Goal: Task Accomplishment & Management: Manage account settings

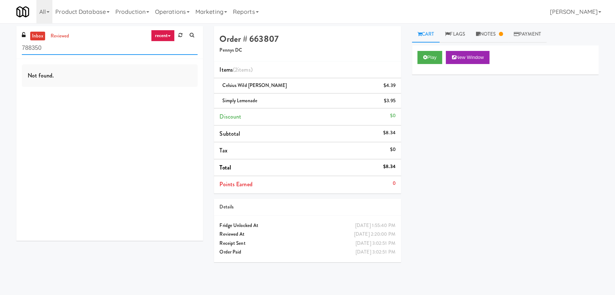
paste input "[PERSON_NAME] Law"
drag, startPoint x: 90, startPoint y: 47, endPoint x: 19, endPoint y: 40, distance: 71.3
click at [19, 40] on div "inbox reviewed recent all unclear take inventory issue suspicious failed recent…" at bounding box center [109, 42] width 187 height 33
type input "[PERSON_NAME] Law"
click at [160, 99] on div "Not found." at bounding box center [109, 150] width 187 height 182
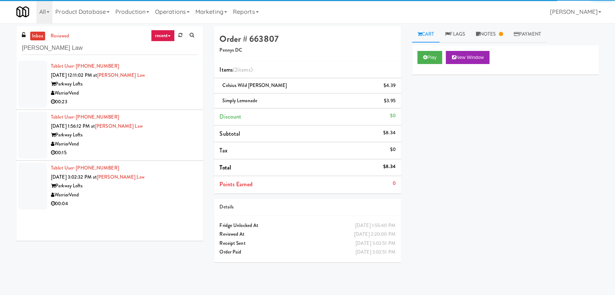
click at [146, 96] on div "WarriorVend" at bounding box center [124, 93] width 147 height 9
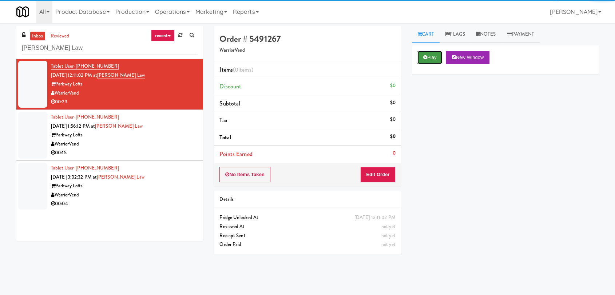
click at [433, 60] on button "Play" at bounding box center [429, 57] width 25 height 13
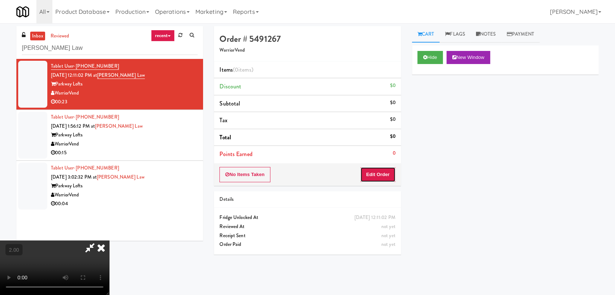
click at [384, 175] on button "Edit Order" at bounding box center [377, 174] width 35 height 15
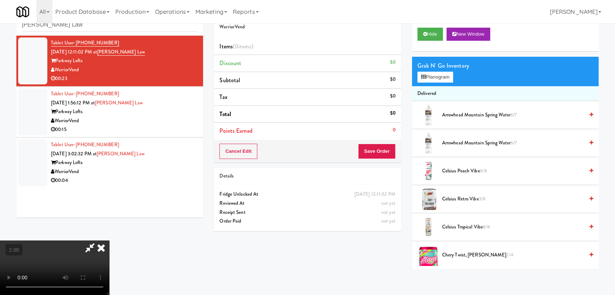
click at [109, 241] on video at bounding box center [54, 268] width 109 height 55
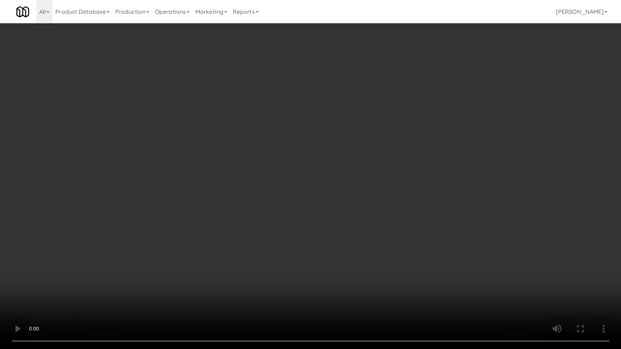
click at [269, 194] on video at bounding box center [310, 174] width 621 height 349
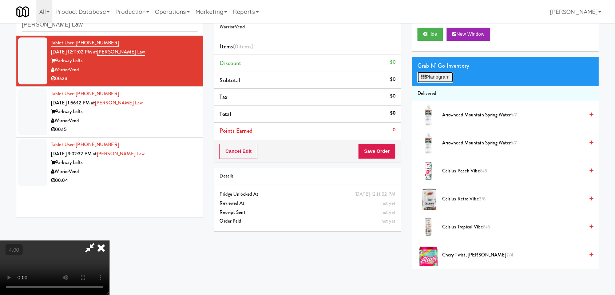
click at [434, 76] on button "Planogram" at bounding box center [435, 77] width 36 height 11
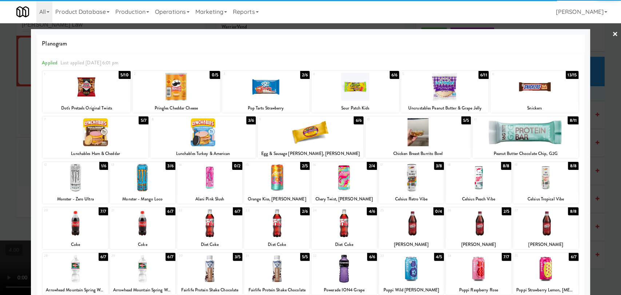
click at [338, 87] on div at bounding box center [355, 87] width 88 height 28
click at [7, 40] on div at bounding box center [310, 147] width 621 height 295
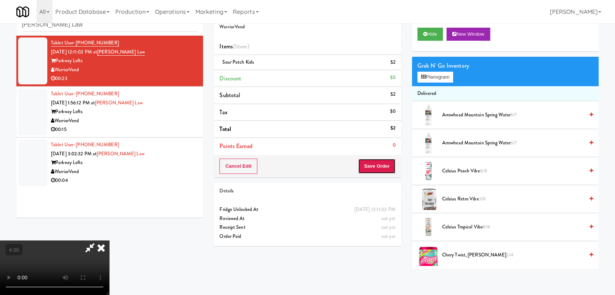
click at [376, 167] on button "Save Order" at bounding box center [376, 166] width 37 height 15
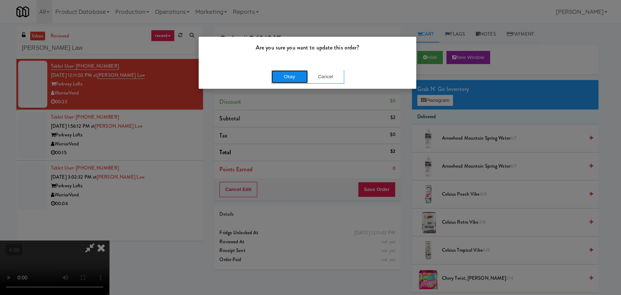
click at [300, 81] on button "Okay" at bounding box center [289, 76] width 36 height 13
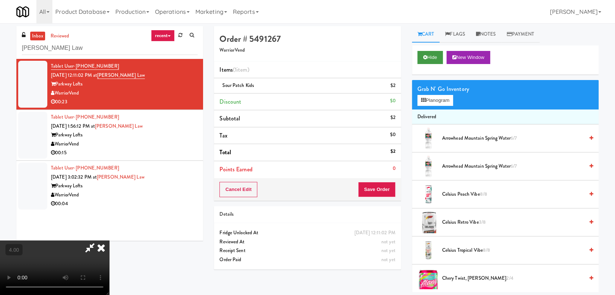
click at [416, 59] on div "Hide New Window" at bounding box center [505, 59] width 187 height 29
click at [418, 57] on button "Hide" at bounding box center [429, 57] width 25 height 13
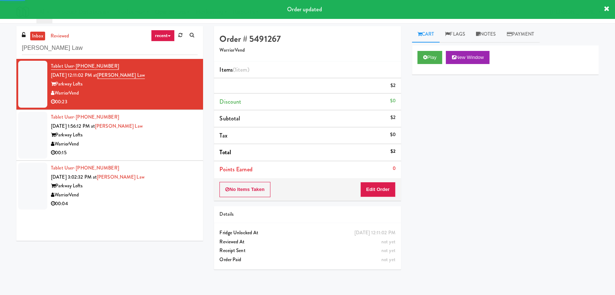
click at [192, 133] on li "Tablet User · (435) 671-7228 [DATE] 1:56:12 PM at [PERSON_NAME][GEOGRAPHIC_DATA…" at bounding box center [109, 135] width 187 height 51
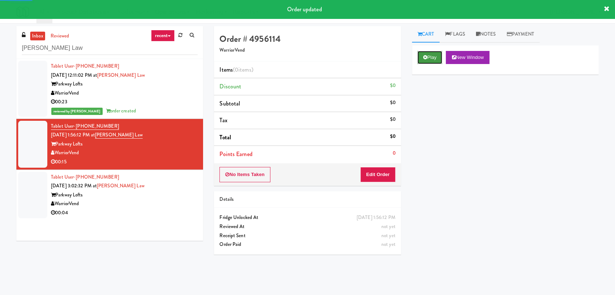
click at [431, 56] on button "Play" at bounding box center [429, 57] width 25 height 13
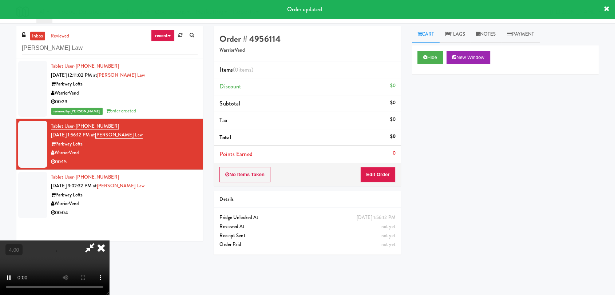
click at [376, 184] on div "No Items Taken Edit Order" at bounding box center [307, 174] width 187 height 23
click at [374, 181] on button "Edit Order" at bounding box center [377, 174] width 35 height 15
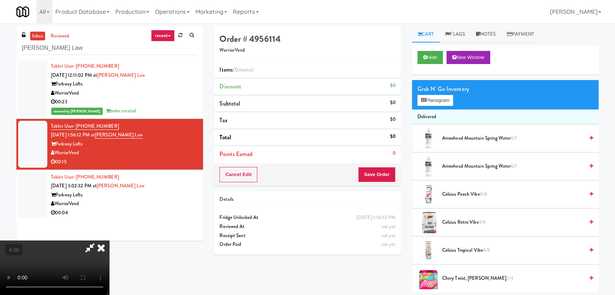
click at [109, 241] on video at bounding box center [54, 268] width 109 height 55
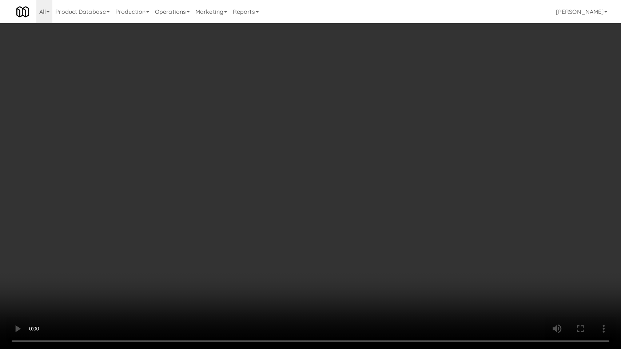
click at [326, 278] on video at bounding box center [310, 174] width 621 height 349
click at [310, 269] on video at bounding box center [310, 174] width 621 height 349
click at [317, 257] on video at bounding box center [310, 174] width 621 height 349
click at [316, 256] on video at bounding box center [310, 174] width 621 height 349
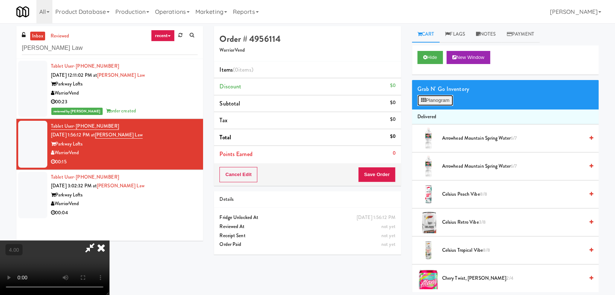
click at [439, 103] on button "Planogram" at bounding box center [435, 100] width 36 height 11
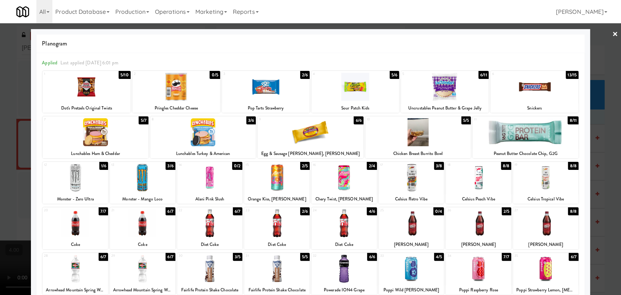
click at [138, 179] on div at bounding box center [142, 178] width 65 height 28
click at [0, 132] on div at bounding box center [310, 147] width 621 height 295
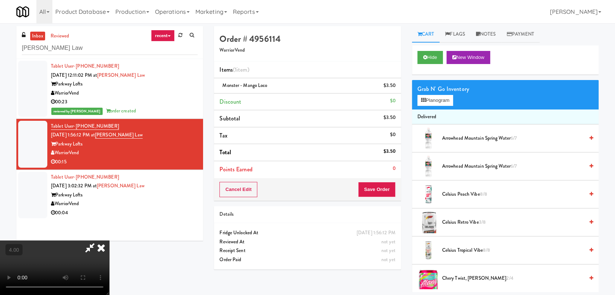
click at [109, 241] on icon at bounding box center [101, 248] width 16 height 15
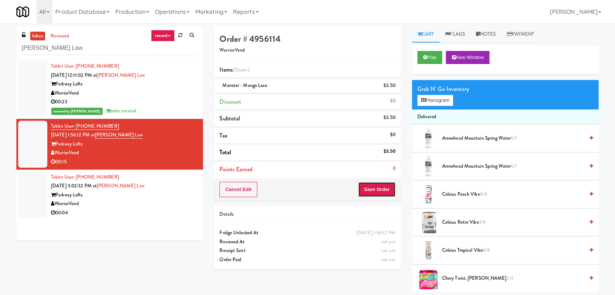
click at [373, 188] on button "Save Order" at bounding box center [376, 189] width 37 height 15
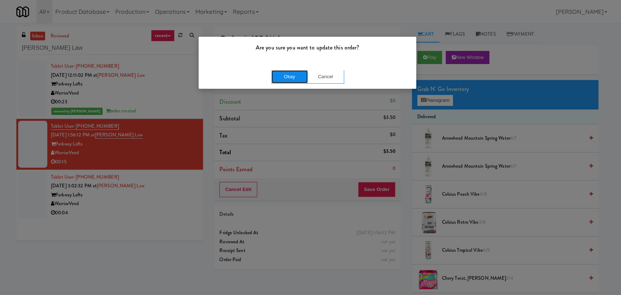
click at [297, 77] on button "Okay" at bounding box center [289, 76] width 36 height 13
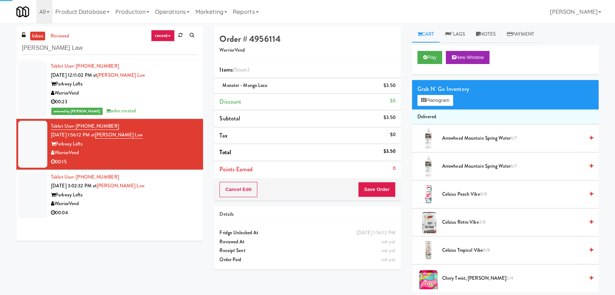
click at [189, 183] on div "Tablet User · (801) 834-8060 [DATE] 3:02:32 PM at [PERSON_NAME][GEOGRAPHIC_DATA…" at bounding box center [124, 195] width 147 height 45
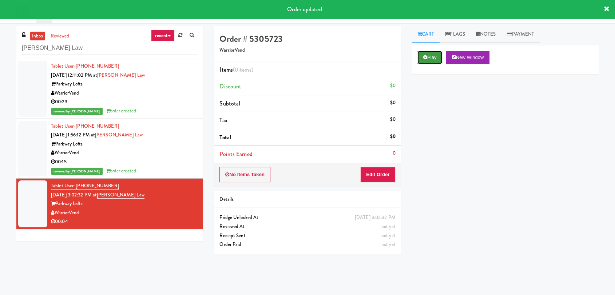
click at [424, 56] on icon at bounding box center [425, 57] width 4 height 5
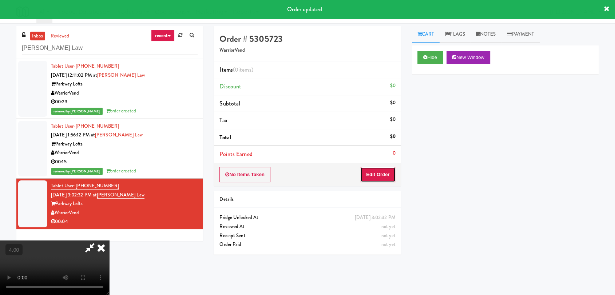
click at [377, 172] on button "Edit Order" at bounding box center [377, 174] width 35 height 15
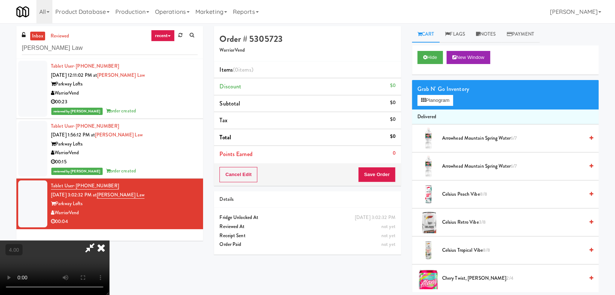
click at [109, 241] on video at bounding box center [54, 268] width 109 height 55
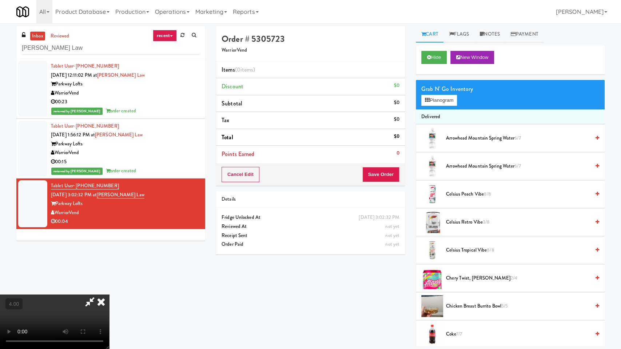
click at [109, 295] on video at bounding box center [54, 322] width 109 height 55
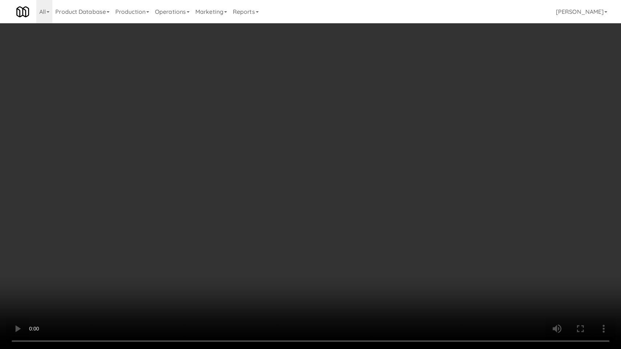
click at [181, 178] on video at bounding box center [310, 174] width 621 height 349
click at [226, 295] on video at bounding box center [310, 174] width 621 height 349
click at [224, 289] on video at bounding box center [310, 174] width 621 height 349
click at [271, 266] on video at bounding box center [310, 174] width 621 height 349
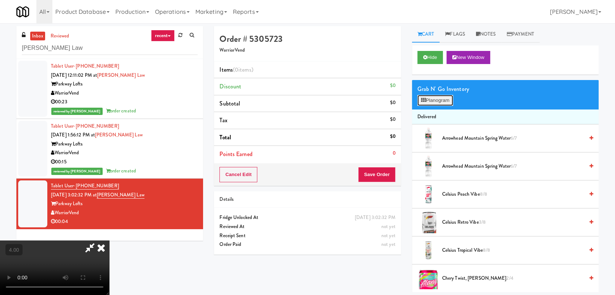
click at [446, 99] on button "Planogram" at bounding box center [435, 100] width 36 height 11
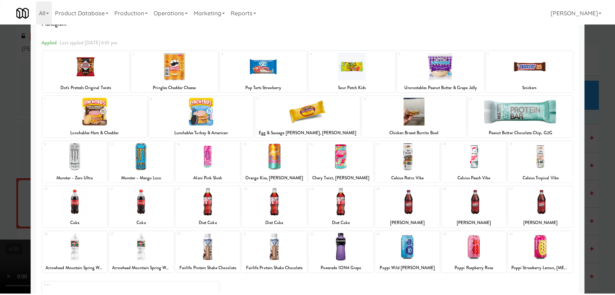
scroll to position [40, 0]
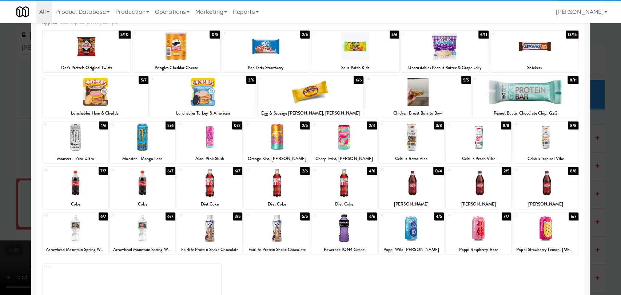
click at [480, 190] on div at bounding box center [478, 183] width 65 height 28
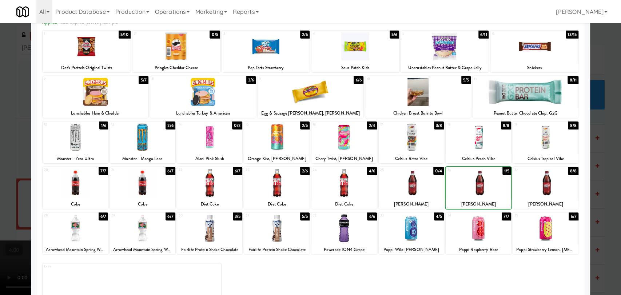
click at [0, 107] on div at bounding box center [310, 147] width 621 height 295
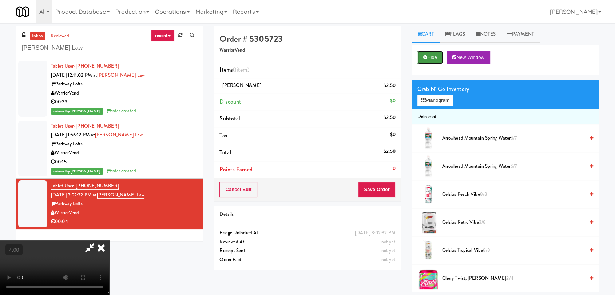
click at [430, 62] on button "Hide" at bounding box center [429, 57] width 25 height 13
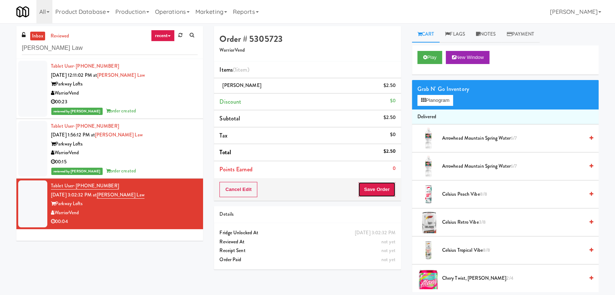
click at [385, 191] on button "Save Order" at bounding box center [376, 189] width 37 height 15
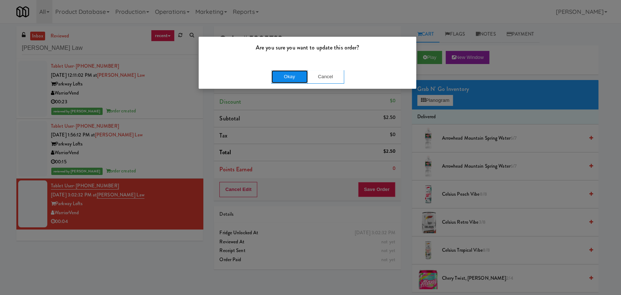
click at [285, 78] on button "Okay" at bounding box center [289, 76] width 36 height 13
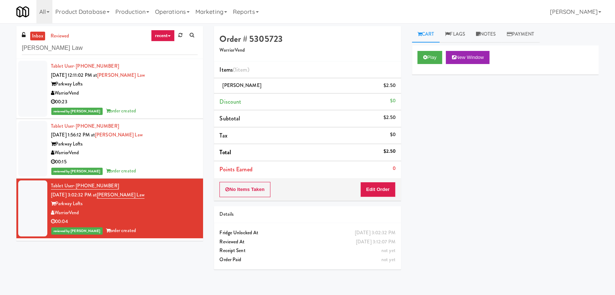
drag, startPoint x: 89, startPoint y: 42, endPoint x: 0, endPoint y: 42, distance: 89.1
click at [0, 42] on div "inbox reviewed recent all unclear take inventory issue suspicious failed recent…" at bounding box center [307, 159] width 615 height 266
paste input "The [PERSON_NAME]"
drag, startPoint x: 87, startPoint y: 50, endPoint x: 0, endPoint y: 43, distance: 86.9
click at [0, 43] on div "inbox reviewed recent all unclear take inventory issue suspicious failed recent…" at bounding box center [307, 159] width 615 height 266
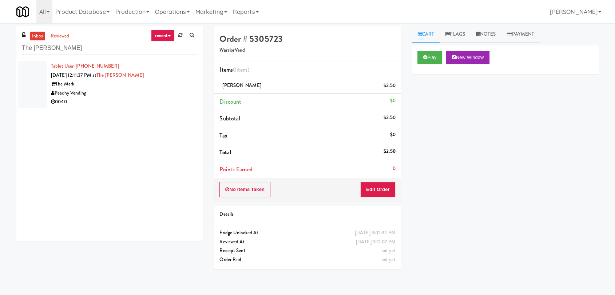
drag, startPoint x: 163, startPoint y: 112, endPoint x: 159, endPoint y: 99, distance: 13.7
click at [163, 111] on div "Tablet User · (352) 789-8997 [DATE] 12:11:37 PM at The [PERSON_NAME] The [PERSO…" at bounding box center [109, 150] width 187 height 182
click at [159, 99] on div "00:10" at bounding box center [124, 102] width 147 height 9
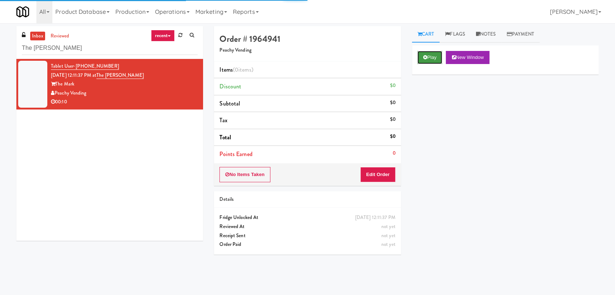
click at [437, 53] on button "Play" at bounding box center [429, 57] width 25 height 13
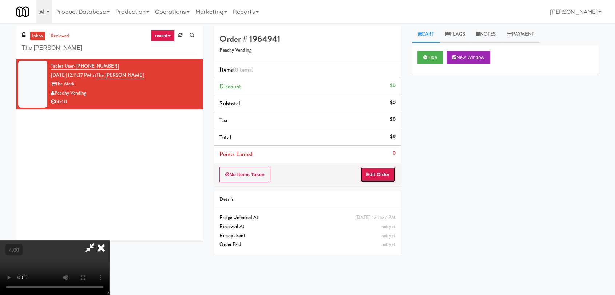
click at [387, 178] on button "Edit Order" at bounding box center [377, 174] width 35 height 15
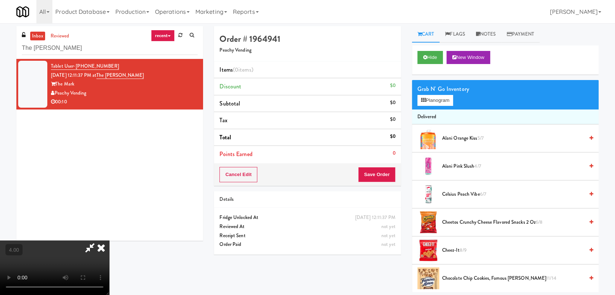
click at [109, 241] on video at bounding box center [54, 268] width 109 height 55
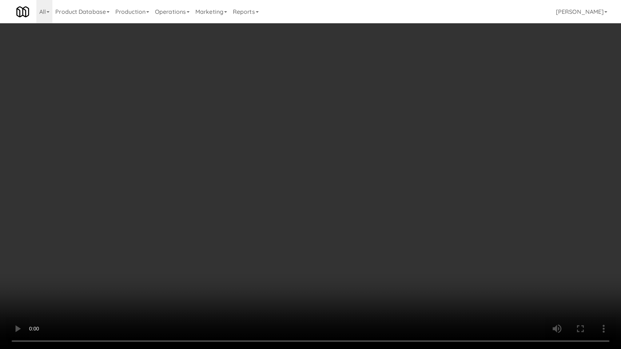
click at [237, 227] on video at bounding box center [310, 174] width 621 height 349
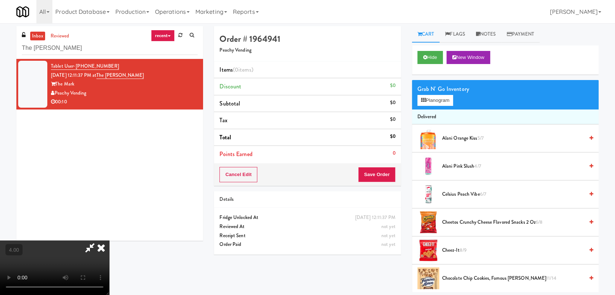
click at [433, 106] on div "Grab N' Go Inventory Planogram" at bounding box center [505, 94] width 187 height 29
click at [430, 100] on button "Planogram" at bounding box center [435, 100] width 36 height 11
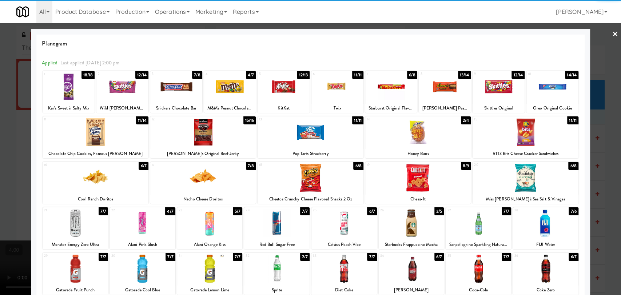
click at [126, 90] on div at bounding box center [122, 87] width 52 height 28
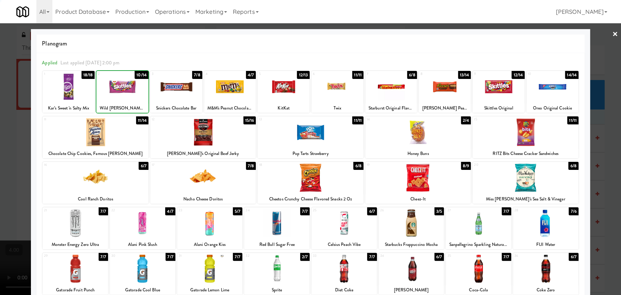
click at [10, 63] on div at bounding box center [310, 147] width 621 height 295
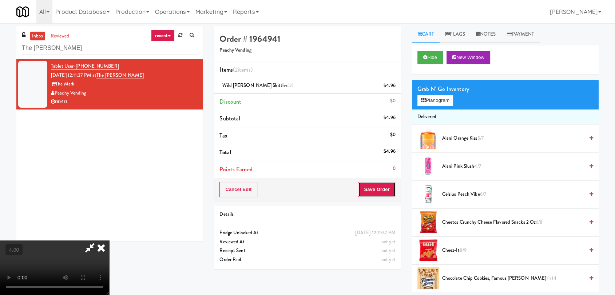
click at [385, 195] on button "Save Order" at bounding box center [376, 189] width 37 height 15
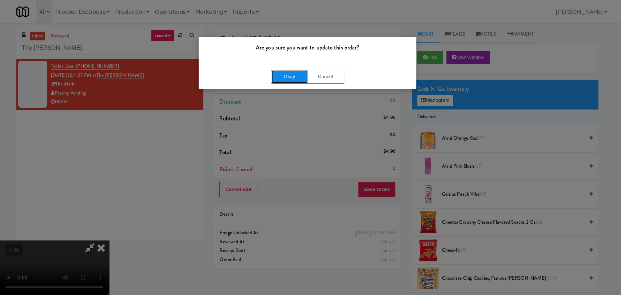
click at [294, 77] on button "Okay" at bounding box center [289, 76] width 36 height 13
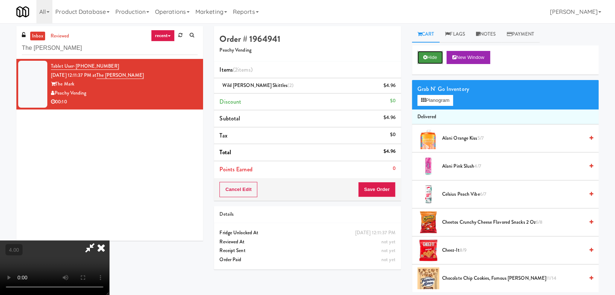
click at [421, 59] on button "Hide" at bounding box center [429, 57] width 25 height 13
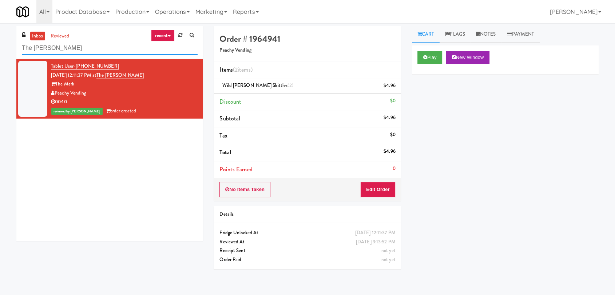
drag, startPoint x: 99, startPoint y: 45, endPoint x: 0, endPoint y: 36, distance: 99.7
click at [0, 36] on div "inbox reviewed recent all unclear take inventory issue suspicious failed recent…" at bounding box center [307, 159] width 615 height 266
paste input "[PERSON_NAME] - Cooler - Right"
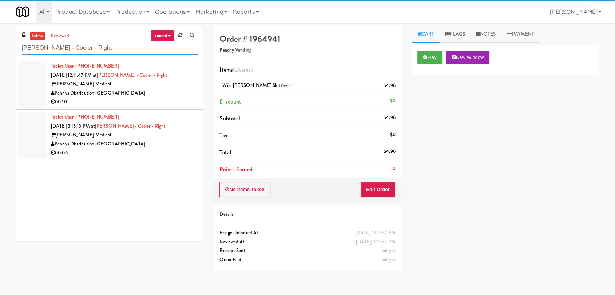
type input "[PERSON_NAME] - Cooler - Right"
drag, startPoint x: 161, startPoint y: 102, endPoint x: 173, endPoint y: 103, distance: 12.4
click at [161, 102] on div "00:10" at bounding box center [124, 102] width 147 height 9
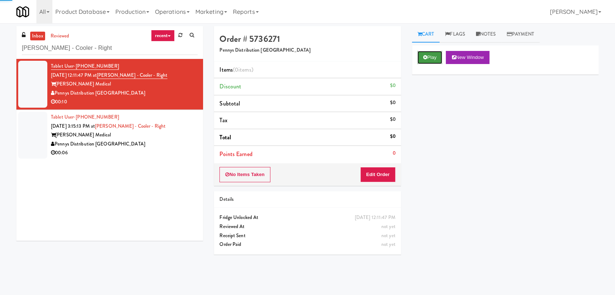
click at [421, 63] on button "Play" at bounding box center [429, 57] width 25 height 13
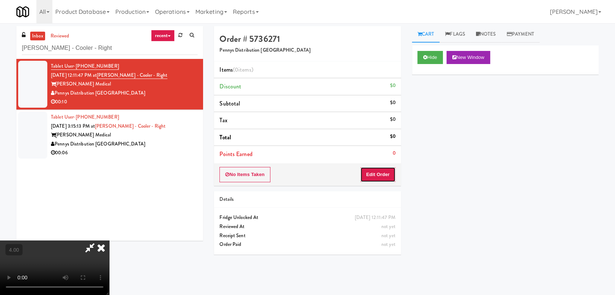
click at [381, 168] on button "Edit Order" at bounding box center [377, 174] width 35 height 15
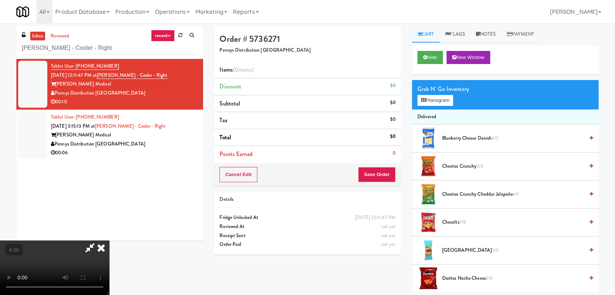
click at [109, 241] on video at bounding box center [54, 268] width 109 height 55
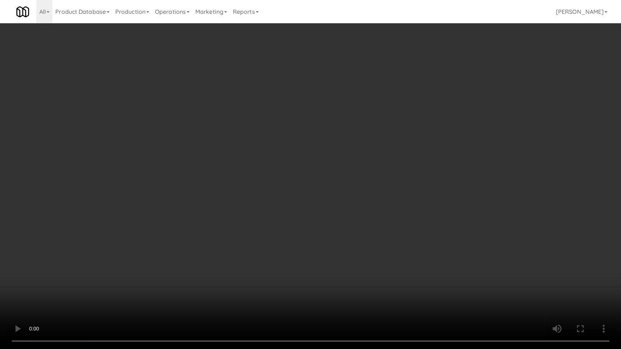
click at [223, 230] on video at bounding box center [310, 174] width 621 height 349
click at [131, 295] on video at bounding box center [310, 174] width 621 height 349
click at [142, 267] on video at bounding box center [310, 174] width 621 height 349
click at [155, 261] on video at bounding box center [310, 174] width 621 height 349
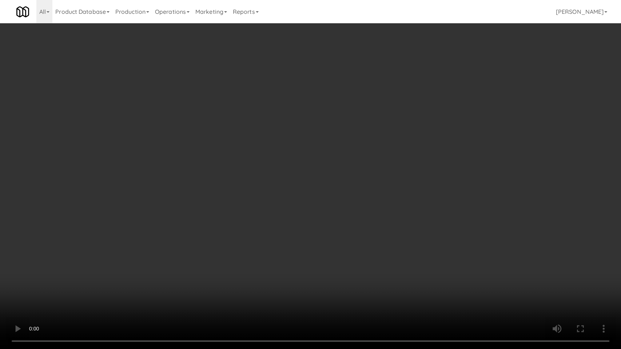
click at [186, 270] on video at bounding box center [310, 174] width 621 height 349
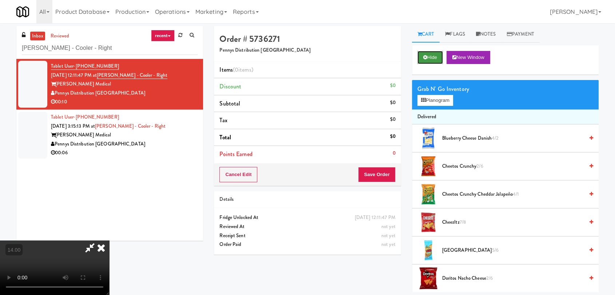
click at [432, 55] on button "Hide" at bounding box center [429, 57] width 25 height 13
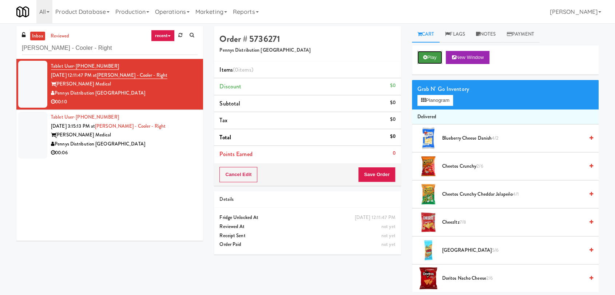
click at [432, 55] on button "Play" at bounding box center [429, 57] width 25 height 13
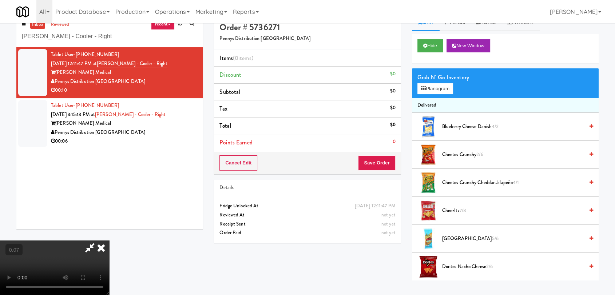
click at [109, 241] on video at bounding box center [54, 268] width 109 height 55
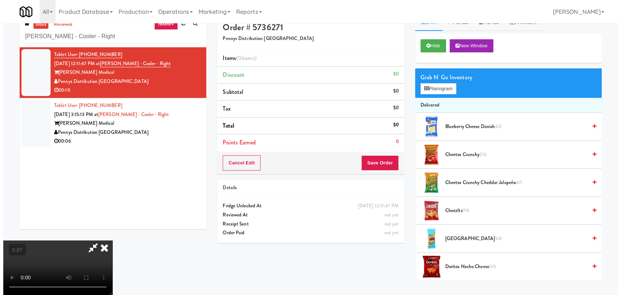
scroll to position [23, 0]
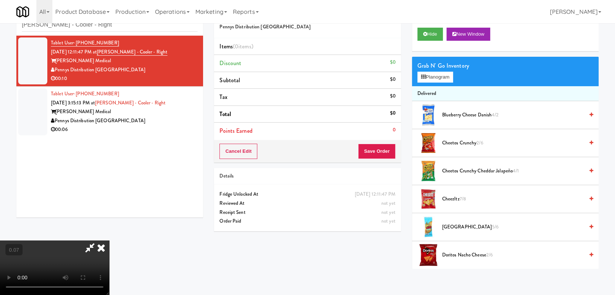
click at [109, 241] on video at bounding box center [54, 268] width 109 height 55
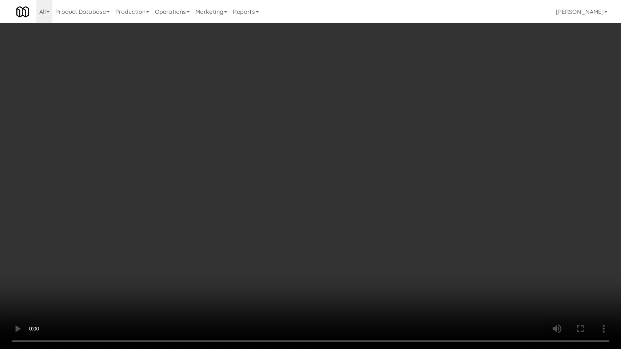
click at [97, 257] on video at bounding box center [310, 174] width 621 height 349
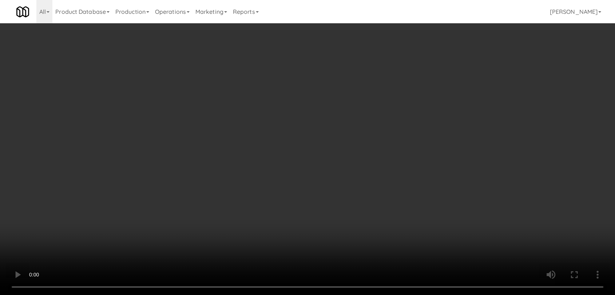
click at [97, 222] on video at bounding box center [307, 147] width 615 height 295
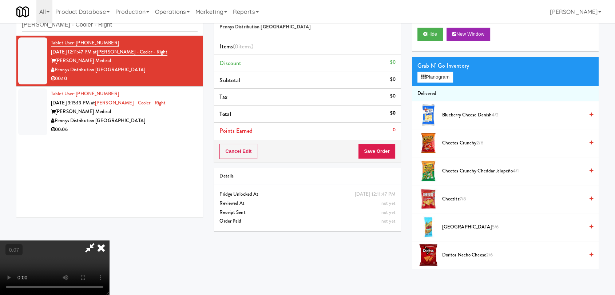
click at [97, 241] on video at bounding box center [54, 268] width 109 height 55
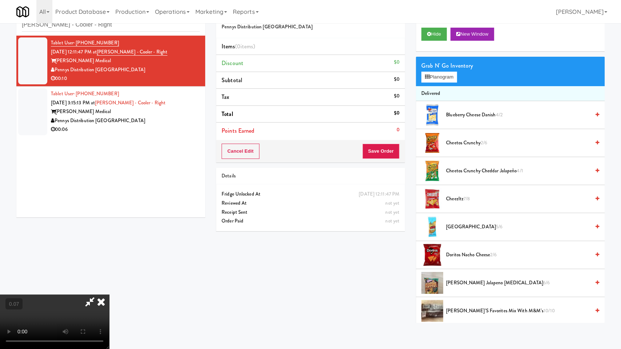
click at [99, 295] on video at bounding box center [54, 322] width 109 height 55
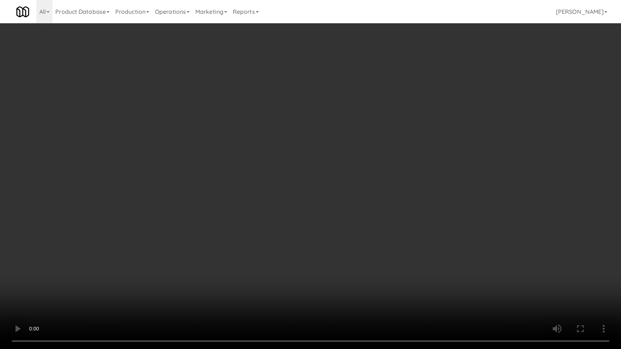
click at [207, 263] on video at bounding box center [310, 174] width 621 height 349
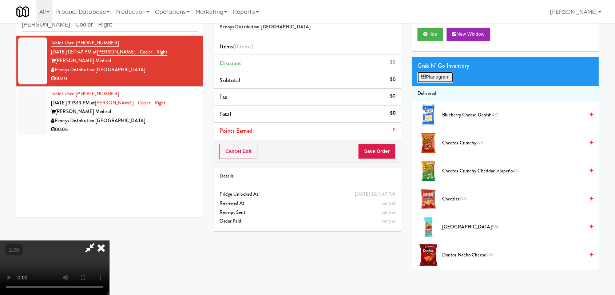
click at [437, 72] on button "Planogram" at bounding box center [435, 77] width 36 height 11
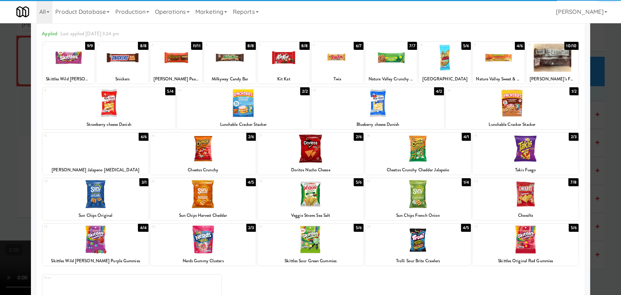
scroll to position [62, 0]
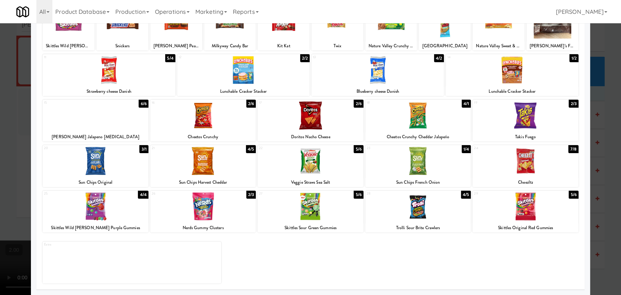
click at [433, 213] on div at bounding box center [418, 206] width 106 height 28
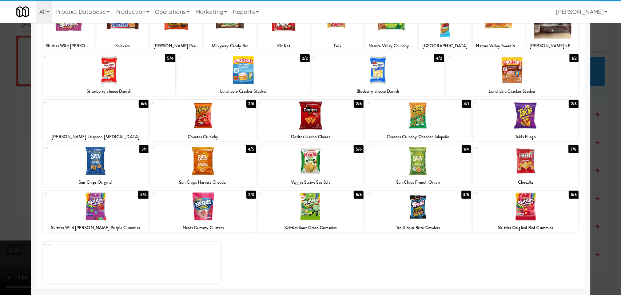
click at [424, 119] on div at bounding box center [418, 116] width 106 height 28
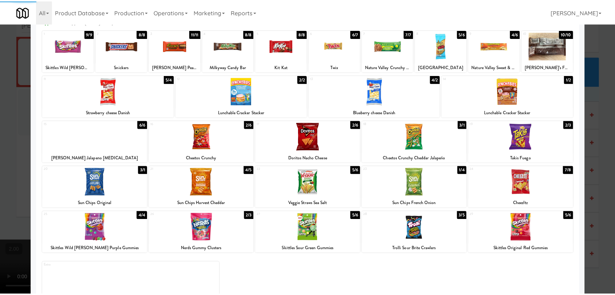
scroll to position [22, 0]
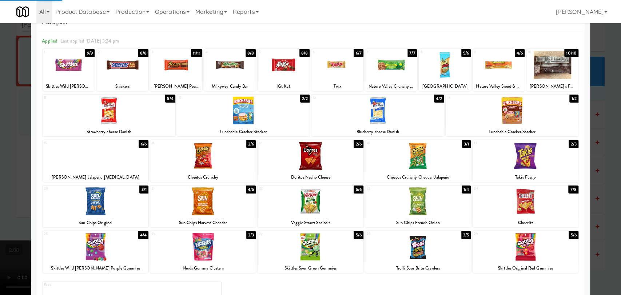
click at [244, 114] on div at bounding box center [243, 110] width 132 height 28
click at [0, 95] on div at bounding box center [310, 147] width 621 height 295
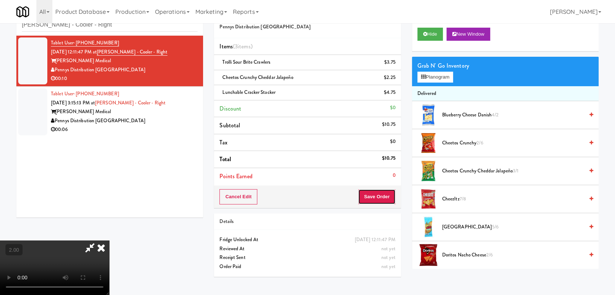
click at [387, 190] on button "Save Order" at bounding box center [376, 196] width 37 height 15
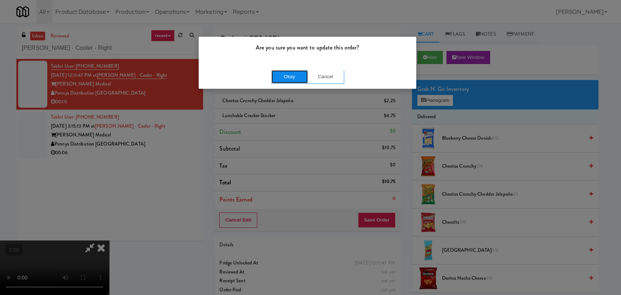
click at [299, 72] on button "Okay" at bounding box center [289, 76] width 36 height 13
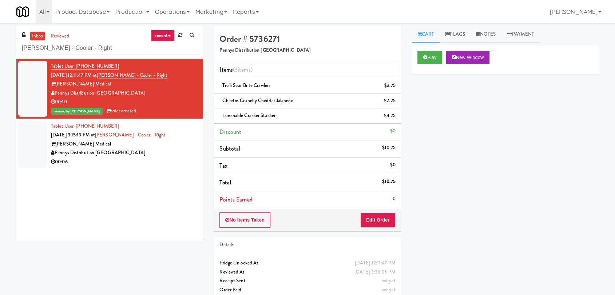
click at [159, 149] on div "Pennys Distribution [GEOGRAPHIC_DATA]" at bounding box center [124, 152] width 147 height 9
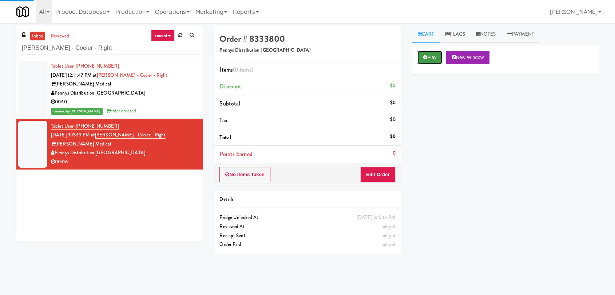
click at [425, 58] on icon at bounding box center [425, 57] width 4 height 5
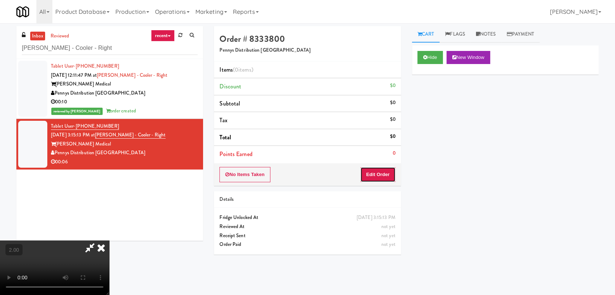
click at [380, 180] on button "Edit Order" at bounding box center [377, 174] width 35 height 15
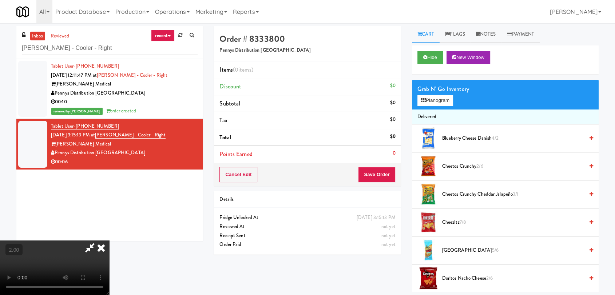
click at [109, 241] on video at bounding box center [54, 268] width 109 height 55
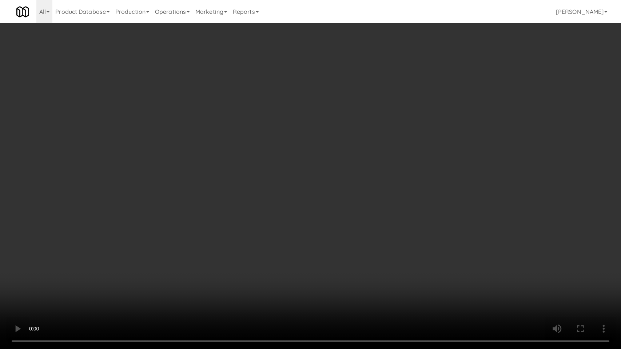
click at [222, 203] on video at bounding box center [310, 174] width 621 height 349
click at [243, 207] on video at bounding box center [310, 174] width 621 height 349
click at [295, 212] on video at bounding box center [310, 174] width 621 height 349
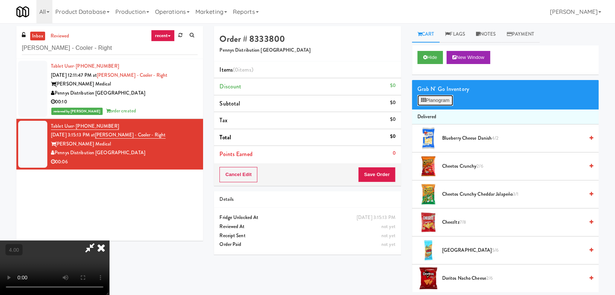
click at [425, 101] on icon at bounding box center [423, 100] width 5 height 5
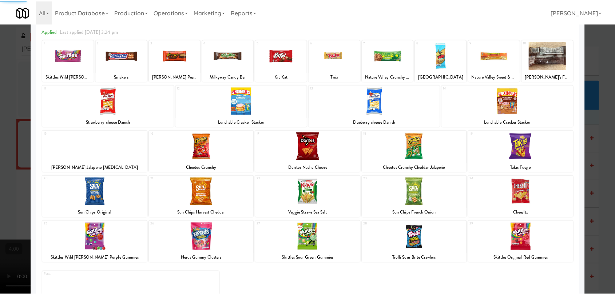
scroll to position [62, 0]
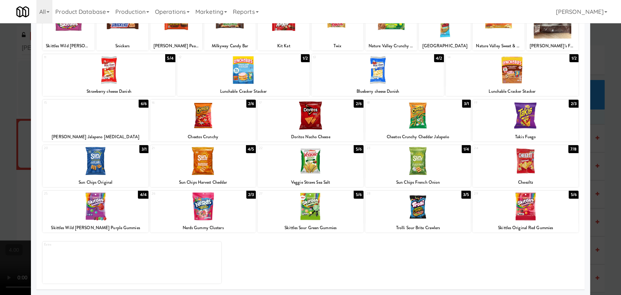
click at [538, 170] on div at bounding box center [526, 161] width 106 height 28
click at [595, 156] on div at bounding box center [310, 147] width 621 height 295
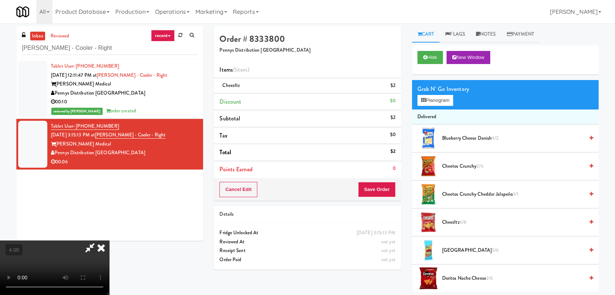
click at [109, 241] on icon at bounding box center [101, 248] width 16 height 15
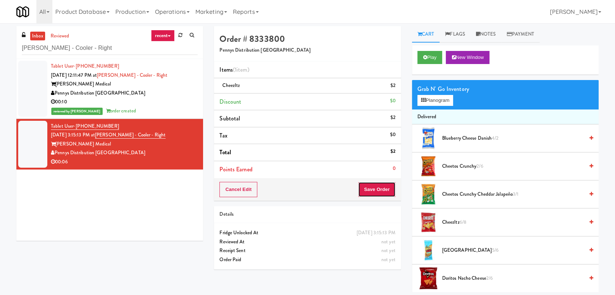
click at [380, 187] on button "Save Order" at bounding box center [376, 189] width 37 height 15
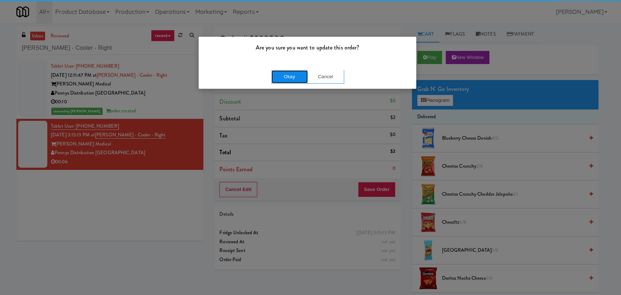
click at [279, 74] on button "Okay" at bounding box center [289, 76] width 36 height 13
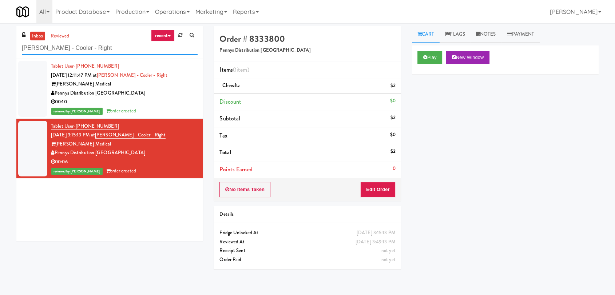
paste input "The Drake Entrance"
drag, startPoint x: 104, startPoint y: 47, endPoint x: 0, endPoint y: 39, distance: 104.7
click at [0, 40] on div "inbox reviewed recent all unclear take inventory issue suspicious failed recent…" at bounding box center [307, 159] width 615 height 266
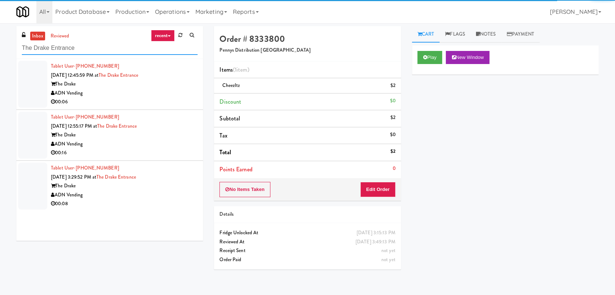
type input "The Drake Entrance"
click at [146, 103] on div "00:06" at bounding box center [124, 102] width 147 height 9
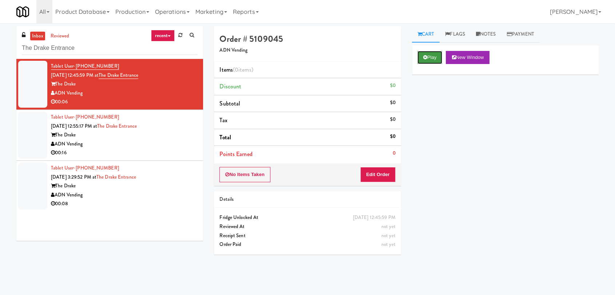
click at [425, 57] on icon at bounding box center [425, 57] width 4 height 5
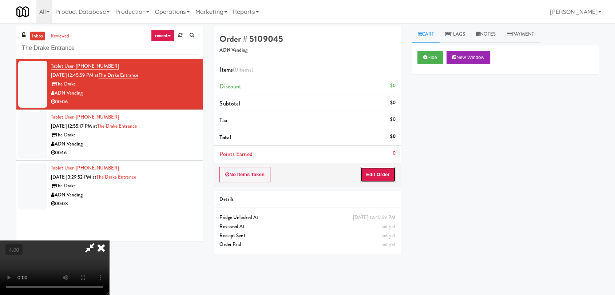
click at [381, 172] on button "Edit Order" at bounding box center [377, 174] width 35 height 15
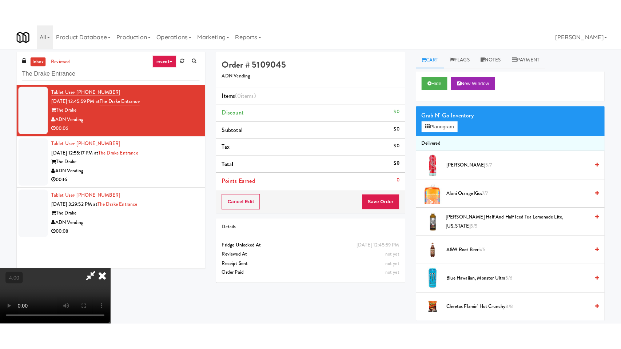
scroll to position [111, 0]
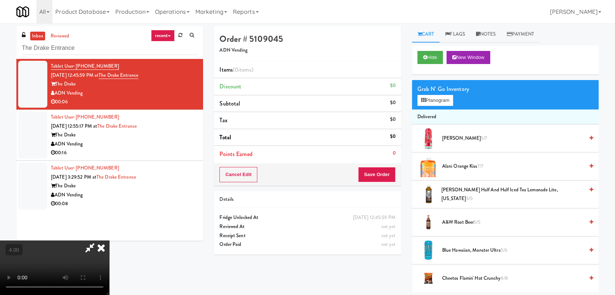
click at [109, 241] on video at bounding box center [54, 268] width 109 height 55
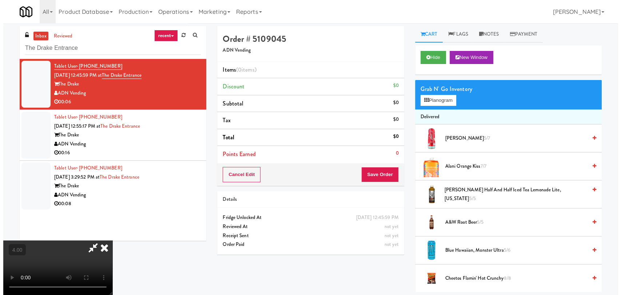
scroll to position [15, 0]
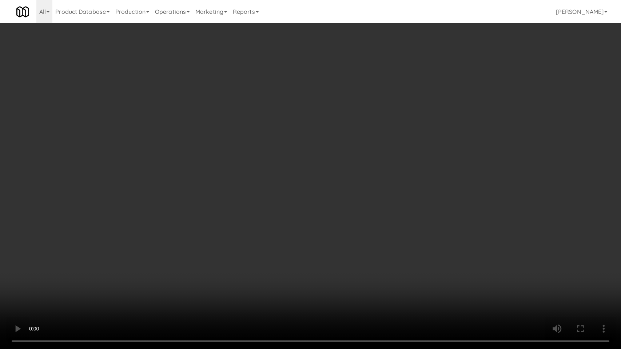
click at [242, 295] on video at bounding box center [310, 174] width 621 height 349
click at [237, 263] on video at bounding box center [310, 174] width 621 height 349
click at [229, 257] on video at bounding box center [310, 174] width 621 height 349
click at [223, 252] on video at bounding box center [310, 174] width 621 height 349
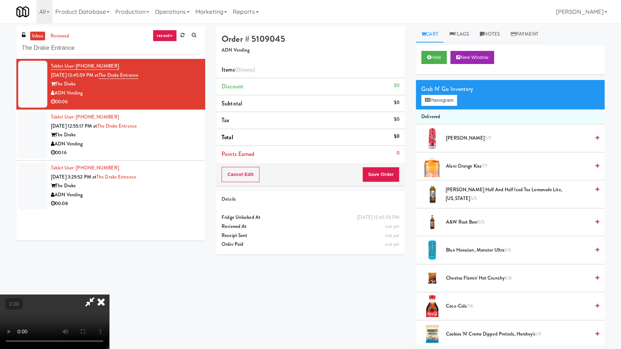
click at [109, 295] on video at bounding box center [54, 322] width 109 height 55
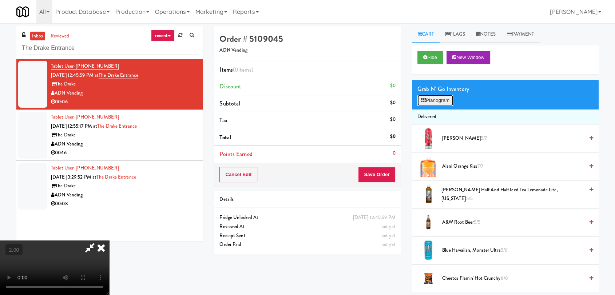
click at [424, 98] on icon at bounding box center [423, 100] width 5 height 5
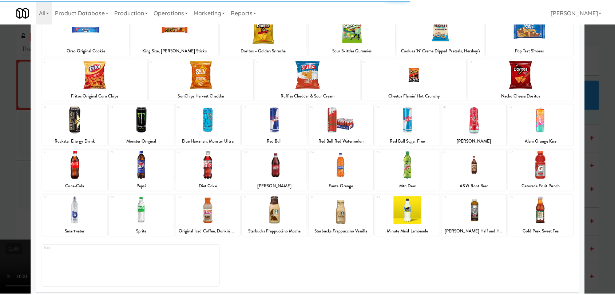
scroll to position [62, 0]
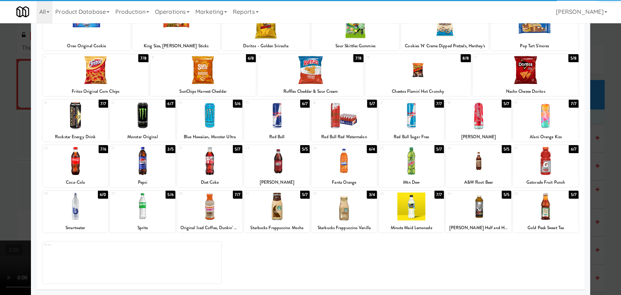
click at [145, 199] on div at bounding box center [142, 206] width 65 height 28
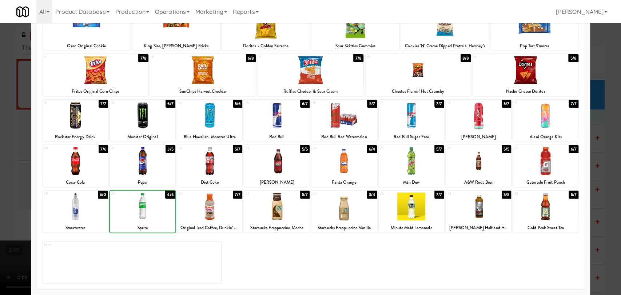
click at [0, 68] on div at bounding box center [310, 147] width 621 height 295
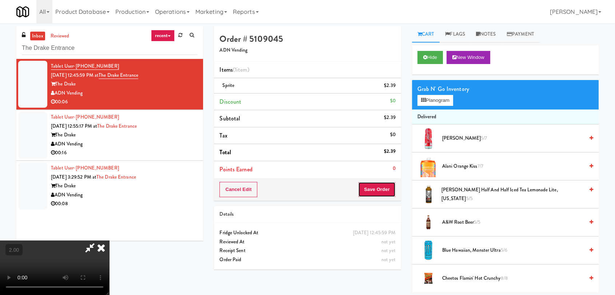
click at [384, 187] on button "Save Order" at bounding box center [376, 189] width 37 height 15
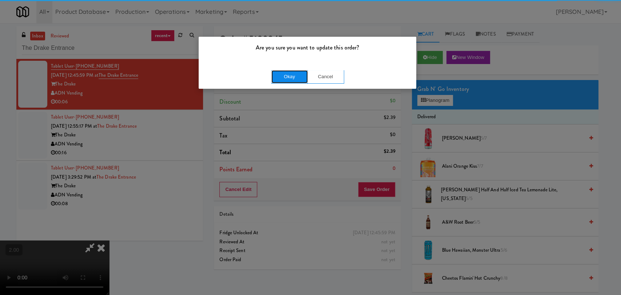
click at [293, 80] on button "Okay" at bounding box center [289, 76] width 36 height 13
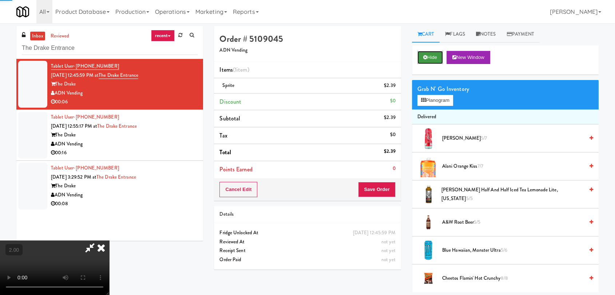
click at [428, 60] on button "Hide" at bounding box center [429, 57] width 25 height 13
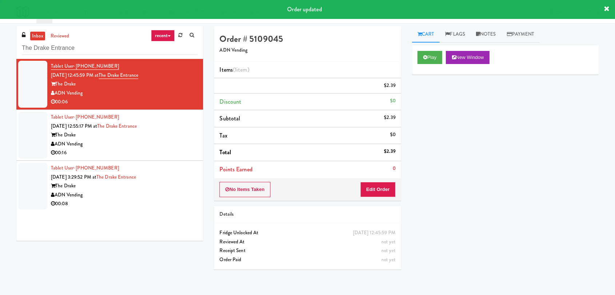
click at [169, 136] on div "The Drake" at bounding box center [124, 135] width 147 height 9
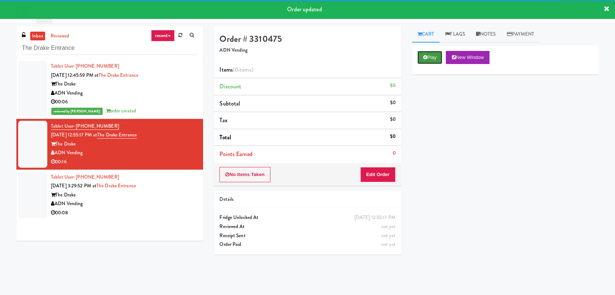
click at [422, 56] on button "Play" at bounding box center [429, 57] width 25 height 13
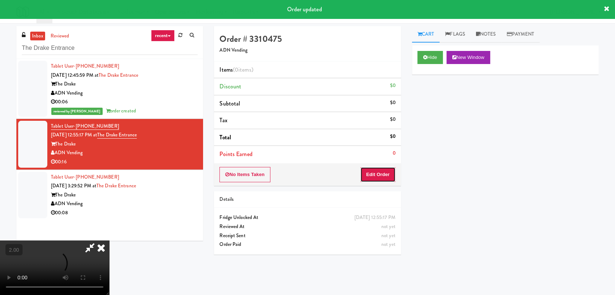
click at [380, 167] on button "Edit Order" at bounding box center [377, 174] width 35 height 15
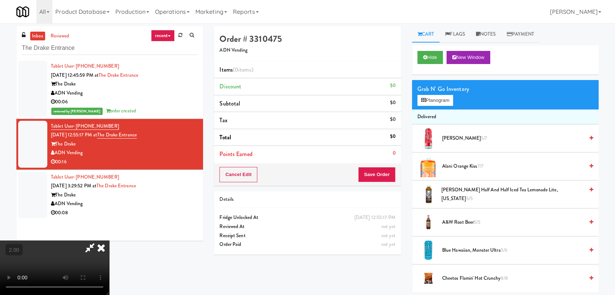
click at [109, 241] on video at bounding box center [54, 268] width 109 height 55
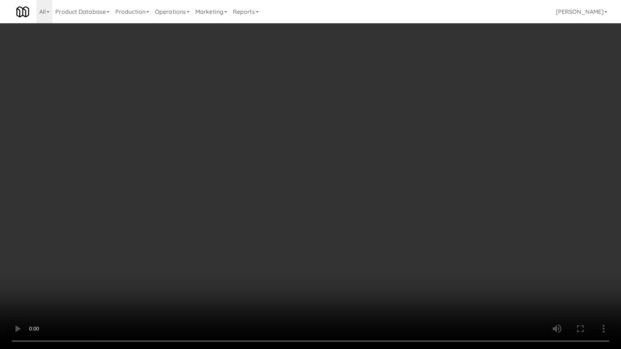
click at [427, 294] on video at bounding box center [310, 174] width 621 height 349
click at [398, 268] on video at bounding box center [310, 174] width 621 height 349
click at [346, 259] on video at bounding box center [310, 174] width 621 height 349
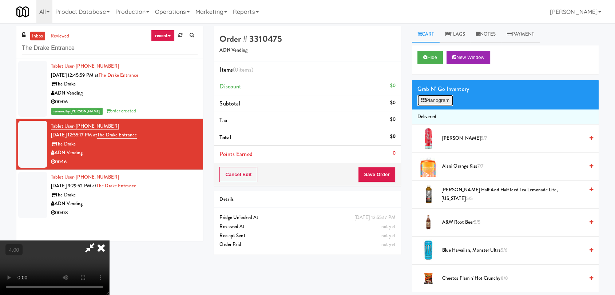
click at [436, 102] on button "Planogram" at bounding box center [435, 100] width 36 height 11
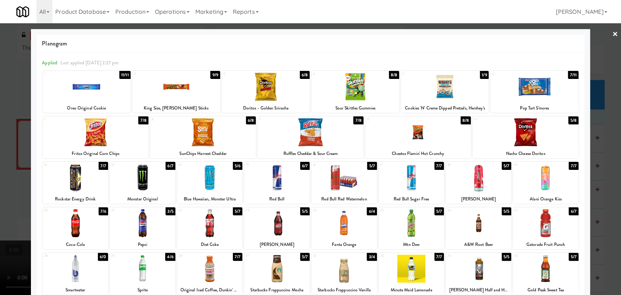
click at [274, 178] on div at bounding box center [276, 178] width 65 height 28
click at [288, 227] on div at bounding box center [276, 223] width 65 height 28
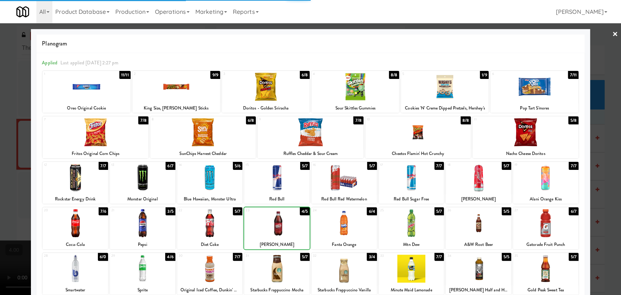
click at [0, 179] on div at bounding box center [310, 147] width 621 height 295
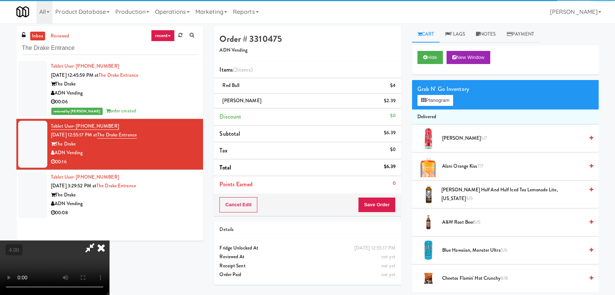
click at [83, 241] on video at bounding box center [54, 268] width 109 height 55
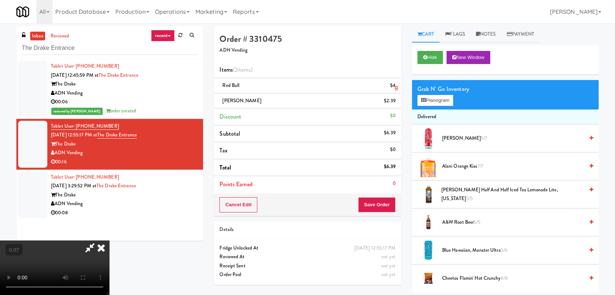
click at [396, 88] on icon at bounding box center [396, 88] width 4 height 5
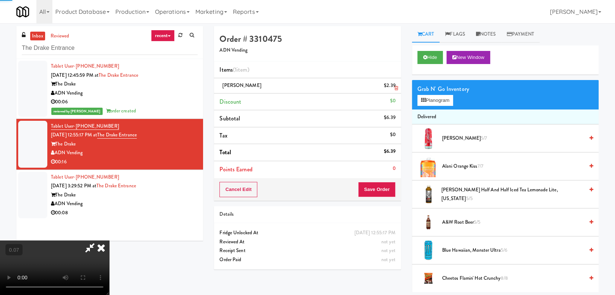
click at [397, 88] on icon at bounding box center [396, 88] width 4 height 5
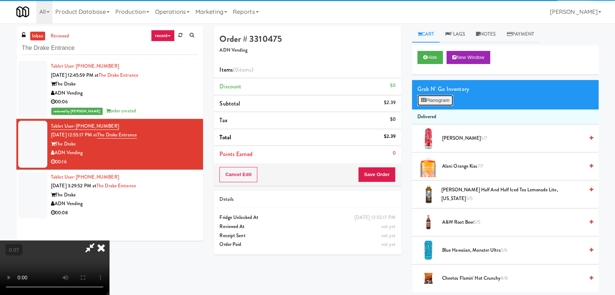
click at [431, 96] on button "Planogram" at bounding box center [435, 100] width 36 height 11
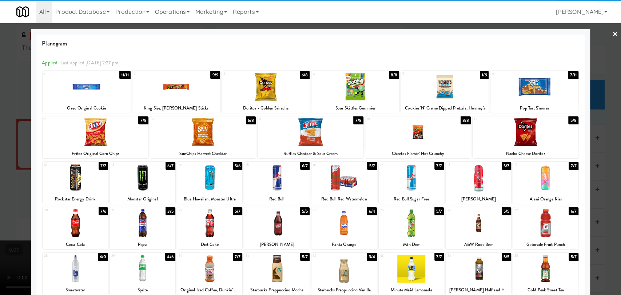
click at [212, 178] on div at bounding box center [209, 178] width 65 height 28
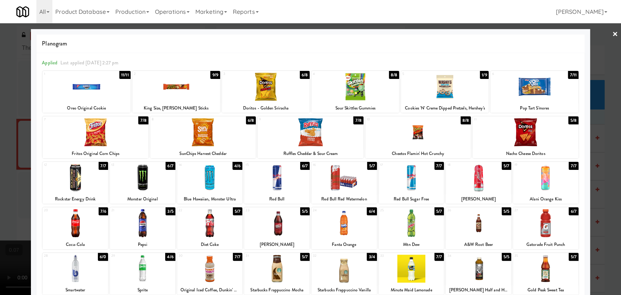
click at [283, 221] on div at bounding box center [276, 223] width 65 height 28
click at [0, 158] on div at bounding box center [310, 147] width 621 height 295
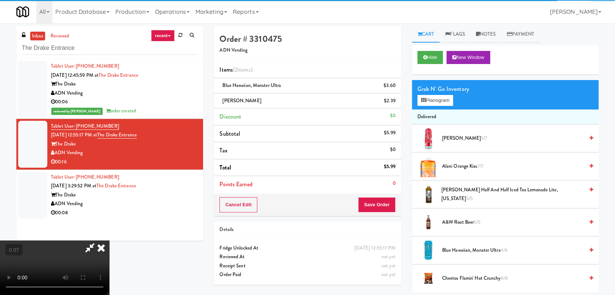
click at [109, 241] on video at bounding box center [54, 268] width 109 height 55
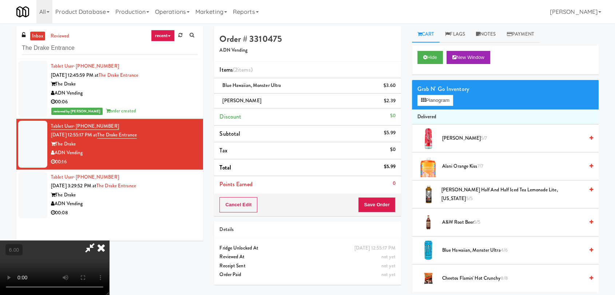
click at [109, 241] on video at bounding box center [54, 268] width 109 height 55
click at [109, 241] on icon at bounding box center [101, 248] width 16 height 15
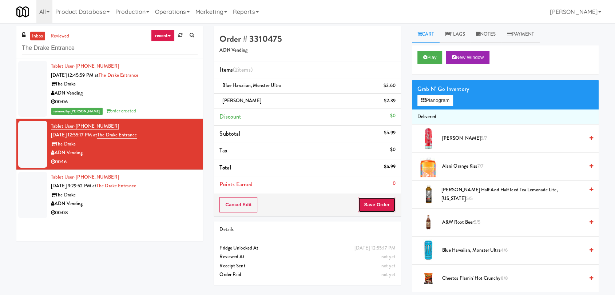
click at [372, 202] on button "Save Order" at bounding box center [376, 204] width 37 height 15
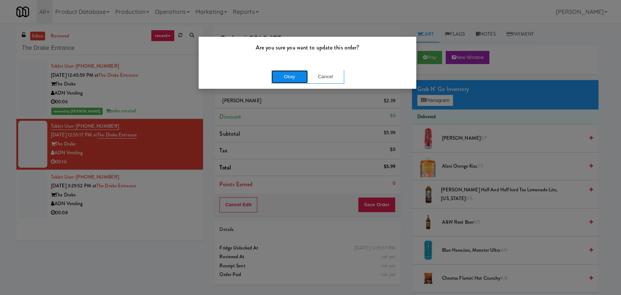
click at [306, 76] on button "Okay" at bounding box center [289, 76] width 36 height 13
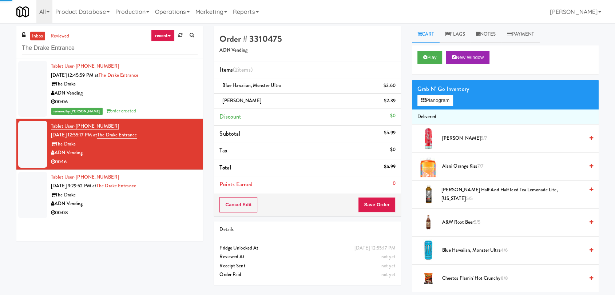
click at [192, 196] on li "Tablet User · (919) 356-8900 [DATE] 3:29:52 PM at The Drake Entrance The Drake …" at bounding box center [109, 195] width 187 height 51
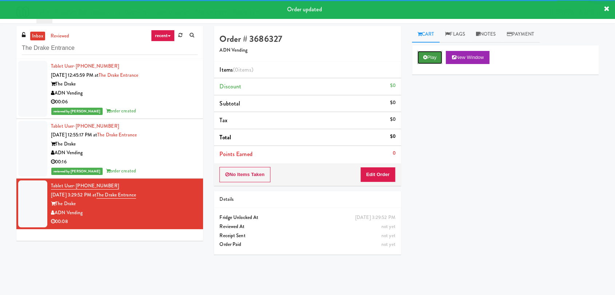
click at [427, 56] on button "Play" at bounding box center [429, 57] width 25 height 13
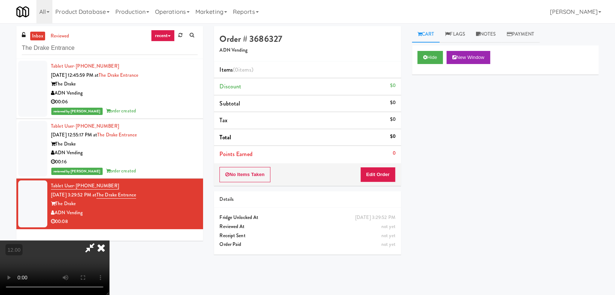
click at [109, 241] on video at bounding box center [54, 268] width 109 height 55
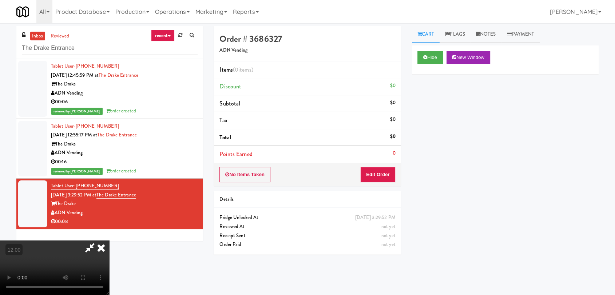
scroll to position [71, 0]
click at [109, 241] on video at bounding box center [54, 268] width 109 height 55
click at [387, 172] on button "Edit Order" at bounding box center [377, 174] width 35 height 15
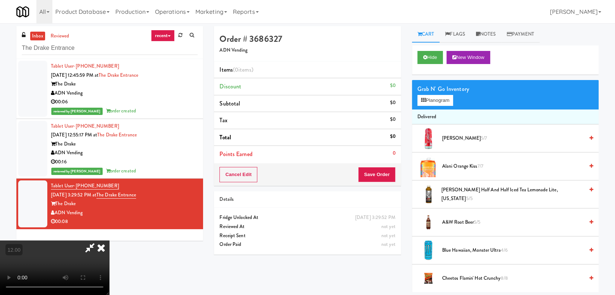
drag, startPoint x: 433, startPoint y: 171, endPoint x: 363, endPoint y: 164, distance: 70.2
click at [433, 170] on div at bounding box center [428, 166] width 22 height 22
click at [109, 241] on video at bounding box center [54, 268] width 109 height 55
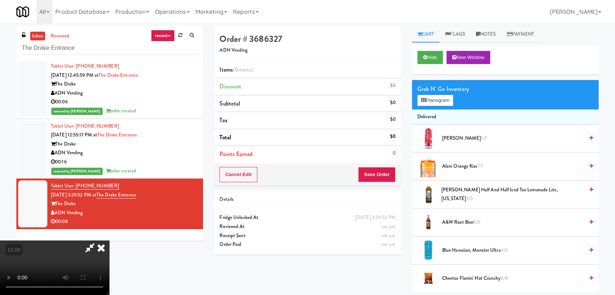
click at [109, 241] on video at bounding box center [54, 268] width 109 height 55
click at [381, 176] on button "Save Order" at bounding box center [376, 174] width 37 height 15
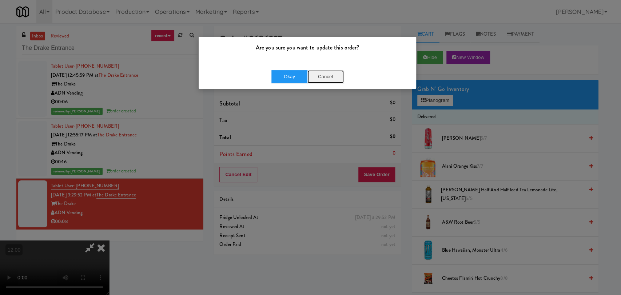
click at [339, 77] on button "Cancel" at bounding box center [325, 76] width 36 height 13
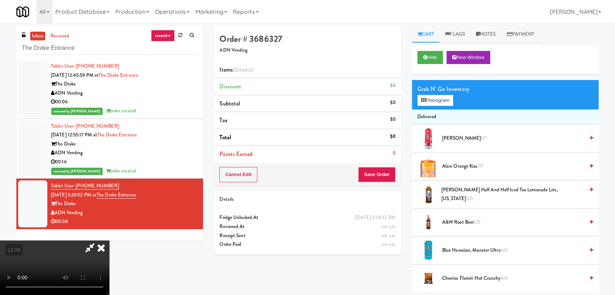
click at [503, 164] on span "Alani Orange Kiss 7/7" at bounding box center [513, 166] width 142 height 9
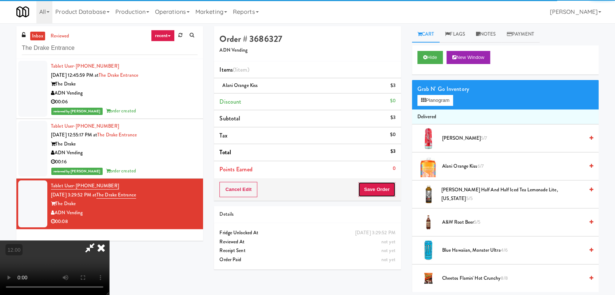
click at [387, 189] on button "Save Order" at bounding box center [376, 189] width 37 height 15
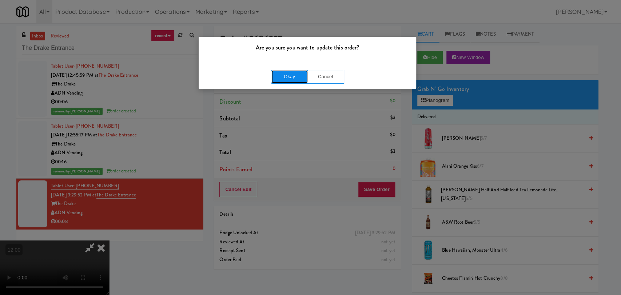
click at [302, 78] on button "Okay" at bounding box center [289, 76] width 36 height 13
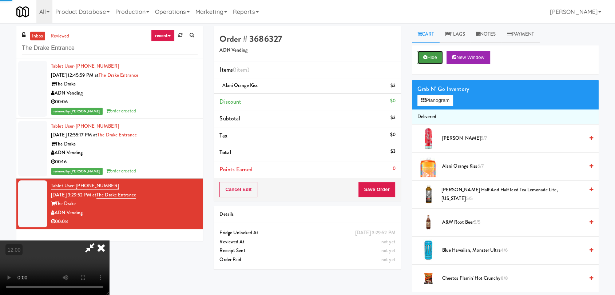
click at [421, 55] on button "Hide" at bounding box center [429, 57] width 25 height 13
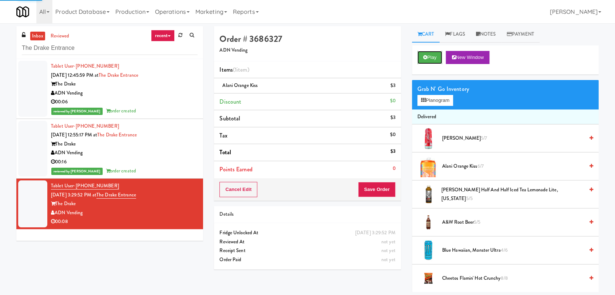
scroll to position [0, 0]
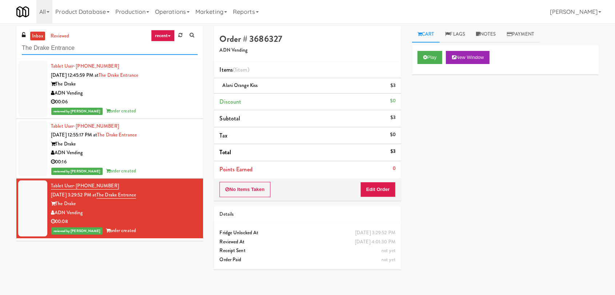
drag, startPoint x: 115, startPoint y: 44, endPoint x: 0, endPoint y: 33, distance: 115.9
click at [0, 33] on div "inbox reviewed recent all unclear take inventory issue suspicious failed recent…" at bounding box center [307, 159] width 615 height 266
paste input "CC3 Snack Cooler"
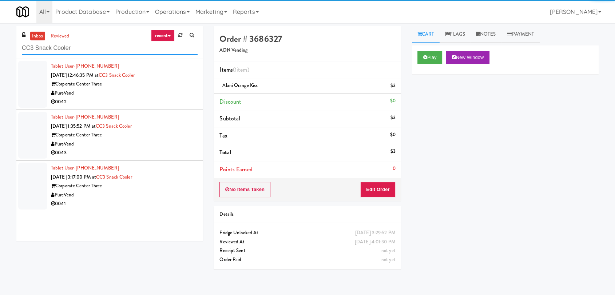
type input "CC3 Snack Cooler"
click at [174, 92] on div "PureVend" at bounding box center [124, 93] width 147 height 9
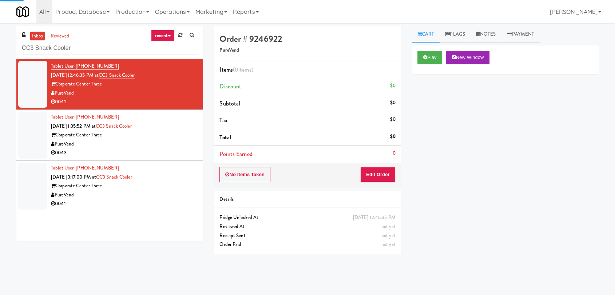
click at [425, 65] on div "Play New Window" at bounding box center [505, 59] width 187 height 29
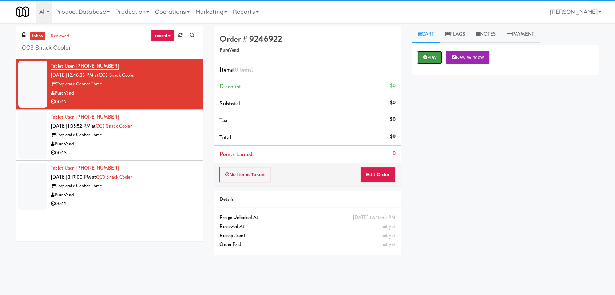
click at [430, 53] on button "Play" at bounding box center [429, 57] width 25 height 13
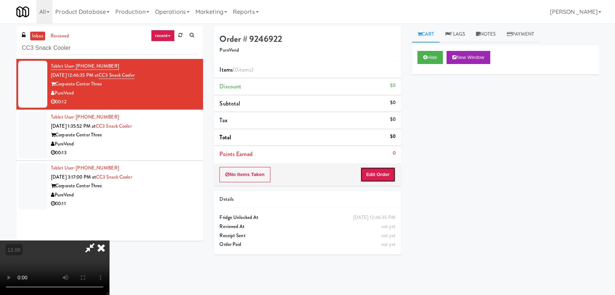
click at [378, 167] on button "Edit Order" at bounding box center [377, 174] width 35 height 15
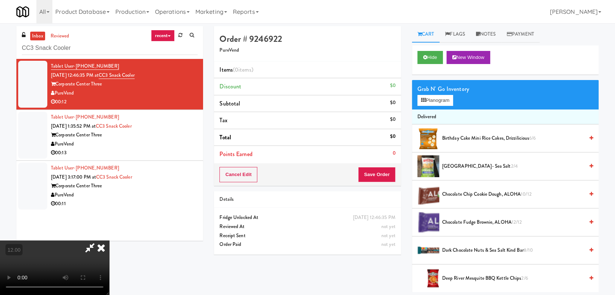
click at [109, 241] on video at bounding box center [54, 268] width 109 height 55
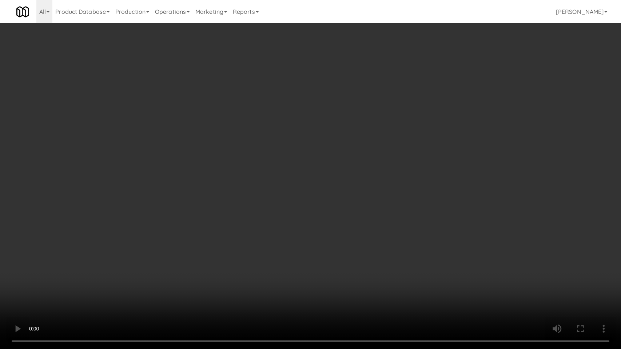
click at [117, 251] on video at bounding box center [310, 174] width 621 height 349
click at [133, 240] on video at bounding box center [310, 174] width 621 height 349
click at [134, 238] on video at bounding box center [310, 174] width 621 height 349
click at [140, 255] on video at bounding box center [310, 174] width 621 height 349
click at [142, 253] on video at bounding box center [310, 174] width 621 height 349
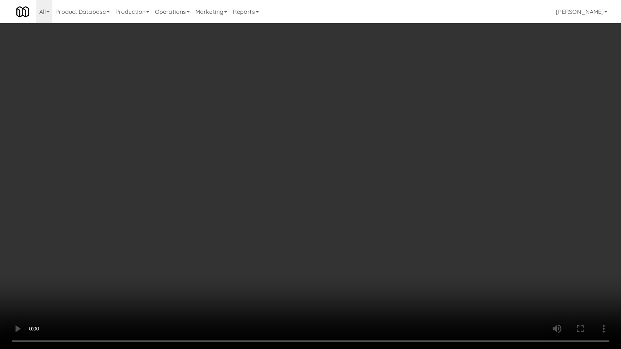
click at [302, 229] on video at bounding box center [310, 174] width 621 height 349
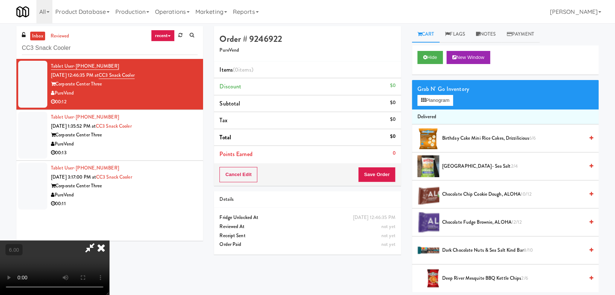
click at [442, 107] on div "Grab N' Go Inventory Planogram" at bounding box center [505, 94] width 187 height 29
click at [441, 103] on button "Planogram" at bounding box center [435, 100] width 36 height 11
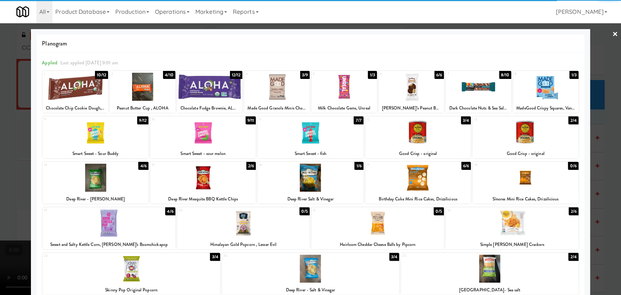
click at [419, 132] on div at bounding box center [418, 132] width 106 height 28
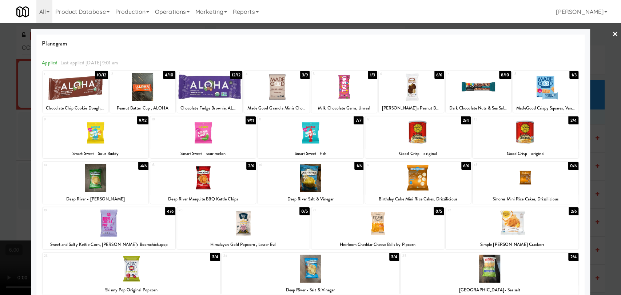
click at [594, 110] on div at bounding box center [310, 147] width 621 height 295
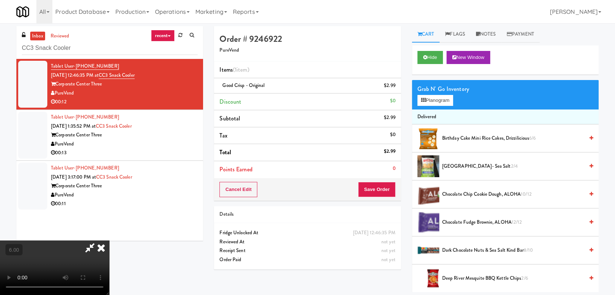
click at [379, 178] on div "Cancel Edit Save Order" at bounding box center [307, 189] width 187 height 23
click at [382, 183] on button "Save Order" at bounding box center [376, 189] width 37 height 15
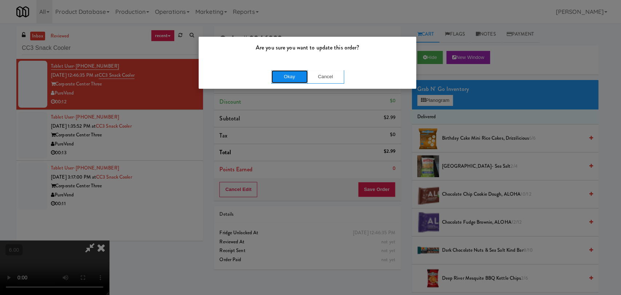
click at [288, 78] on button "Okay" at bounding box center [289, 76] width 36 height 13
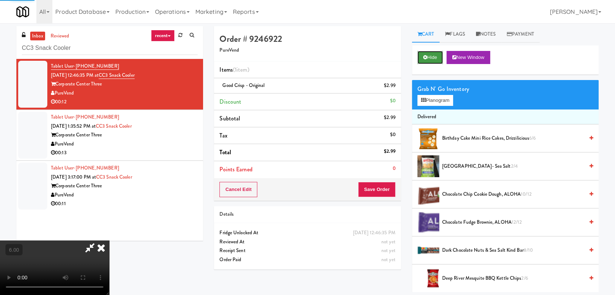
click at [419, 62] on button "Hide" at bounding box center [429, 57] width 25 height 13
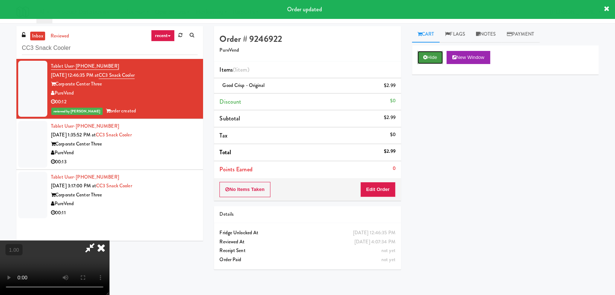
click at [428, 63] on button "Hide" at bounding box center [429, 57] width 25 height 13
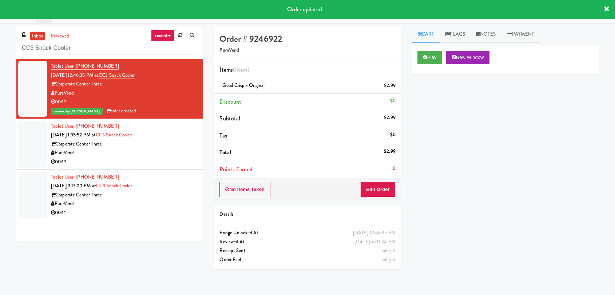
click at [168, 164] on div "00:13" at bounding box center [124, 162] width 147 height 9
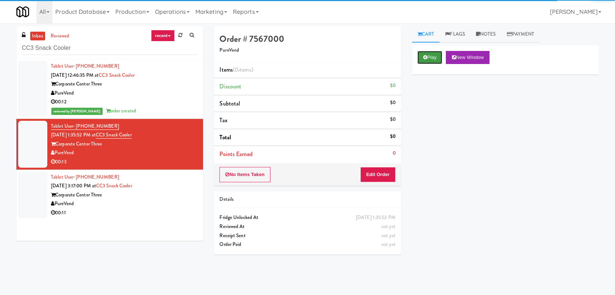
click at [434, 60] on button "Play" at bounding box center [429, 57] width 25 height 13
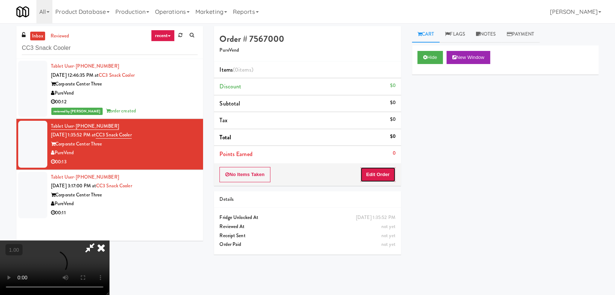
click at [376, 174] on button "Edit Order" at bounding box center [377, 174] width 35 height 15
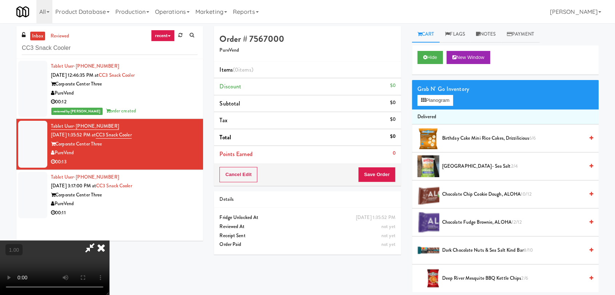
click at [109, 241] on video at bounding box center [54, 268] width 109 height 55
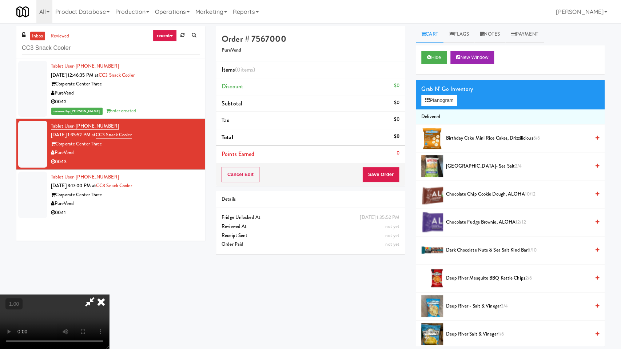
click at [109, 295] on video at bounding box center [54, 322] width 109 height 55
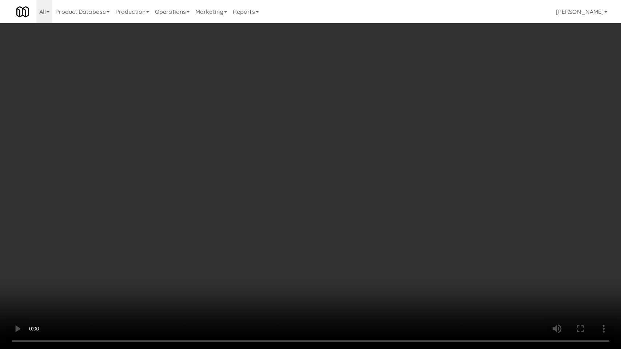
click at [212, 250] on video at bounding box center [310, 174] width 621 height 349
click at [225, 249] on video at bounding box center [310, 174] width 621 height 349
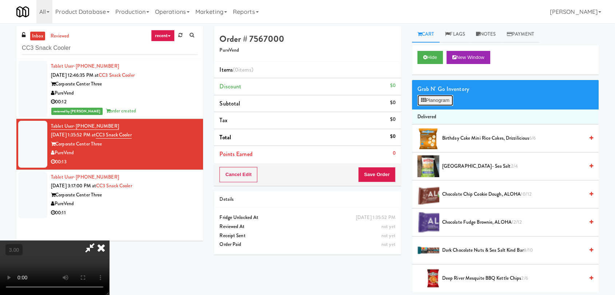
click at [422, 102] on icon at bounding box center [423, 100] width 5 height 5
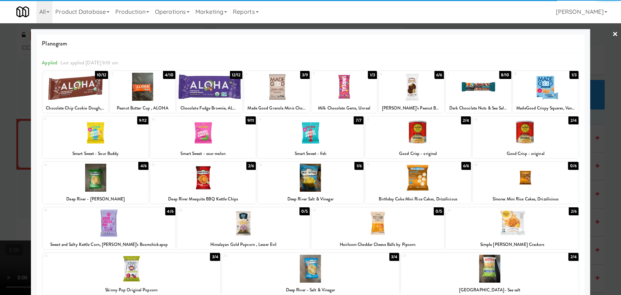
click at [203, 133] on div at bounding box center [203, 132] width 106 height 28
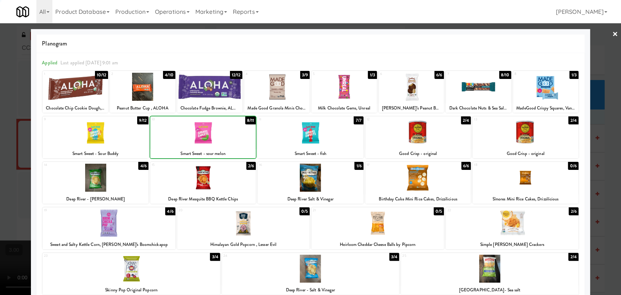
click at [0, 90] on div at bounding box center [310, 147] width 621 height 295
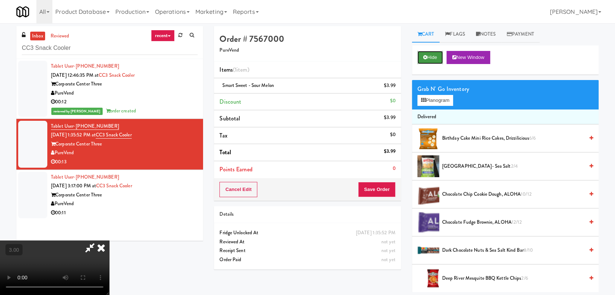
click at [429, 58] on button "Hide" at bounding box center [429, 57] width 25 height 13
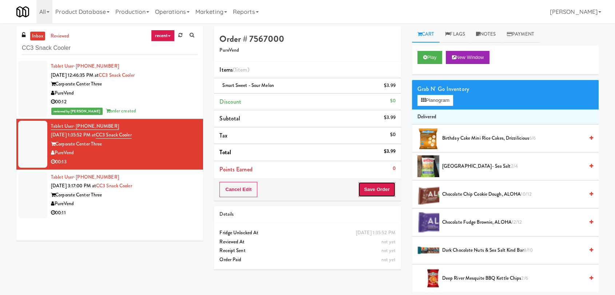
click at [373, 183] on button "Save Order" at bounding box center [376, 189] width 37 height 15
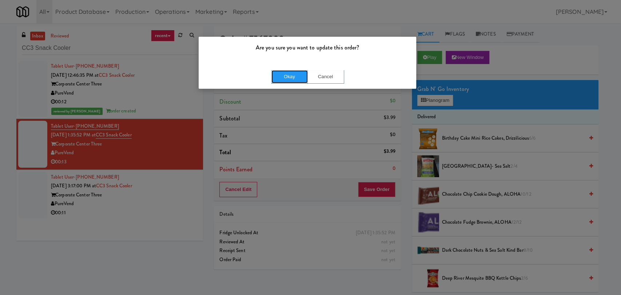
click at [283, 82] on button "Okay" at bounding box center [289, 76] width 36 height 13
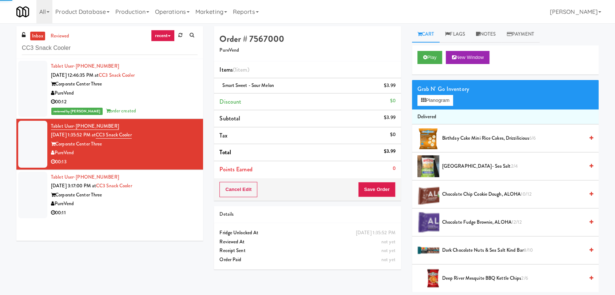
click at [179, 187] on div "Tablet User · (850) 572-1270 [DATE] 3:17:00 PM at [GEOGRAPHIC_DATA] Three PureV…" at bounding box center [124, 195] width 147 height 45
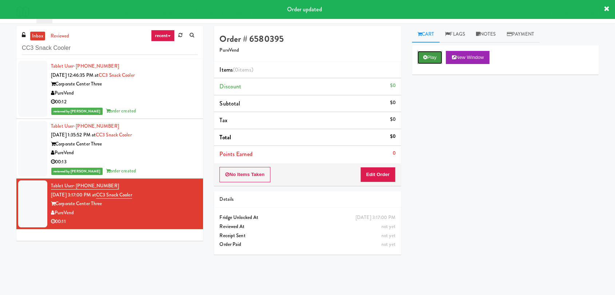
click at [425, 64] on button "Play" at bounding box center [429, 57] width 25 height 13
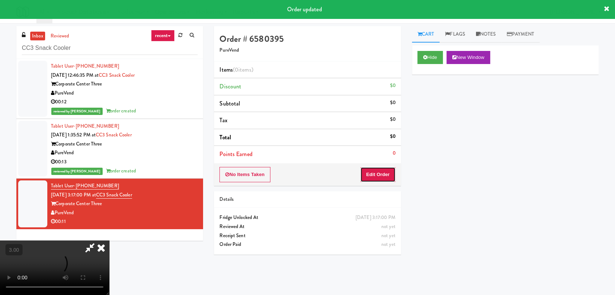
click at [380, 173] on button "Edit Order" at bounding box center [377, 174] width 35 height 15
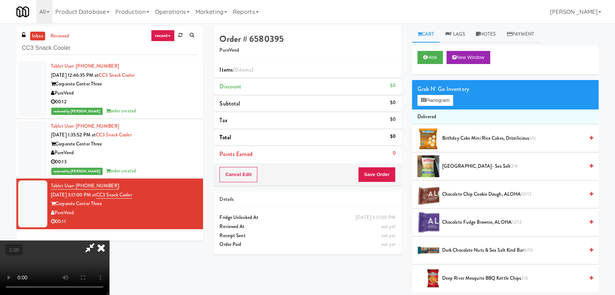
click at [109, 241] on video at bounding box center [54, 268] width 109 height 55
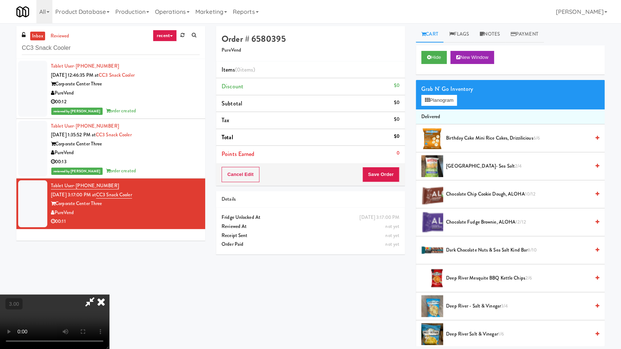
click at [109, 295] on video at bounding box center [54, 322] width 109 height 55
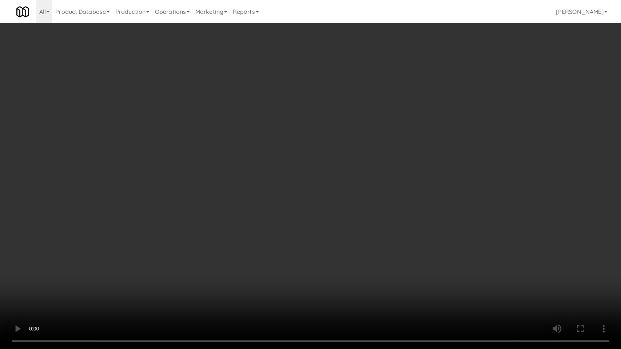
click at [122, 222] on video at bounding box center [310, 174] width 621 height 349
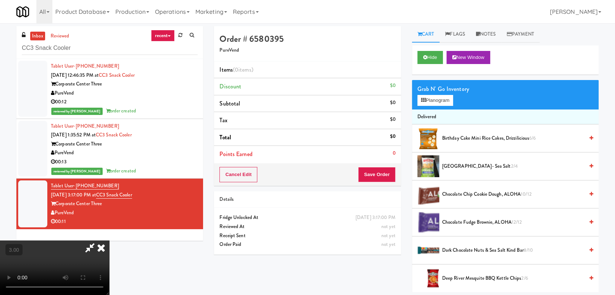
click at [475, 277] on span "Deep River Mesquite BBQ Kettle Chips 2/6" at bounding box center [513, 278] width 142 height 9
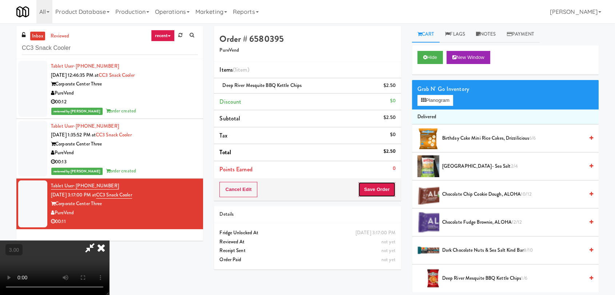
click at [381, 188] on button "Save Order" at bounding box center [376, 189] width 37 height 15
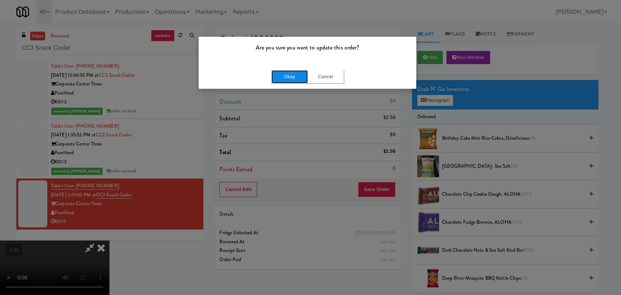
click at [292, 71] on button "Okay" at bounding box center [289, 76] width 36 height 13
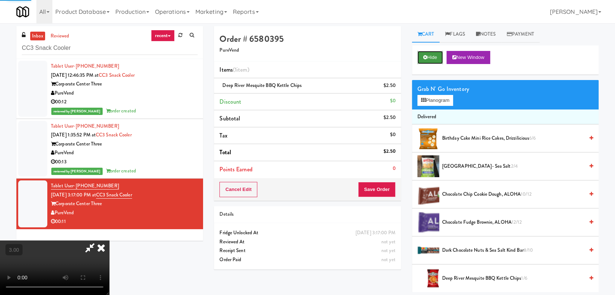
click at [433, 60] on button "Hide" at bounding box center [429, 57] width 25 height 13
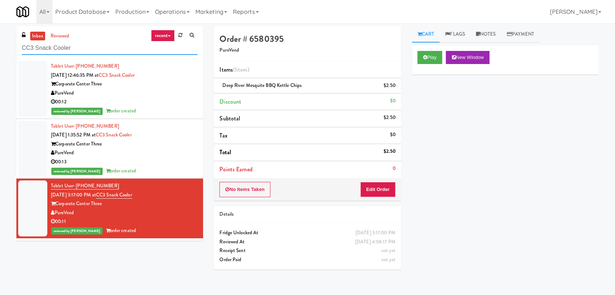
drag, startPoint x: 109, startPoint y: 47, endPoint x: 0, endPoint y: 36, distance: 109.4
click at [0, 36] on div "inbox reviewed recent all unclear take inventory issue suspicious failed recent…" at bounding box center [307, 159] width 615 height 266
paste input "Standard - Combo - Middle"
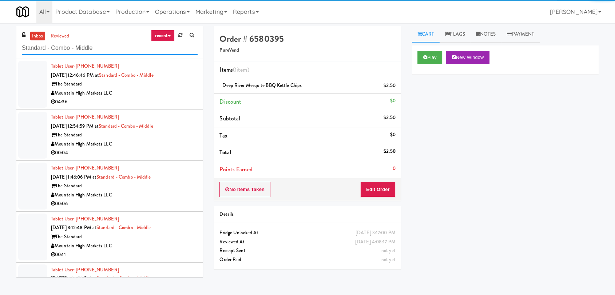
type input "Standard - Combo - Middle"
click at [163, 100] on div "04:36" at bounding box center [124, 102] width 147 height 9
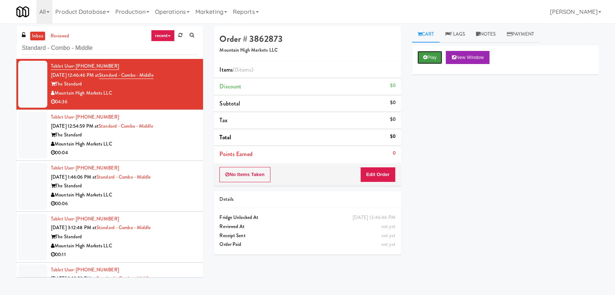
click at [432, 63] on button "Play" at bounding box center [429, 57] width 25 height 13
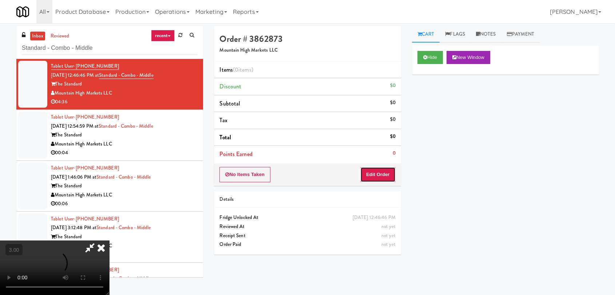
click at [376, 170] on button "Edit Order" at bounding box center [377, 174] width 35 height 15
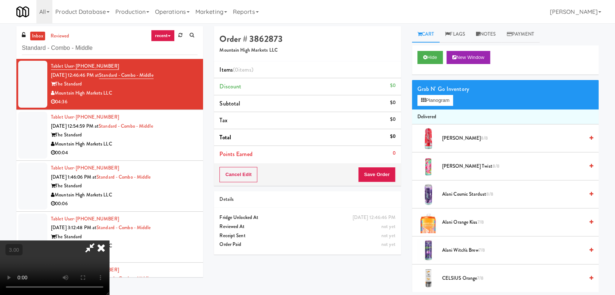
click at [109, 241] on video at bounding box center [54, 268] width 109 height 55
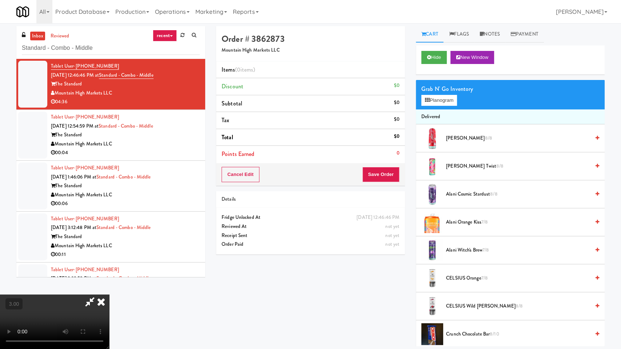
click at [109, 295] on video at bounding box center [54, 322] width 109 height 55
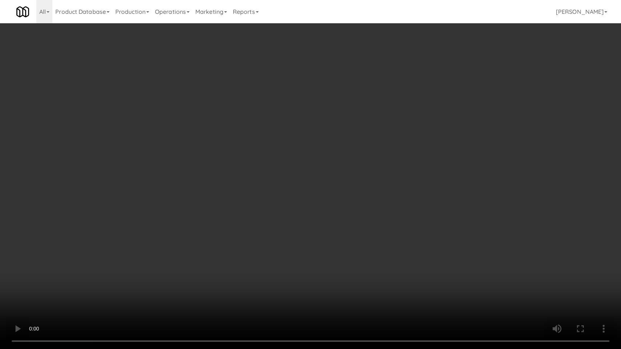
click at [162, 251] on video at bounding box center [310, 174] width 621 height 349
click at [169, 254] on video at bounding box center [310, 174] width 621 height 349
click at [169, 248] on video at bounding box center [310, 174] width 621 height 349
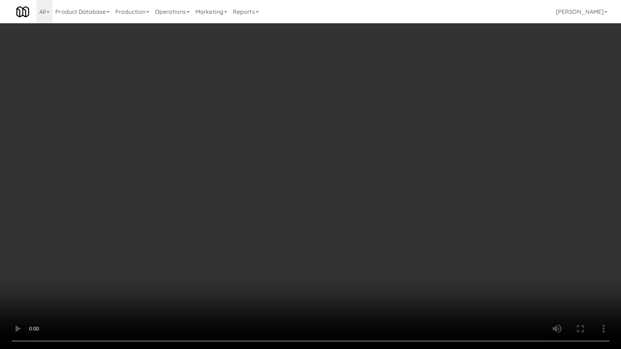
click at [210, 253] on video at bounding box center [310, 174] width 621 height 349
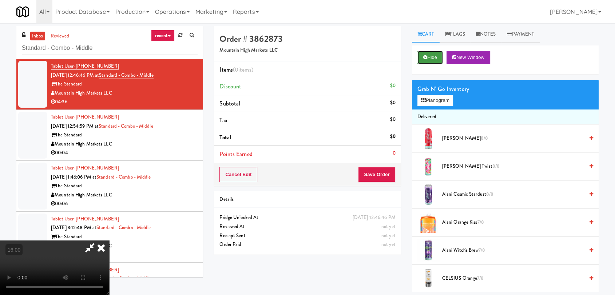
click at [423, 51] on button "Hide" at bounding box center [429, 57] width 25 height 13
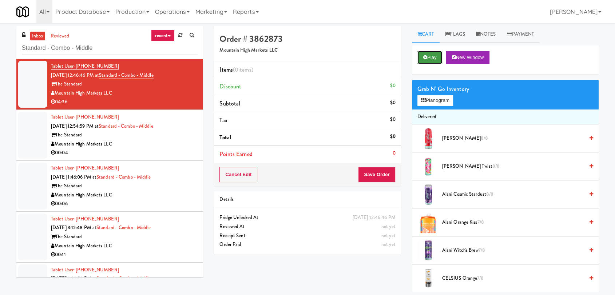
click at [423, 52] on button "Play" at bounding box center [429, 57] width 25 height 13
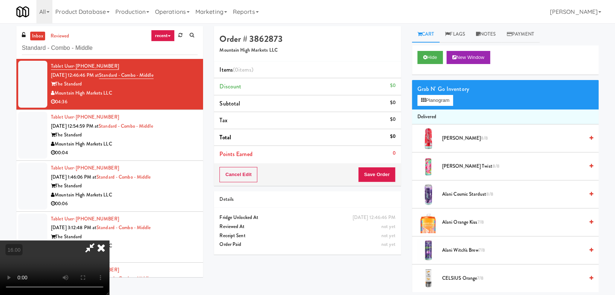
click at [109, 241] on video at bounding box center [54, 268] width 109 height 55
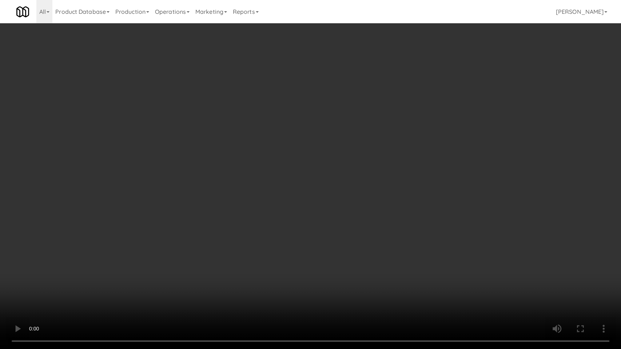
click at [231, 210] on video at bounding box center [310, 174] width 621 height 349
click at [233, 214] on video at bounding box center [310, 174] width 621 height 349
click at [336, 233] on video at bounding box center [310, 174] width 621 height 349
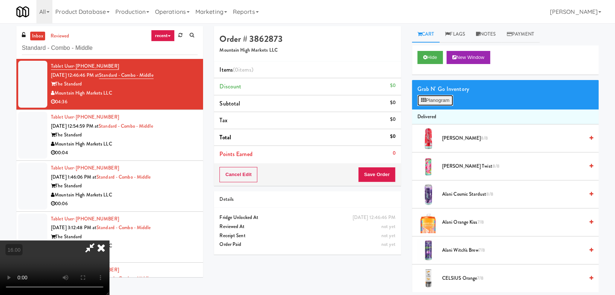
click at [432, 100] on button "Planogram" at bounding box center [435, 100] width 36 height 11
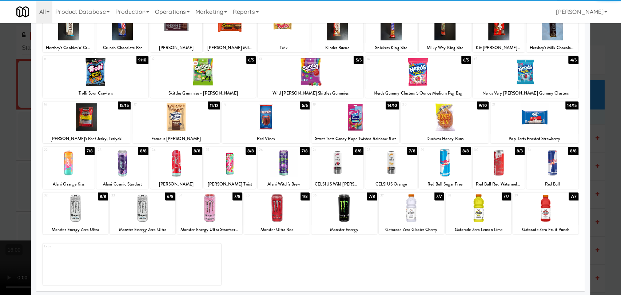
scroll to position [62, 0]
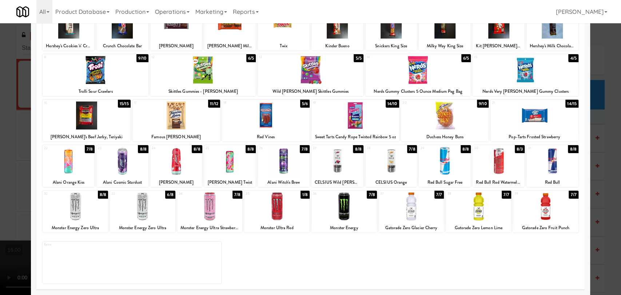
click at [219, 203] on div at bounding box center [209, 206] width 65 height 28
click at [0, 127] on div at bounding box center [310, 147] width 621 height 295
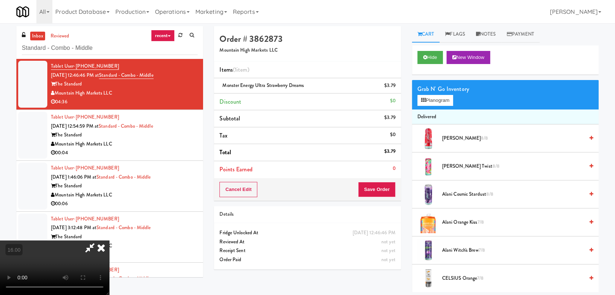
click at [109, 241] on video at bounding box center [54, 268] width 109 height 55
click at [99, 241] on video at bounding box center [54, 268] width 109 height 55
click at [105, 241] on video at bounding box center [54, 268] width 109 height 55
click at [109, 241] on video at bounding box center [54, 268] width 109 height 55
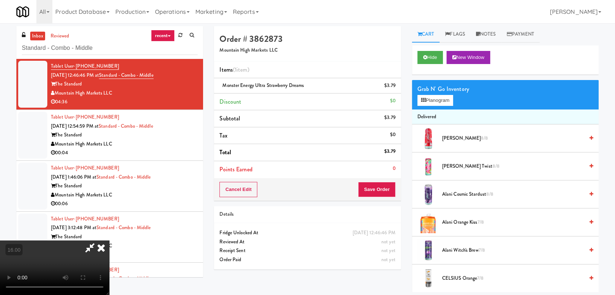
click at [109, 241] on video at bounding box center [54, 268] width 109 height 55
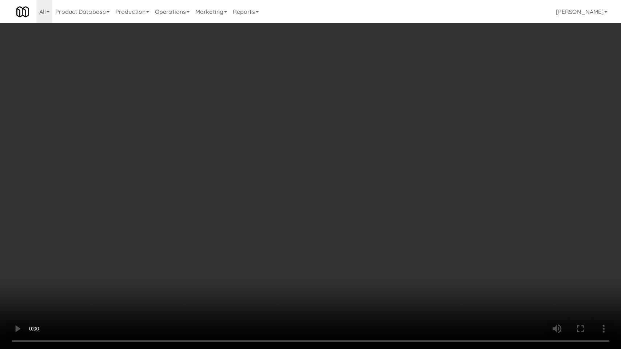
click at [115, 239] on video at bounding box center [310, 174] width 621 height 349
click at [128, 234] on video at bounding box center [310, 174] width 621 height 349
click at [132, 235] on video at bounding box center [310, 174] width 621 height 349
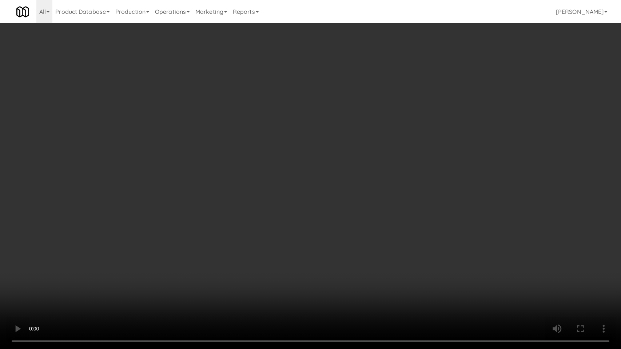
click at [134, 236] on video at bounding box center [310, 174] width 621 height 349
click at [141, 239] on video at bounding box center [310, 174] width 621 height 349
click at [141, 238] on video at bounding box center [310, 174] width 621 height 349
click at [183, 226] on video at bounding box center [310, 174] width 621 height 349
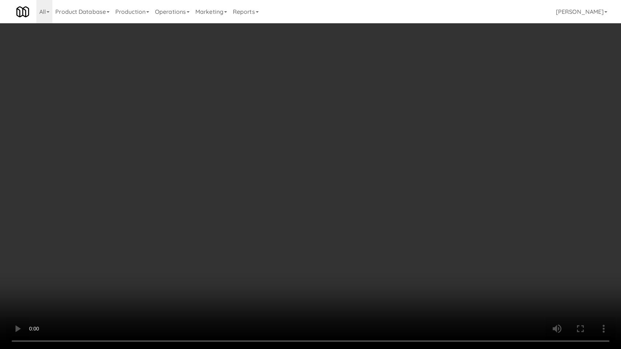
click at [183, 226] on video at bounding box center [310, 174] width 621 height 349
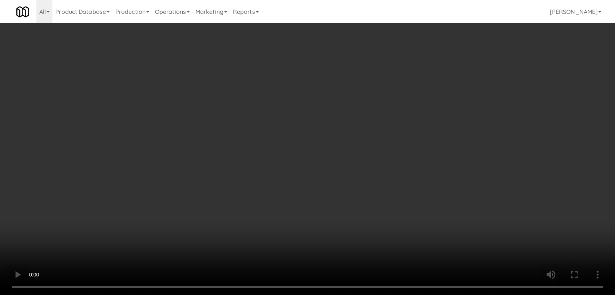
click at [395, 89] on icon at bounding box center [396, 88] width 4 height 5
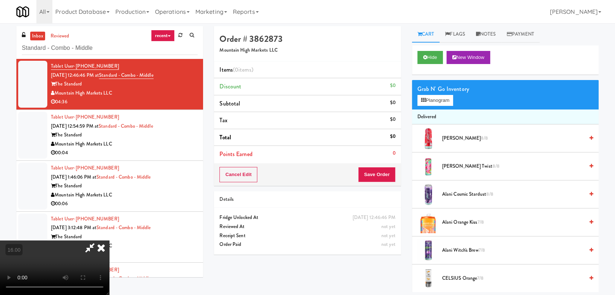
click at [109, 241] on video at bounding box center [54, 268] width 109 height 55
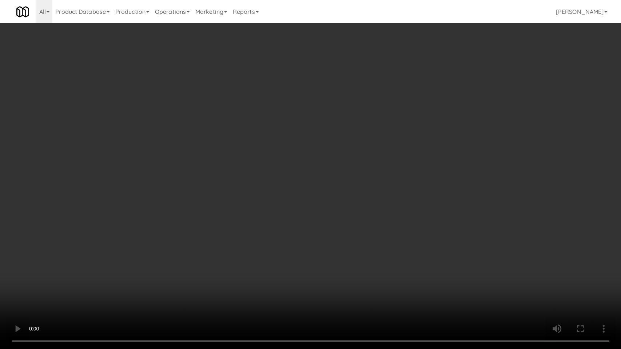
click at [259, 209] on video at bounding box center [310, 174] width 621 height 349
click at [335, 197] on video at bounding box center [310, 174] width 621 height 349
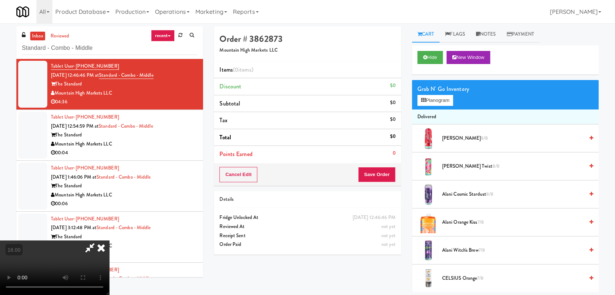
click at [109, 241] on icon at bounding box center [101, 248] width 16 height 15
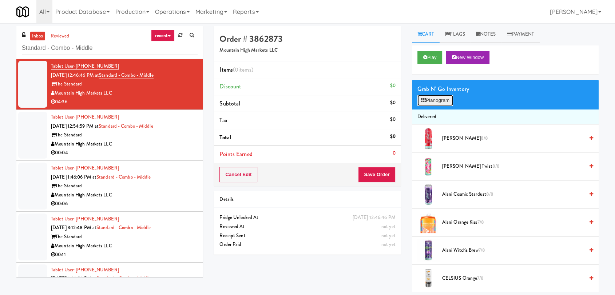
click at [428, 97] on button "Planogram" at bounding box center [435, 100] width 36 height 11
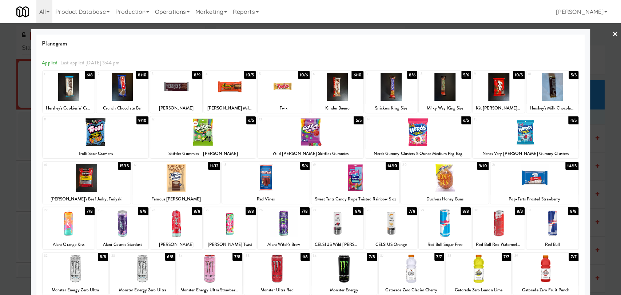
click at [289, 267] on div at bounding box center [276, 269] width 65 height 28
click at [0, 134] on div at bounding box center [310, 147] width 621 height 295
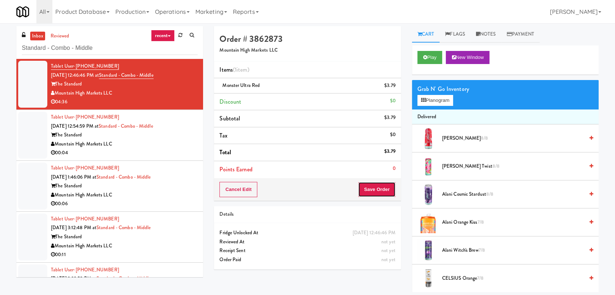
click at [377, 189] on button "Save Order" at bounding box center [376, 189] width 37 height 15
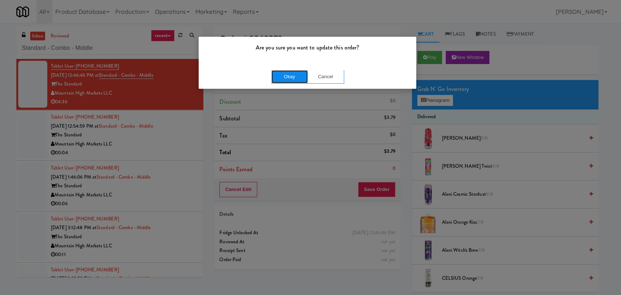
click at [291, 80] on button "Okay" at bounding box center [289, 76] width 36 height 13
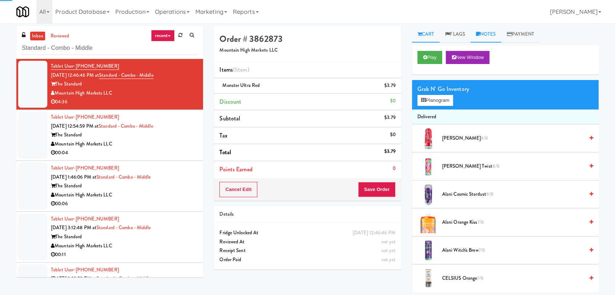
click at [476, 36] on link "Notes" at bounding box center [485, 34] width 31 height 16
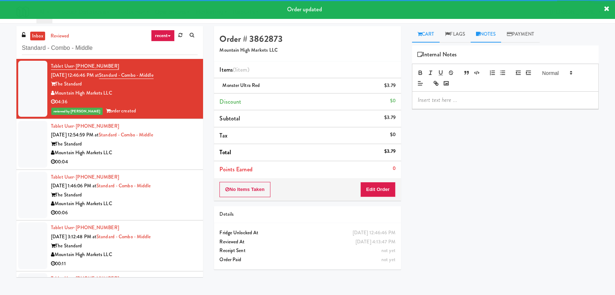
click at [432, 33] on link "Cart" at bounding box center [426, 34] width 28 height 16
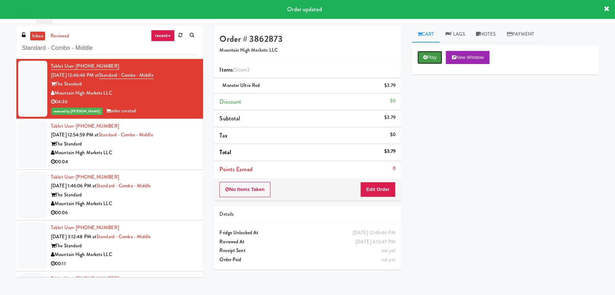
click at [431, 60] on button "Play" at bounding box center [429, 57] width 25 height 13
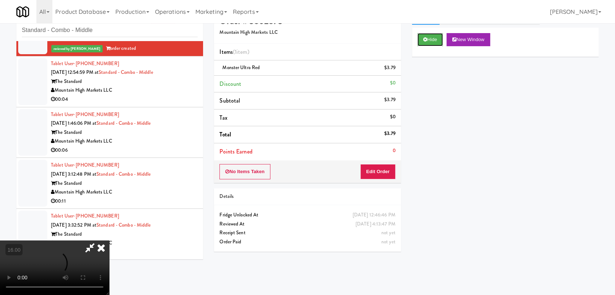
scroll to position [23, 0]
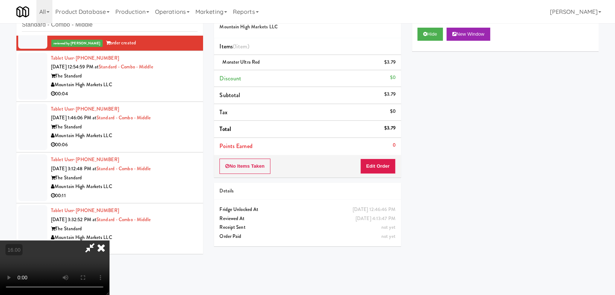
click at [109, 241] on video at bounding box center [54, 268] width 109 height 55
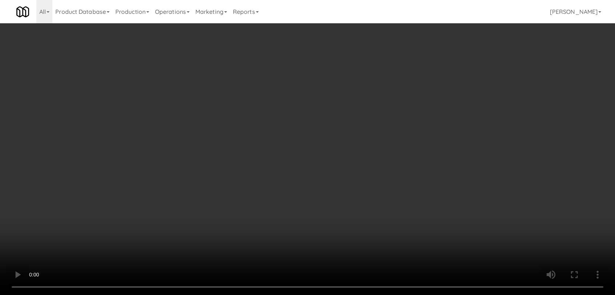
scroll to position [0, 0]
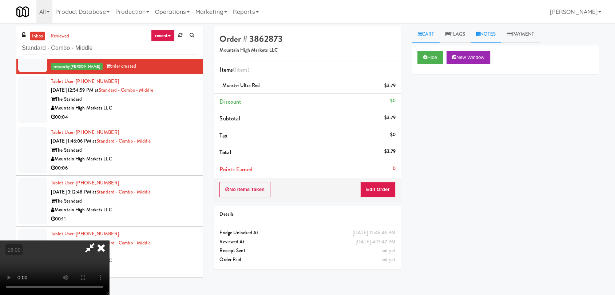
click at [479, 28] on link "Notes" at bounding box center [485, 34] width 31 height 16
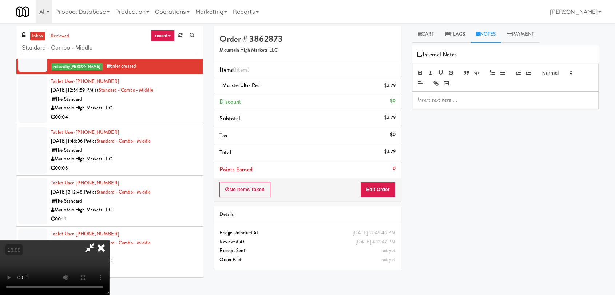
click at [464, 99] on p at bounding box center [505, 100] width 175 height 8
click at [109, 241] on icon at bounding box center [101, 248] width 16 height 15
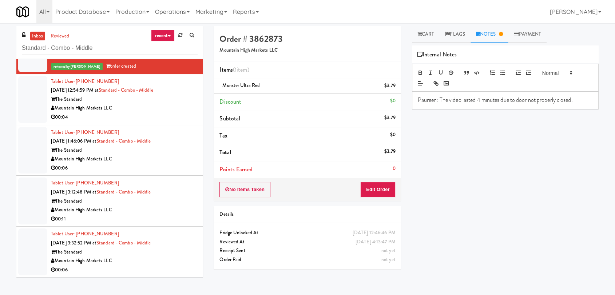
click at [156, 106] on div "Mountain High Markets LLC" at bounding box center [124, 108] width 147 height 9
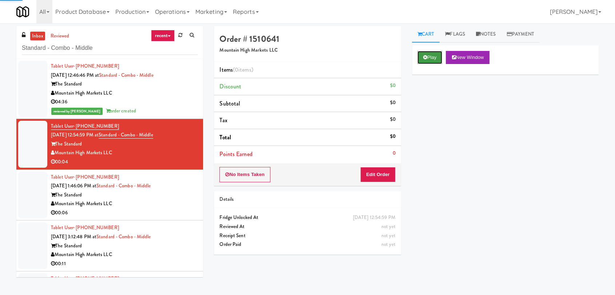
click at [435, 59] on button "Play" at bounding box center [429, 57] width 25 height 13
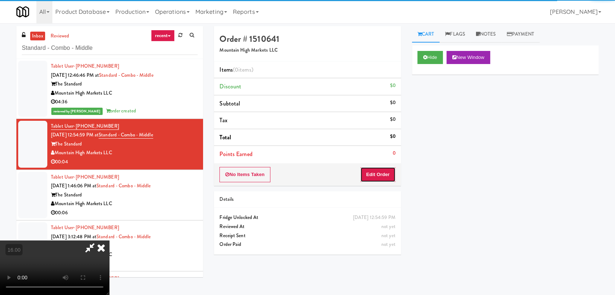
click at [389, 176] on button "Edit Order" at bounding box center [377, 174] width 35 height 15
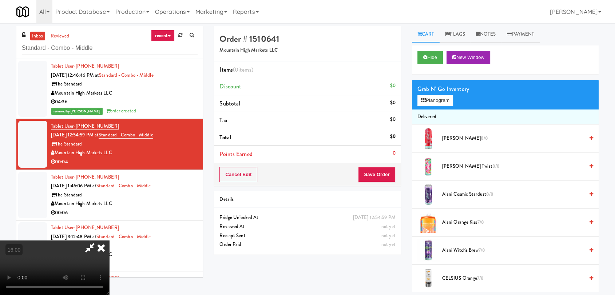
click at [109, 241] on video at bounding box center [54, 268] width 109 height 55
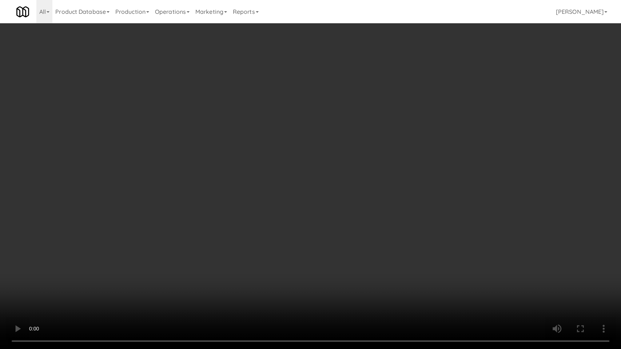
click at [233, 295] on video at bounding box center [310, 174] width 621 height 349
click at [226, 243] on video at bounding box center [310, 174] width 621 height 349
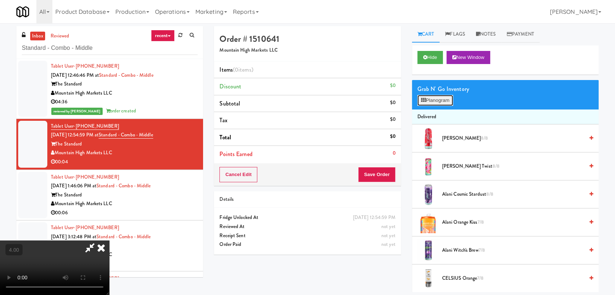
click at [433, 101] on button "Planogram" at bounding box center [435, 100] width 36 height 11
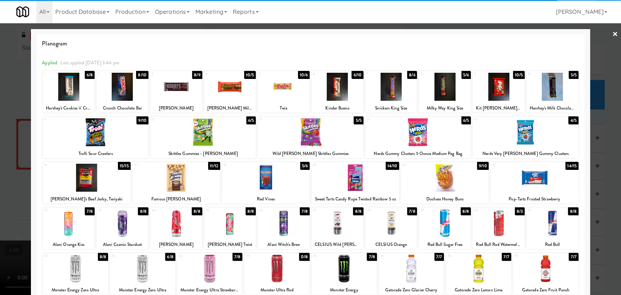
click at [342, 216] on div at bounding box center [337, 223] width 52 height 28
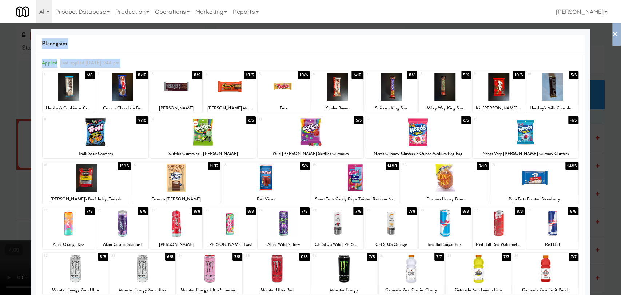
drag, startPoint x: 27, startPoint y: 109, endPoint x: 21, endPoint y: 105, distance: 6.3
click at [22, 106] on div "× Planogram Applied Last applied [DATE] 3:44 pm 1 6/8 Hershey's Cookies 'n' Cre…" at bounding box center [310, 147] width 621 height 295
click at [12, 98] on div at bounding box center [310, 147] width 621 height 295
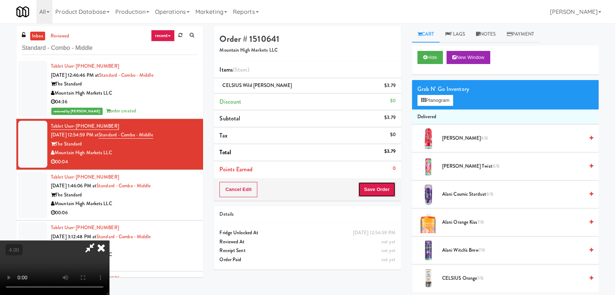
click at [385, 193] on button "Save Order" at bounding box center [376, 189] width 37 height 15
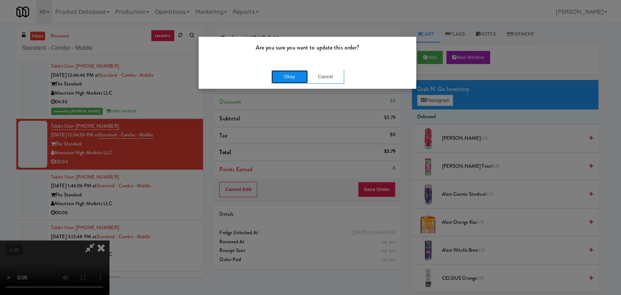
click at [281, 72] on button "Okay" at bounding box center [289, 76] width 36 height 13
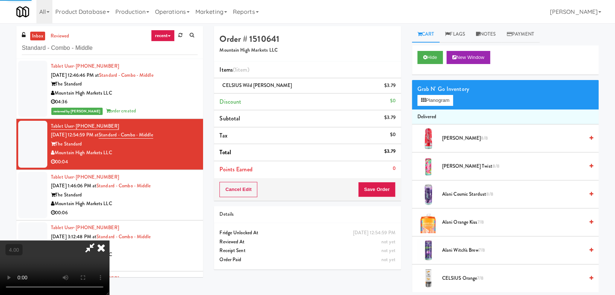
click at [109, 241] on icon at bounding box center [101, 248] width 16 height 15
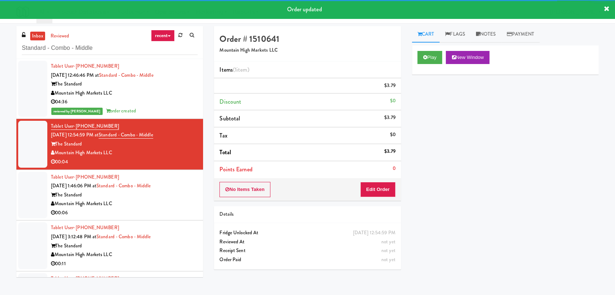
click at [161, 199] on div "Tablet User · (928) 405-7761 [DATE] 1:46:06 PM at Standard - Combo - Middle The…" at bounding box center [124, 195] width 147 height 45
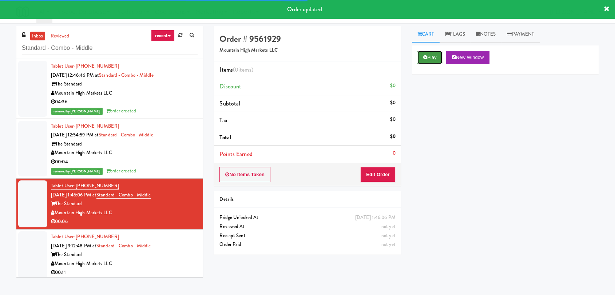
click at [428, 60] on button "Play" at bounding box center [429, 57] width 25 height 13
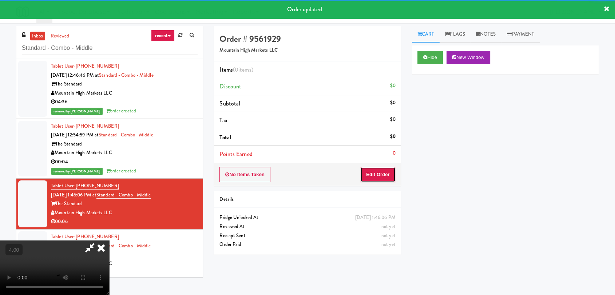
click at [380, 170] on button "Edit Order" at bounding box center [377, 174] width 35 height 15
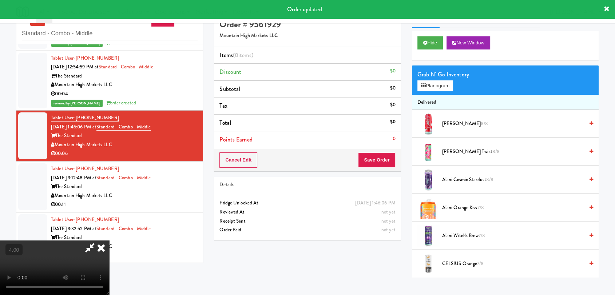
scroll to position [23, 0]
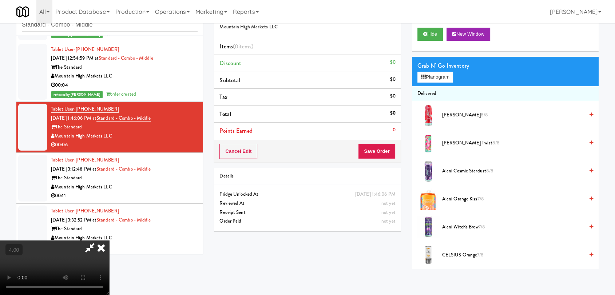
click at [96, 244] on video at bounding box center [54, 268] width 109 height 55
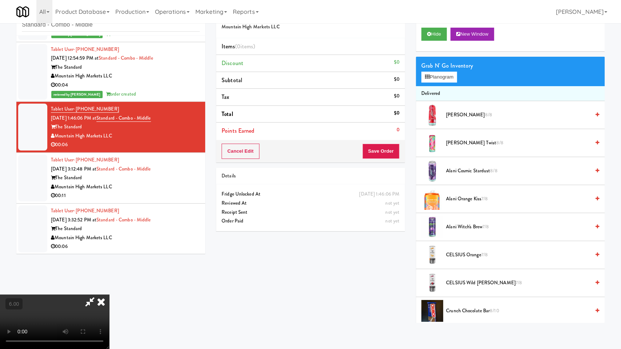
click at [109, 295] on video at bounding box center [54, 322] width 109 height 55
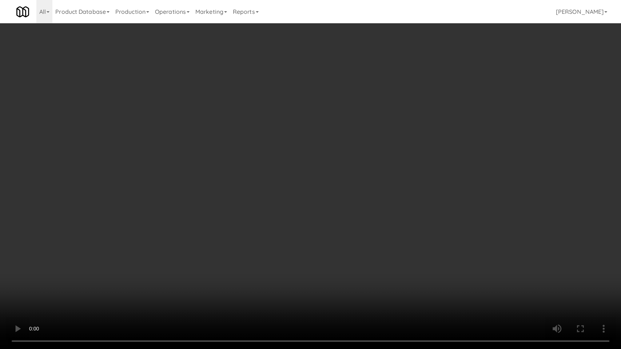
click at [166, 268] on video at bounding box center [310, 174] width 621 height 349
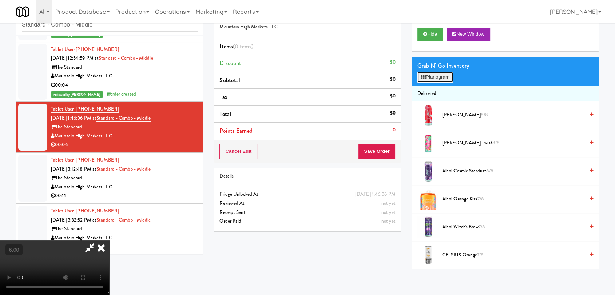
click at [445, 80] on button "Planogram" at bounding box center [435, 77] width 36 height 11
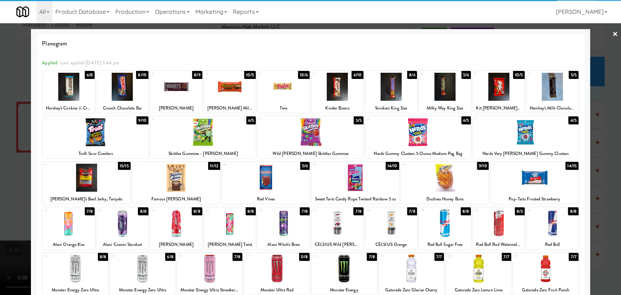
click at [176, 225] on div at bounding box center [176, 223] width 52 height 28
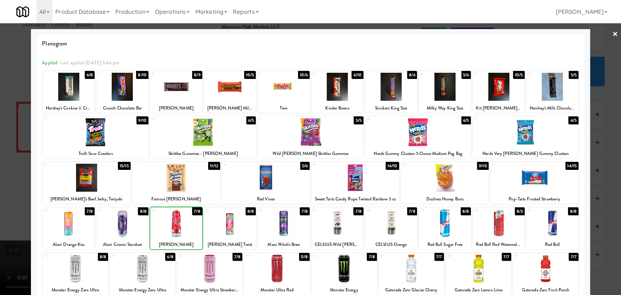
click at [0, 140] on div at bounding box center [310, 147] width 621 height 295
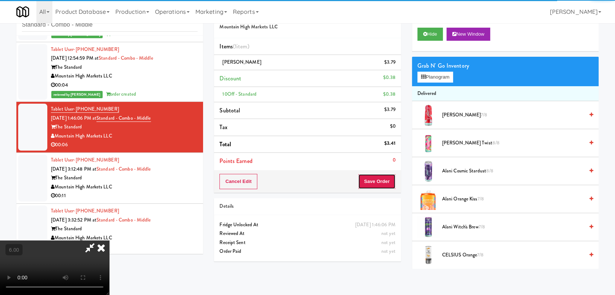
click at [385, 180] on button "Save Order" at bounding box center [376, 181] width 37 height 15
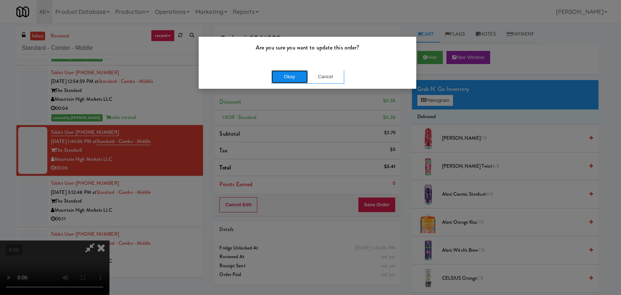
click at [276, 78] on button "Okay" at bounding box center [289, 76] width 36 height 13
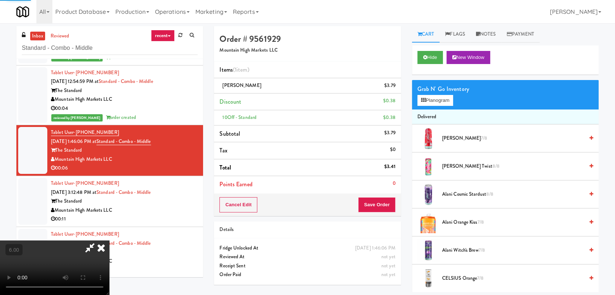
click at [109, 241] on icon at bounding box center [101, 248] width 16 height 15
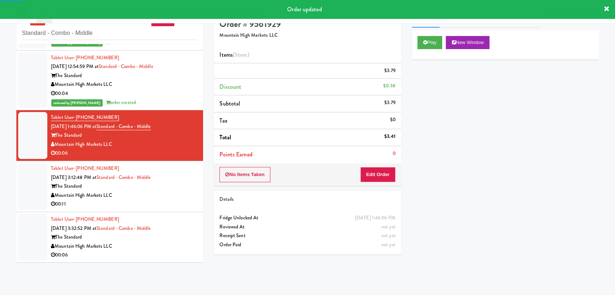
scroll to position [23, 0]
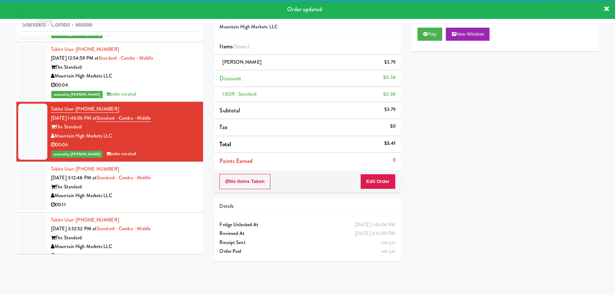
click at [168, 185] on div "The Standard" at bounding box center [124, 187] width 147 height 9
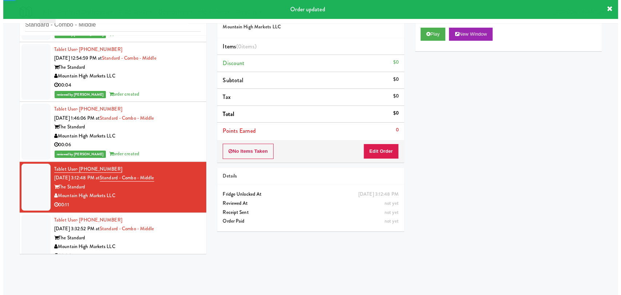
scroll to position [63, 0]
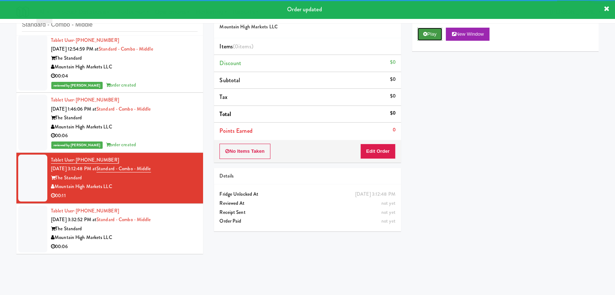
click at [429, 34] on button "Play" at bounding box center [429, 34] width 25 height 13
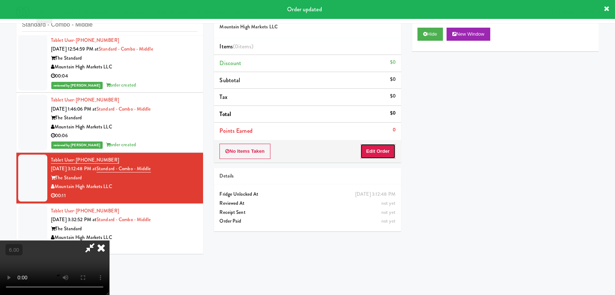
click at [391, 153] on button "Edit Order" at bounding box center [377, 151] width 35 height 15
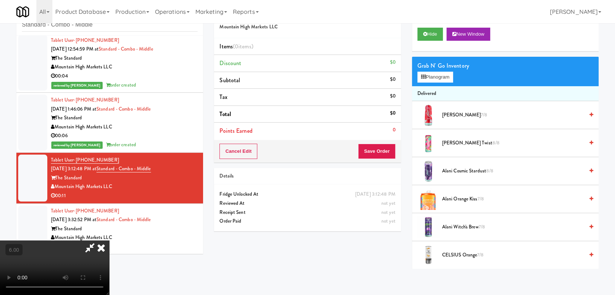
click at [109, 241] on video at bounding box center [54, 268] width 109 height 55
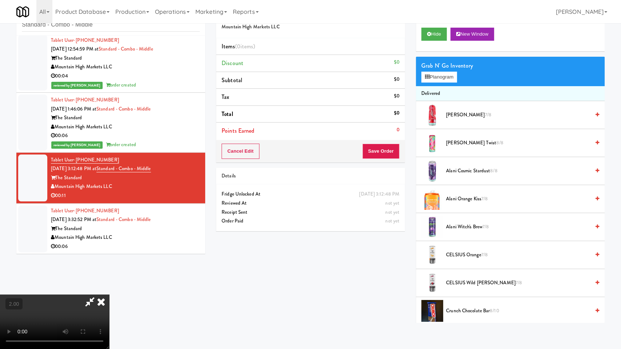
click at [109, 295] on video at bounding box center [54, 322] width 109 height 55
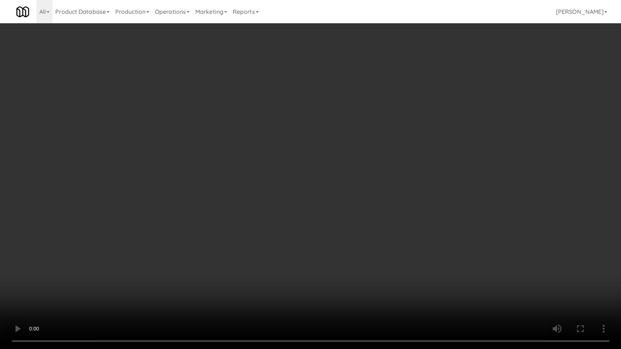
click at [214, 219] on video at bounding box center [310, 174] width 621 height 349
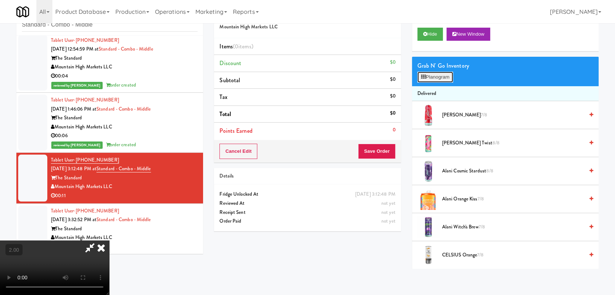
drag, startPoint x: 449, startPoint y: 74, endPoint x: 407, endPoint y: 84, distance: 43.6
click at [449, 74] on button "Planogram" at bounding box center [435, 77] width 36 height 11
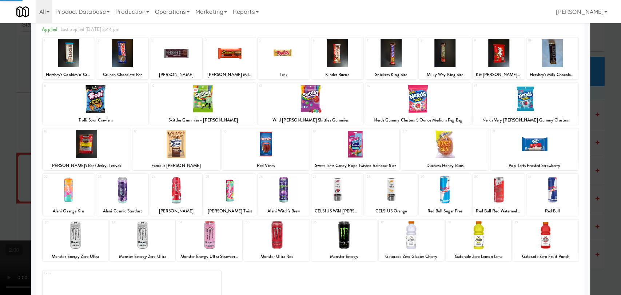
scroll to position [62, 0]
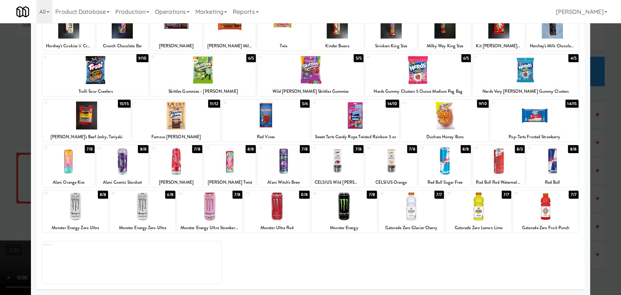
click at [357, 166] on div at bounding box center [337, 161] width 52 height 28
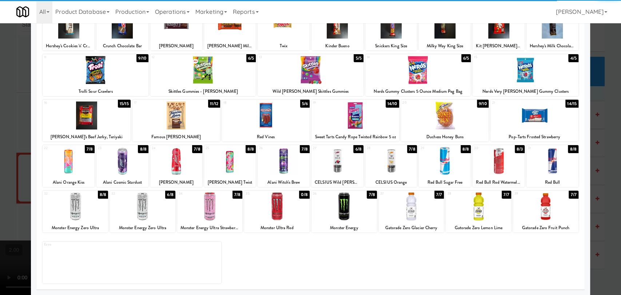
click at [0, 144] on div at bounding box center [310, 147] width 621 height 295
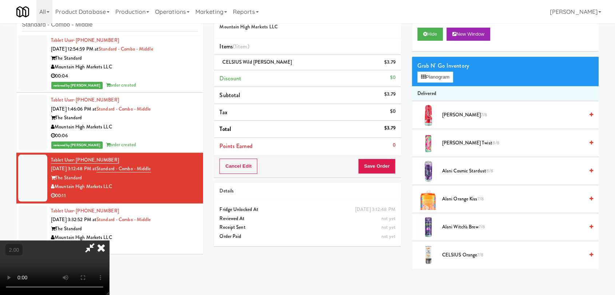
click at [109, 241] on icon at bounding box center [101, 248] width 16 height 15
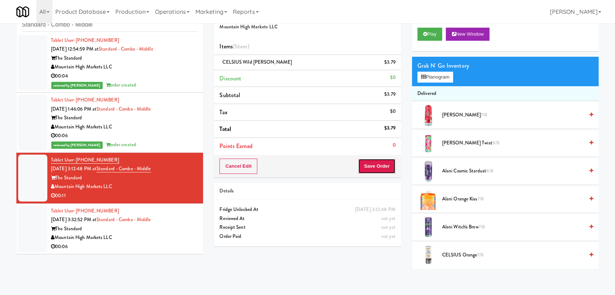
click at [384, 164] on button "Save Order" at bounding box center [376, 166] width 37 height 15
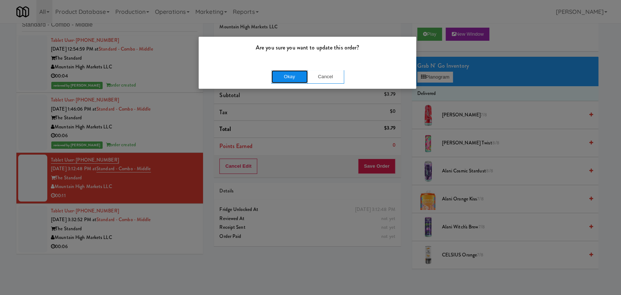
click at [289, 77] on button "Okay" at bounding box center [289, 76] width 36 height 13
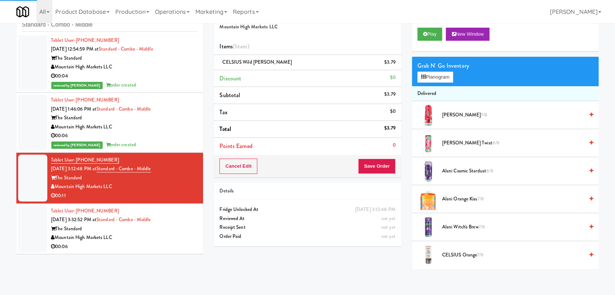
click at [180, 227] on div "The Standard" at bounding box center [124, 229] width 147 height 9
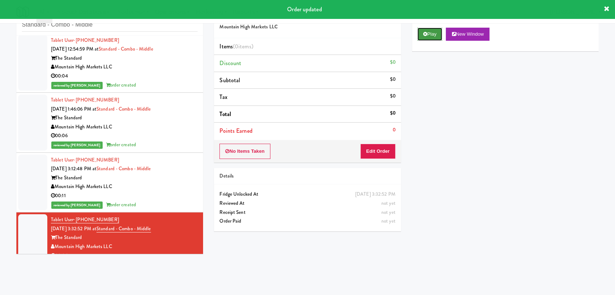
click at [424, 35] on icon at bounding box center [425, 34] width 4 height 5
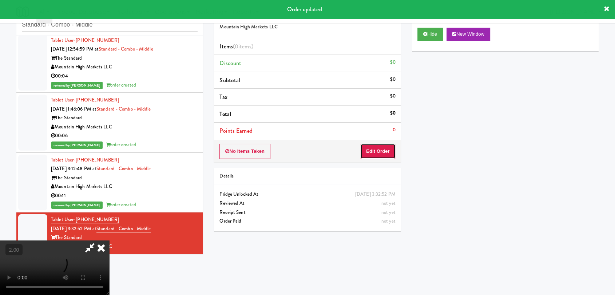
click at [384, 148] on button "Edit Order" at bounding box center [377, 151] width 35 height 15
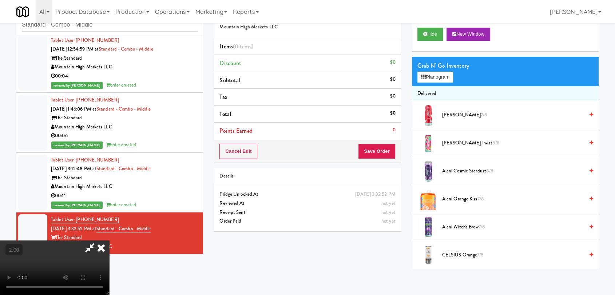
click at [109, 241] on video at bounding box center [54, 268] width 109 height 55
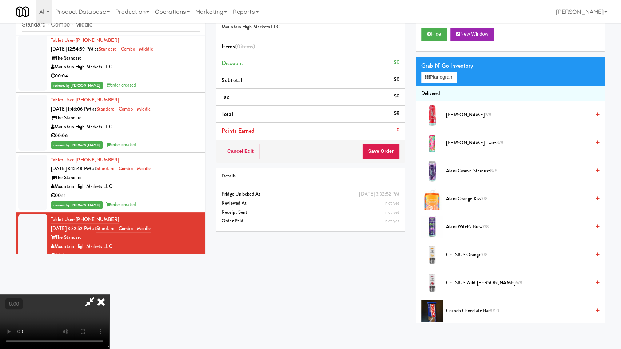
click at [109, 295] on video at bounding box center [54, 322] width 109 height 55
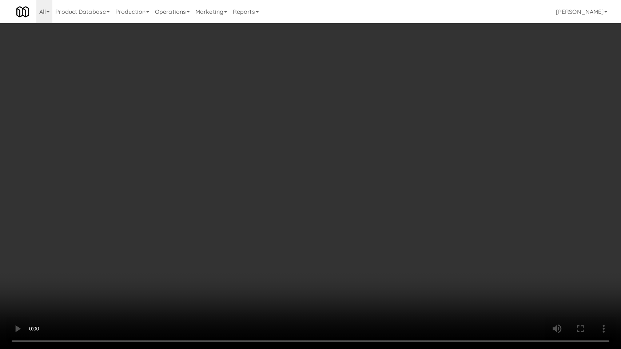
click at [317, 176] on video at bounding box center [310, 174] width 621 height 349
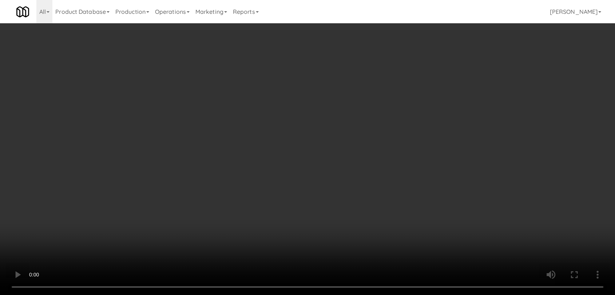
click at [317, 141] on video at bounding box center [307, 147] width 615 height 295
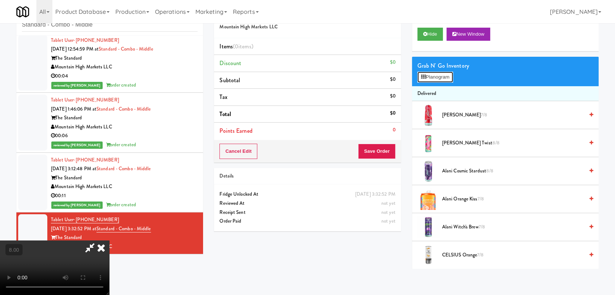
click at [450, 76] on button "Planogram" at bounding box center [435, 77] width 36 height 11
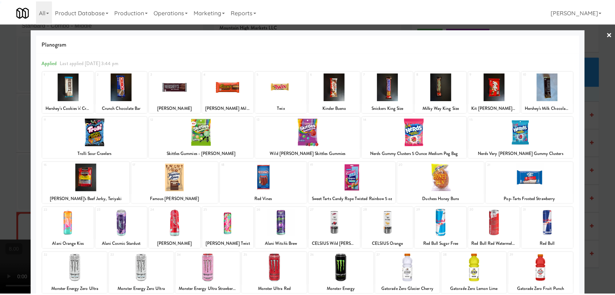
scroll to position [62, 0]
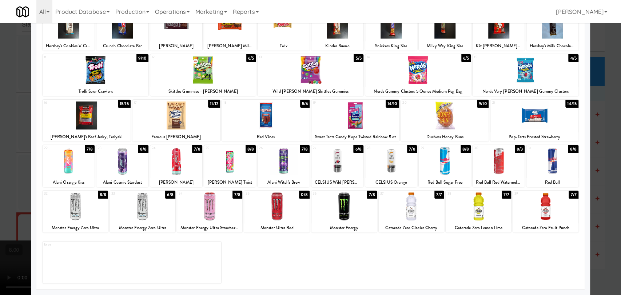
click at [346, 219] on div at bounding box center [343, 206] width 65 height 28
click at [33, 86] on div "Planogram Applied Last applied [DATE] 3:44 pm 1 6/8 Hershey's Cookies 'n' Creme…" at bounding box center [310, 131] width 559 height 328
click at [20, 72] on div at bounding box center [310, 147] width 621 height 295
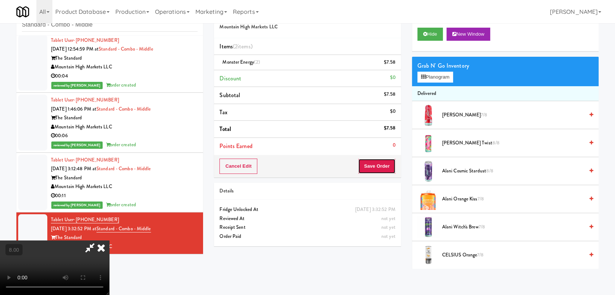
click at [389, 170] on button "Save Order" at bounding box center [376, 166] width 37 height 15
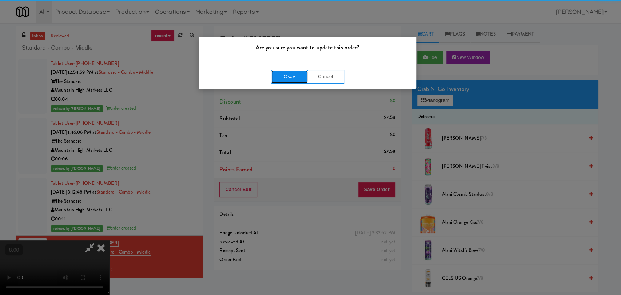
click at [295, 71] on button "Okay" at bounding box center [289, 76] width 36 height 13
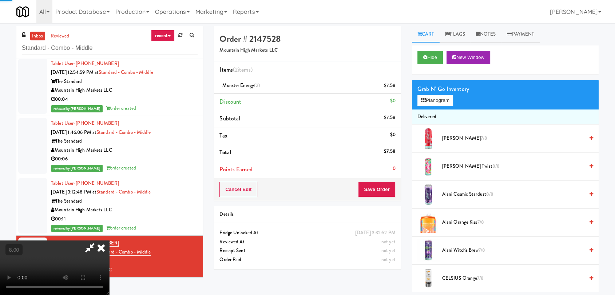
click at [109, 241] on icon at bounding box center [101, 248] width 16 height 15
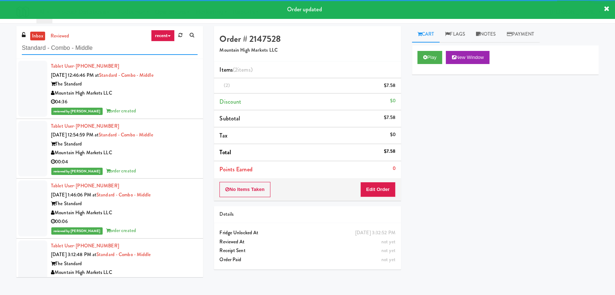
paste input "The Drake Entrance CC3 Snack Cooler"
drag, startPoint x: 110, startPoint y: 50, endPoint x: 0, endPoint y: 45, distance: 110.4
click at [0, 45] on div "inbox reviewed recent all unclear take inventory issue suspicious failed recent…" at bounding box center [307, 159] width 615 height 266
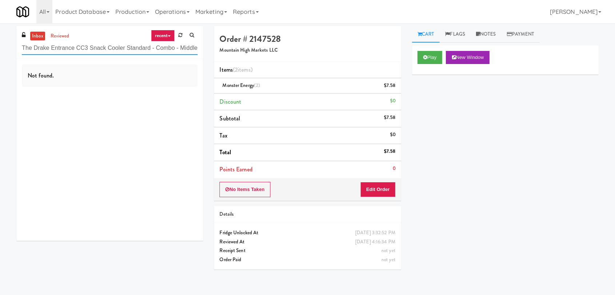
click at [133, 51] on input "The Drake Entrance CC3 Snack Cooler Standard - Combo - Middle" at bounding box center [110, 47] width 176 height 13
paste input "Oasis Lakewood - [GEOGRAPHIC_DATA]"
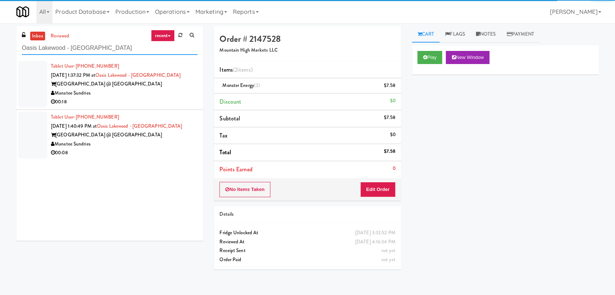
type input "Oasis Lakewood - [GEOGRAPHIC_DATA]"
click at [166, 103] on div "00:18" at bounding box center [124, 102] width 147 height 9
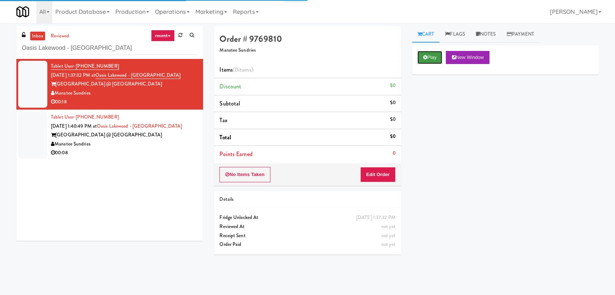
click at [438, 52] on button "Play" at bounding box center [429, 57] width 25 height 13
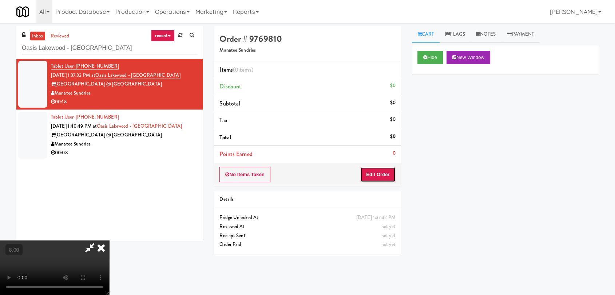
click at [378, 178] on button "Edit Order" at bounding box center [377, 174] width 35 height 15
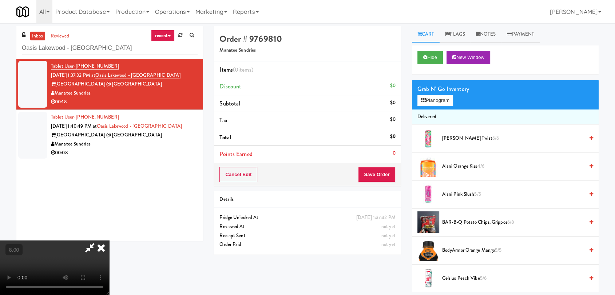
click at [109, 241] on video at bounding box center [54, 268] width 109 height 55
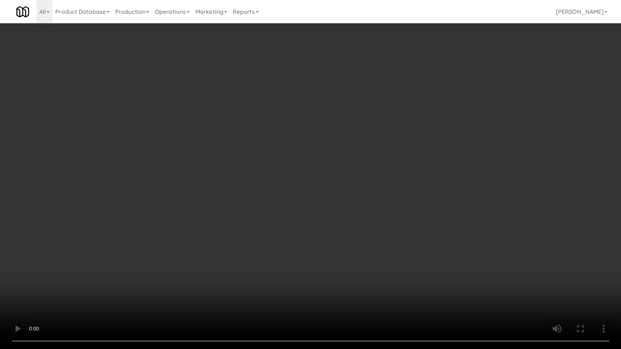
click at [89, 271] on video at bounding box center [310, 174] width 621 height 349
click at [95, 244] on video at bounding box center [310, 174] width 621 height 349
click at [195, 259] on video at bounding box center [310, 174] width 621 height 349
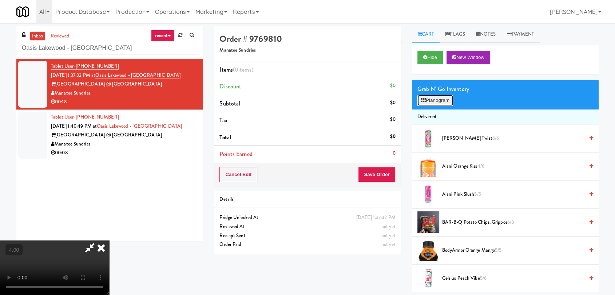
click at [431, 100] on button "Planogram" at bounding box center [435, 100] width 36 height 11
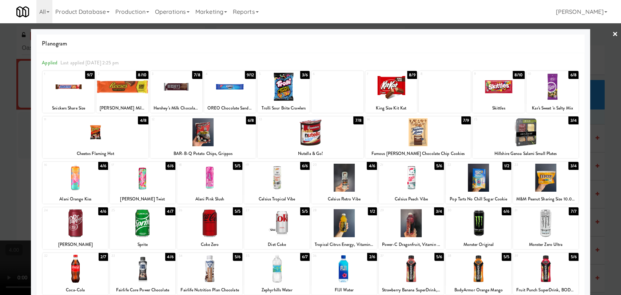
click at [184, 85] on div at bounding box center [176, 87] width 52 height 28
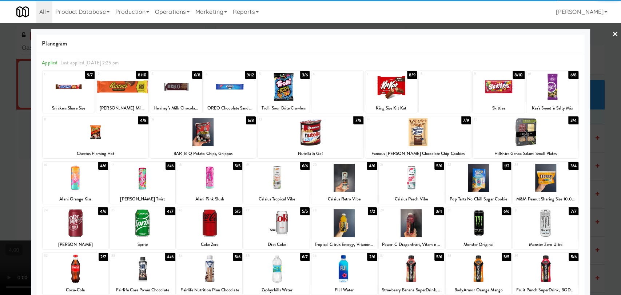
click at [563, 228] on div at bounding box center [545, 223] width 65 height 28
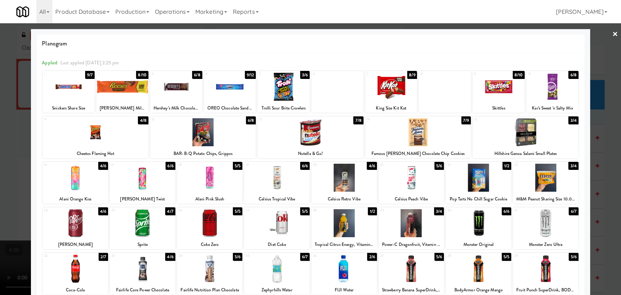
click at [602, 206] on div at bounding box center [310, 147] width 621 height 295
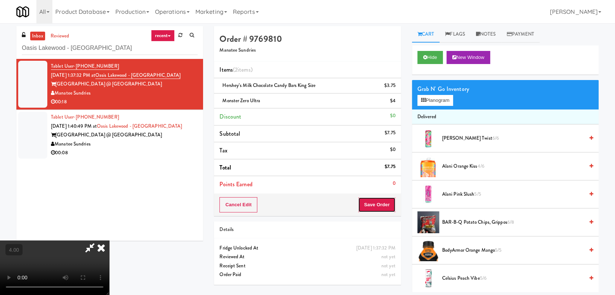
click at [395, 210] on button "Save Order" at bounding box center [376, 204] width 37 height 15
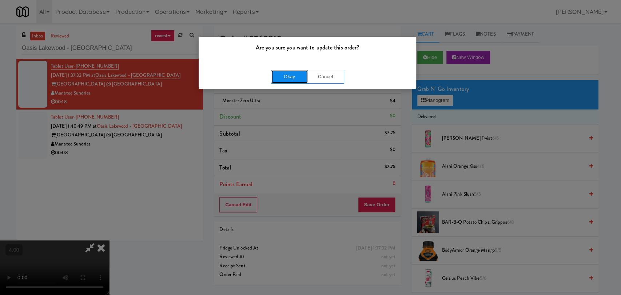
click at [284, 82] on button "Okay" at bounding box center [289, 76] width 36 height 13
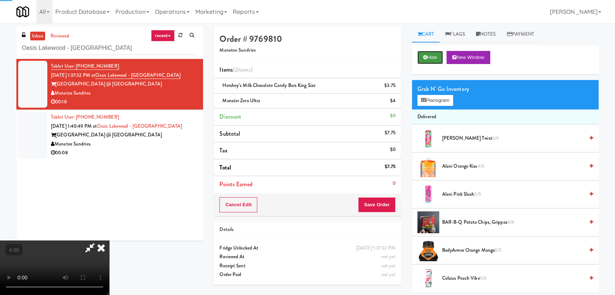
click at [429, 51] on button "Hide" at bounding box center [429, 57] width 25 height 13
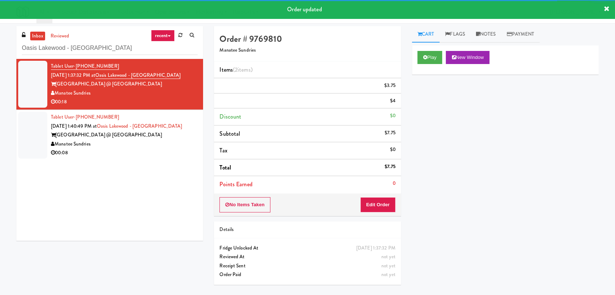
click at [191, 138] on div "[GEOGRAPHIC_DATA] @ [GEOGRAPHIC_DATA]" at bounding box center [124, 135] width 147 height 9
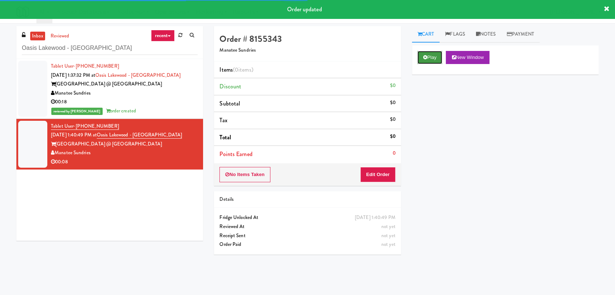
click at [423, 59] on icon at bounding box center [425, 57] width 4 height 5
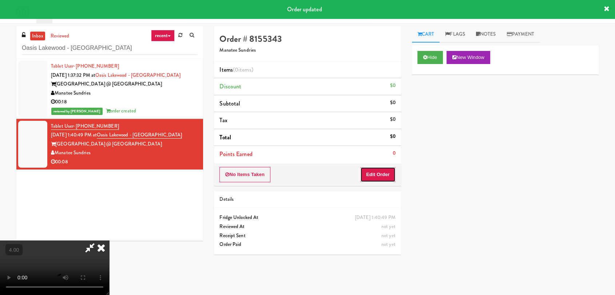
click at [371, 174] on button "Edit Order" at bounding box center [377, 174] width 35 height 15
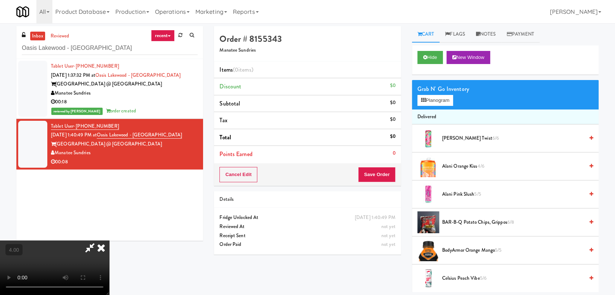
click at [109, 241] on video at bounding box center [54, 268] width 109 height 55
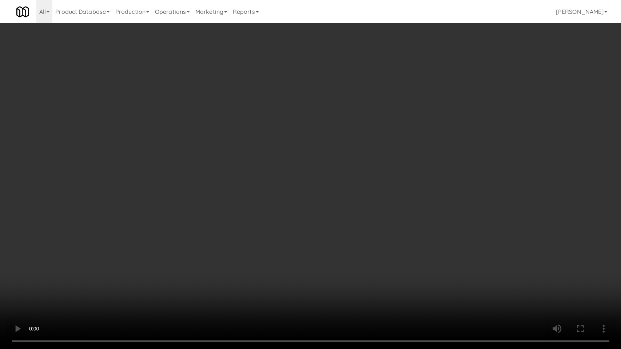
click at [294, 289] on video at bounding box center [310, 174] width 621 height 349
click at [240, 246] on video at bounding box center [310, 174] width 621 height 349
click at [233, 230] on video at bounding box center [310, 174] width 621 height 349
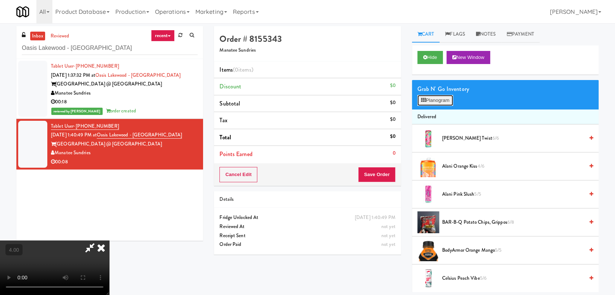
click at [434, 97] on button "Planogram" at bounding box center [435, 100] width 36 height 11
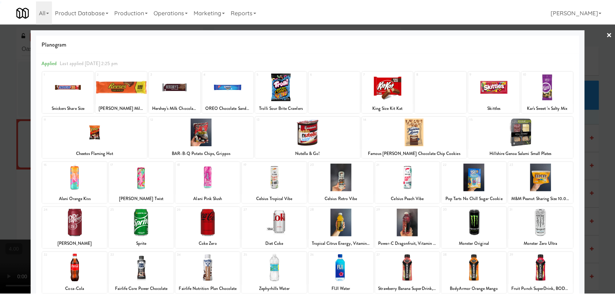
scroll to position [62, 0]
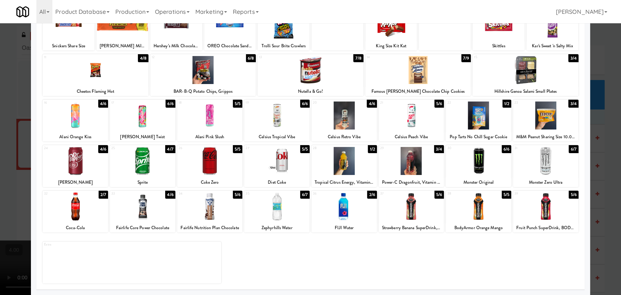
click at [402, 117] on div at bounding box center [411, 116] width 65 height 28
click at [0, 107] on div at bounding box center [310, 147] width 621 height 295
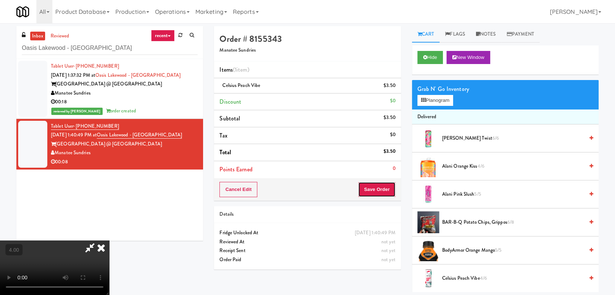
click at [384, 193] on button "Save Order" at bounding box center [376, 189] width 37 height 15
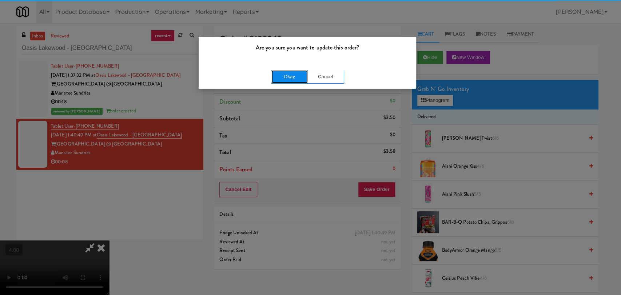
click at [292, 74] on button "Okay" at bounding box center [289, 76] width 36 height 13
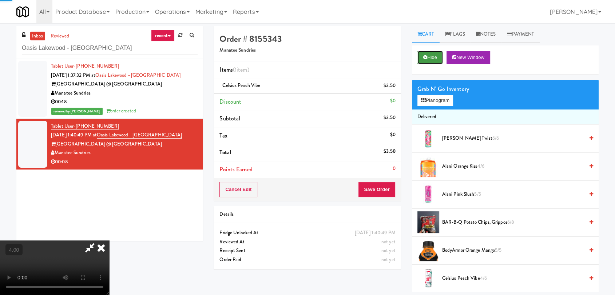
click at [423, 60] on button "Hide" at bounding box center [429, 57] width 25 height 13
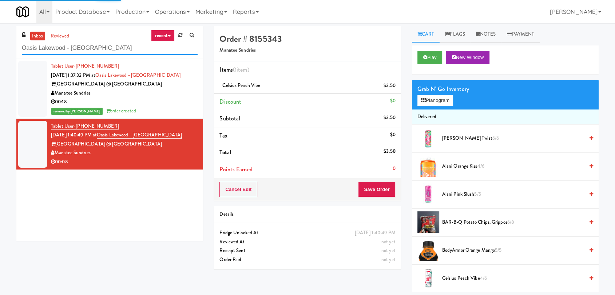
paste input "111 W [PERSON_NAME] - Left - Fridge"
drag, startPoint x: 99, startPoint y: 47, endPoint x: 0, endPoint y: 45, distance: 98.6
click at [0, 45] on div "inbox reviewed recent all unclear take inventory issue suspicious failed recent…" at bounding box center [307, 159] width 615 height 266
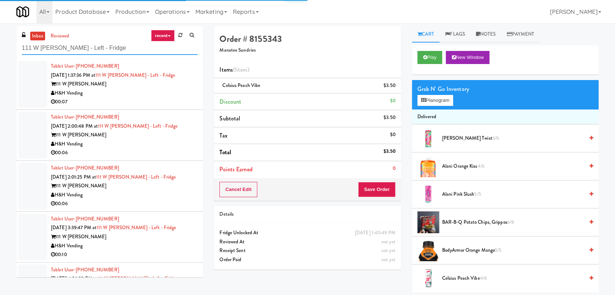
type input "111 W [PERSON_NAME] - Left - Fridge"
click at [172, 91] on div "H&H Vending" at bounding box center [124, 93] width 147 height 9
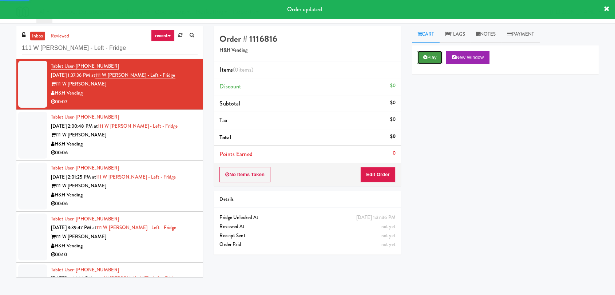
click at [425, 57] on icon at bounding box center [425, 57] width 4 height 5
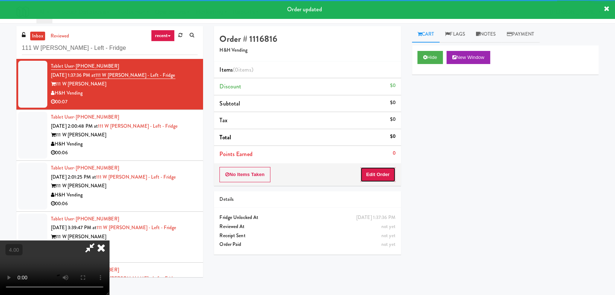
click at [373, 174] on button "Edit Order" at bounding box center [377, 174] width 35 height 15
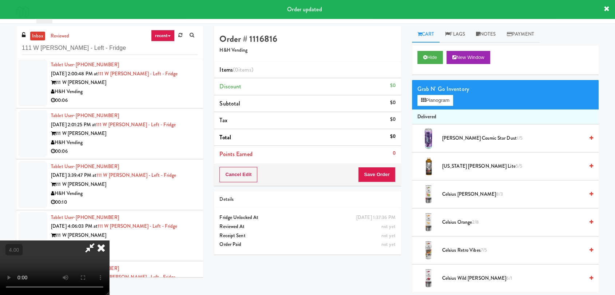
scroll to position [87, 0]
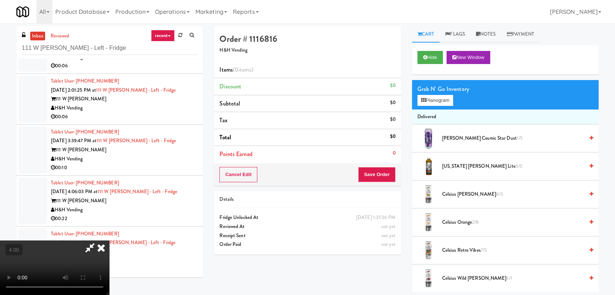
click at [109, 241] on video at bounding box center [54, 268] width 109 height 55
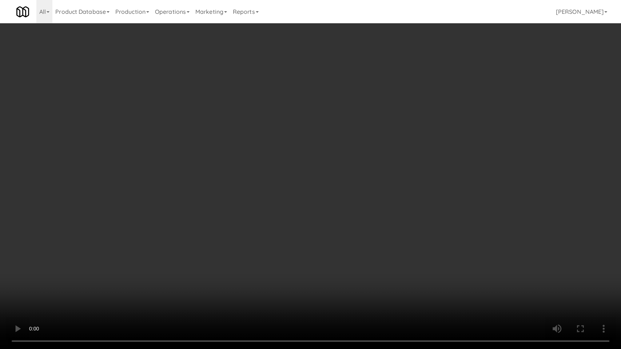
click at [279, 160] on video at bounding box center [310, 174] width 621 height 349
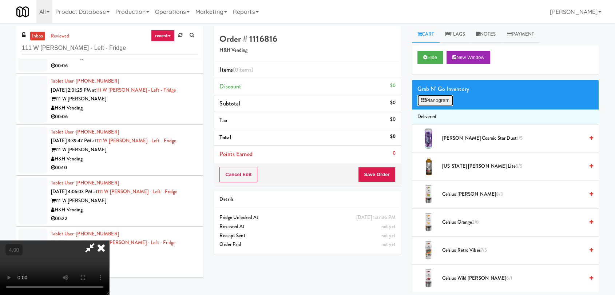
click at [434, 100] on button "Planogram" at bounding box center [435, 100] width 36 height 11
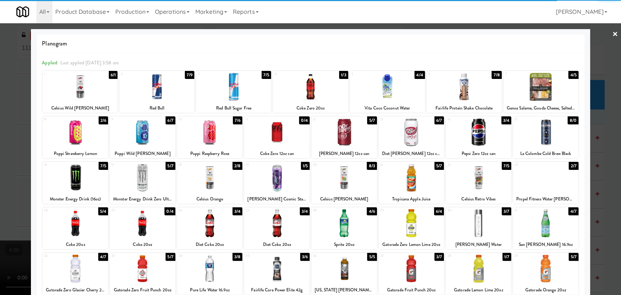
click at [474, 87] on div at bounding box center [464, 87] width 75 height 28
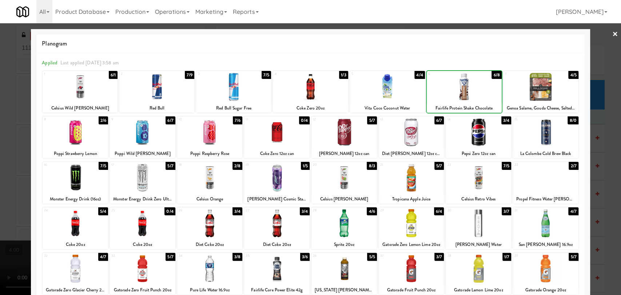
click at [540, 91] on div at bounding box center [541, 87] width 75 height 28
click at [589, 89] on div at bounding box center [310, 147] width 621 height 295
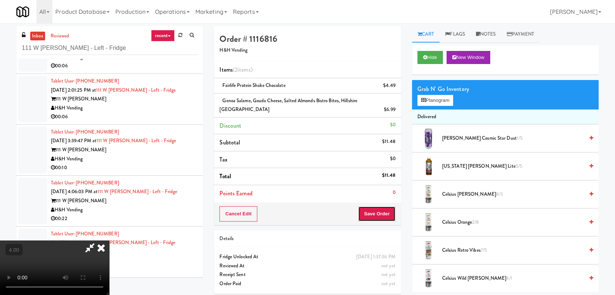
click at [378, 216] on button "Save Order" at bounding box center [376, 213] width 37 height 15
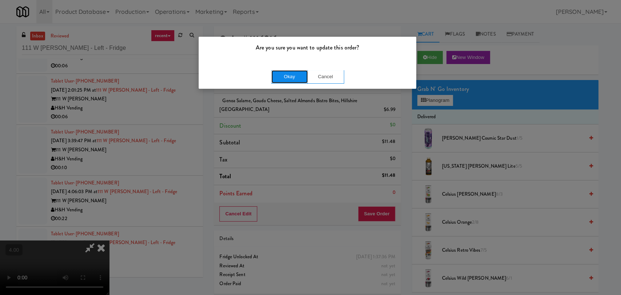
click at [282, 76] on button "Okay" at bounding box center [289, 76] width 36 height 13
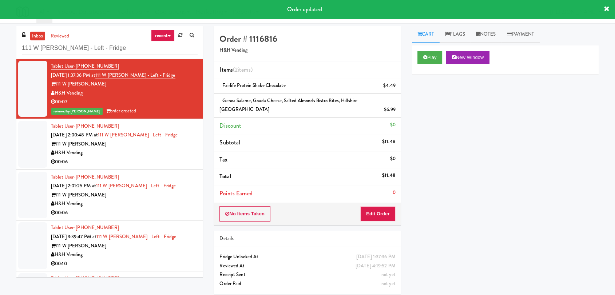
click at [178, 143] on div "111 W [PERSON_NAME]" at bounding box center [124, 144] width 147 height 9
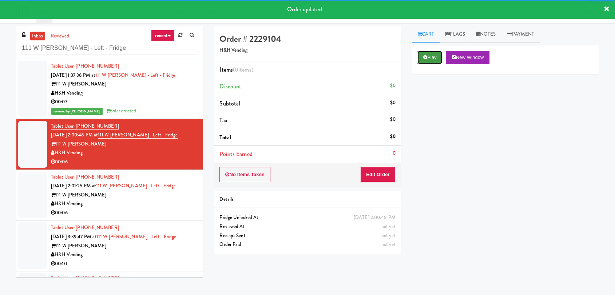
click at [426, 55] on icon at bounding box center [425, 57] width 4 height 5
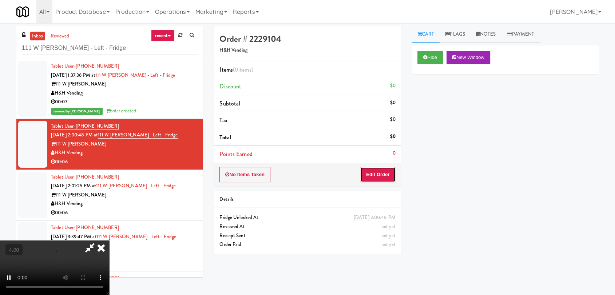
click at [384, 173] on button "Edit Order" at bounding box center [377, 174] width 35 height 15
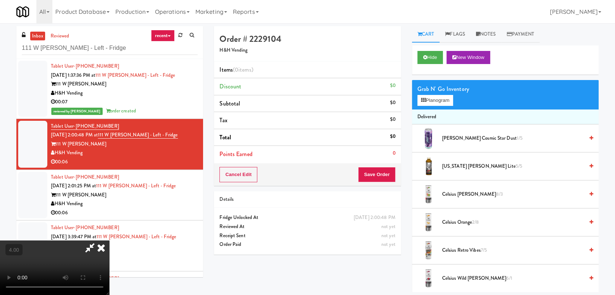
click at [109, 241] on video at bounding box center [54, 268] width 109 height 55
click at [421, 99] on icon at bounding box center [423, 100] width 5 height 5
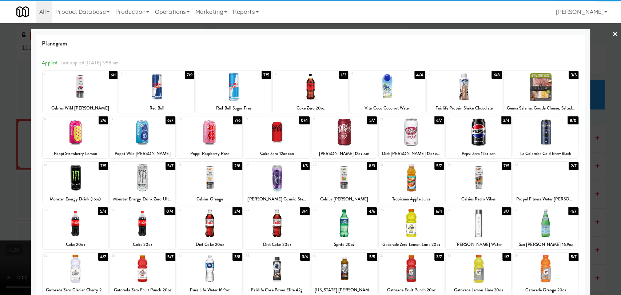
click at [155, 140] on div at bounding box center [142, 132] width 65 height 28
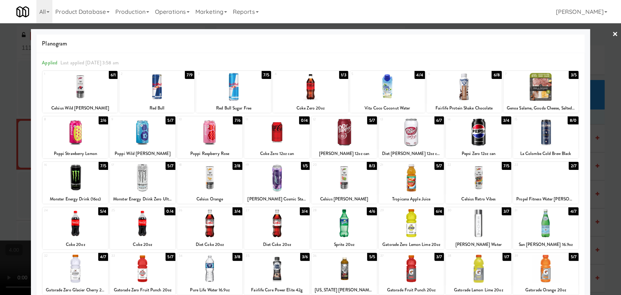
click at [10, 56] on div at bounding box center [310, 147] width 621 height 295
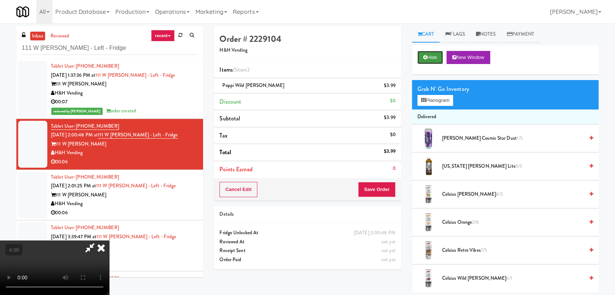
click at [421, 56] on button "Hide" at bounding box center [429, 57] width 25 height 13
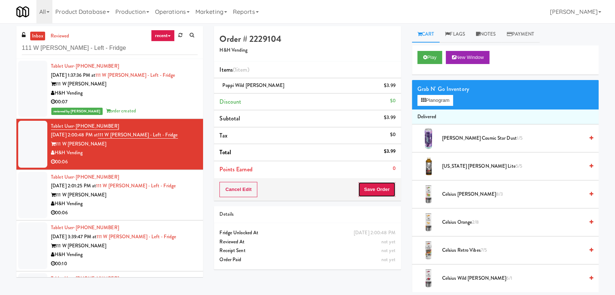
click at [373, 191] on button "Save Order" at bounding box center [376, 189] width 37 height 15
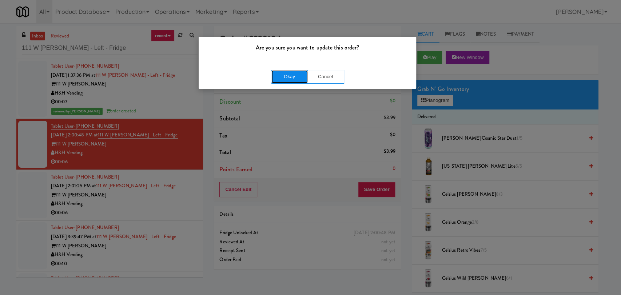
click at [279, 81] on button "Okay" at bounding box center [289, 76] width 36 height 13
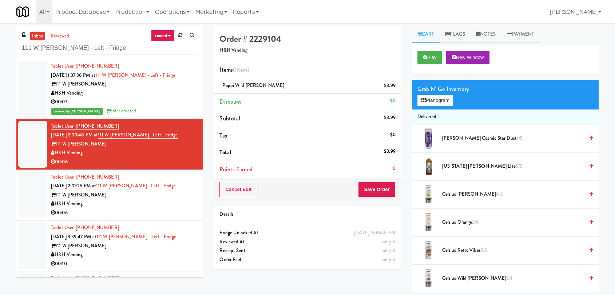
click at [164, 199] on div "H&H Vending" at bounding box center [124, 203] width 147 height 9
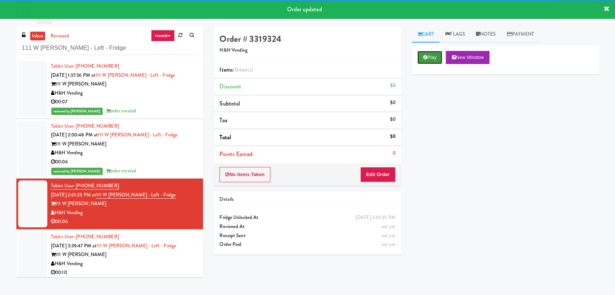
click at [423, 62] on button "Play" at bounding box center [429, 57] width 25 height 13
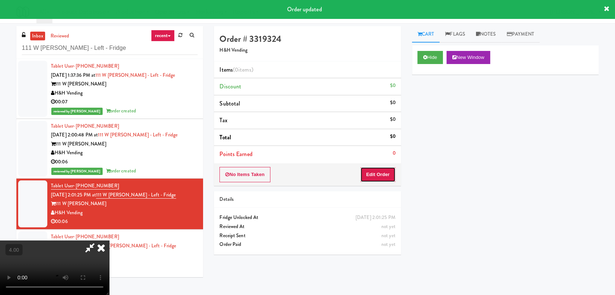
click at [385, 179] on button "Edit Order" at bounding box center [377, 174] width 35 height 15
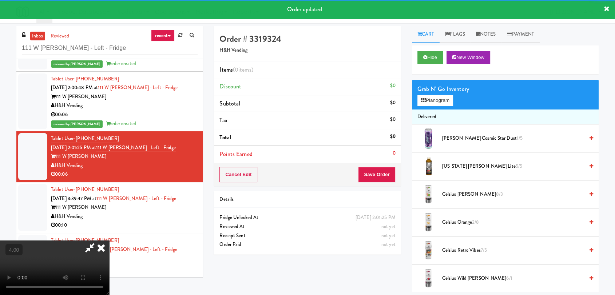
scroll to position [105, 0]
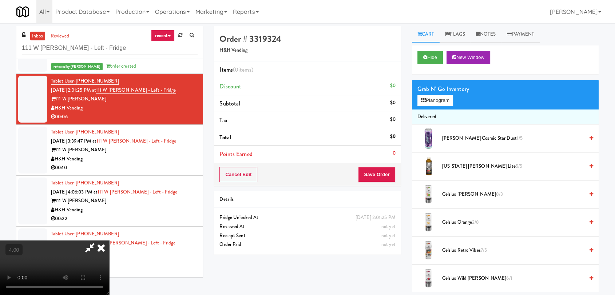
click at [109, 241] on video at bounding box center [54, 268] width 109 height 55
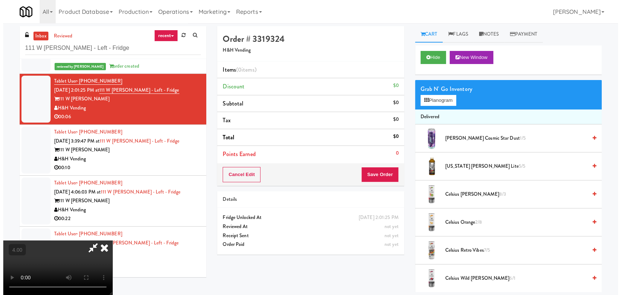
scroll to position [15, 0]
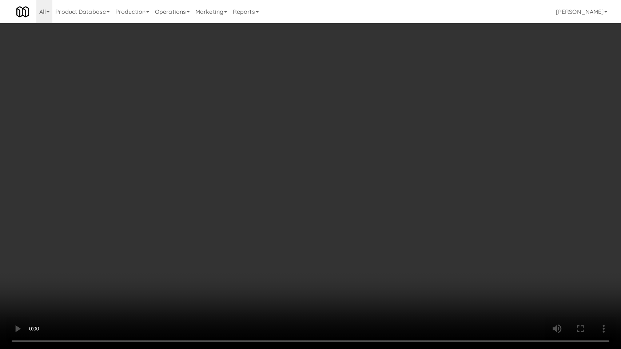
click at [192, 219] on video at bounding box center [310, 174] width 621 height 349
click at [313, 230] on video at bounding box center [310, 174] width 621 height 349
drag, startPoint x: 313, startPoint y: 230, endPoint x: 333, endPoint y: 185, distance: 49.2
click at [313, 230] on video at bounding box center [310, 174] width 621 height 349
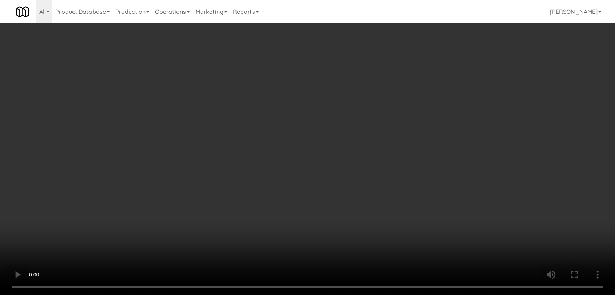
click at [432, 105] on button "Planogram" at bounding box center [435, 100] width 36 height 11
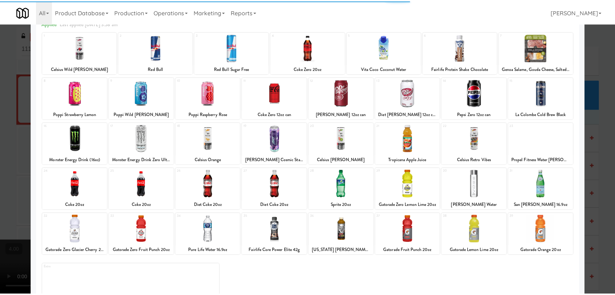
scroll to position [62, 0]
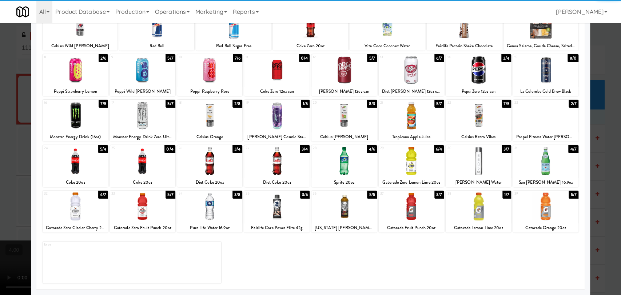
click at [544, 174] on div at bounding box center [545, 161] width 65 height 28
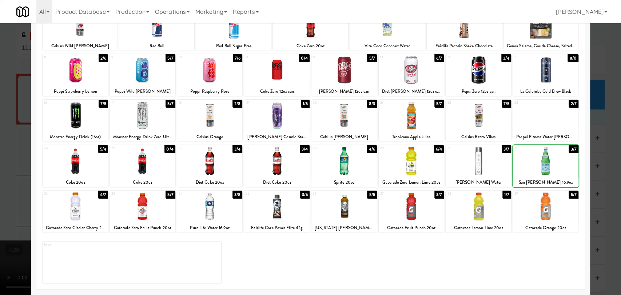
click at [596, 151] on div at bounding box center [310, 147] width 621 height 295
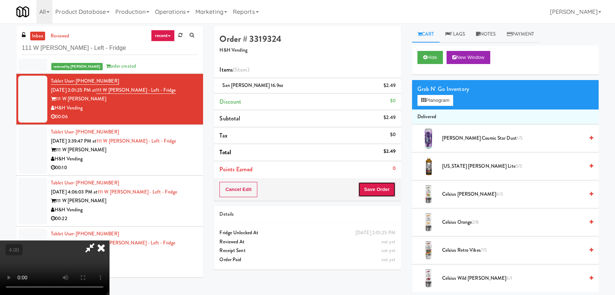
click at [393, 186] on button "Save Order" at bounding box center [376, 189] width 37 height 15
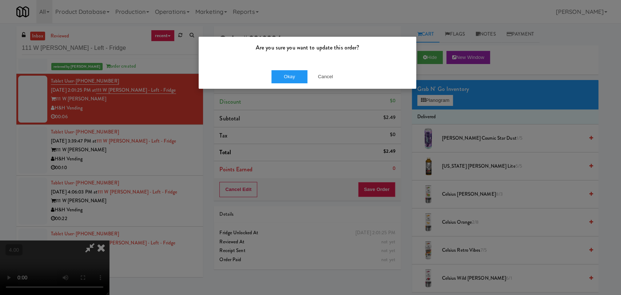
click at [280, 83] on div "Okay Cancel" at bounding box center [308, 76] width 218 height 24
click at [294, 80] on button "Okay" at bounding box center [289, 76] width 36 height 13
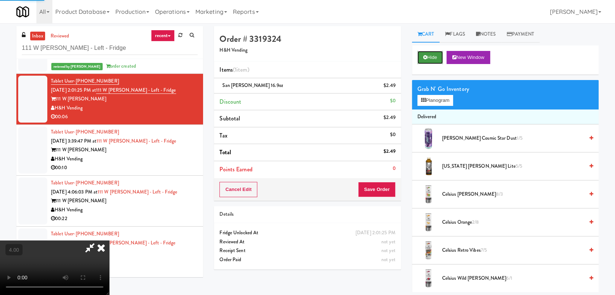
click at [420, 56] on button "Hide" at bounding box center [429, 57] width 25 height 13
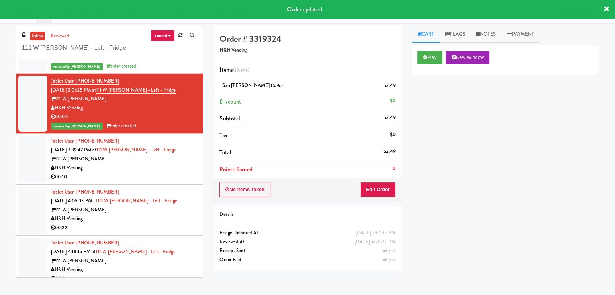
click at [184, 167] on div "H&H Vending" at bounding box center [124, 167] width 147 height 9
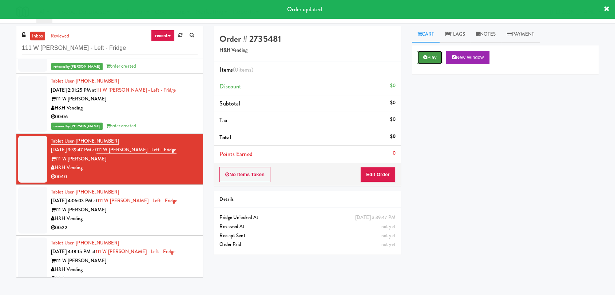
click at [429, 56] on button "Play" at bounding box center [429, 57] width 25 height 13
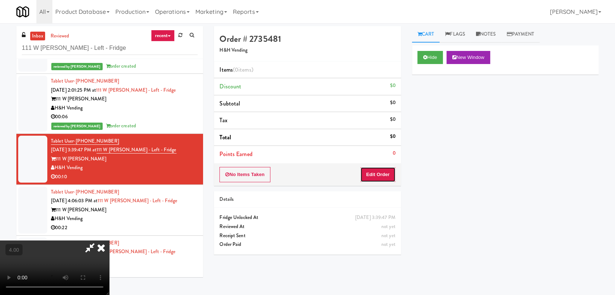
click at [381, 170] on button "Edit Order" at bounding box center [377, 174] width 35 height 15
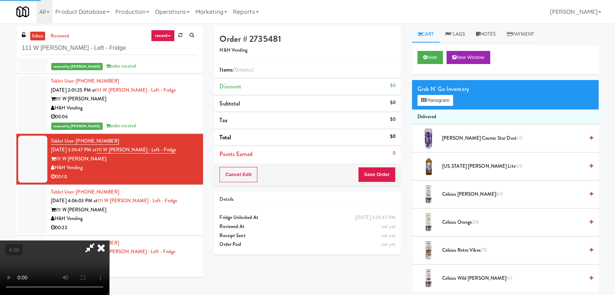
click at [109, 241] on video at bounding box center [54, 268] width 109 height 55
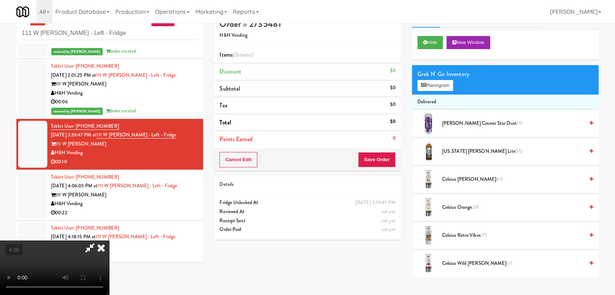
scroll to position [23, 0]
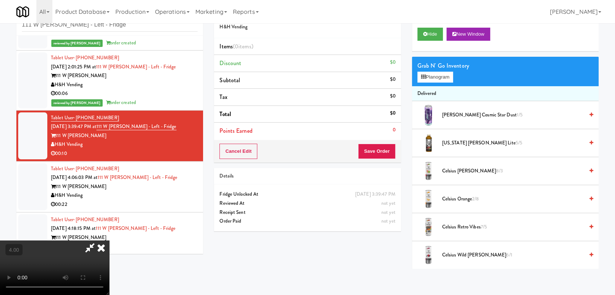
click at [109, 261] on video at bounding box center [54, 268] width 109 height 55
click at [109, 254] on video at bounding box center [54, 268] width 109 height 55
click at [109, 241] on video at bounding box center [54, 268] width 109 height 55
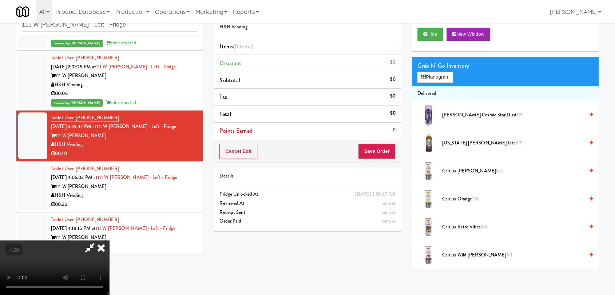
click at [109, 241] on video at bounding box center [54, 268] width 109 height 55
click at [427, 78] on button "Planogram" at bounding box center [435, 77] width 36 height 11
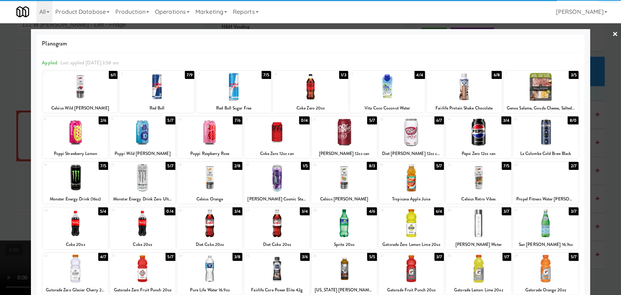
click at [229, 266] on div at bounding box center [209, 269] width 65 height 28
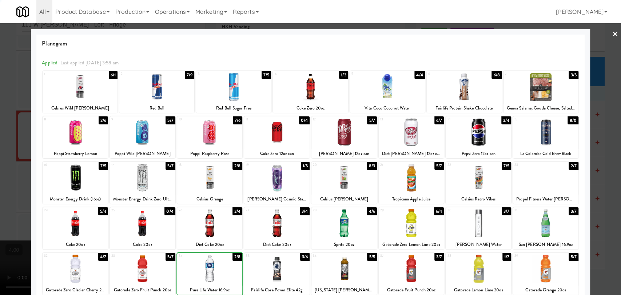
click at [229, 266] on div at bounding box center [209, 269] width 65 height 28
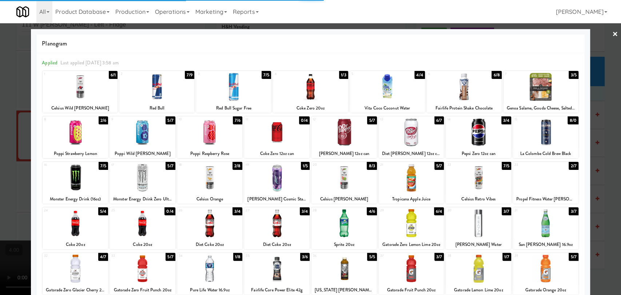
click at [0, 136] on div at bounding box center [310, 147] width 621 height 295
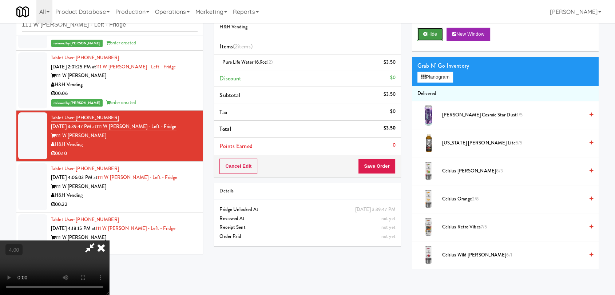
click at [422, 37] on button "Hide" at bounding box center [429, 34] width 25 height 13
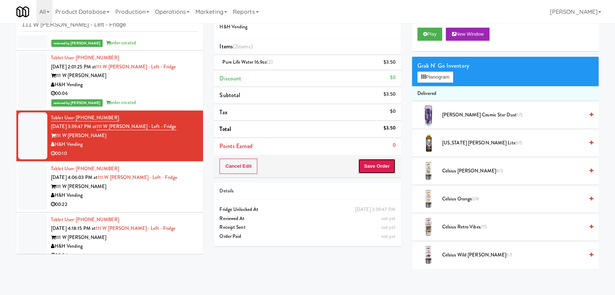
click at [371, 164] on button "Save Order" at bounding box center [376, 166] width 37 height 15
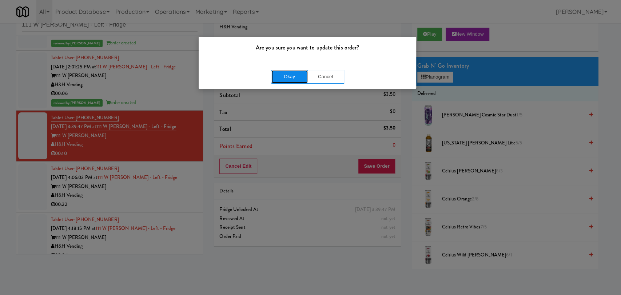
click at [286, 74] on button "Okay" at bounding box center [289, 76] width 36 height 13
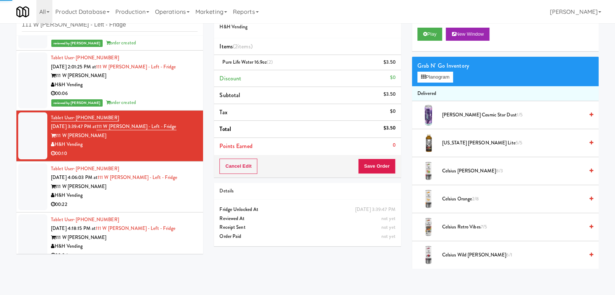
click at [154, 195] on div "H&H Vending" at bounding box center [124, 195] width 147 height 9
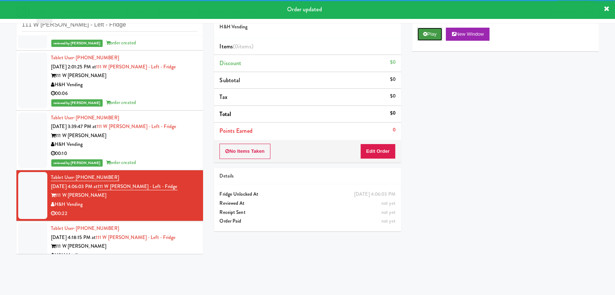
click at [429, 31] on button "Play" at bounding box center [429, 34] width 25 height 13
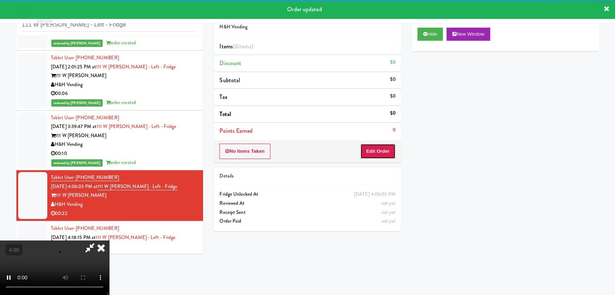
click at [378, 151] on button "Edit Order" at bounding box center [377, 151] width 35 height 15
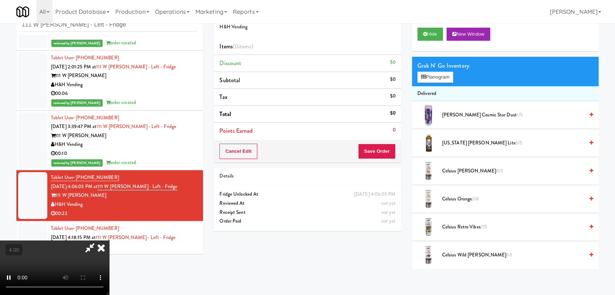
click at [109, 241] on video at bounding box center [54, 268] width 109 height 55
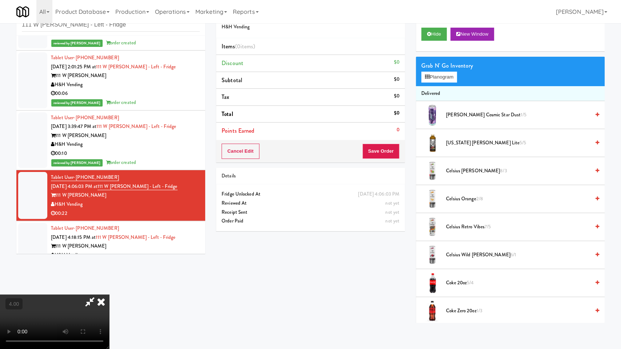
click at [109, 295] on video at bounding box center [54, 322] width 109 height 55
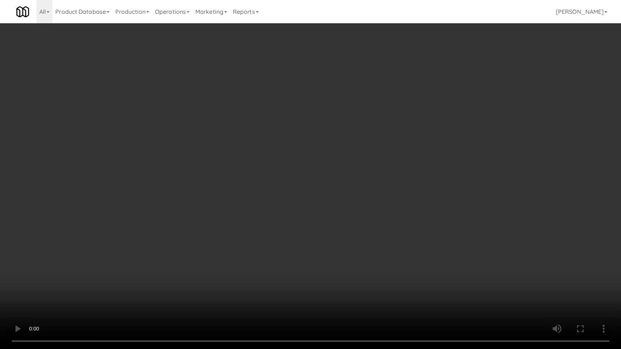
click at [199, 216] on video at bounding box center [310, 174] width 621 height 349
click at [201, 216] on video at bounding box center [310, 174] width 621 height 349
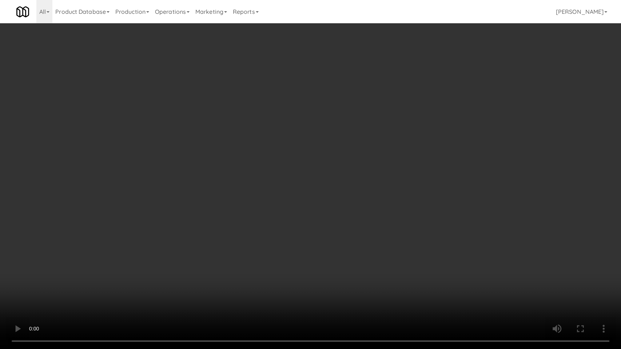
click at [201, 216] on video at bounding box center [310, 174] width 621 height 349
click at [202, 216] on video at bounding box center [310, 174] width 621 height 349
click at [203, 215] on video at bounding box center [310, 174] width 621 height 349
click at [246, 210] on video at bounding box center [310, 174] width 621 height 349
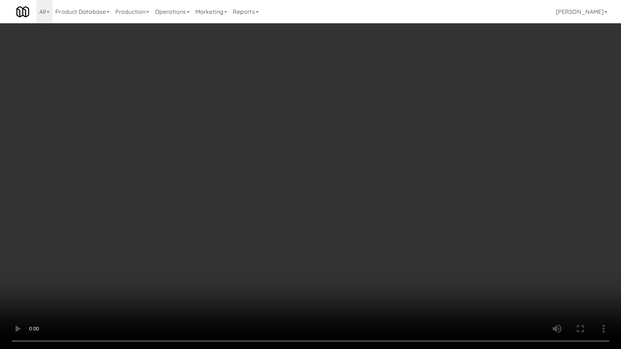
click at [246, 210] on video at bounding box center [310, 174] width 621 height 349
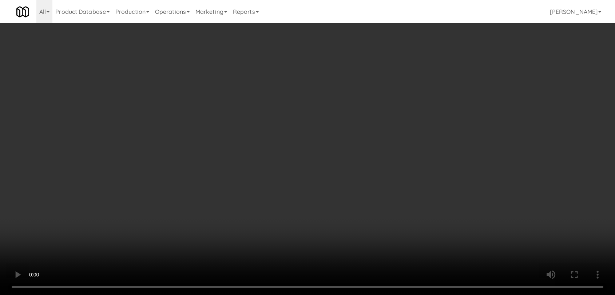
click at [246, 174] on video at bounding box center [307, 147] width 615 height 295
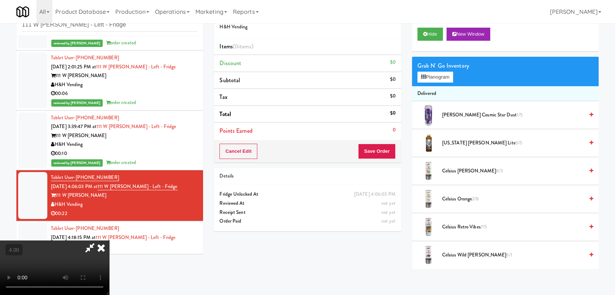
click at [109, 241] on video at bounding box center [54, 268] width 109 height 55
drag, startPoint x: 243, startPoint y: 173, endPoint x: 243, endPoint y: 208, distance: 35.3
click at [109, 241] on video at bounding box center [54, 268] width 109 height 55
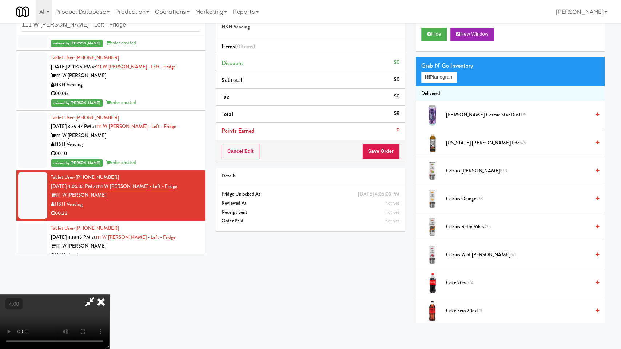
click at [109, 295] on video at bounding box center [54, 322] width 109 height 55
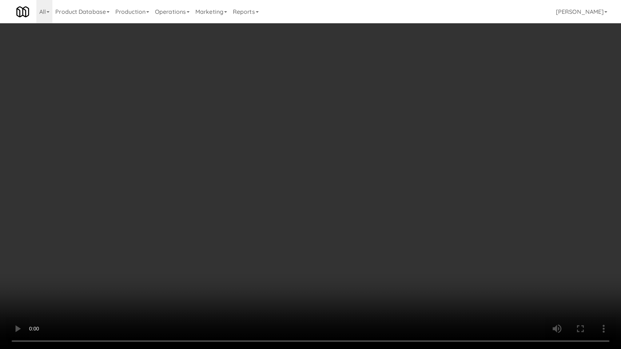
click at [242, 207] on video at bounding box center [310, 174] width 621 height 349
click at [253, 222] on video at bounding box center [310, 174] width 621 height 349
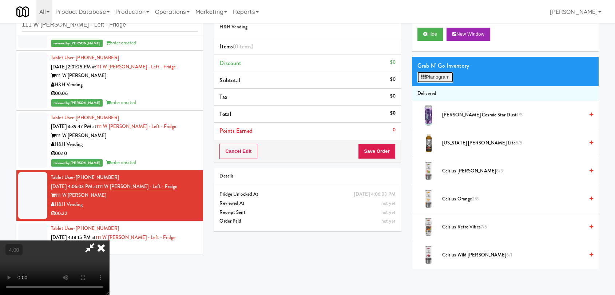
click at [434, 75] on button "Planogram" at bounding box center [435, 77] width 36 height 11
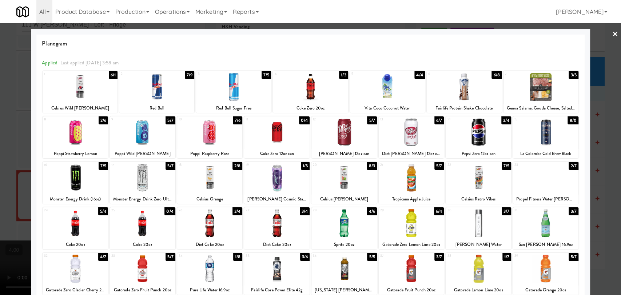
click at [486, 179] on div at bounding box center [478, 178] width 65 height 28
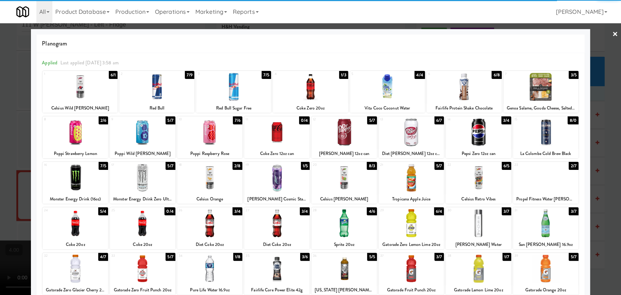
click at [604, 151] on div at bounding box center [310, 147] width 621 height 295
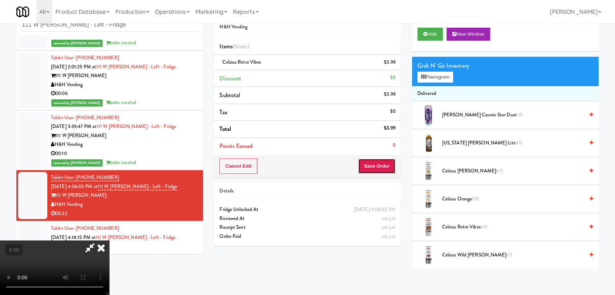
click at [387, 167] on button "Save Order" at bounding box center [376, 166] width 37 height 15
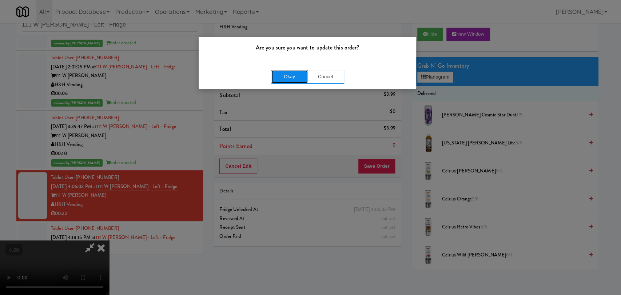
click at [295, 79] on button "Okay" at bounding box center [289, 76] width 36 height 13
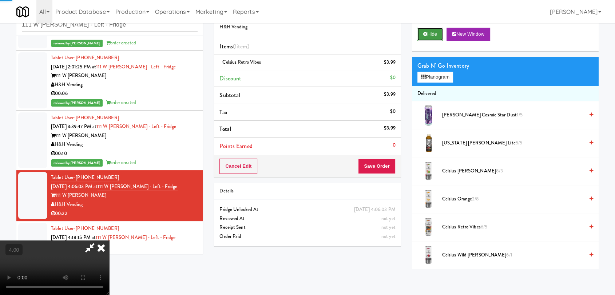
click at [429, 34] on button "Hide" at bounding box center [429, 34] width 25 height 13
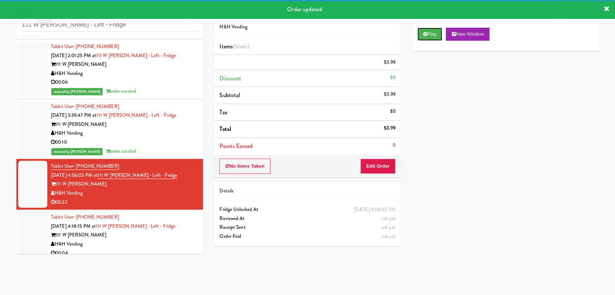
scroll to position [122, 0]
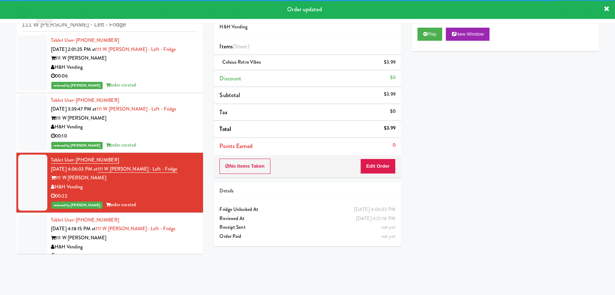
click at [174, 227] on div "Tablet User · (248) 828-5298 [DATE] 4:18:15 PM at [GEOGRAPHIC_DATA][PERSON_NAME…" at bounding box center [124, 238] width 147 height 45
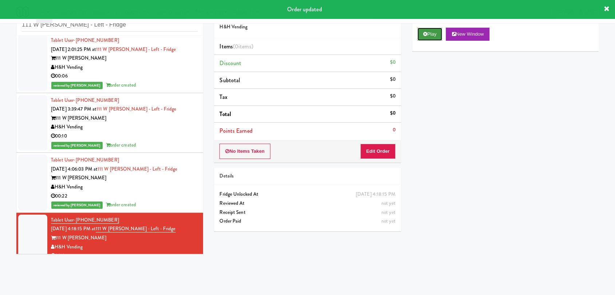
click at [431, 31] on button "Play" at bounding box center [429, 34] width 25 height 13
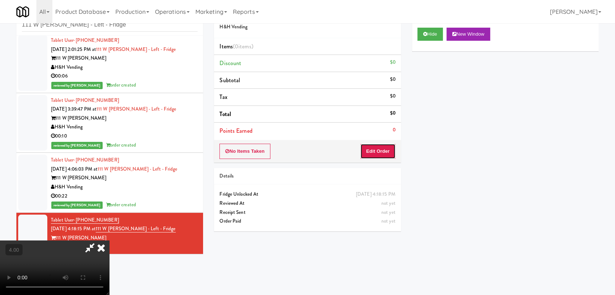
click at [374, 155] on button "Edit Order" at bounding box center [377, 151] width 35 height 15
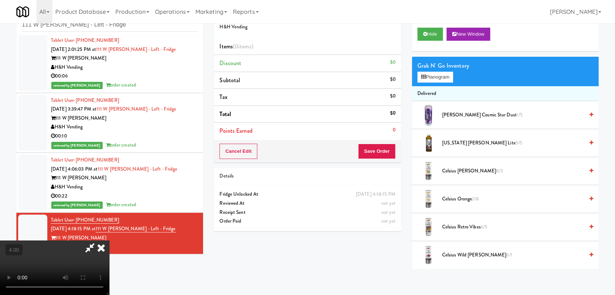
scroll to position [111, 0]
click at [109, 241] on video at bounding box center [54, 268] width 109 height 55
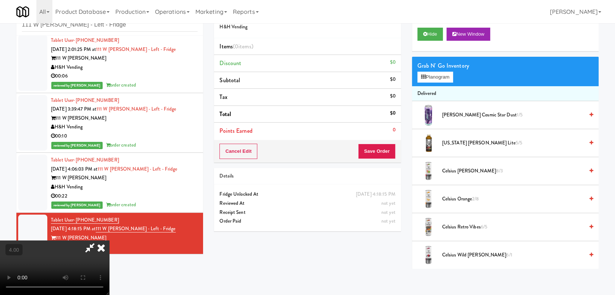
click at [109, 241] on video at bounding box center [54, 268] width 109 height 55
click at [416, 78] on div "Grab N' Go Inventory Planogram" at bounding box center [505, 71] width 187 height 29
click at [428, 82] on button "Planogram" at bounding box center [435, 77] width 36 height 11
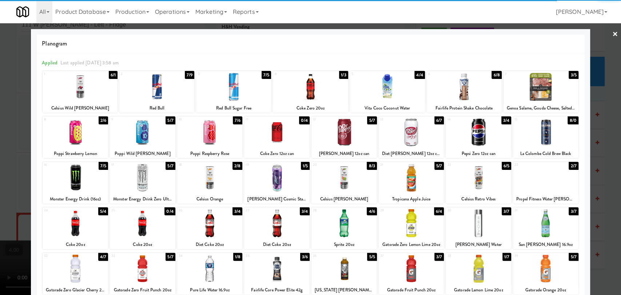
click at [277, 265] on div at bounding box center [276, 269] width 65 height 28
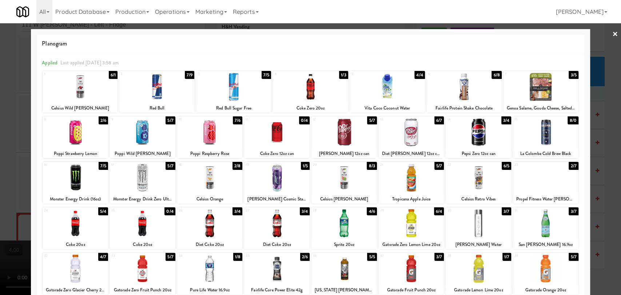
click at [0, 118] on div at bounding box center [310, 147] width 621 height 295
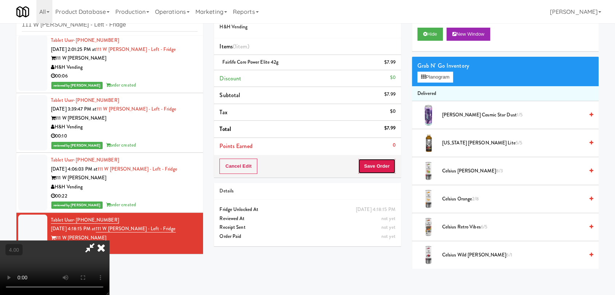
click at [378, 167] on button "Save Order" at bounding box center [376, 166] width 37 height 15
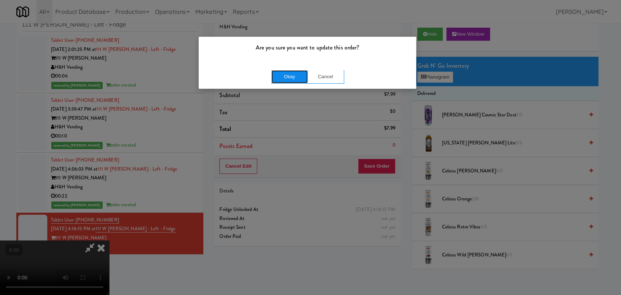
click at [284, 79] on button "Okay" at bounding box center [289, 76] width 36 height 13
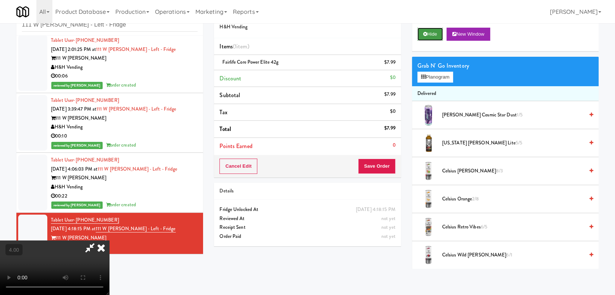
click at [437, 34] on button "Hide" at bounding box center [429, 34] width 25 height 13
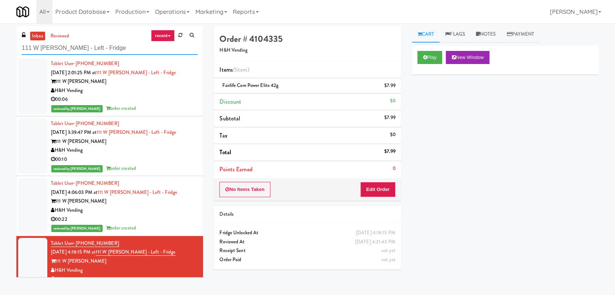
paste input "(Food, Snack & Drink) Passaic County Sheriff's Offic"
drag, startPoint x: 123, startPoint y: 48, endPoint x: 3, endPoint y: 30, distance: 120.7
click at [2, 32] on div "inbox reviewed recent all unclear take inventory issue suspicious failed recent…" at bounding box center [307, 159] width 615 height 266
type input "(Food, Snack & Drink) Passaic County Sheriff's Office"
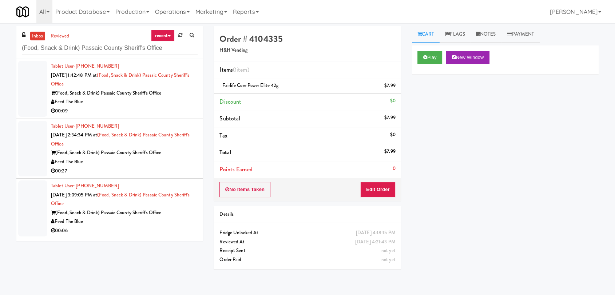
drag, startPoint x: 154, startPoint y: 111, endPoint x: 163, endPoint y: 109, distance: 8.5
click at [154, 111] on div "00:09" at bounding box center [124, 111] width 147 height 9
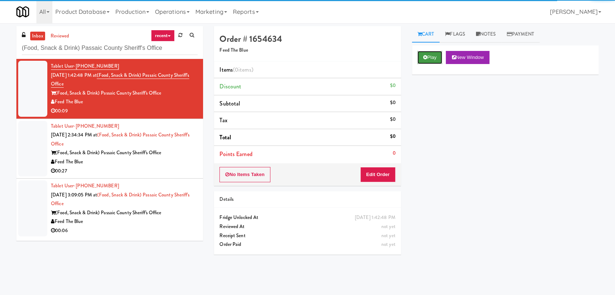
click at [429, 57] on button "Play" at bounding box center [429, 57] width 25 height 13
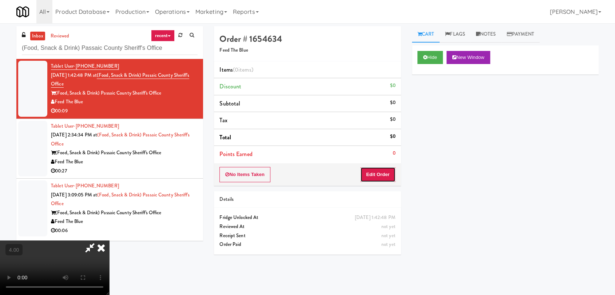
click at [378, 173] on button "Edit Order" at bounding box center [377, 174] width 35 height 15
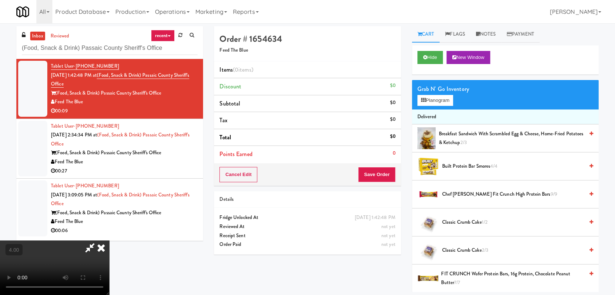
click at [109, 241] on video at bounding box center [54, 268] width 109 height 55
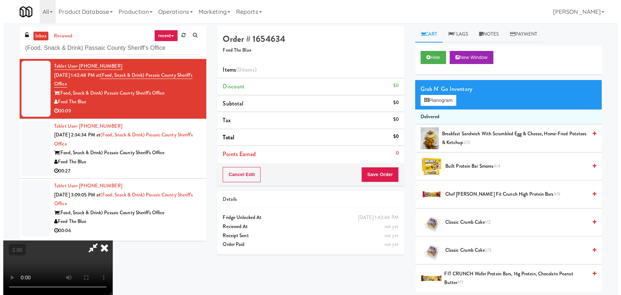
scroll to position [0, 0]
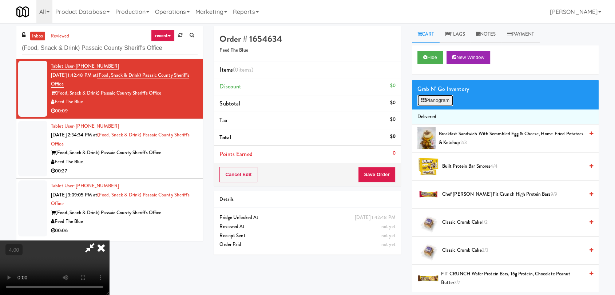
click at [437, 102] on button "Planogram" at bounding box center [435, 100] width 36 height 11
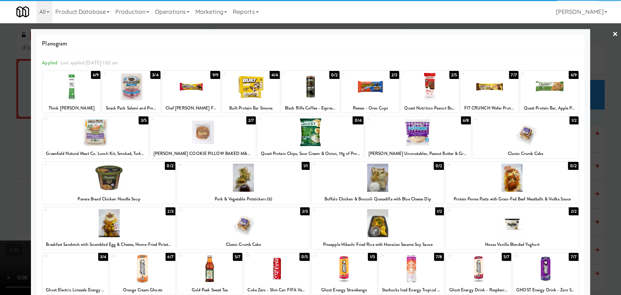
click at [418, 91] on div at bounding box center [430, 87] width 58 height 28
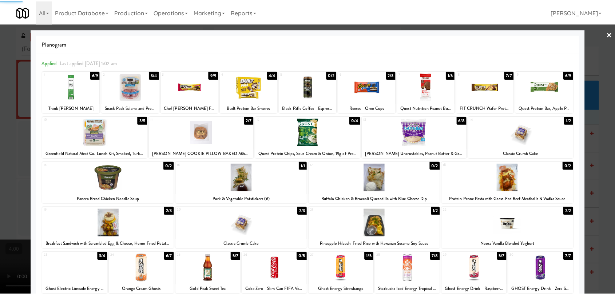
scroll to position [62, 0]
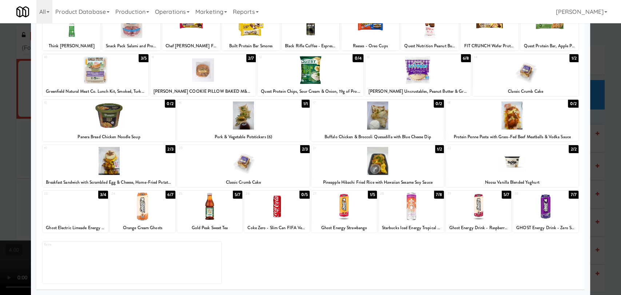
click at [361, 211] on div at bounding box center [343, 206] width 65 height 28
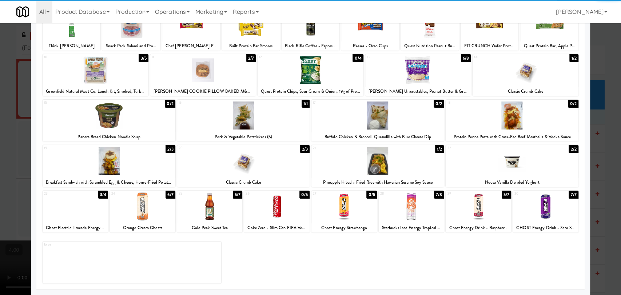
click at [0, 143] on div at bounding box center [310, 147] width 621 height 295
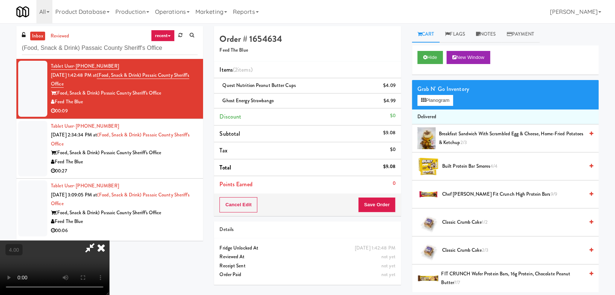
click at [69, 241] on video at bounding box center [54, 268] width 109 height 55
click at [426, 56] on icon at bounding box center [425, 57] width 4 height 5
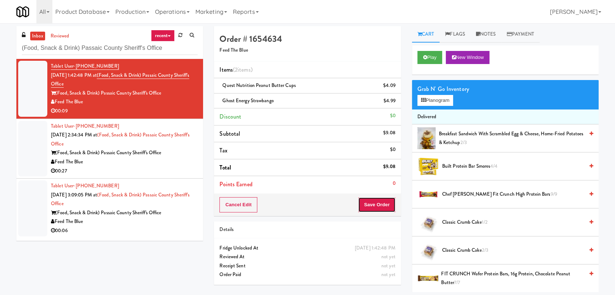
click at [376, 200] on button "Save Order" at bounding box center [376, 204] width 37 height 15
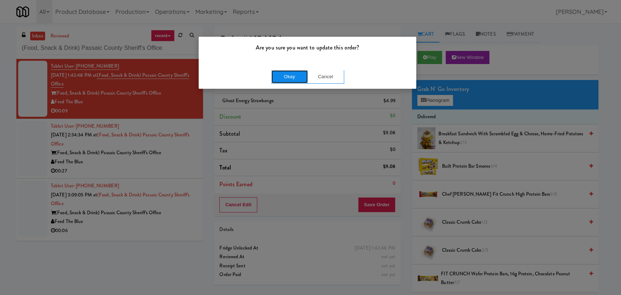
click at [293, 74] on button "Okay" at bounding box center [289, 76] width 36 height 13
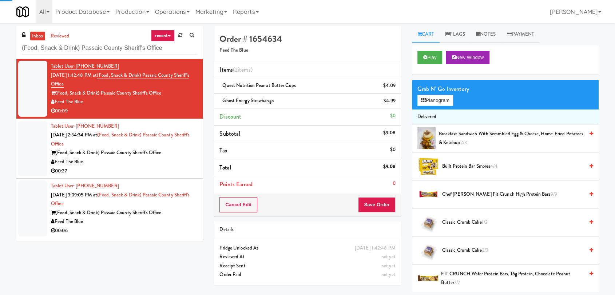
click at [193, 159] on li "Tablet User · (201) 961-3964 [DATE] 2:34:34 PM at (Food, Snack & Drink) Passaic…" at bounding box center [109, 149] width 187 height 60
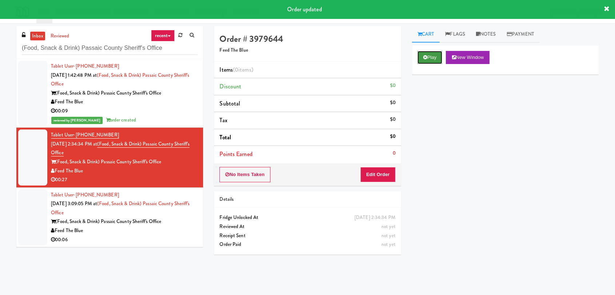
click at [431, 63] on button "Play" at bounding box center [429, 57] width 25 height 13
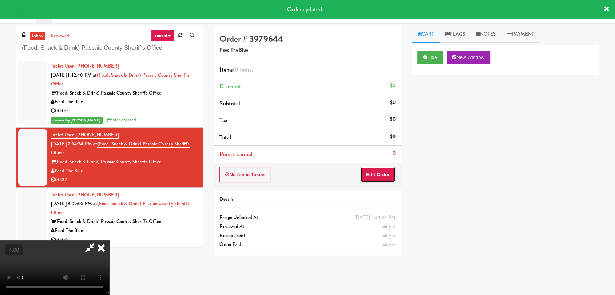
click at [387, 175] on button "Edit Order" at bounding box center [377, 174] width 35 height 15
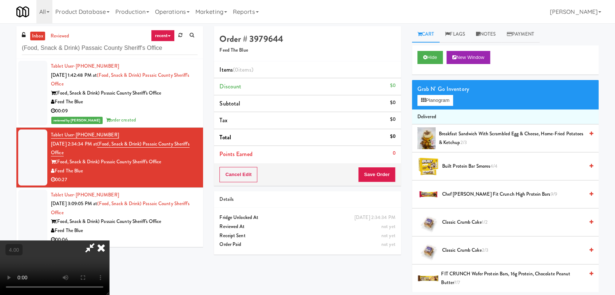
scroll to position [111, 0]
click at [102, 241] on video at bounding box center [54, 268] width 109 height 55
click at [109, 241] on video at bounding box center [54, 268] width 109 height 55
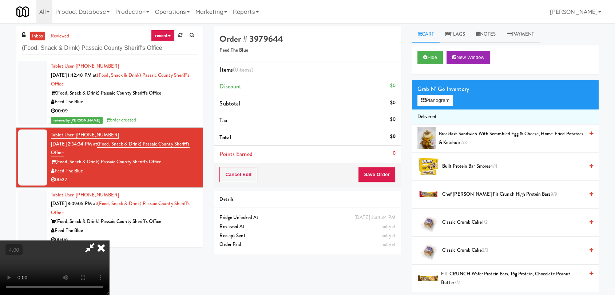
click at [105, 241] on video at bounding box center [54, 268] width 109 height 55
click at [107, 241] on video at bounding box center [54, 268] width 109 height 55
click at [108, 241] on video at bounding box center [54, 268] width 109 height 55
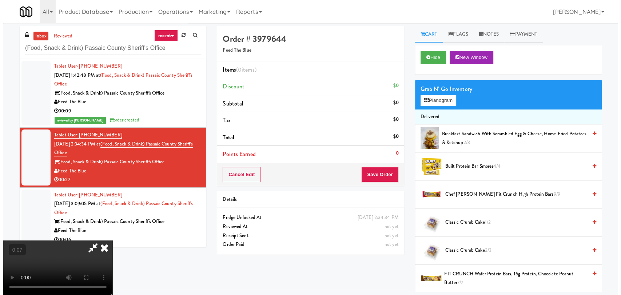
scroll to position [30, 0]
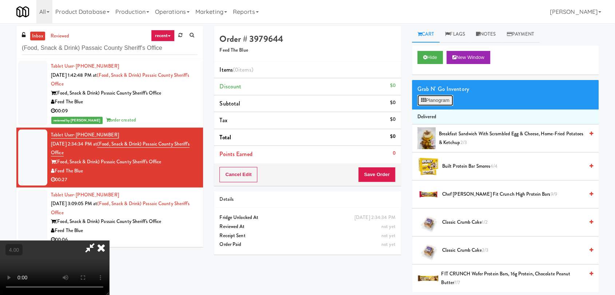
click at [421, 103] on button "Planogram" at bounding box center [435, 100] width 36 height 11
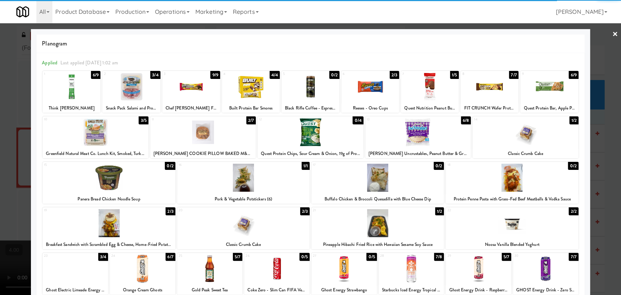
click at [261, 224] on div at bounding box center [243, 223] width 132 height 28
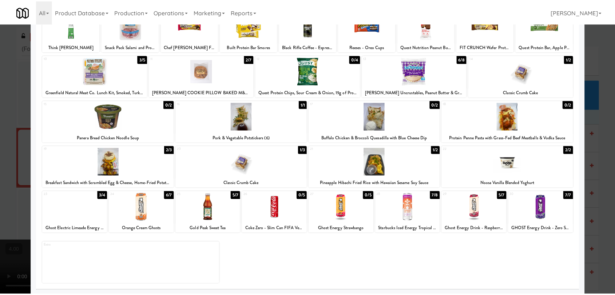
scroll to position [62, 0]
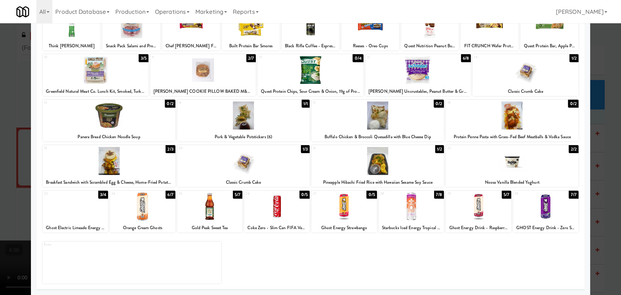
click at [468, 207] on div at bounding box center [478, 206] width 65 height 28
click at [0, 160] on div at bounding box center [310, 147] width 621 height 295
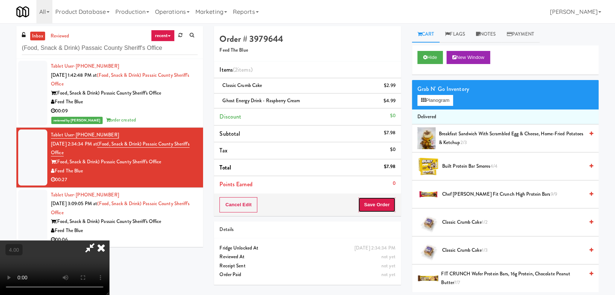
click at [392, 202] on button "Save Order" at bounding box center [376, 204] width 37 height 15
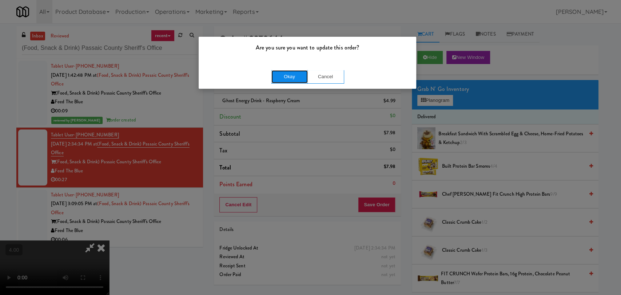
click at [287, 80] on button "Okay" at bounding box center [289, 76] width 36 height 13
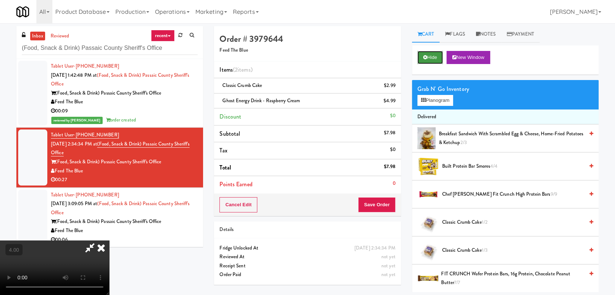
click at [424, 60] on button "Hide" at bounding box center [429, 57] width 25 height 13
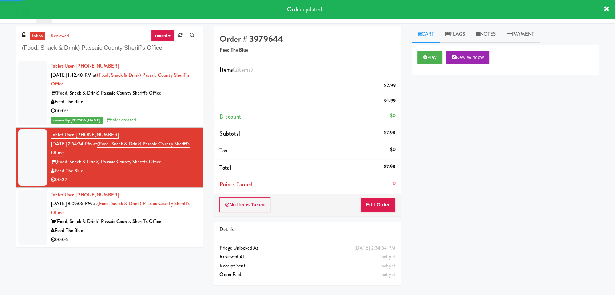
drag, startPoint x: 179, startPoint y: 228, endPoint x: 183, endPoint y: 226, distance: 4.4
click at [179, 228] on div "Feed The Blue" at bounding box center [124, 230] width 147 height 9
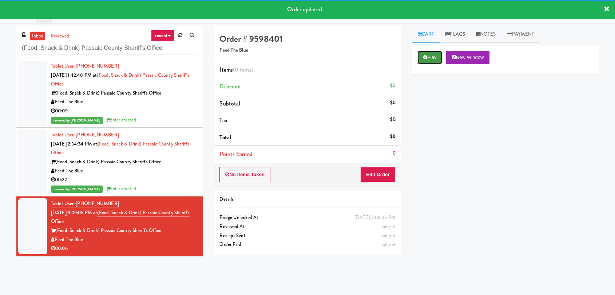
click at [429, 55] on button "Play" at bounding box center [429, 57] width 25 height 13
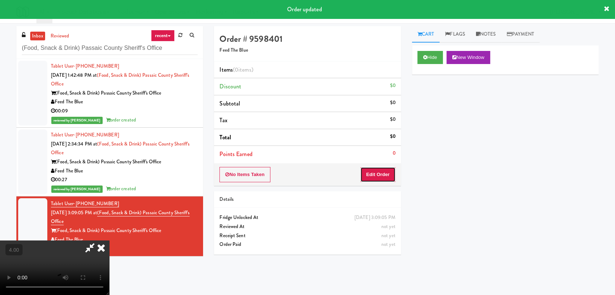
click at [382, 169] on button "Edit Order" at bounding box center [377, 174] width 35 height 15
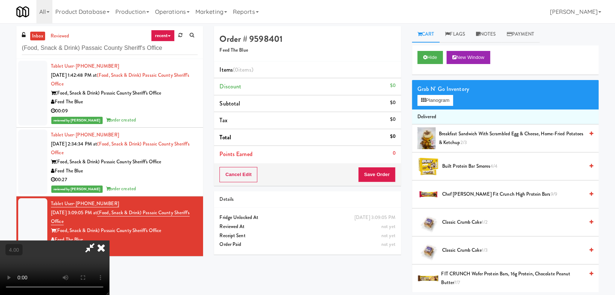
click at [109, 241] on video at bounding box center [54, 268] width 109 height 55
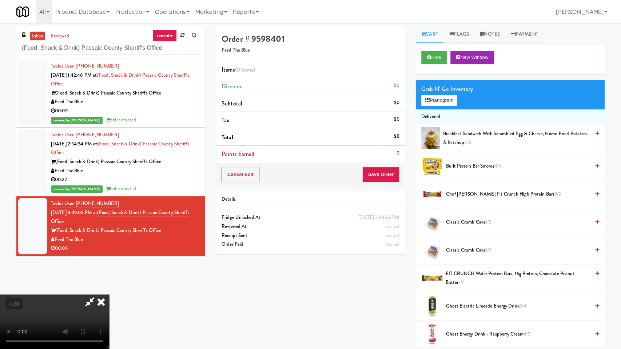
click at [109, 295] on video at bounding box center [54, 322] width 109 height 55
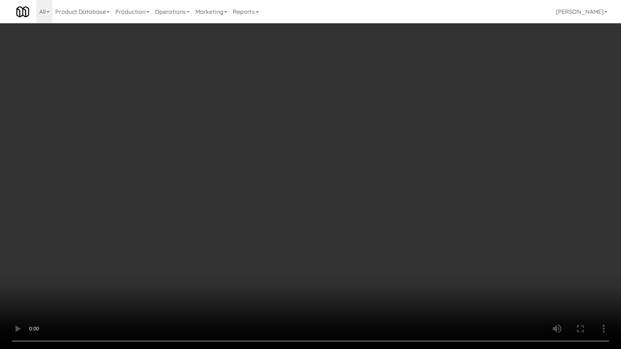
click at [261, 219] on video at bounding box center [310, 174] width 621 height 349
click at [263, 221] on video at bounding box center [310, 174] width 621 height 349
click at [267, 222] on video at bounding box center [310, 174] width 621 height 349
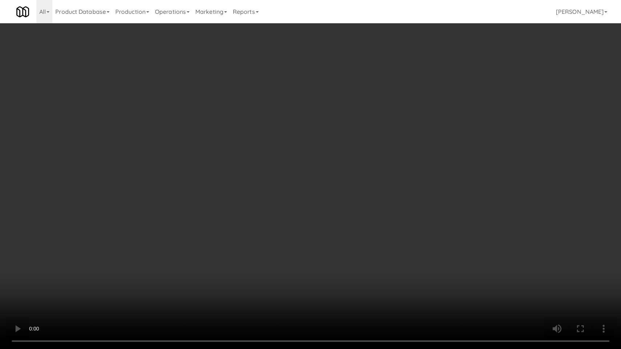
click at [267, 222] on video at bounding box center [310, 174] width 621 height 349
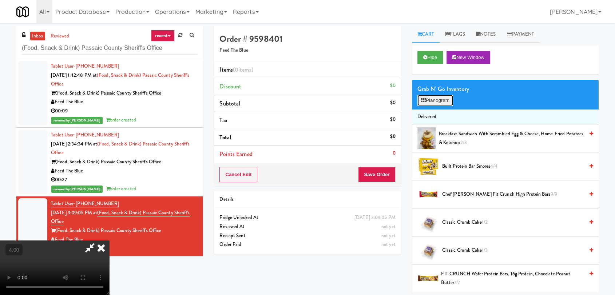
click at [432, 103] on button "Planogram" at bounding box center [435, 100] width 36 height 11
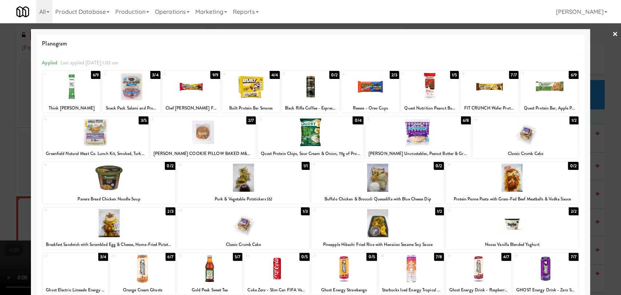
click at [391, 103] on div "6 2/3 Reeses - Oreo Cups" at bounding box center [370, 92] width 58 height 42
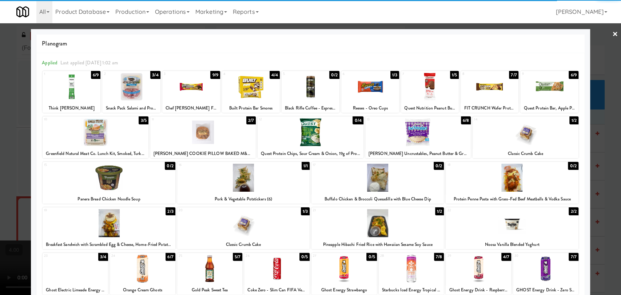
click at [0, 119] on div at bounding box center [310, 147] width 621 height 295
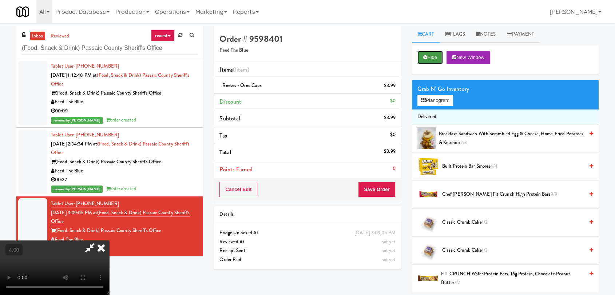
click at [430, 57] on button "Hide" at bounding box center [429, 57] width 25 height 13
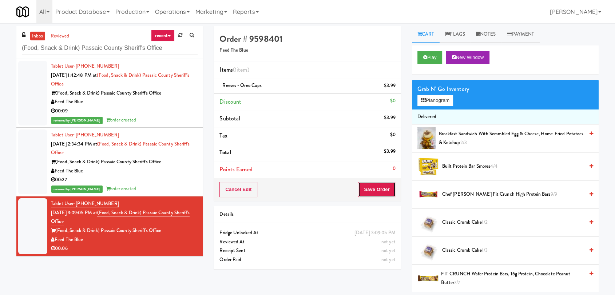
click at [377, 191] on button "Save Order" at bounding box center [376, 189] width 37 height 15
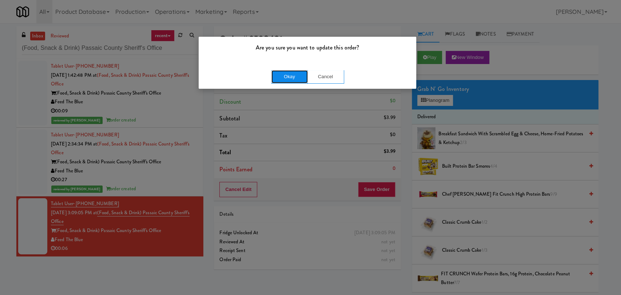
click at [287, 75] on button "Okay" at bounding box center [289, 76] width 36 height 13
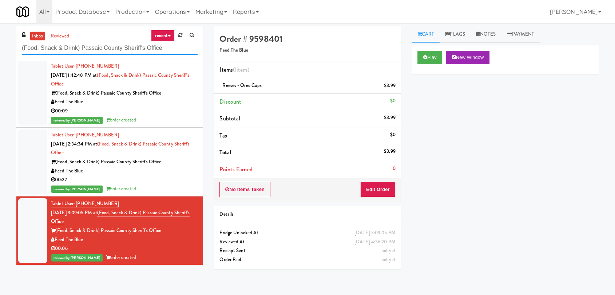
drag, startPoint x: 170, startPoint y: 48, endPoint x: 0, endPoint y: 61, distance: 170.5
click at [0, 61] on div "inbox reviewed recent all unclear take inventory issue suspicious failed recent…" at bounding box center [307, 159] width 615 height 266
paste input "[GEOGRAPHIC_DATA]-Cooler"
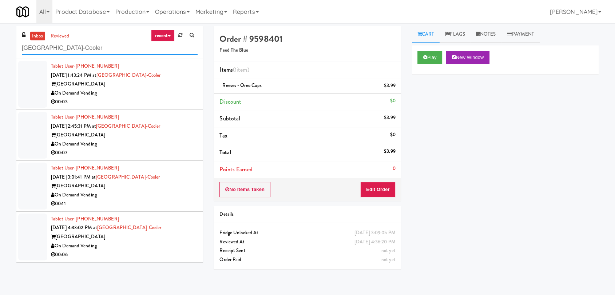
type input "[GEOGRAPHIC_DATA]-Cooler"
click at [135, 99] on div "00:03" at bounding box center [124, 102] width 147 height 9
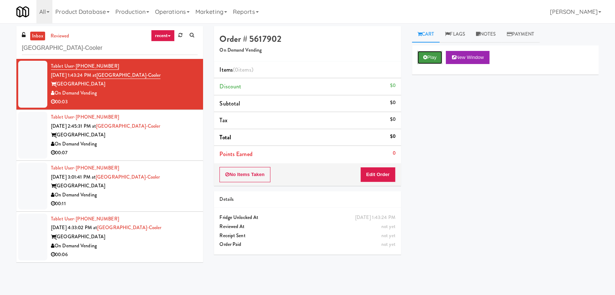
click at [425, 63] on button "Play" at bounding box center [429, 57] width 25 height 13
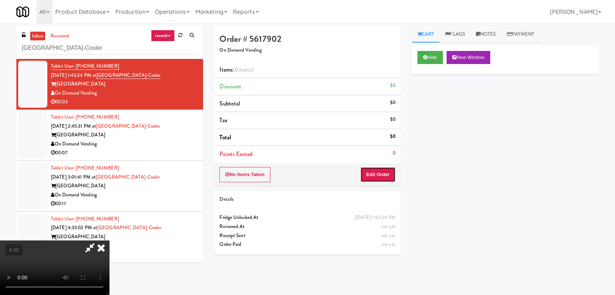
click at [380, 178] on button "Edit Order" at bounding box center [377, 174] width 35 height 15
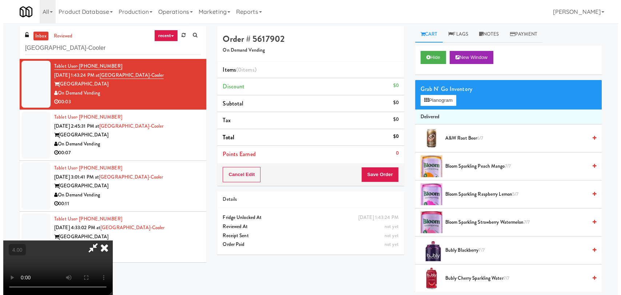
scroll to position [40, 0]
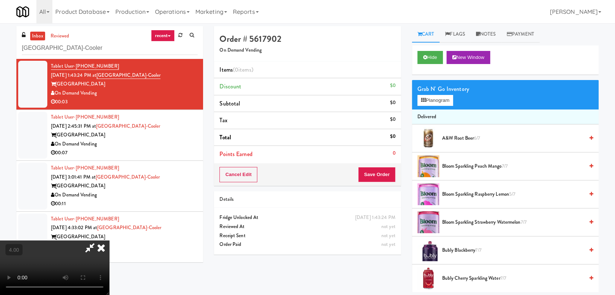
click at [109, 241] on video at bounding box center [54, 268] width 109 height 55
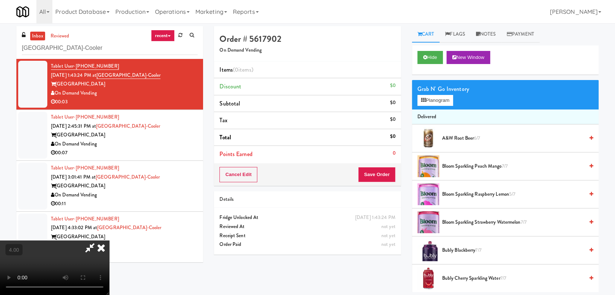
click at [109, 241] on video at bounding box center [54, 268] width 109 height 55
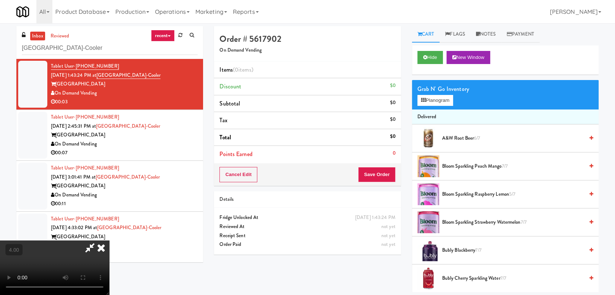
click at [109, 241] on video at bounding box center [54, 268] width 109 height 55
click at [433, 101] on button "Planogram" at bounding box center [435, 100] width 36 height 11
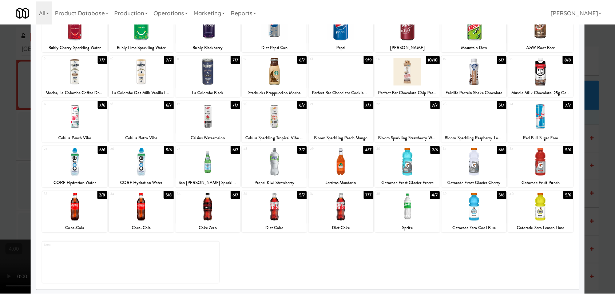
scroll to position [62, 0]
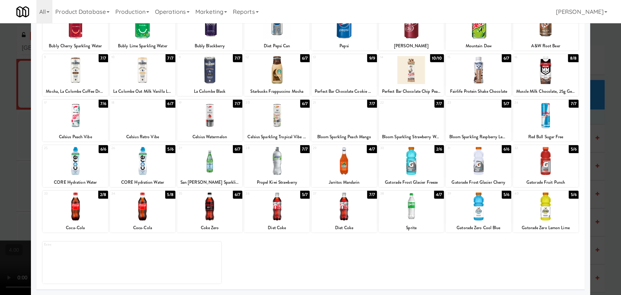
click at [154, 218] on div at bounding box center [142, 206] width 65 height 28
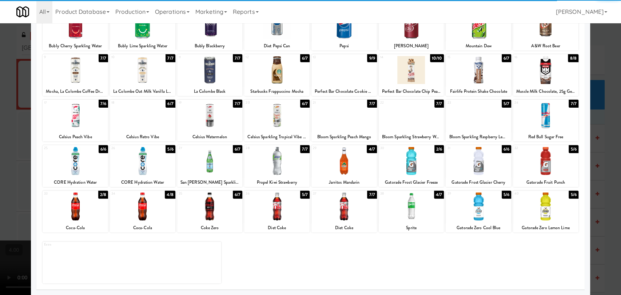
click at [89, 201] on div at bounding box center [75, 206] width 65 height 28
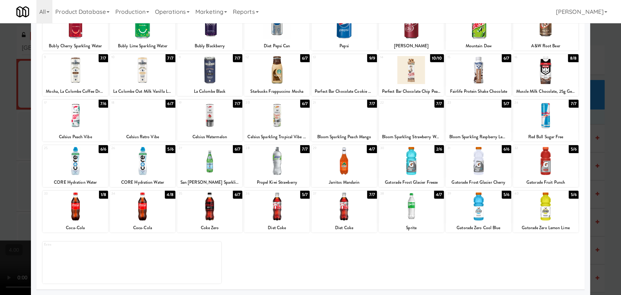
drag, startPoint x: 19, startPoint y: 108, endPoint x: 57, endPoint y: 92, distance: 41.6
click at [20, 107] on div at bounding box center [310, 147] width 621 height 295
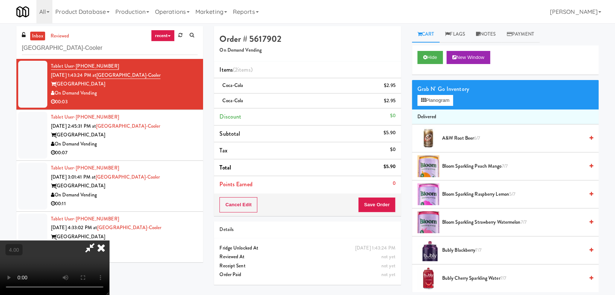
click at [437, 67] on div "Hide New Window" at bounding box center [505, 59] width 187 height 29
click at [433, 63] on button "Hide" at bounding box center [429, 57] width 25 height 13
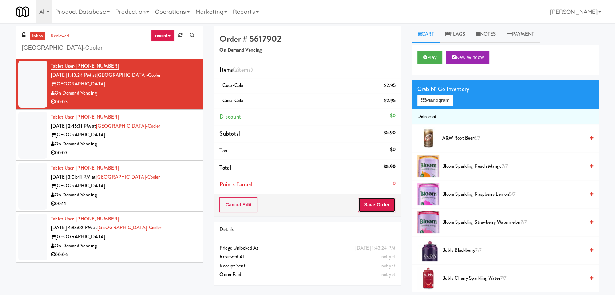
click at [382, 200] on button "Save Order" at bounding box center [376, 204] width 37 height 15
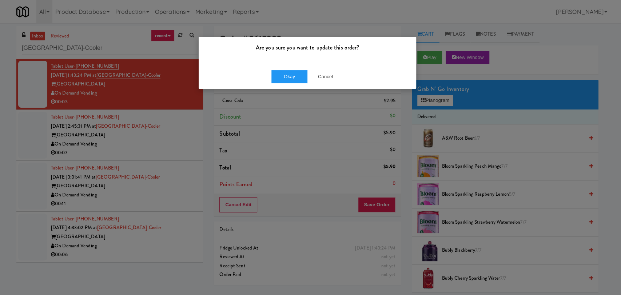
click at [291, 85] on div "Okay Cancel" at bounding box center [308, 76] width 218 height 24
click at [287, 73] on button "Okay" at bounding box center [289, 76] width 36 height 13
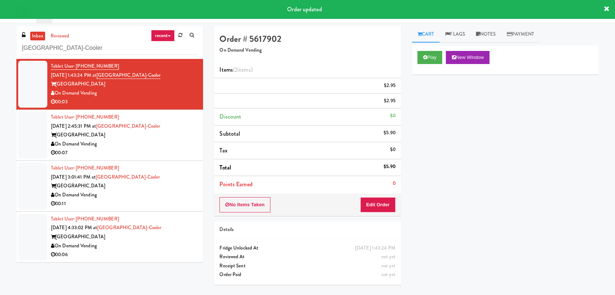
click at [186, 128] on div "Tablet User · (847) 287-2020 [DATE] 2:45:31 PM at [GEOGRAPHIC_DATA]-[GEOGRAPHIC…" at bounding box center [124, 135] width 147 height 45
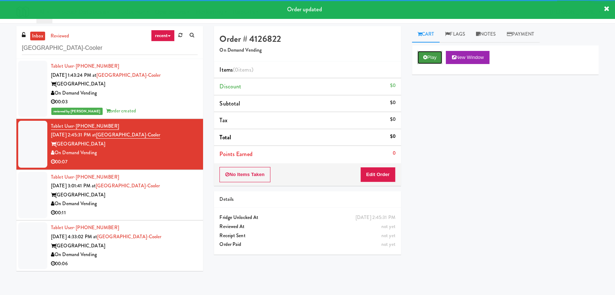
click at [438, 56] on button "Play" at bounding box center [429, 57] width 25 height 13
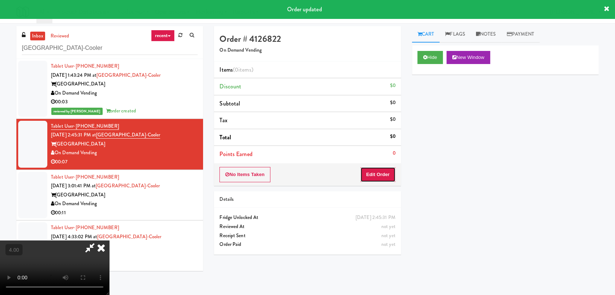
click at [376, 172] on button "Edit Order" at bounding box center [377, 174] width 35 height 15
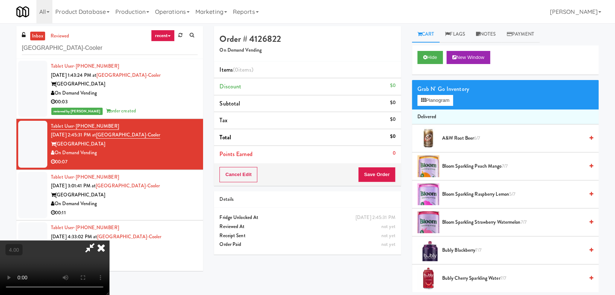
click at [109, 241] on video at bounding box center [54, 268] width 109 height 55
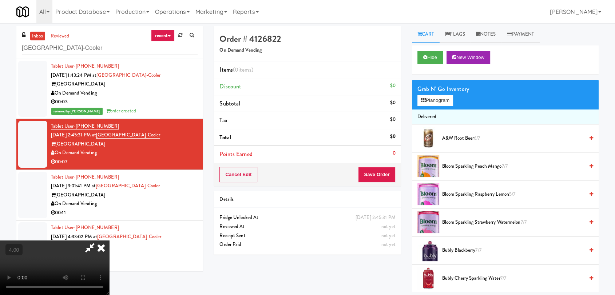
click at [109, 241] on video at bounding box center [54, 268] width 109 height 55
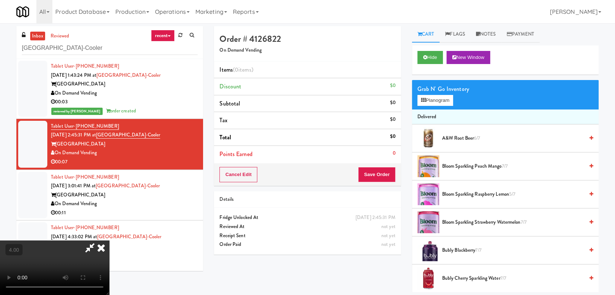
click at [109, 241] on video at bounding box center [54, 268] width 109 height 55
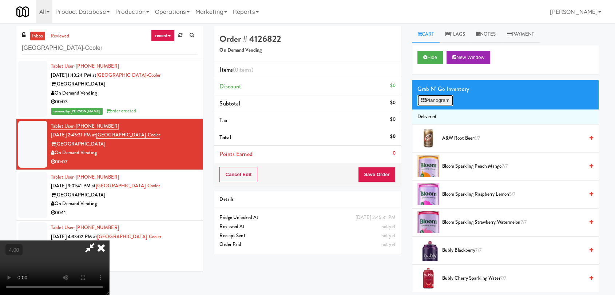
click at [424, 99] on icon at bounding box center [423, 100] width 5 height 5
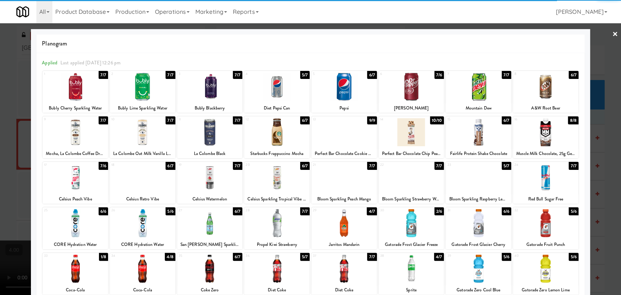
click at [542, 211] on div at bounding box center [545, 223] width 65 height 28
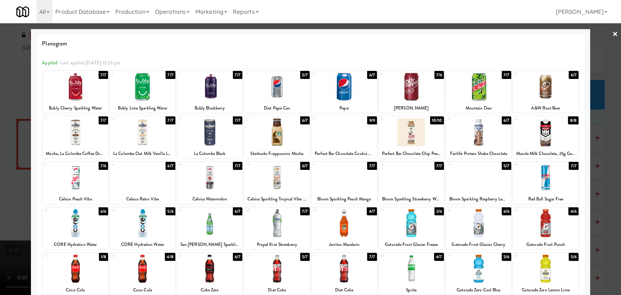
click at [596, 135] on div at bounding box center [310, 147] width 621 height 295
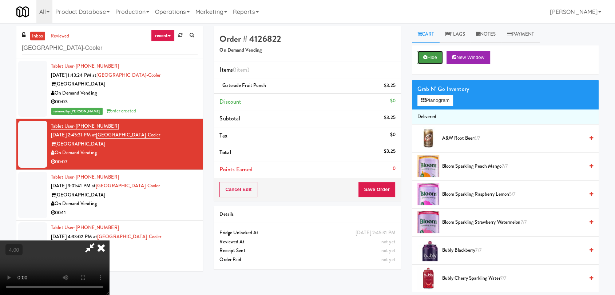
click at [426, 58] on icon at bounding box center [425, 57] width 4 height 5
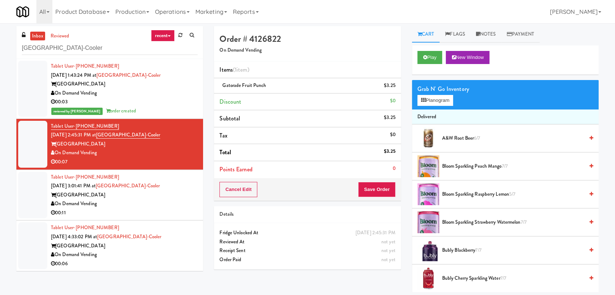
click at [380, 199] on div "Cancel Edit Save Order" at bounding box center [307, 189] width 187 height 23
click at [379, 194] on button "Save Order" at bounding box center [376, 189] width 37 height 15
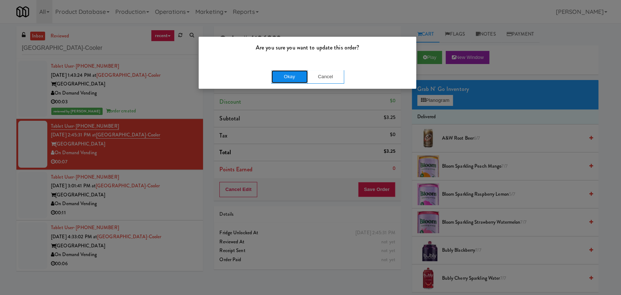
click at [290, 82] on button "Okay" at bounding box center [289, 76] width 36 height 13
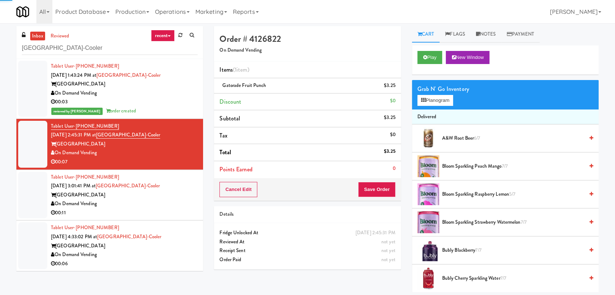
click at [190, 191] on div "[GEOGRAPHIC_DATA]" at bounding box center [124, 195] width 147 height 9
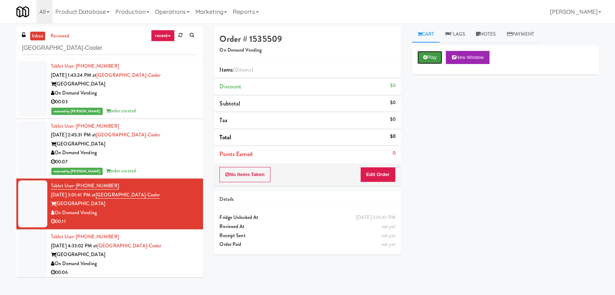
click at [427, 58] on button "Play" at bounding box center [429, 57] width 25 height 13
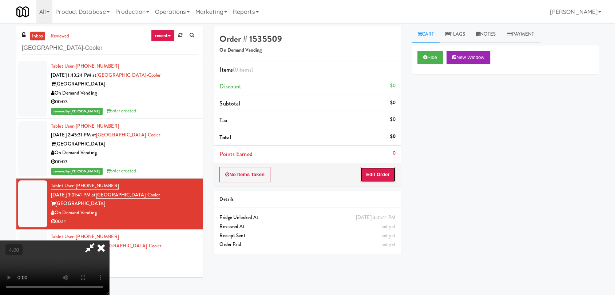
click at [379, 176] on button "Edit Order" at bounding box center [377, 174] width 35 height 15
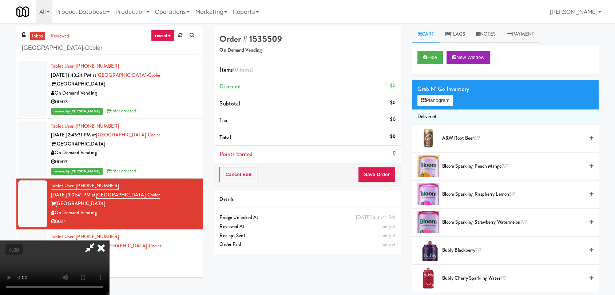
click at [109, 241] on video at bounding box center [54, 268] width 109 height 55
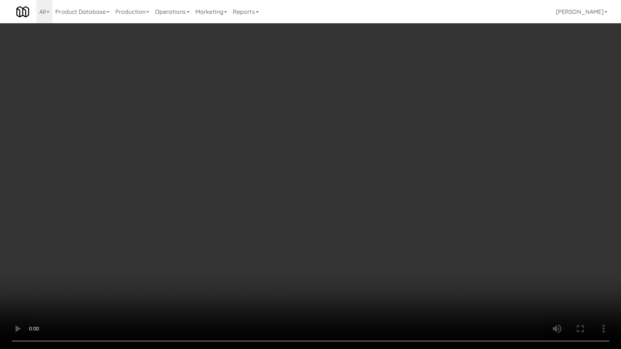
click at [212, 236] on video at bounding box center [310, 174] width 621 height 349
click at [78, 279] on video at bounding box center [310, 174] width 621 height 349
click at [80, 277] on video at bounding box center [310, 174] width 621 height 349
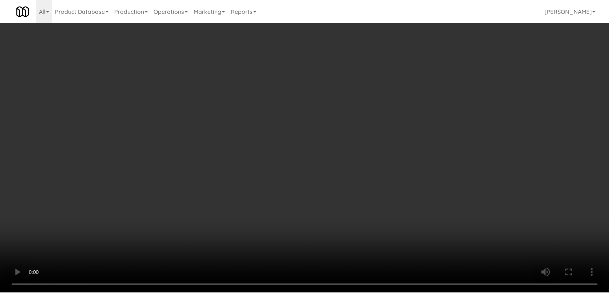
scroll to position [13, 0]
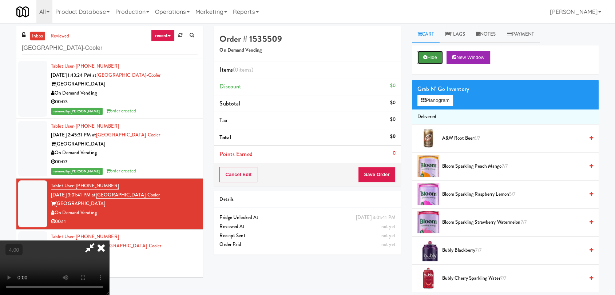
click at [437, 60] on button "Hide" at bounding box center [429, 57] width 25 height 13
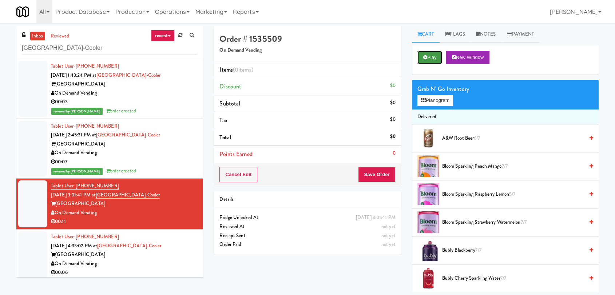
scroll to position [0, 0]
click at [437, 60] on button "Play" at bounding box center [429, 57] width 25 height 13
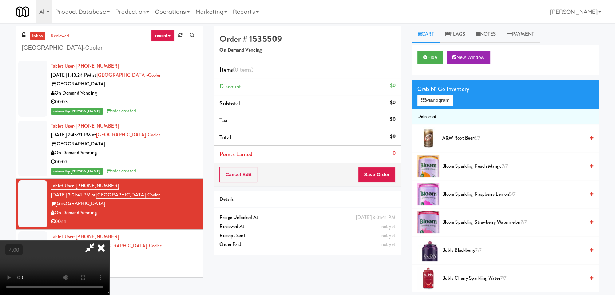
click at [106, 241] on video at bounding box center [54, 268] width 109 height 55
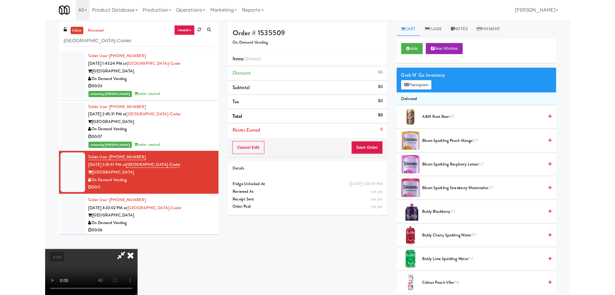
scroll to position [15, 0]
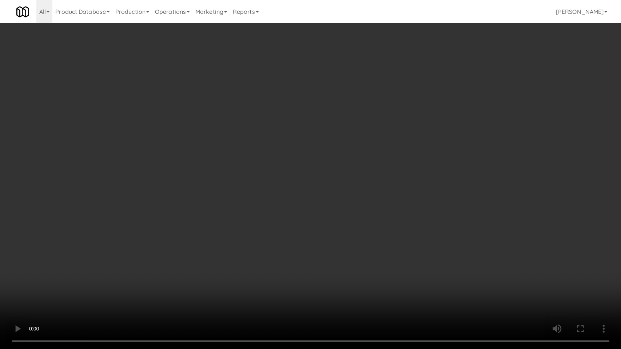
click at [106, 251] on video at bounding box center [310, 174] width 621 height 349
click at [160, 251] on video at bounding box center [310, 174] width 621 height 349
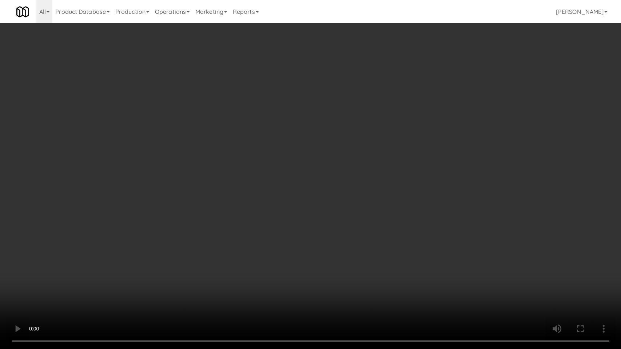
click at [160, 251] on video at bounding box center [310, 174] width 621 height 349
click at [113, 244] on video at bounding box center [310, 174] width 621 height 349
click at [121, 247] on video at bounding box center [310, 174] width 621 height 349
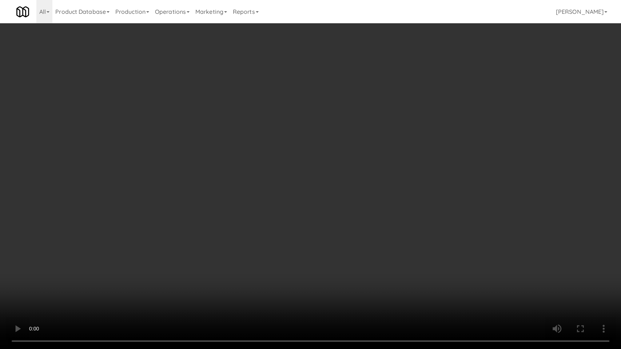
click at [123, 248] on video at bounding box center [310, 174] width 621 height 349
click at [149, 252] on video at bounding box center [310, 174] width 621 height 349
click at [155, 253] on video at bounding box center [310, 174] width 621 height 349
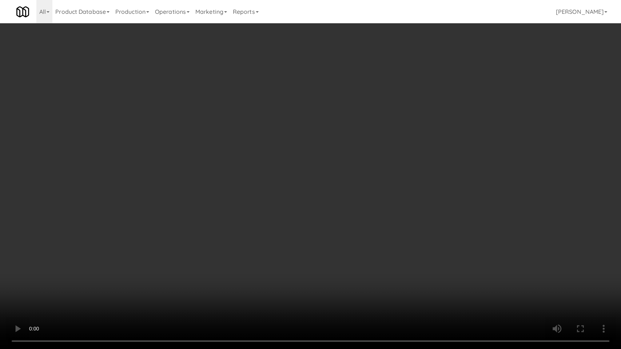
click at [155, 253] on video at bounding box center [310, 174] width 621 height 349
click at [160, 249] on video at bounding box center [310, 174] width 621 height 349
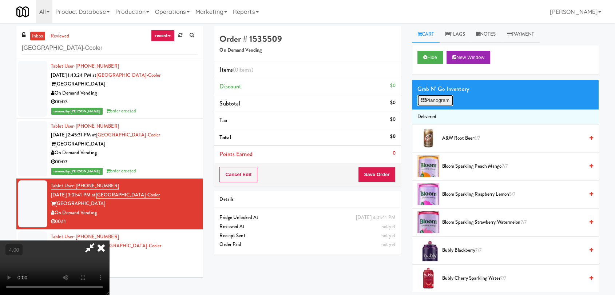
click at [435, 101] on button "Planogram" at bounding box center [435, 100] width 36 height 11
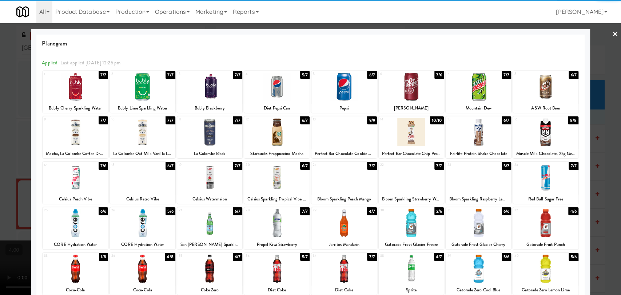
click at [280, 178] on div at bounding box center [276, 178] width 65 height 28
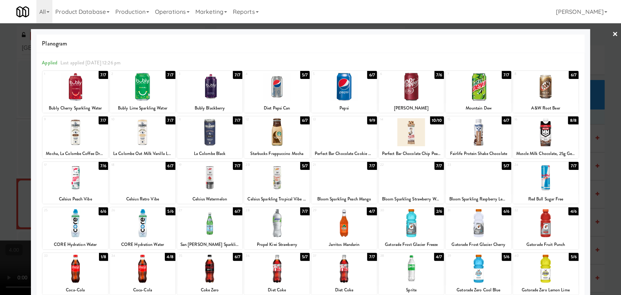
click at [0, 155] on div at bounding box center [310, 147] width 621 height 295
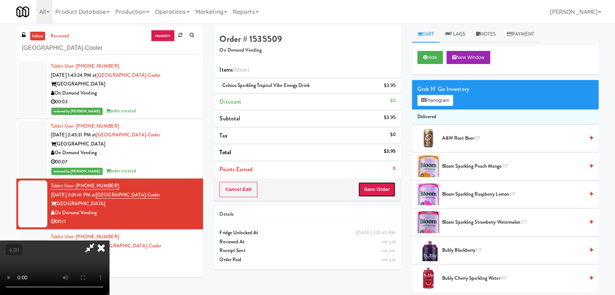
click at [391, 189] on button "Save Order" at bounding box center [376, 189] width 37 height 15
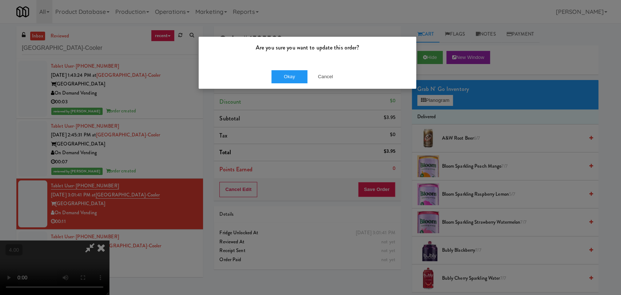
click at [284, 117] on div "Are you sure you want to update this order? Okay Cancel" at bounding box center [310, 147] width 621 height 295
click at [324, 76] on button "Cancel" at bounding box center [325, 76] width 36 height 13
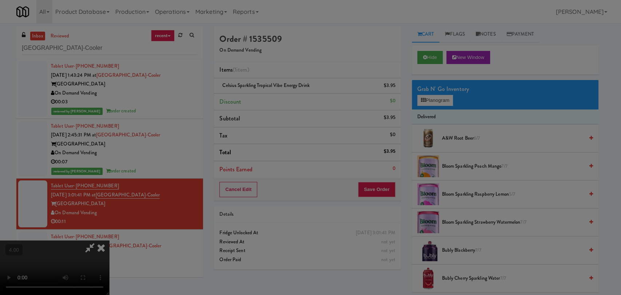
click at [265, 141] on div at bounding box center [310, 147] width 621 height 295
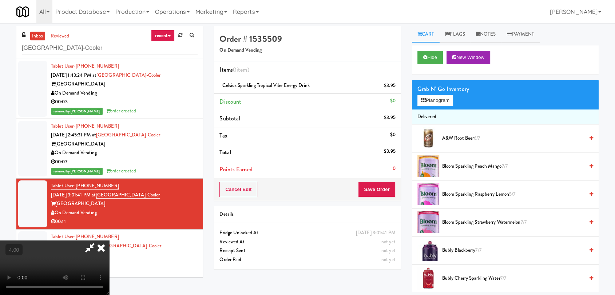
click at [109, 241] on video at bounding box center [54, 268] width 109 height 55
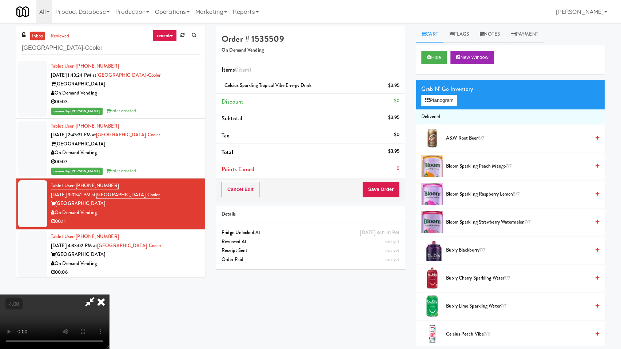
click at [109, 295] on video at bounding box center [54, 322] width 109 height 55
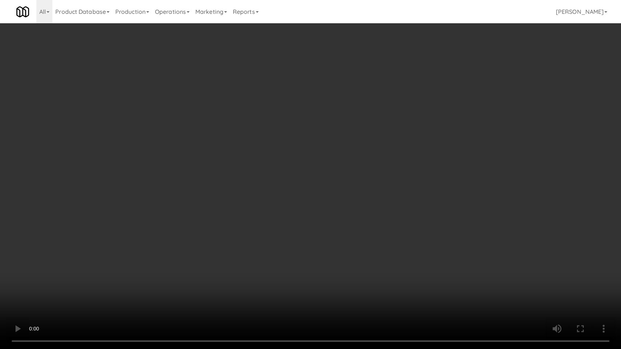
click at [278, 199] on video at bounding box center [310, 174] width 621 height 349
click at [285, 202] on video at bounding box center [310, 174] width 621 height 349
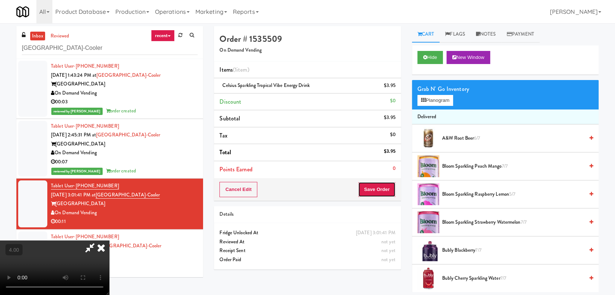
click at [389, 183] on button "Save Order" at bounding box center [376, 189] width 37 height 15
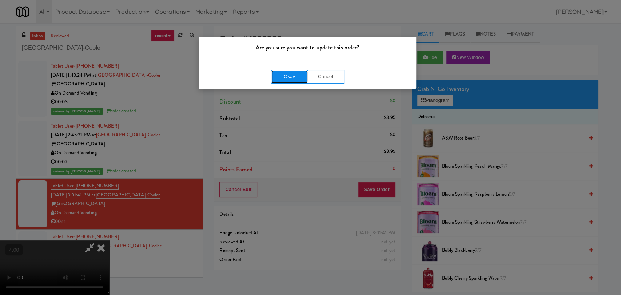
click at [283, 79] on button "Okay" at bounding box center [289, 76] width 36 height 13
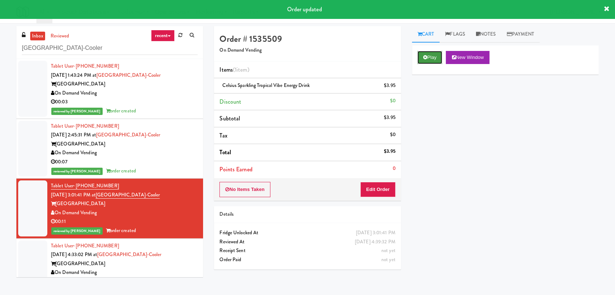
click at [429, 61] on button "Play" at bounding box center [429, 57] width 25 height 13
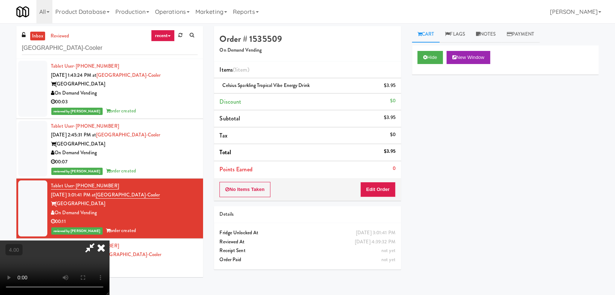
click at [109, 241] on video at bounding box center [54, 268] width 109 height 55
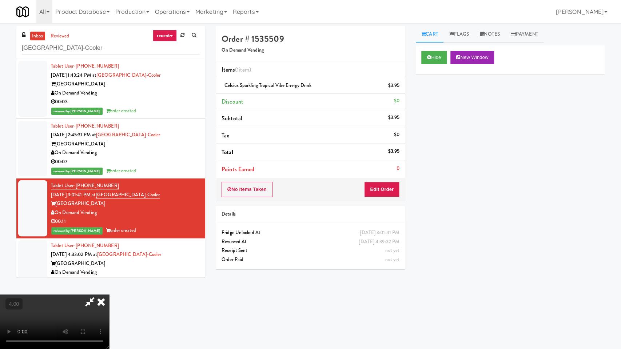
click at [109, 295] on video at bounding box center [54, 322] width 109 height 55
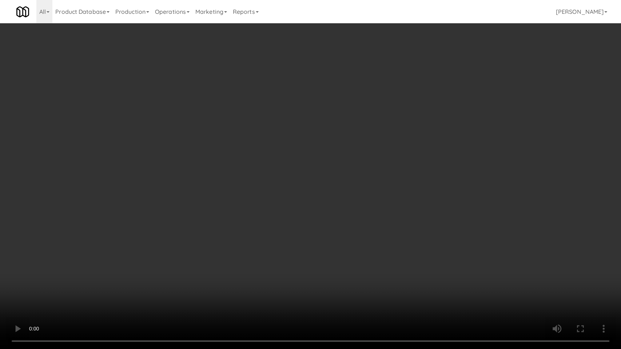
click at [266, 216] on video at bounding box center [310, 174] width 621 height 349
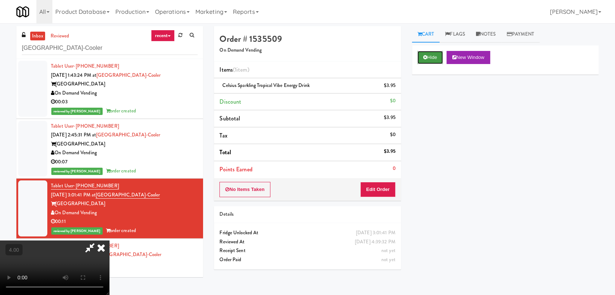
click at [431, 55] on button "Hide" at bounding box center [429, 57] width 25 height 13
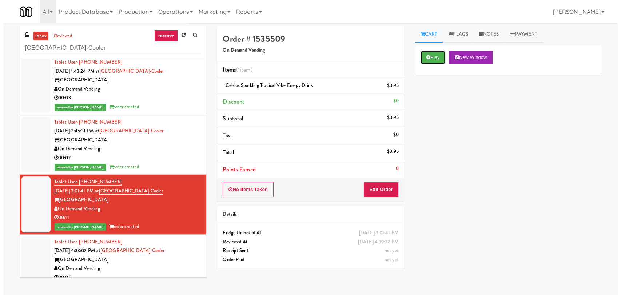
scroll to position [12, 0]
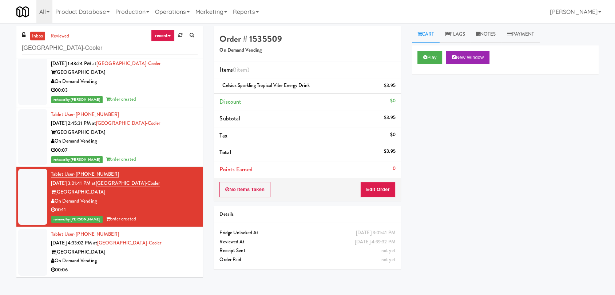
click at [189, 241] on div "Tablet User · (224) 628-1217 [DATE] 4:33:02 PM at [GEOGRAPHIC_DATA]-[GEOGRAPHIC…" at bounding box center [124, 252] width 147 height 45
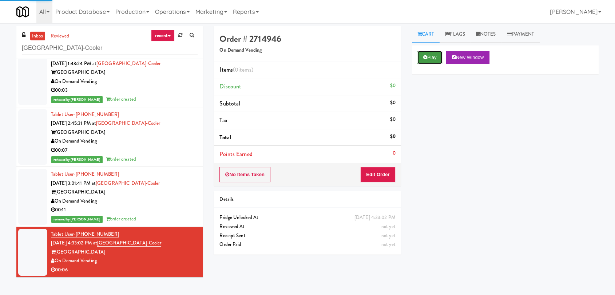
click at [425, 59] on icon at bounding box center [425, 57] width 4 height 5
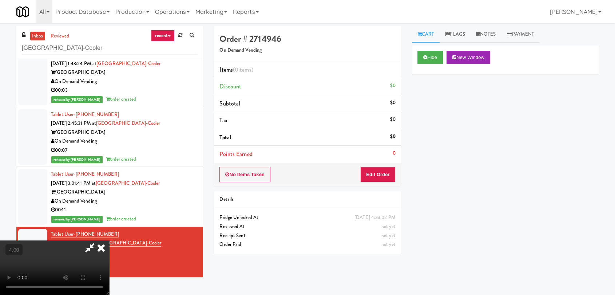
click at [109, 241] on video at bounding box center [54, 268] width 109 height 55
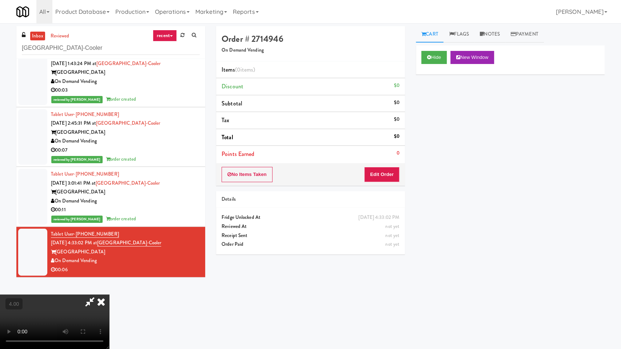
click at [109, 295] on video at bounding box center [54, 322] width 109 height 55
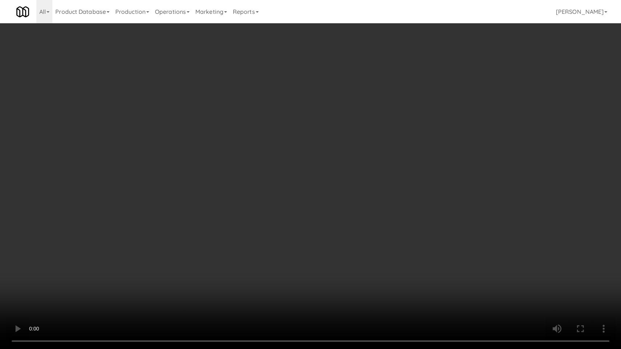
click at [203, 249] on video at bounding box center [310, 174] width 621 height 349
click at [204, 249] on video at bounding box center [310, 174] width 621 height 349
click at [218, 254] on video at bounding box center [310, 174] width 621 height 349
click at [243, 245] on video at bounding box center [310, 174] width 621 height 349
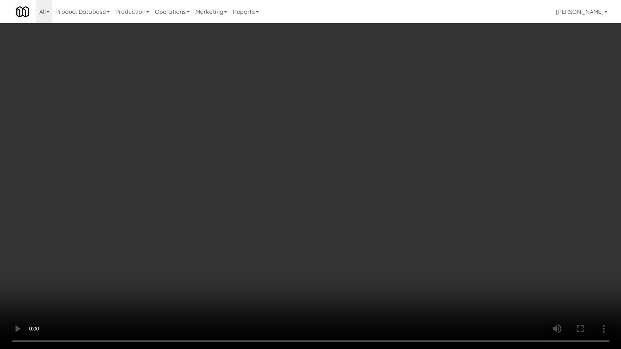
click at [243, 245] on video at bounding box center [310, 174] width 621 height 349
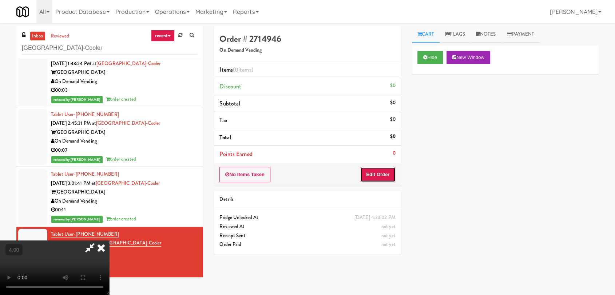
click at [390, 172] on button "Edit Order" at bounding box center [377, 174] width 35 height 15
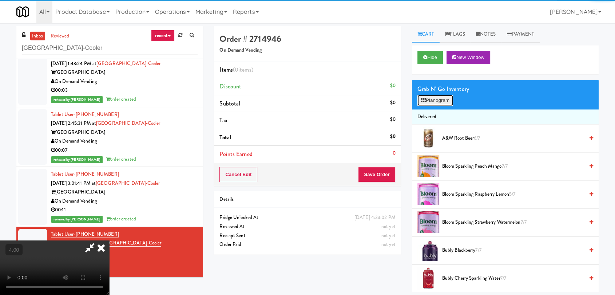
click at [432, 103] on button "Planogram" at bounding box center [435, 100] width 36 height 11
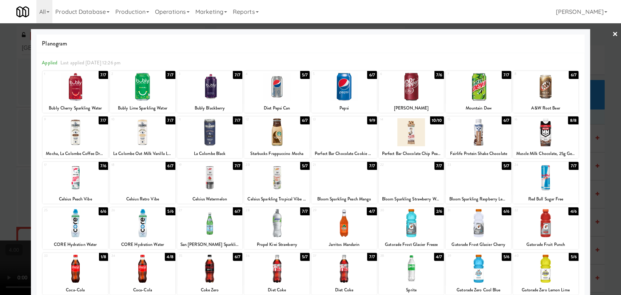
click at [1, 158] on div at bounding box center [310, 147] width 621 height 295
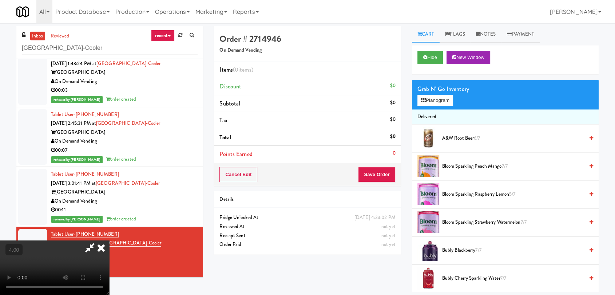
click at [73, 241] on video at bounding box center [54, 268] width 109 height 55
click at [103, 241] on video at bounding box center [54, 268] width 109 height 55
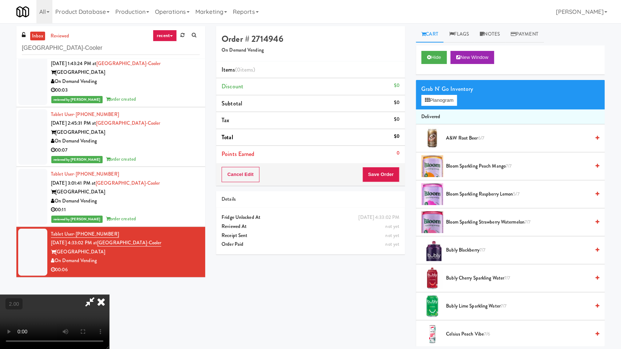
click at [104, 295] on video at bounding box center [54, 322] width 109 height 55
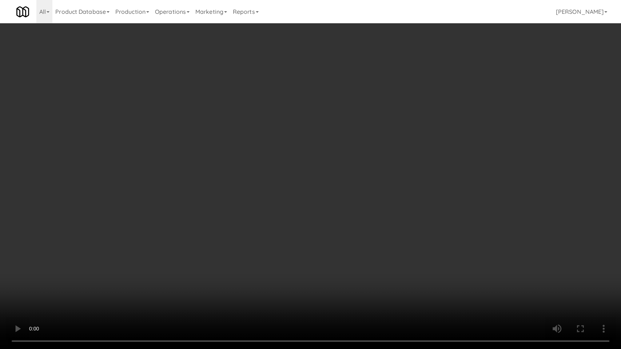
click at [104, 254] on video at bounding box center [310, 174] width 621 height 349
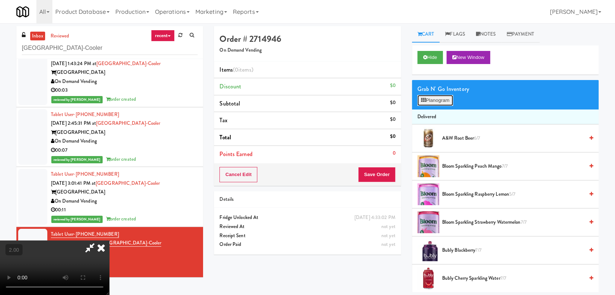
click at [445, 99] on button "Planogram" at bounding box center [435, 100] width 36 height 11
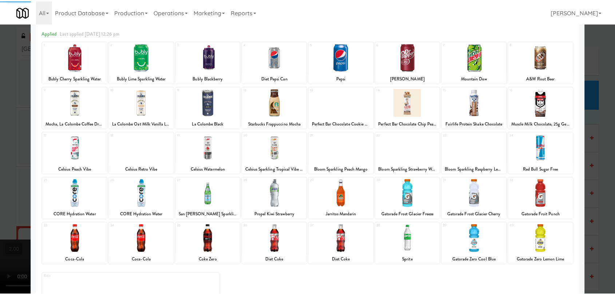
scroll to position [62, 0]
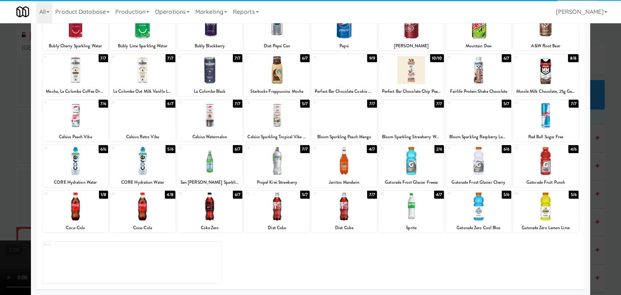
click at [476, 207] on div at bounding box center [478, 206] width 65 height 28
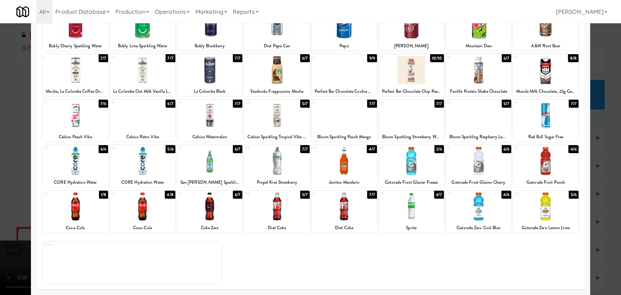
click at [0, 116] on div at bounding box center [310, 147] width 621 height 295
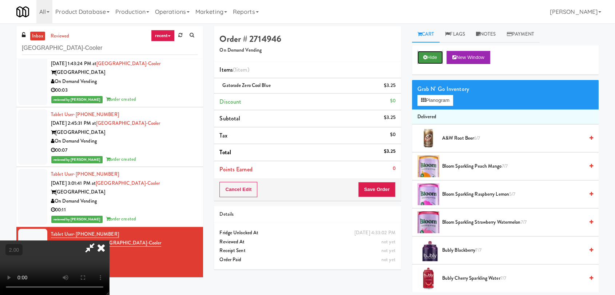
click at [433, 56] on button "Hide" at bounding box center [429, 57] width 25 height 13
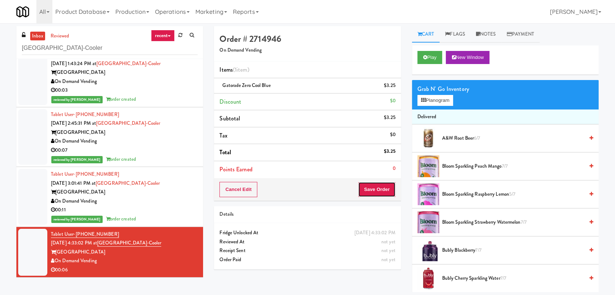
click at [377, 193] on button "Save Order" at bounding box center [376, 189] width 37 height 15
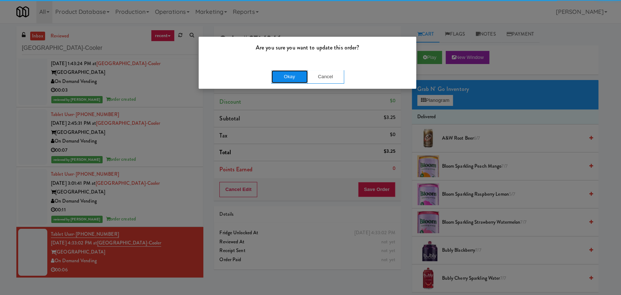
click at [287, 77] on button "Okay" at bounding box center [289, 76] width 36 height 13
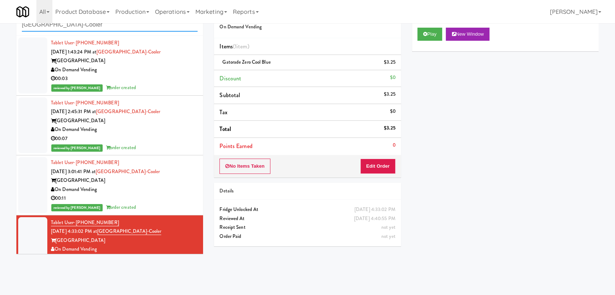
paste input "OHS - Fridge A"
drag, startPoint x: 137, startPoint y: 29, endPoint x: 19, endPoint y: 23, distance: 118.1
click at [19, 23] on body "Are you sure you want to update this order? Okay Cancel Okay Are you sure you w…" at bounding box center [307, 147] width 615 height 295
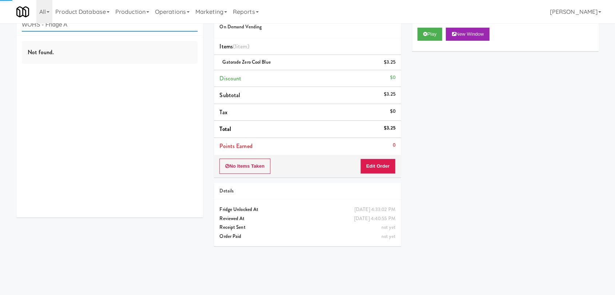
click at [90, 30] on input "WOHS - Fridge A" at bounding box center [110, 24] width 176 height 13
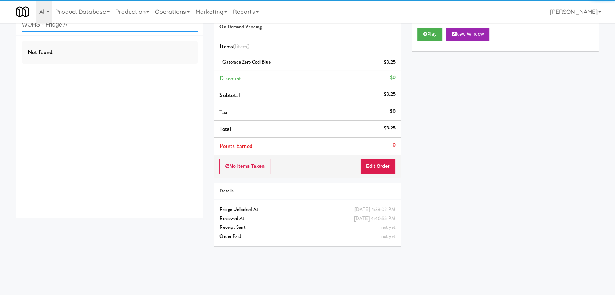
paste input "text"
drag, startPoint x: 88, startPoint y: 27, endPoint x: 0, endPoint y: 24, distance: 87.7
click at [0, 24] on div "inbox reviewed recent all unclear take inventory issue suspicious failed recent…" at bounding box center [307, 136] width 615 height 266
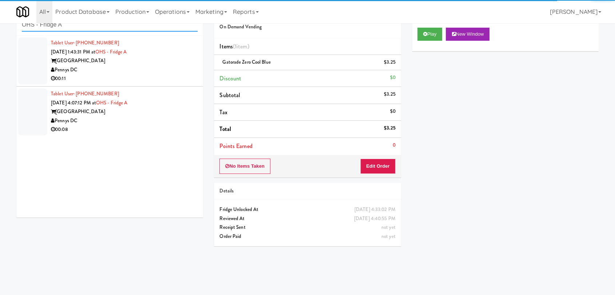
type input "OHS - Fridge A"
click at [148, 76] on div "00:11" at bounding box center [124, 78] width 147 height 9
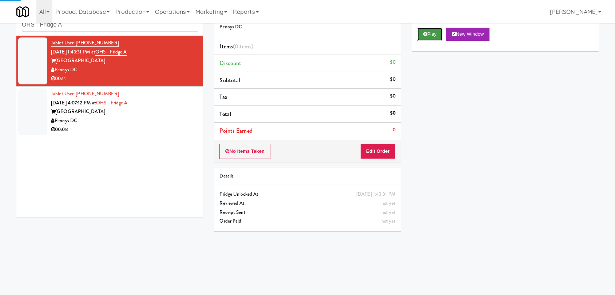
click at [430, 37] on button "Play" at bounding box center [429, 34] width 25 height 13
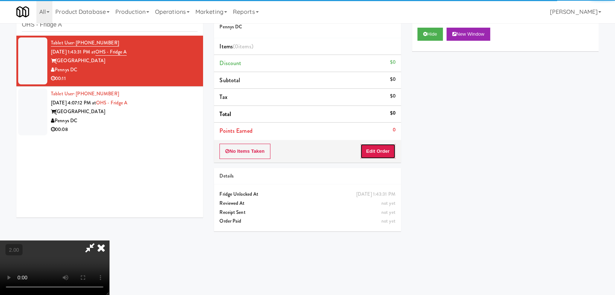
click at [374, 155] on button "Edit Order" at bounding box center [377, 151] width 35 height 15
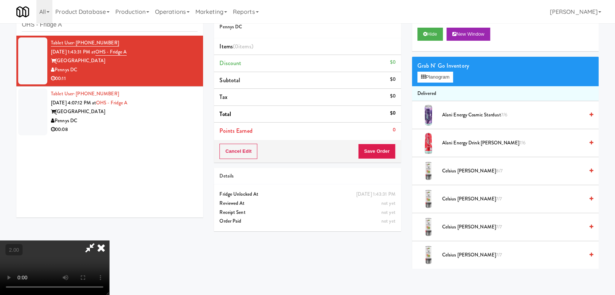
click at [109, 241] on video at bounding box center [54, 268] width 109 height 55
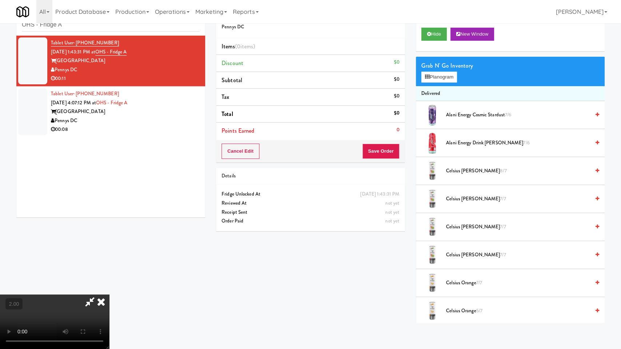
click at [109, 295] on video at bounding box center [54, 322] width 109 height 55
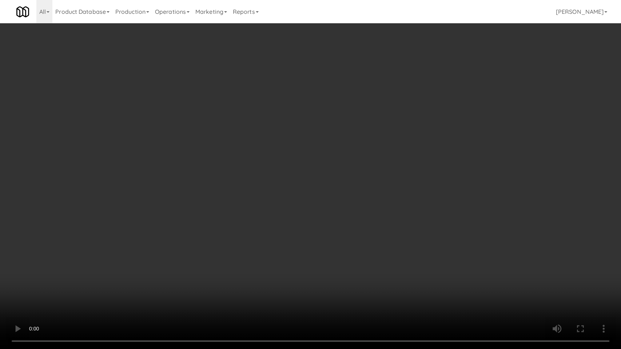
click at [206, 231] on video at bounding box center [310, 174] width 621 height 349
click at [207, 231] on video at bounding box center [310, 174] width 621 height 349
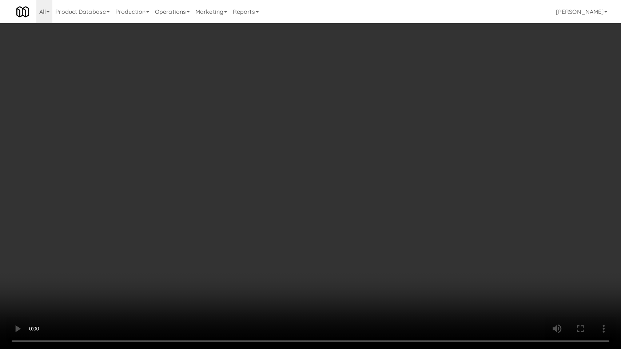
click at [207, 231] on video at bounding box center [310, 174] width 621 height 349
click at [212, 230] on video at bounding box center [310, 174] width 621 height 349
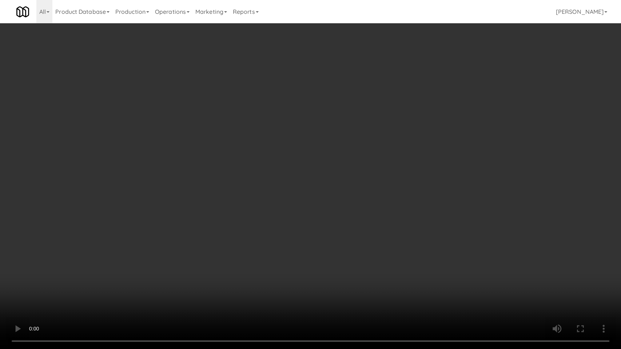
click at [99, 291] on video at bounding box center [310, 174] width 621 height 349
click at [114, 284] on video at bounding box center [310, 174] width 621 height 349
click at [213, 262] on video at bounding box center [310, 174] width 621 height 349
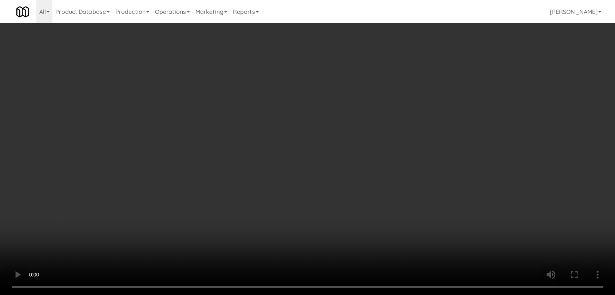
click at [213, 227] on video at bounding box center [307, 147] width 615 height 295
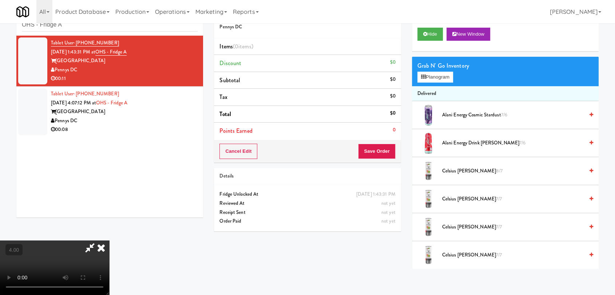
click at [109, 241] on video at bounding box center [54, 268] width 109 height 55
click at [431, 74] on button "Planogram" at bounding box center [435, 77] width 36 height 11
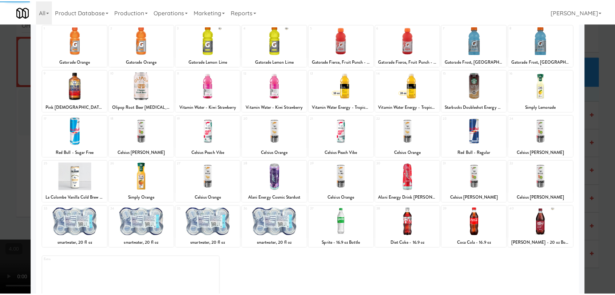
scroll to position [62, 0]
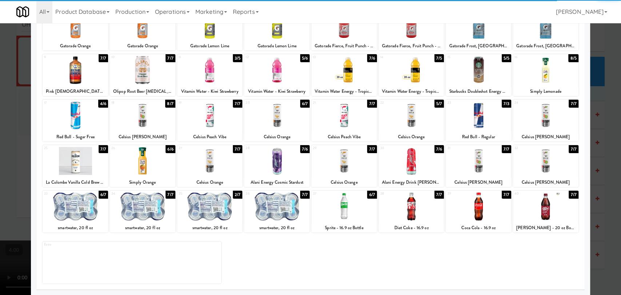
click at [399, 217] on div at bounding box center [411, 206] width 65 height 28
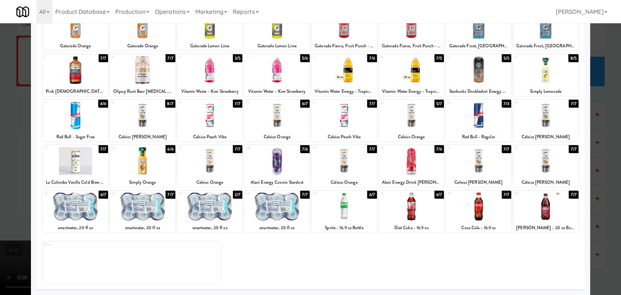
click at [0, 67] on div at bounding box center [310, 147] width 621 height 295
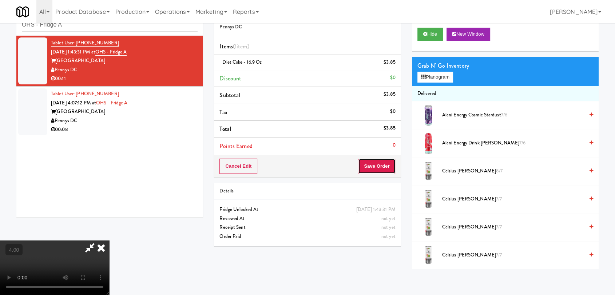
click at [388, 162] on button "Save Order" at bounding box center [376, 166] width 37 height 15
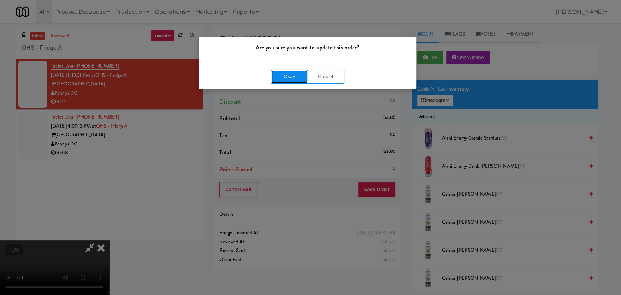
click at [299, 76] on button "Okay" at bounding box center [289, 76] width 36 height 13
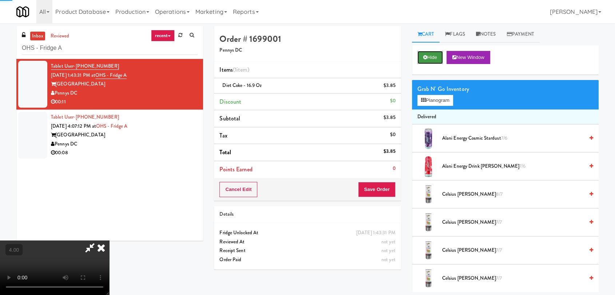
click at [438, 59] on button "Hide" at bounding box center [429, 57] width 25 height 13
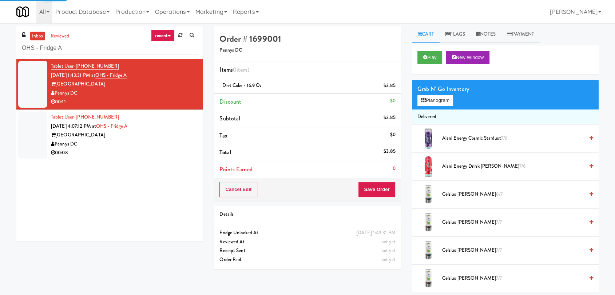
click at [177, 158] on li "Tablet User · (864) 979-0761 [DATE] 4:07:12 PM at OHS - Fridge A One Hill South…" at bounding box center [109, 135] width 187 height 51
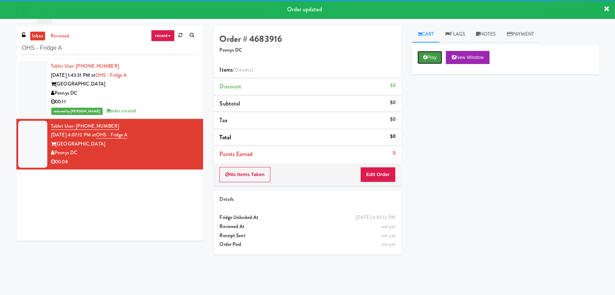
click at [437, 55] on button "Play" at bounding box center [429, 57] width 25 height 13
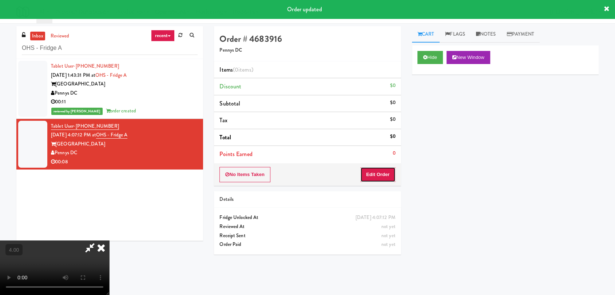
click at [386, 170] on button "Edit Order" at bounding box center [377, 174] width 35 height 15
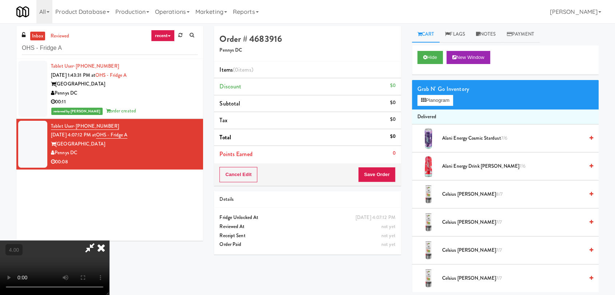
click at [109, 241] on video at bounding box center [54, 268] width 109 height 55
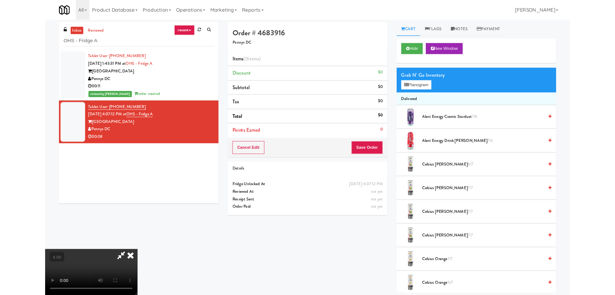
scroll to position [15, 0]
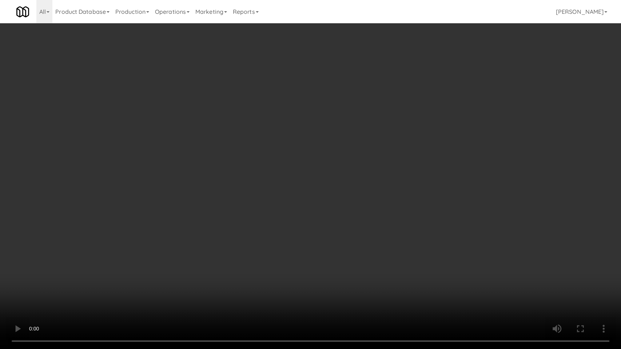
click at [279, 229] on video at bounding box center [310, 174] width 621 height 349
click at [287, 246] on video at bounding box center [310, 174] width 621 height 349
click at [312, 217] on video at bounding box center [310, 174] width 621 height 349
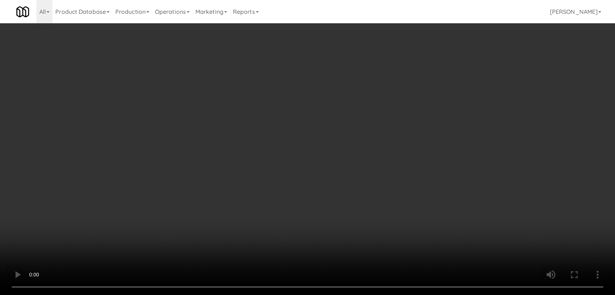
scroll to position [111, 0]
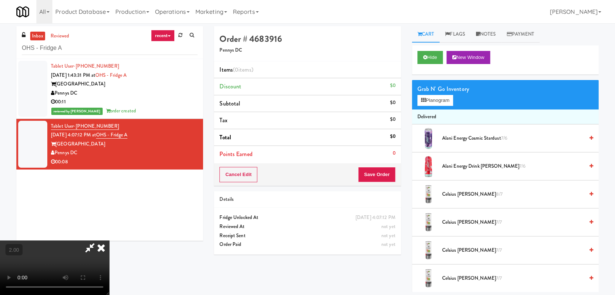
click at [109, 241] on video at bounding box center [54, 268] width 109 height 55
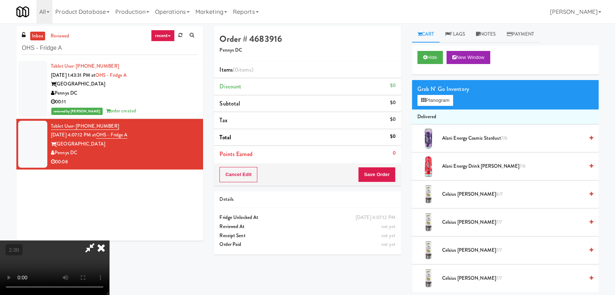
click at [109, 241] on video at bounding box center [54, 268] width 109 height 55
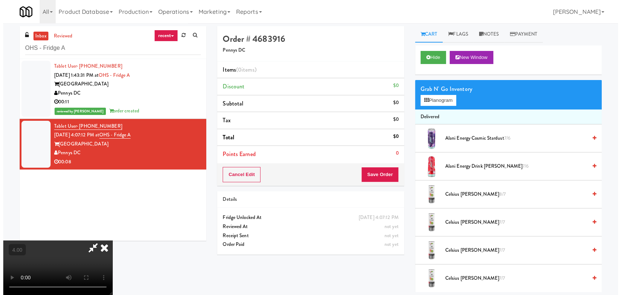
scroll to position [23, 0]
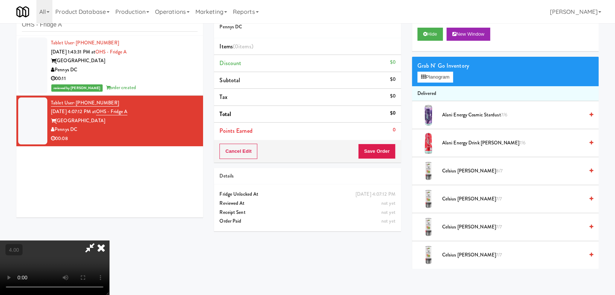
click at [109, 241] on video at bounding box center [54, 268] width 109 height 55
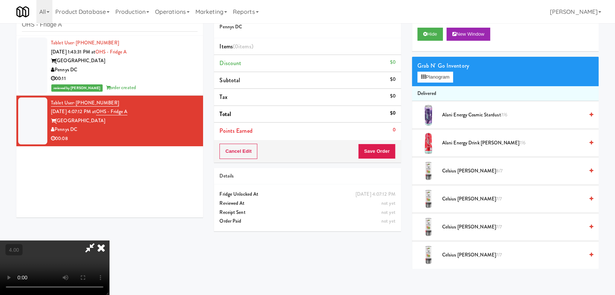
click at [109, 241] on video at bounding box center [54, 268] width 109 height 55
click at [430, 72] on button "Planogram" at bounding box center [435, 77] width 36 height 11
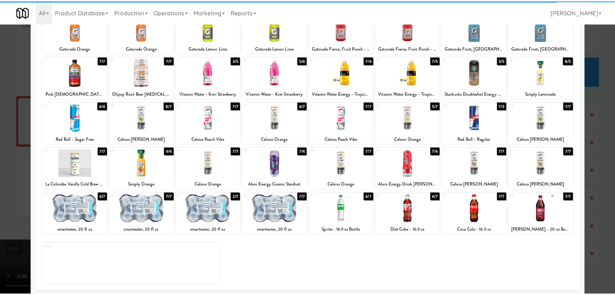
scroll to position [62, 0]
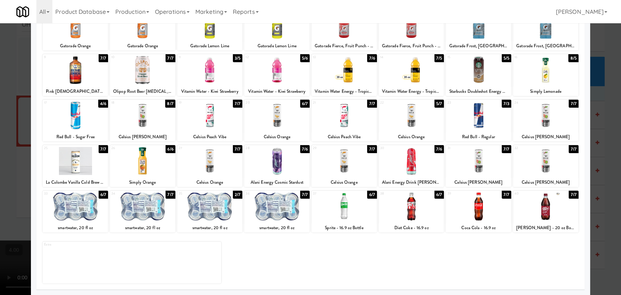
click at [489, 207] on div at bounding box center [478, 206] width 65 height 28
click at [0, 99] on div at bounding box center [310, 147] width 621 height 295
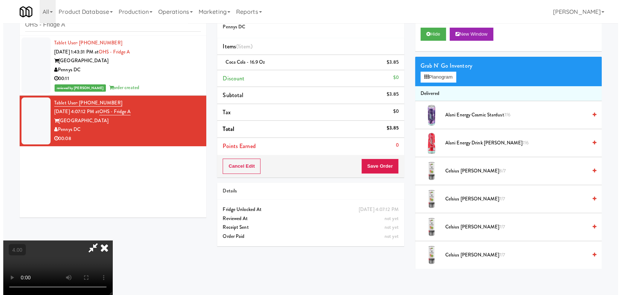
scroll to position [111, 0]
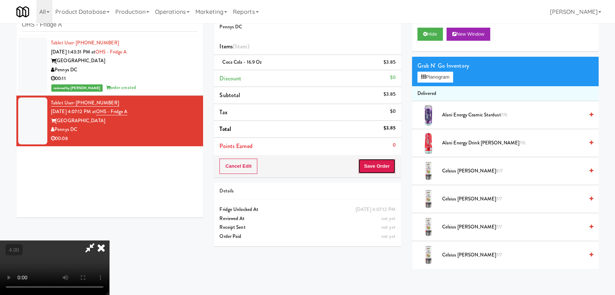
click at [379, 161] on button "Save Order" at bounding box center [376, 166] width 37 height 15
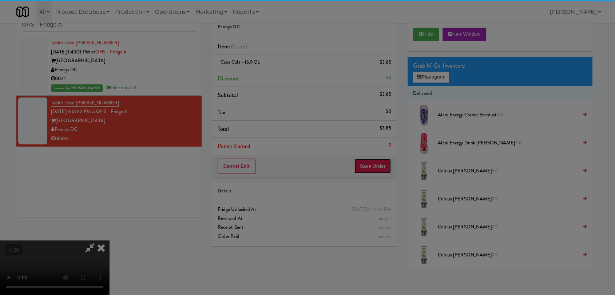
scroll to position [113, 0]
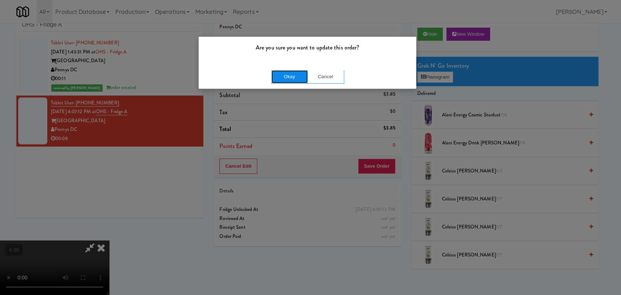
click at [290, 75] on button "Okay" at bounding box center [289, 76] width 36 height 13
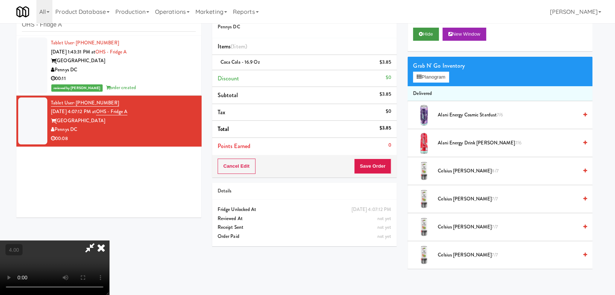
scroll to position [111, 0]
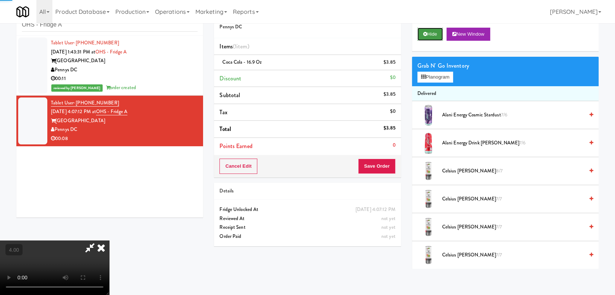
click at [437, 32] on button "Hide" at bounding box center [429, 34] width 25 height 13
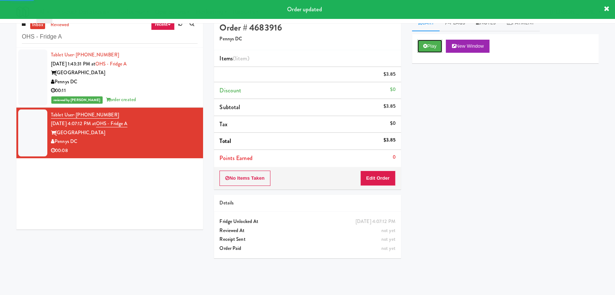
scroll to position [0, 0]
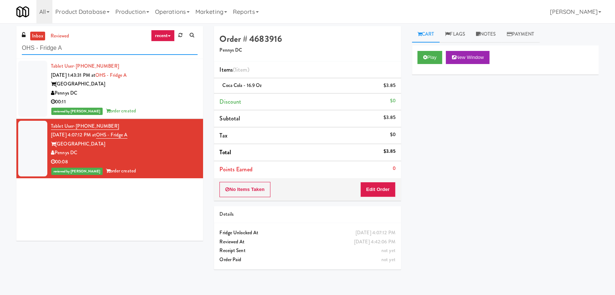
paste input "GloveBoX"
drag, startPoint x: 103, startPoint y: 48, endPoint x: 0, endPoint y: 44, distance: 103.4
click at [0, 45] on div "inbox reviewed recent all unclear take inventory issue suspicious failed recent…" at bounding box center [307, 159] width 615 height 266
type input "GloveBoX"
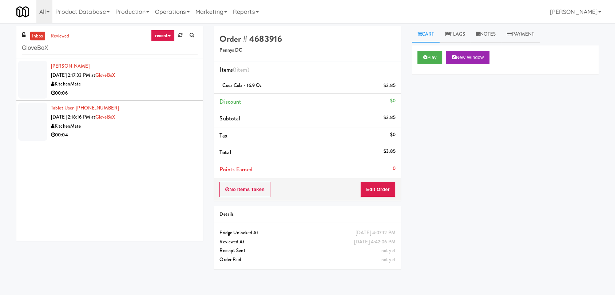
click at [146, 94] on div "00:06" at bounding box center [124, 93] width 147 height 9
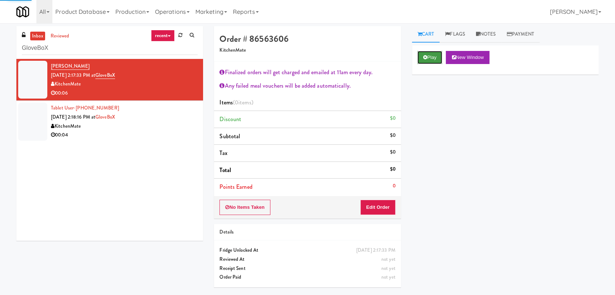
click at [426, 56] on icon at bounding box center [425, 57] width 4 height 5
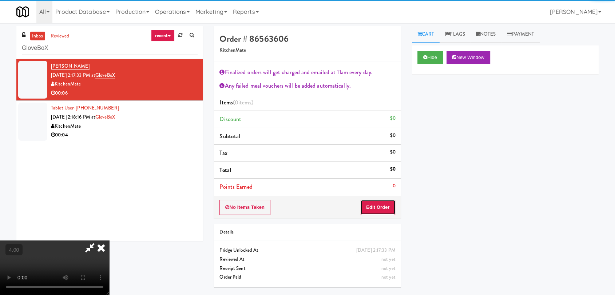
click at [375, 200] on button "Edit Order" at bounding box center [377, 207] width 35 height 15
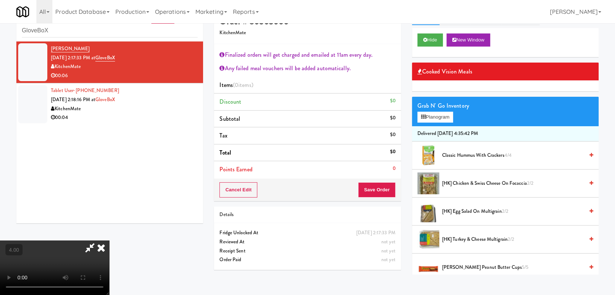
scroll to position [23, 0]
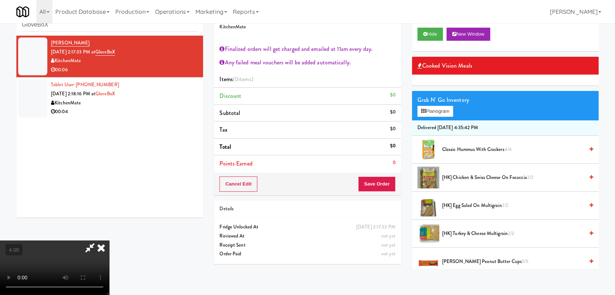
click at [109, 241] on video at bounding box center [54, 268] width 109 height 55
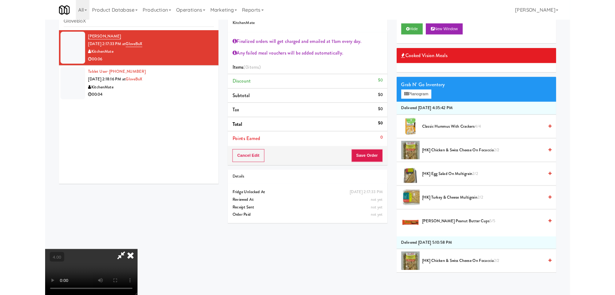
scroll to position [15, 0]
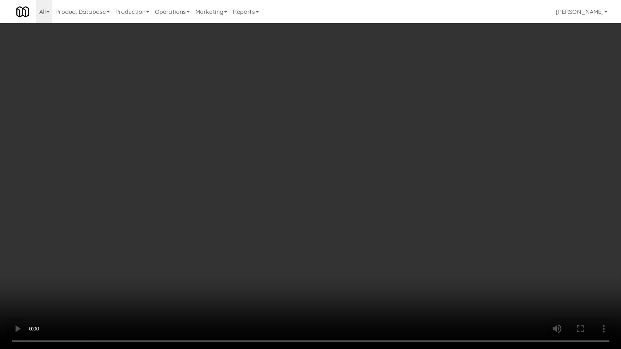
click at [156, 280] on video at bounding box center [310, 174] width 621 height 349
click at [158, 274] on video at bounding box center [310, 174] width 621 height 349
click at [208, 291] on video at bounding box center [310, 174] width 621 height 349
click at [210, 280] on video at bounding box center [310, 174] width 621 height 349
click at [251, 261] on video at bounding box center [310, 174] width 621 height 349
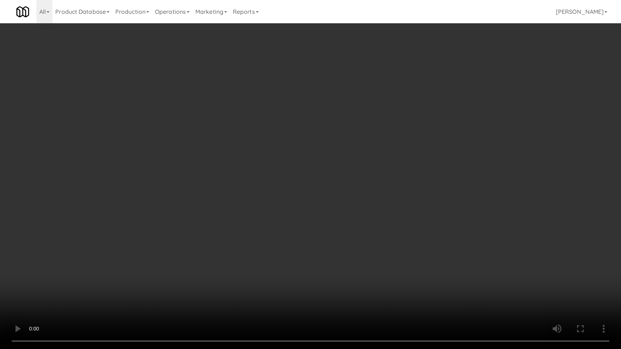
drag, startPoint x: 251, startPoint y: 261, endPoint x: 282, endPoint y: 202, distance: 67.6
click at [252, 261] on video at bounding box center [310, 174] width 621 height 349
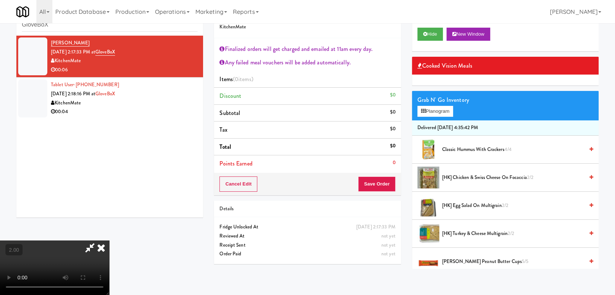
click at [464, 234] on span "[HK] Turkey & Cheese Multigrain 2/2" at bounding box center [513, 233] width 142 height 9
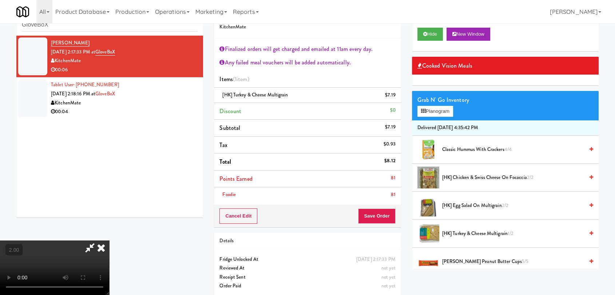
click at [473, 259] on span "[PERSON_NAME] Peanut Butter Cups 5/5" at bounding box center [513, 261] width 142 height 9
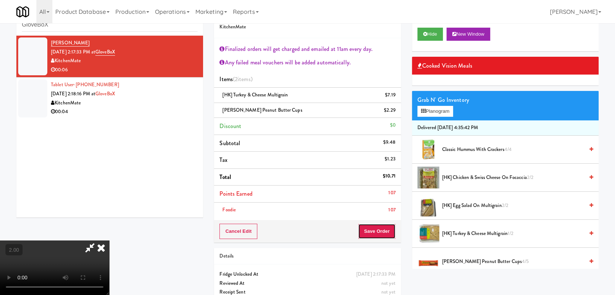
click at [381, 230] on button "Save Order" at bounding box center [376, 231] width 37 height 15
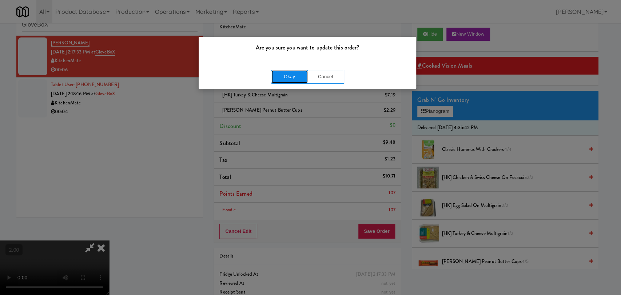
click at [288, 79] on button "Okay" at bounding box center [289, 76] width 36 height 13
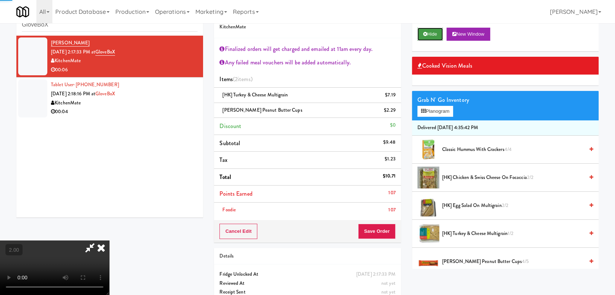
click at [427, 31] on button "Hide" at bounding box center [429, 34] width 25 height 13
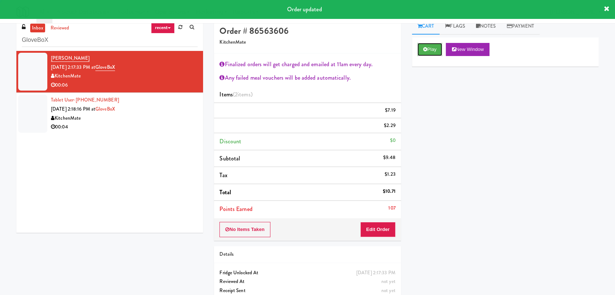
scroll to position [0, 0]
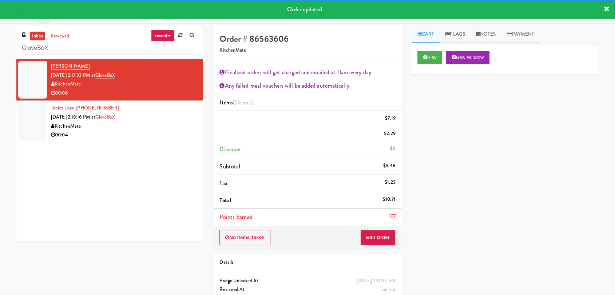
click at [148, 126] on div "KitchenMate" at bounding box center [124, 126] width 147 height 9
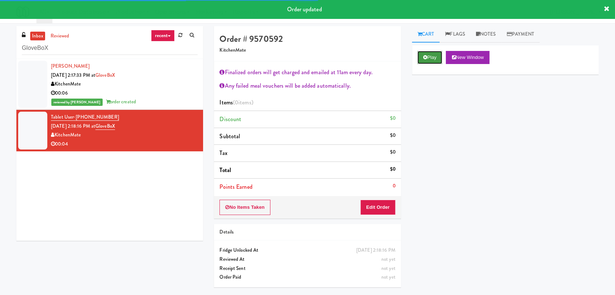
click at [433, 57] on button "Play" at bounding box center [429, 57] width 25 height 13
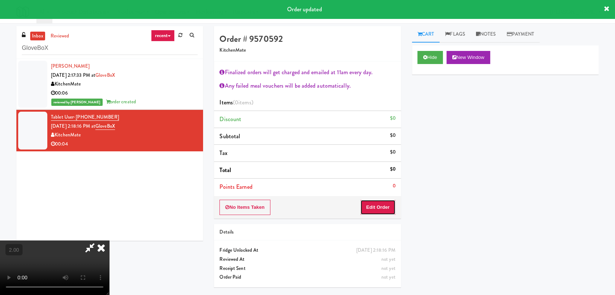
click at [378, 211] on button "Edit Order" at bounding box center [377, 207] width 35 height 15
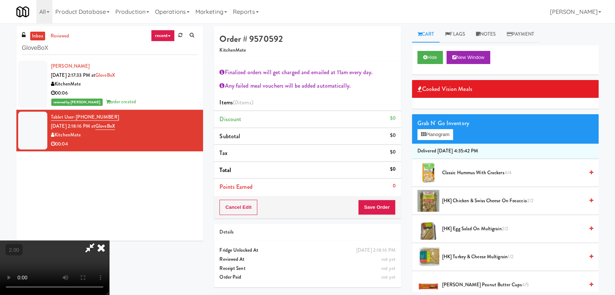
click at [109, 241] on video at bounding box center [54, 268] width 109 height 55
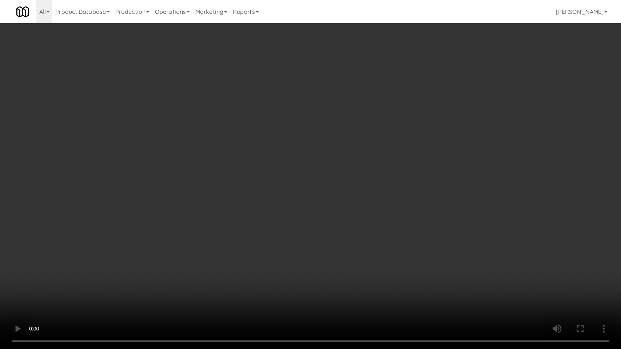
click at [218, 295] on video at bounding box center [310, 174] width 621 height 349
click at [196, 283] on video at bounding box center [310, 174] width 621 height 349
click at [196, 281] on video at bounding box center [310, 174] width 621 height 349
click at [207, 271] on video at bounding box center [310, 174] width 621 height 349
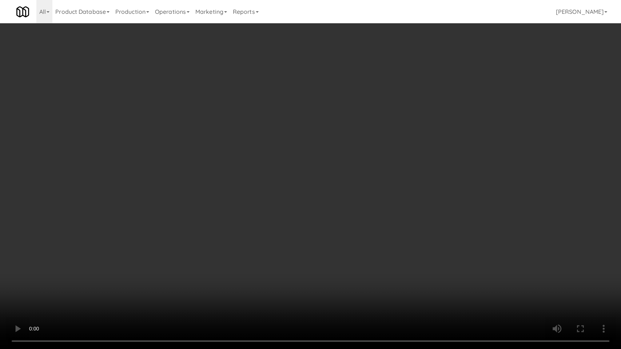
click at [214, 270] on video at bounding box center [310, 174] width 621 height 349
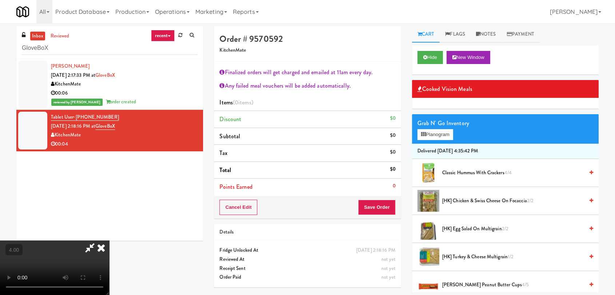
click at [437, 129] on div "Grab N' Go Inventory Planogram" at bounding box center [505, 128] width 187 height 29
click at [436, 136] on button "Planogram" at bounding box center [435, 134] width 36 height 11
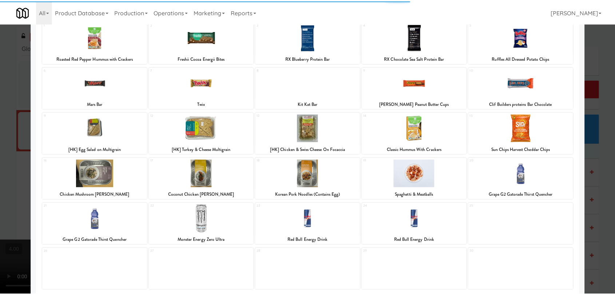
scroll to position [81, 0]
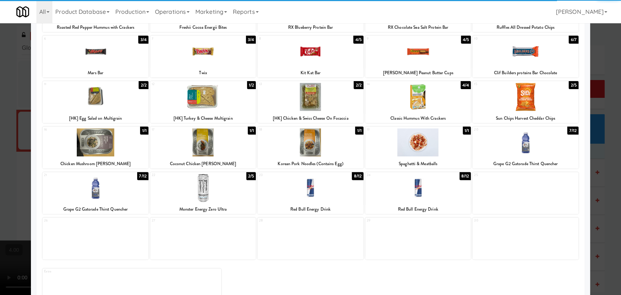
click at [239, 184] on div at bounding box center [203, 188] width 106 height 28
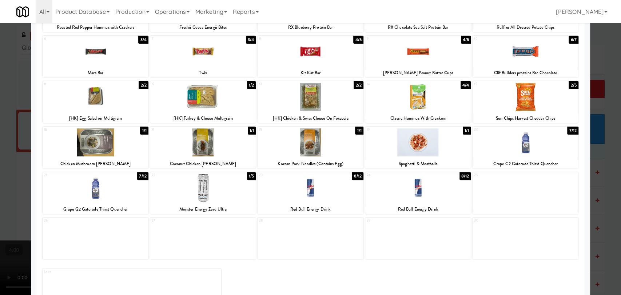
drag, startPoint x: 0, startPoint y: 90, endPoint x: 184, endPoint y: 142, distance: 191.0
click at [0, 90] on div at bounding box center [310, 147] width 621 height 295
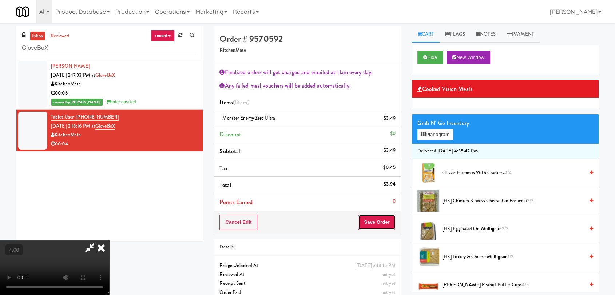
click at [390, 221] on button "Save Order" at bounding box center [376, 222] width 37 height 15
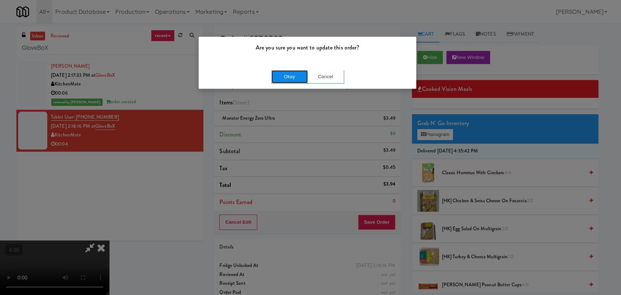
click at [277, 79] on button "Okay" at bounding box center [289, 76] width 36 height 13
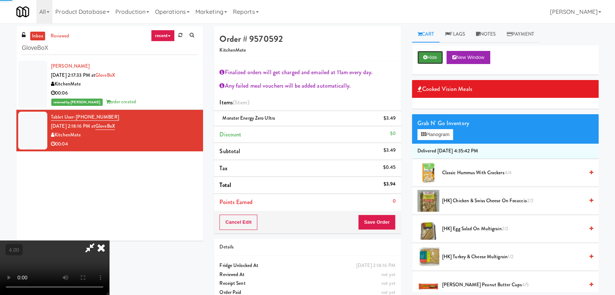
click at [422, 62] on button "Hide" at bounding box center [429, 57] width 25 height 13
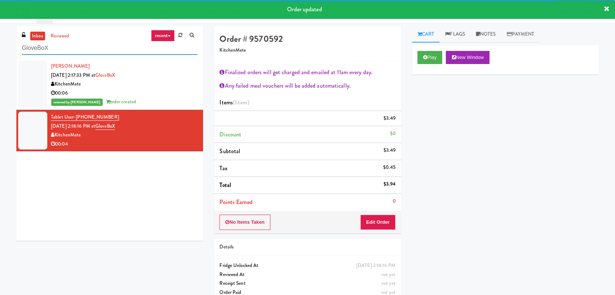
paste input "Eleven North Fridge"
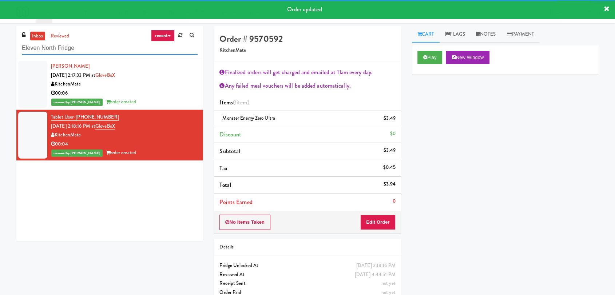
drag, startPoint x: 89, startPoint y: 48, endPoint x: 15, endPoint y: 44, distance: 74.7
click at [15, 44] on div "inbox reviewed recent all unclear take inventory issue suspicious failed recent…" at bounding box center [110, 136] width 198 height 220
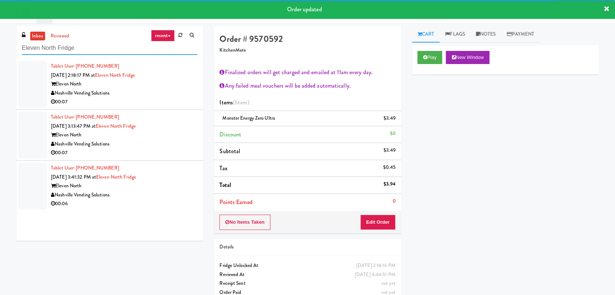
type input "Eleven North Fridge"
click at [157, 96] on div "Nashville Vending Solutions" at bounding box center [124, 93] width 147 height 9
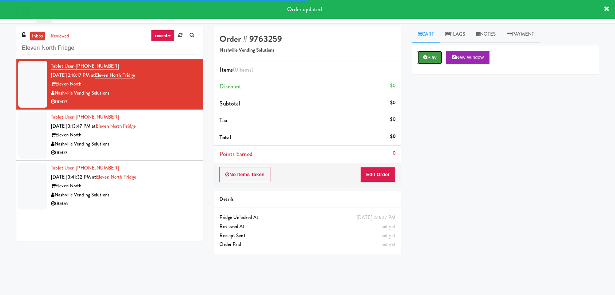
click at [428, 52] on button "Play" at bounding box center [429, 57] width 25 height 13
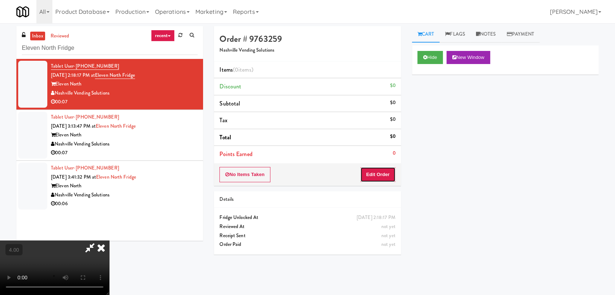
click at [366, 176] on button "Edit Order" at bounding box center [377, 174] width 35 height 15
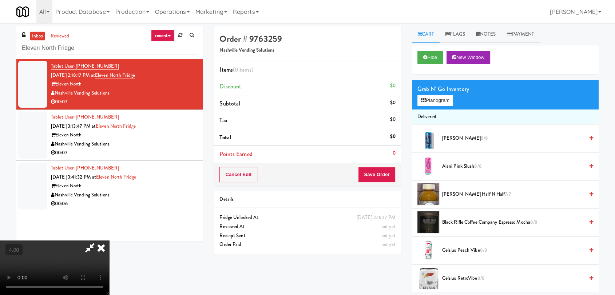
click at [109, 241] on video at bounding box center [54, 268] width 109 height 55
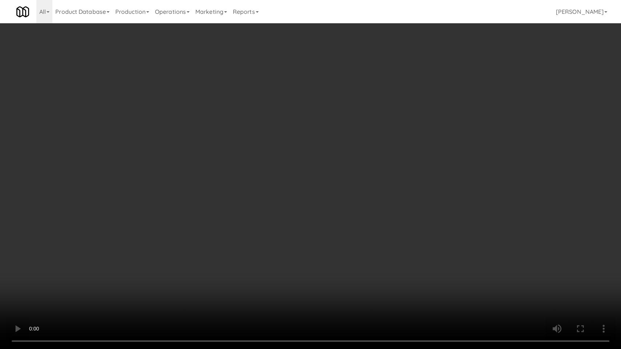
click at [205, 253] on video at bounding box center [310, 174] width 621 height 349
click at [224, 240] on video at bounding box center [310, 174] width 621 height 349
click at [263, 249] on video at bounding box center [310, 174] width 621 height 349
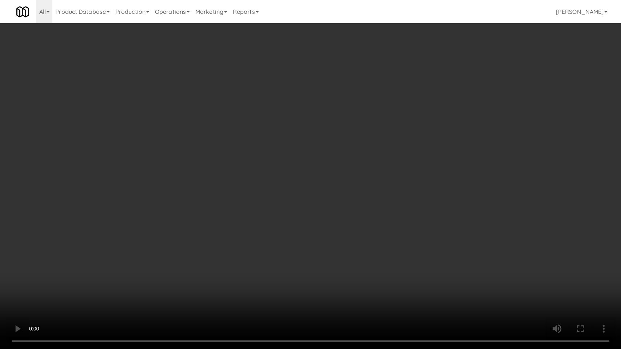
click at [263, 249] on video at bounding box center [310, 174] width 621 height 349
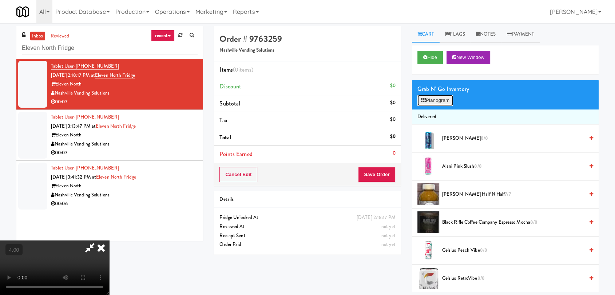
click at [446, 100] on button "Planogram" at bounding box center [435, 100] width 36 height 11
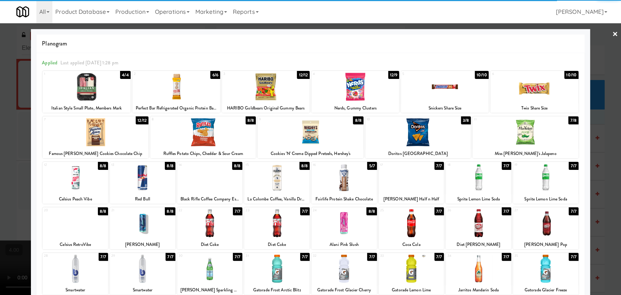
click at [266, 179] on div at bounding box center [276, 178] width 65 height 28
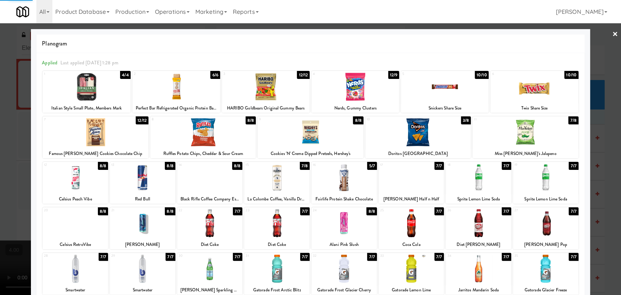
click at [0, 114] on div at bounding box center [310, 147] width 621 height 295
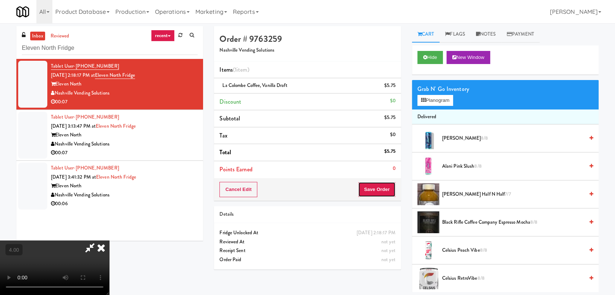
click at [386, 192] on button "Save Order" at bounding box center [376, 189] width 37 height 15
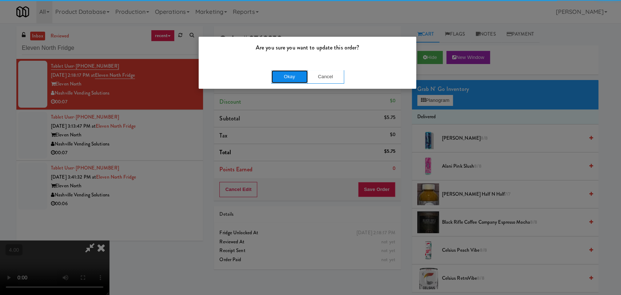
click at [295, 79] on button "Okay" at bounding box center [289, 76] width 36 height 13
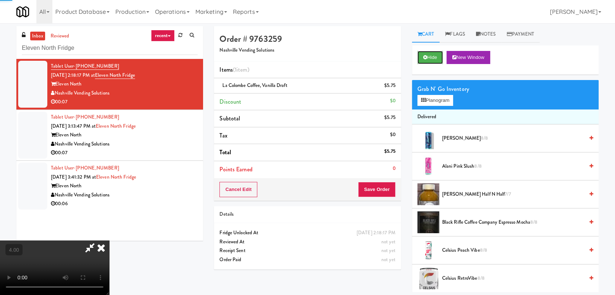
click at [429, 53] on button "Hide" at bounding box center [429, 57] width 25 height 13
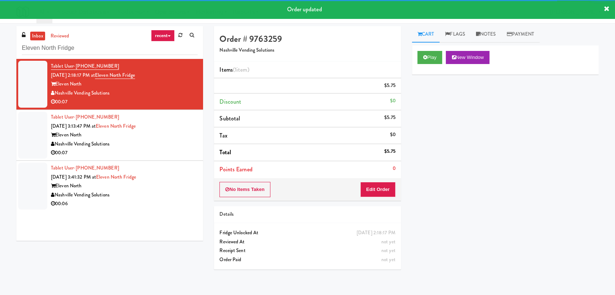
click at [190, 143] on div "Nashville Vending Solutions" at bounding box center [124, 144] width 147 height 9
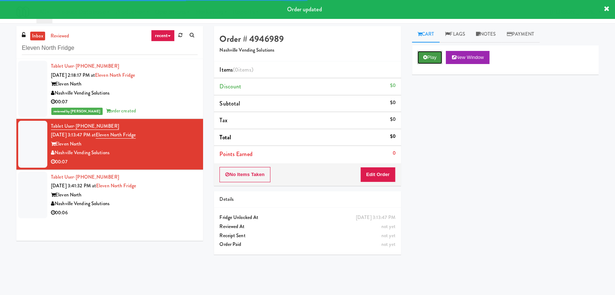
click at [428, 56] on button "Play" at bounding box center [429, 57] width 25 height 13
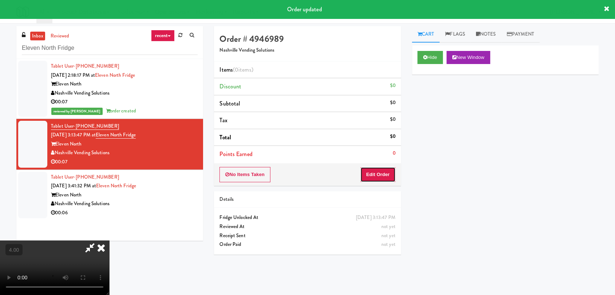
click at [381, 171] on button "Edit Order" at bounding box center [377, 174] width 35 height 15
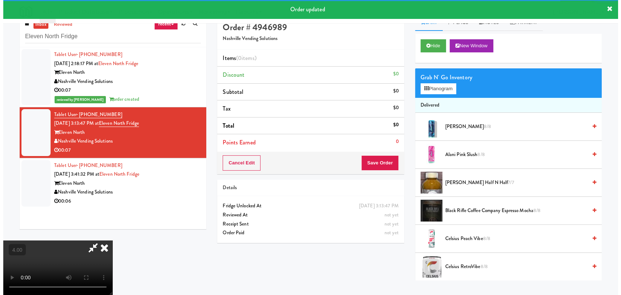
scroll to position [23, 0]
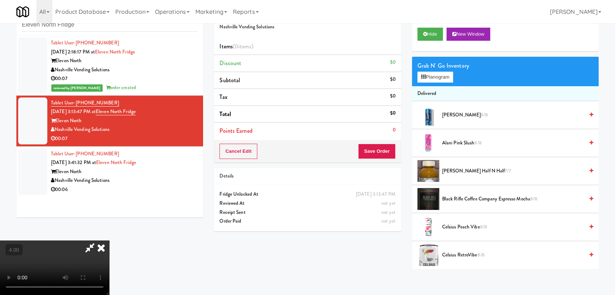
click at [109, 241] on video at bounding box center [54, 268] width 109 height 55
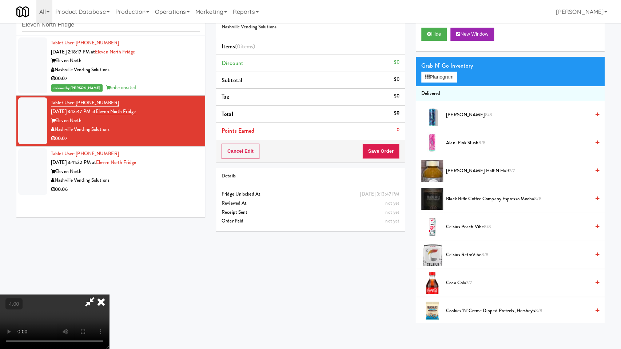
click at [109, 295] on video at bounding box center [54, 322] width 109 height 55
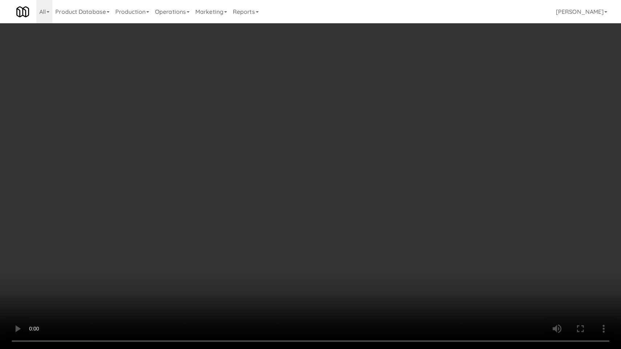
click at [197, 238] on video at bounding box center [310, 174] width 621 height 349
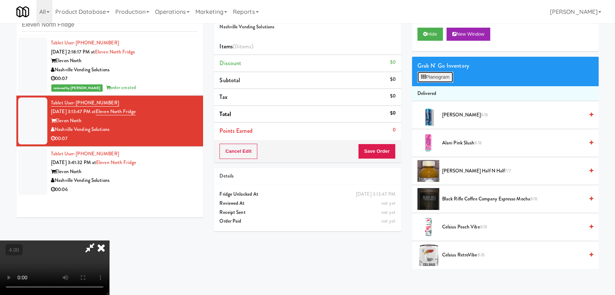
click at [436, 77] on button "Planogram" at bounding box center [435, 77] width 36 height 11
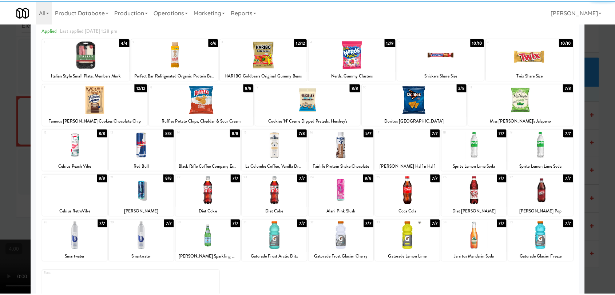
scroll to position [62, 0]
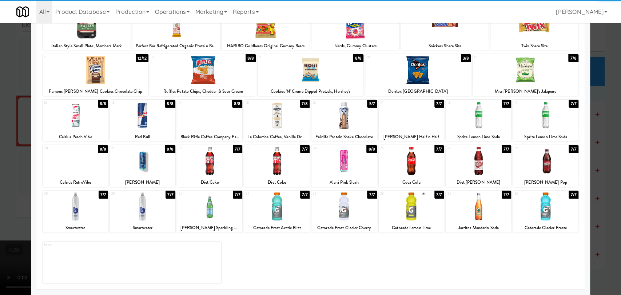
click at [95, 219] on div at bounding box center [75, 206] width 65 height 28
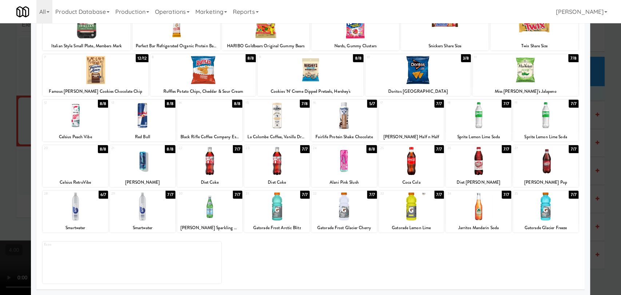
click at [0, 149] on div at bounding box center [310, 147] width 621 height 295
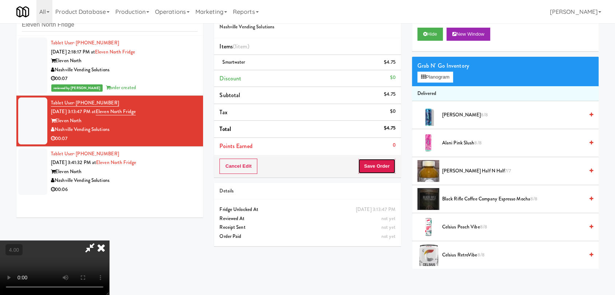
click at [378, 167] on button "Save Order" at bounding box center [376, 166] width 37 height 15
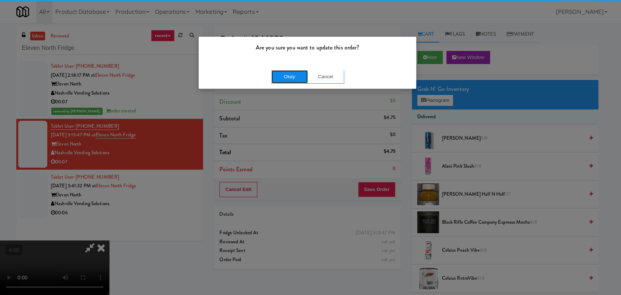
click at [288, 71] on button "Okay" at bounding box center [289, 76] width 36 height 13
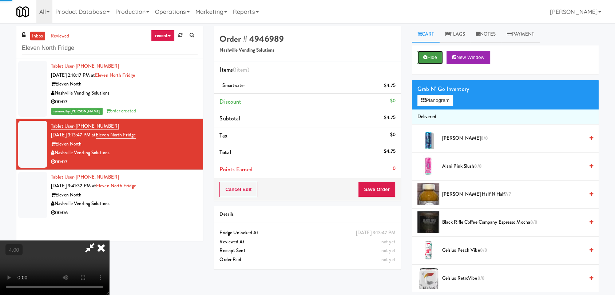
click at [428, 53] on button "Hide" at bounding box center [429, 57] width 25 height 13
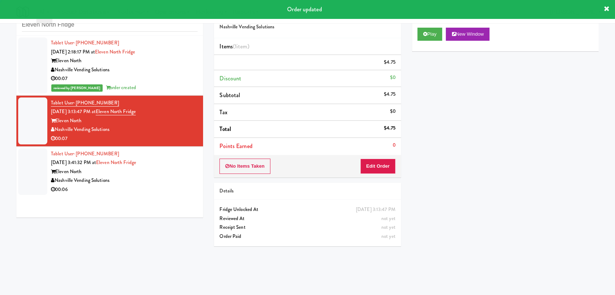
click at [165, 187] on div "00:06" at bounding box center [124, 189] width 147 height 9
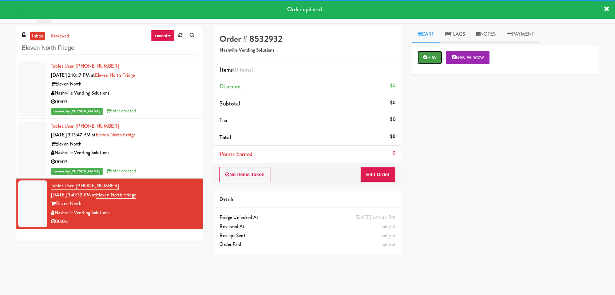
click at [434, 63] on button "Play" at bounding box center [429, 57] width 25 height 13
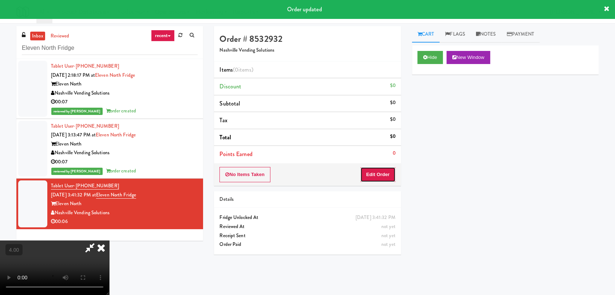
click at [386, 172] on button "Edit Order" at bounding box center [377, 174] width 35 height 15
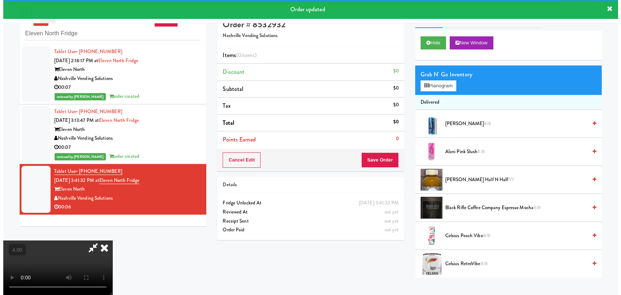
scroll to position [23, 0]
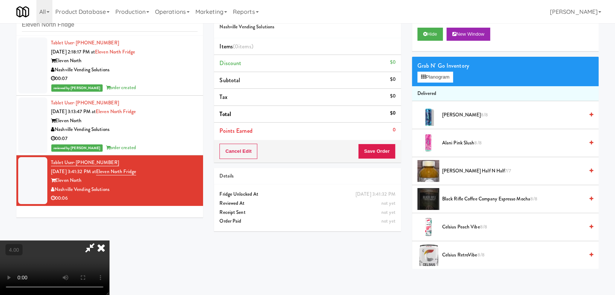
click at [109, 241] on video at bounding box center [54, 268] width 109 height 55
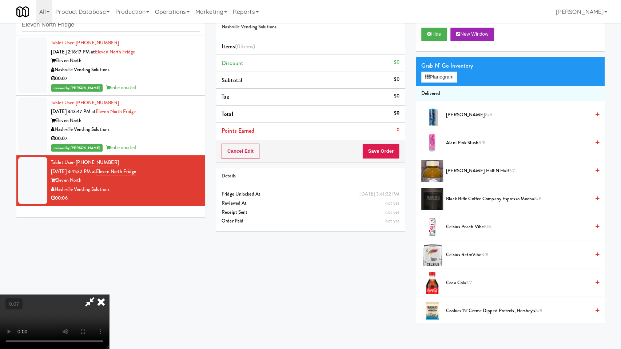
click at [109, 295] on video at bounding box center [54, 322] width 109 height 55
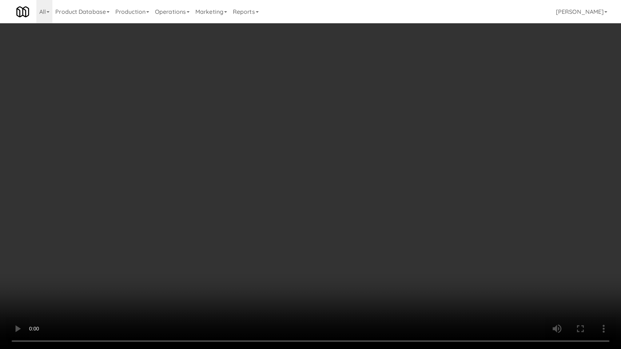
click at [254, 241] on video at bounding box center [310, 174] width 621 height 349
click at [264, 242] on video at bounding box center [310, 174] width 621 height 349
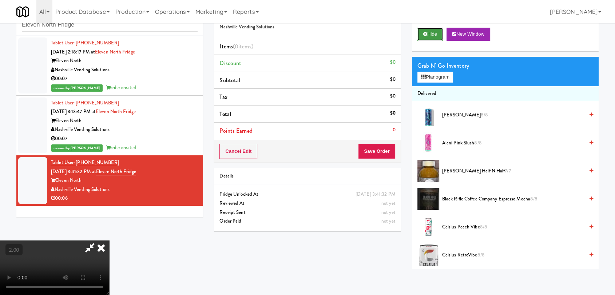
click at [437, 34] on button "Hide" at bounding box center [429, 34] width 25 height 13
click at [109, 241] on video at bounding box center [54, 268] width 109 height 55
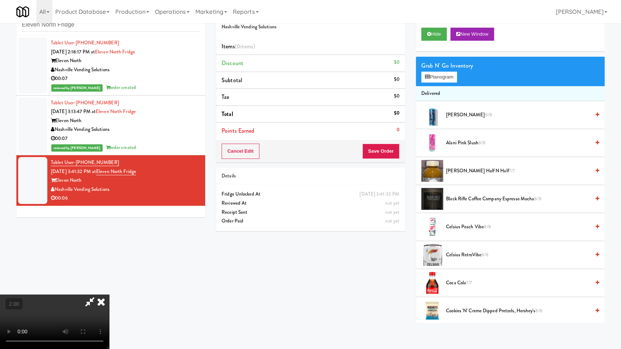
click at [109, 295] on video at bounding box center [54, 322] width 109 height 55
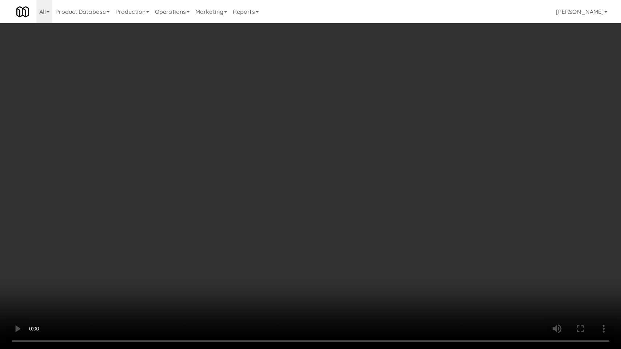
click at [108, 267] on video at bounding box center [310, 174] width 621 height 349
click at [108, 260] on video at bounding box center [310, 174] width 621 height 349
click at [115, 265] on video at bounding box center [310, 174] width 621 height 349
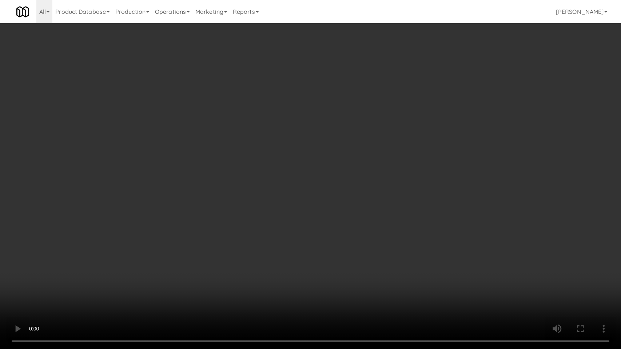
click at [78, 295] on video at bounding box center [310, 174] width 621 height 349
click at [128, 239] on video at bounding box center [310, 174] width 621 height 349
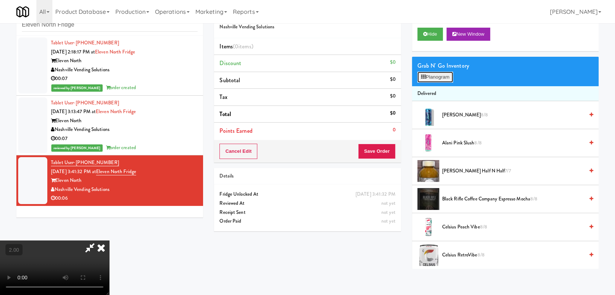
click at [440, 80] on button "Planogram" at bounding box center [435, 77] width 36 height 11
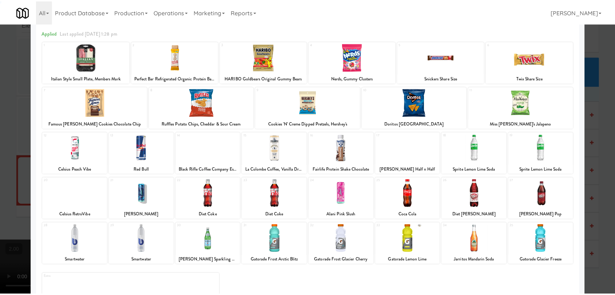
scroll to position [62, 0]
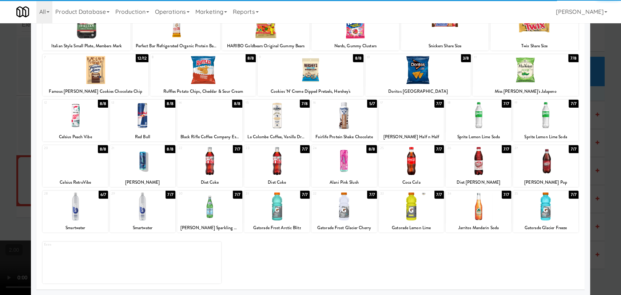
click at [83, 213] on div at bounding box center [75, 206] width 65 height 28
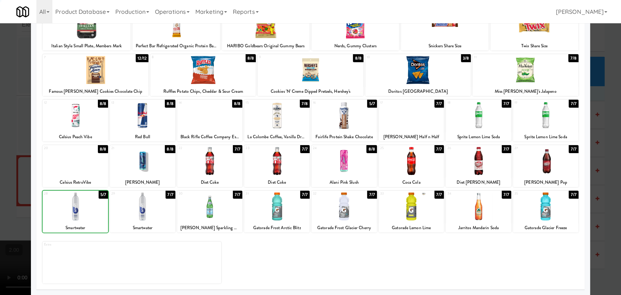
click at [0, 154] on div at bounding box center [310, 147] width 621 height 295
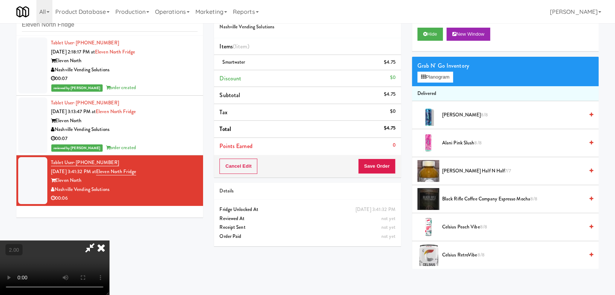
click at [381, 176] on div "Cancel Edit Save Order" at bounding box center [307, 166] width 187 height 23
click at [381, 173] on button "Save Order" at bounding box center [376, 166] width 37 height 15
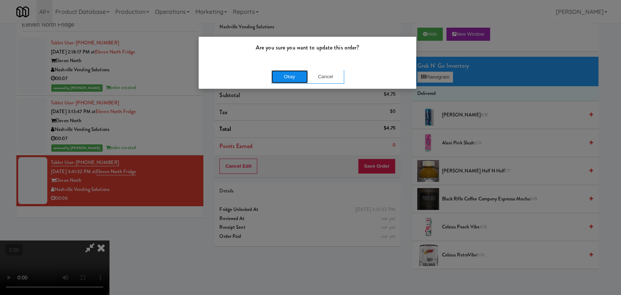
click at [303, 74] on button "Okay" at bounding box center [289, 76] width 36 height 13
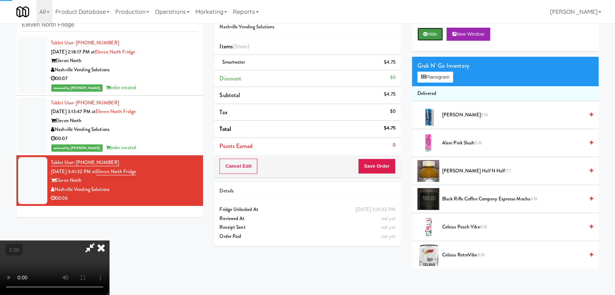
click at [425, 37] on button "Hide" at bounding box center [429, 34] width 25 height 13
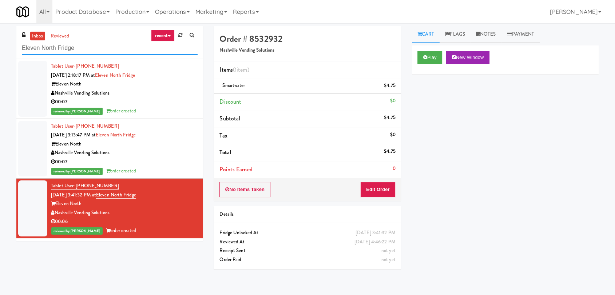
paste input "Pinnacle - Ambient R"
drag, startPoint x: 86, startPoint y: 50, endPoint x: 0, endPoint y: 47, distance: 85.9
click at [0, 47] on div "inbox reviewed recent all unclear take inventory issue suspicious failed recent…" at bounding box center [307, 159] width 615 height 266
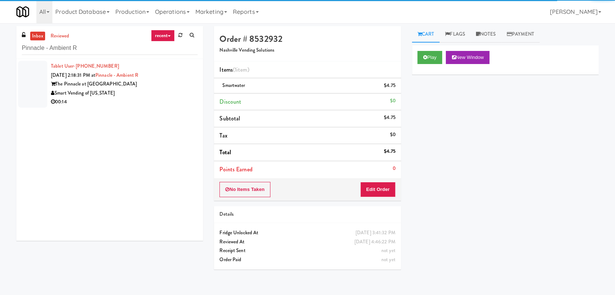
click at [175, 83] on div "The Pinnacle at [GEOGRAPHIC_DATA]" at bounding box center [124, 84] width 147 height 9
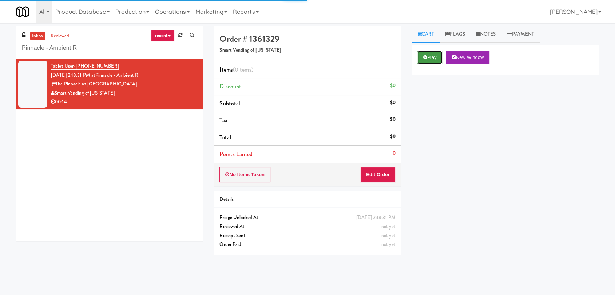
click at [442, 56] on button "Play" at bounding box center [429, 57] width 25 height 13
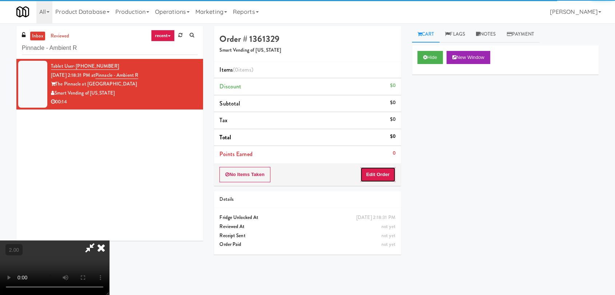
click at [386, 168] on button "Edit Order" at bounding box center [377, 174] width 35 height 15
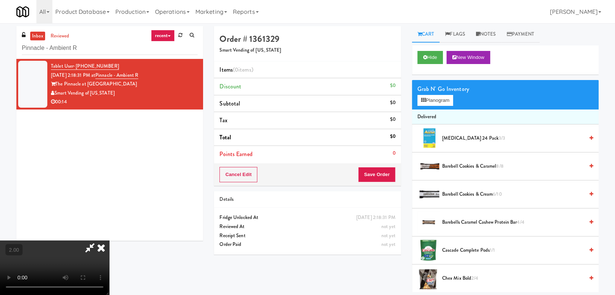
click at [109, 243] on video at bounding box center [54, 268] width 109 height 55
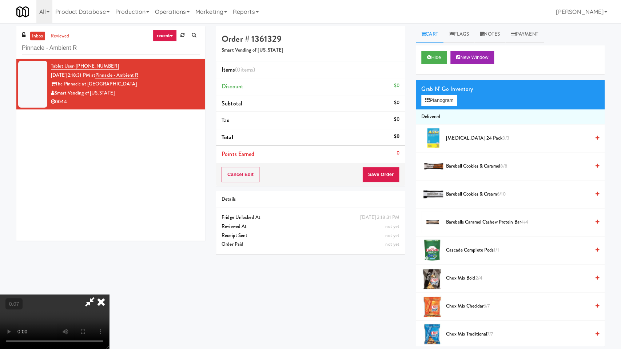
click at [109, 295] on video at bounding box center [54, 322] width 109 height 55
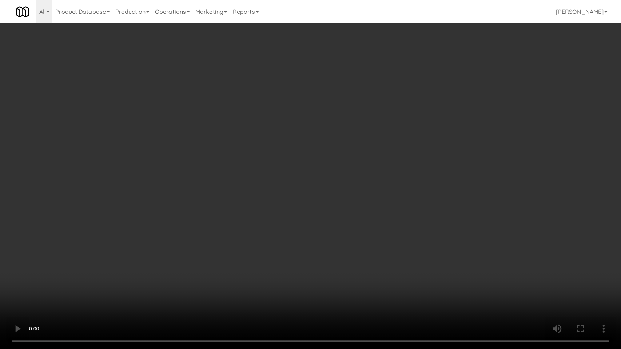
click at [257, 244] on video at bounding box center [310, 174] width 621 height 349
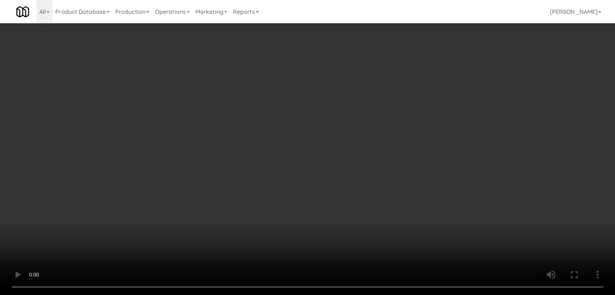
click at [269, 158] on video at bounding box center [307, 147] width 615 height 295
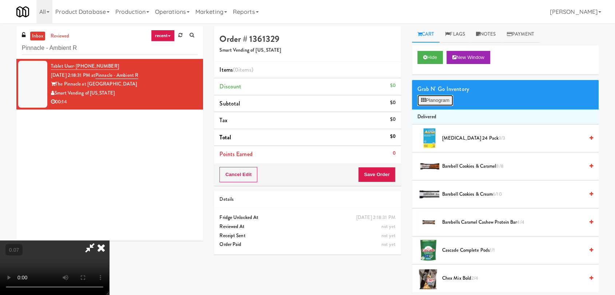
click at [421, 98] on icon at bounding box center [423, 100] width 5 height 5
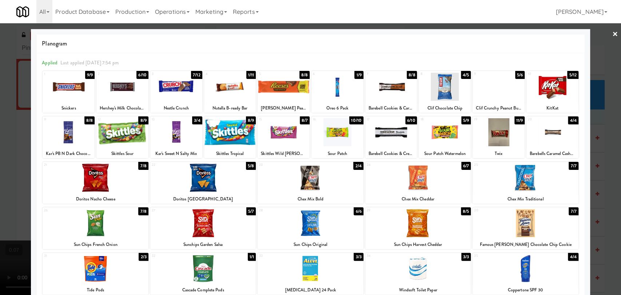
click at [432, 180] on div at bounding box center [418, 178] width 106 height 28
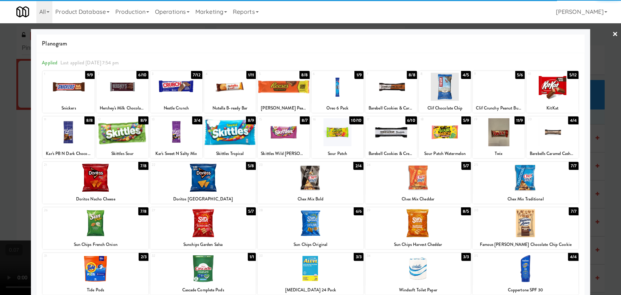
click at [340, 82] on div at bounding box center [337, 87] width 52 height 28
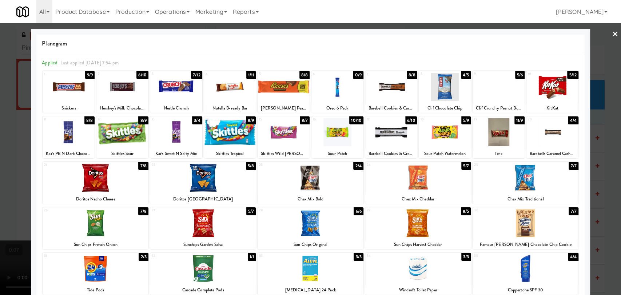
click at [0, 138] on div at bounding box center [310, 147] width 621 height 295
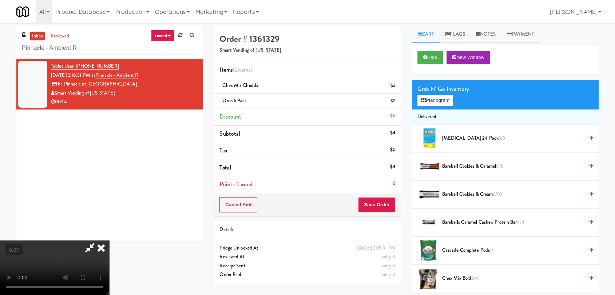
click at [109, 241] on video at bounding box center [54, 268] width 109 height 55
click at [444, 98] on button "Planogram" at bounding box center [435, 100] width 36 height 11
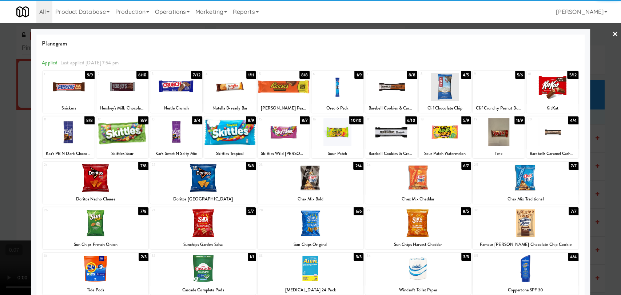
click at [525, 225] on div at bounding box center [526, 223] width 106 height 28
click at [0, 152] on div at bounding box center [310, 147] width 621 height 295
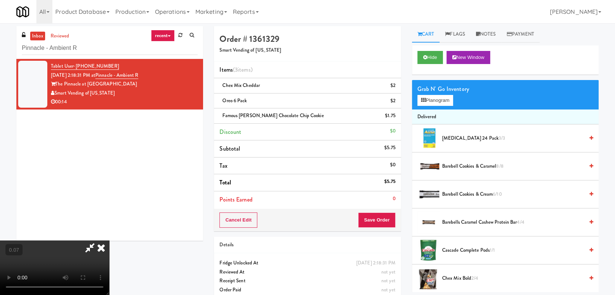
click at [96, 241] on video at bounding box center [54, 268] width 109 height 55
click at [109, 241] on video at bounding box center [54, 268] width 109 height 55
click at [109, 241] on icon at bounding box center [101, 248] width 16 height 15
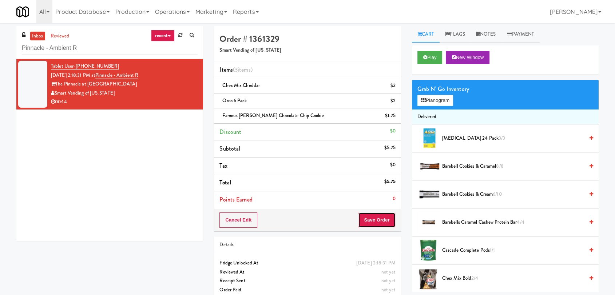
click at [381, 218] on button "Save Order" at bounding box center [376, 219] width 37 height 15
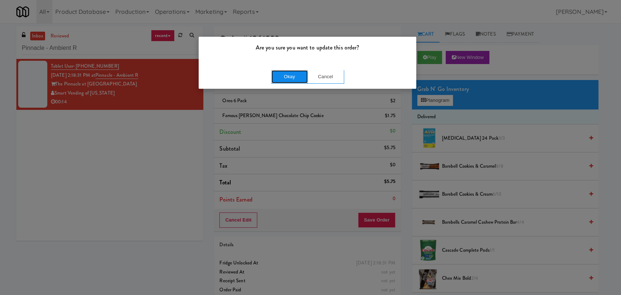
click at [284, 78] on button "Okay" at bounding box center [289, 76] width 36 height 13
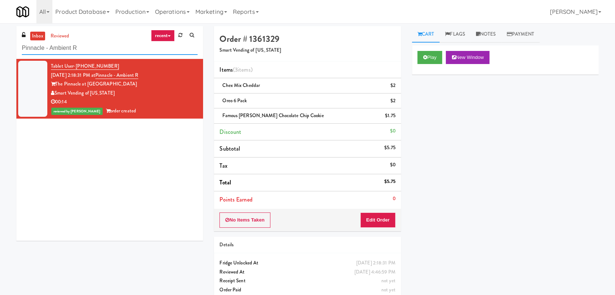
drag, startPoint x: 134, startPoint y: 50, endPoint x: 19, endPoint y: 45, distance: 115.1
click at [19, 45] on div "inbox reviewed recent all unclear take inventory issue suspicious failed recent…" at bounding box center [109, 42] width 187 height 33
paste input "ICON at DULLES Cooler #1"
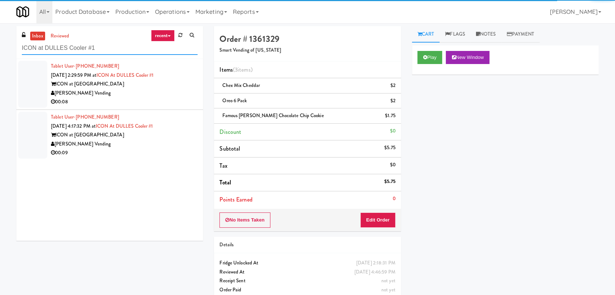
type input "ICON at DULLES Cooler #1"
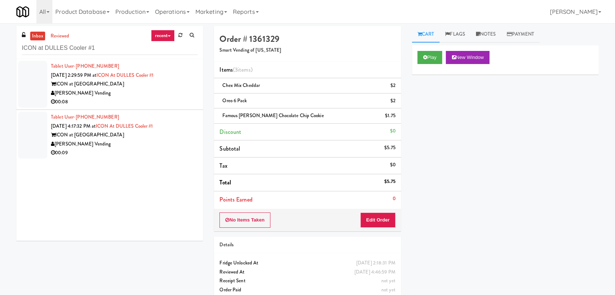
click at [159, 96] on div "[PERSON_NAME] Vending" at bounding box center [124, 93] width 147 height 9
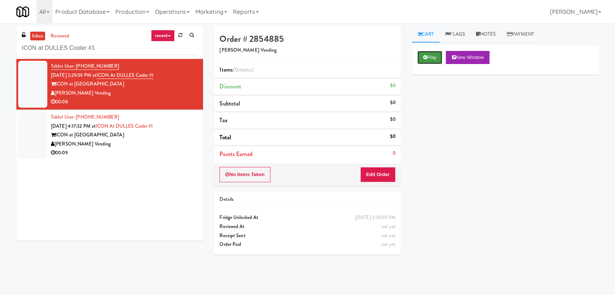
click at [437, 56] on button "Play" at bounding box center [429, 57] width 25 height 13
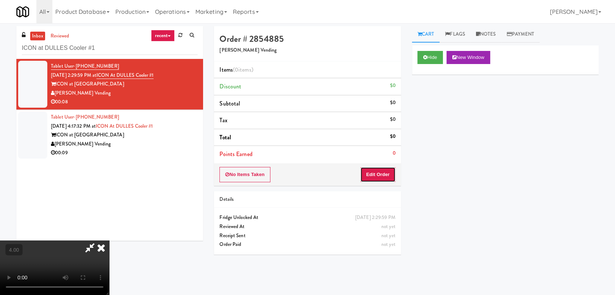
click at [375, 175] on button "Edit Order" at bounding box center [377, 174] width 35 height 15
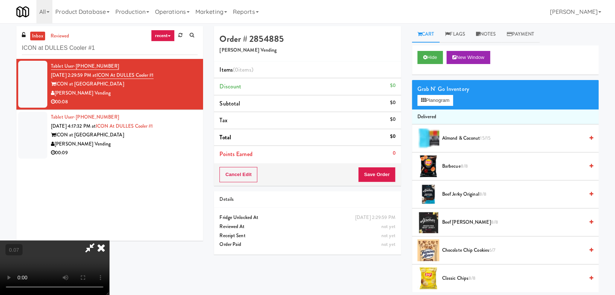
scroll to position [111, 0]
click at [429, 106] on div "Grab N' Go Inventory Planogram" at bounding box center [505, 94] width 187 height 29
click at [428, 102] on button "Planogram" at bounding box center [435, 100] width 36 height 11
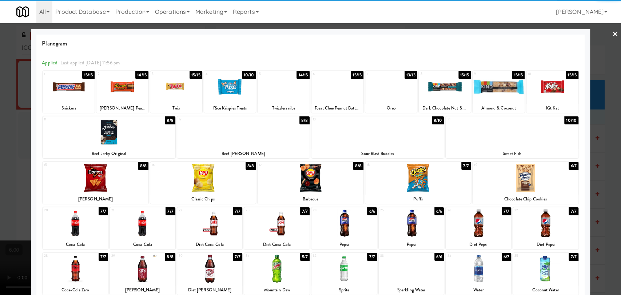
click at [150, 225] on div at bounding box center [142, 223] width 65 height 28
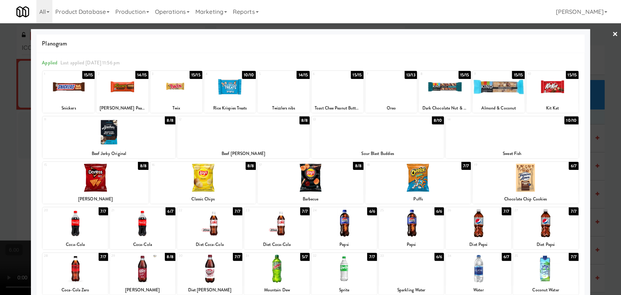
click at [0, 155] on div at bounding box center [310, 147] width 621 height 295
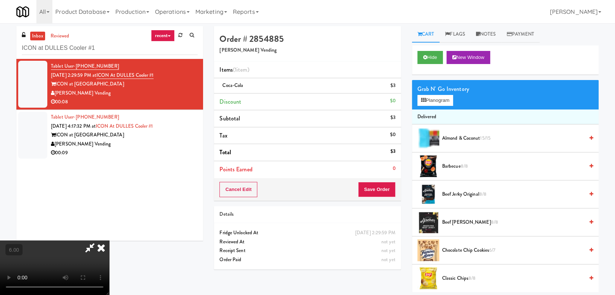
click at [109, 241] on video at bounding box center [54, 268] width 109 height 55
click at [109, 241] on icon at bounding box center [101, 248] width 16 height 15
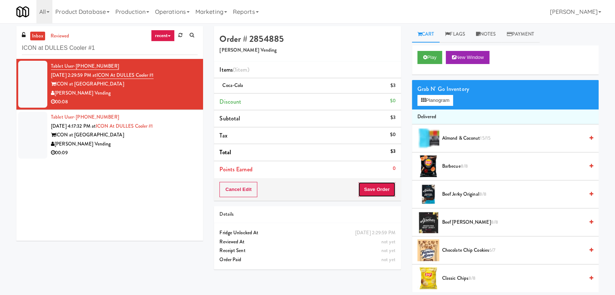
click at [373, 187] on button "Save Order" at bounding box center [376, 189] width 37 height 15
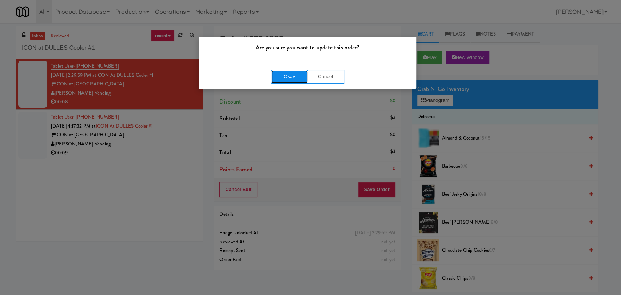
click at [290, 74] on button "Okay" at bounding box center [289, 76] width 36 height 13
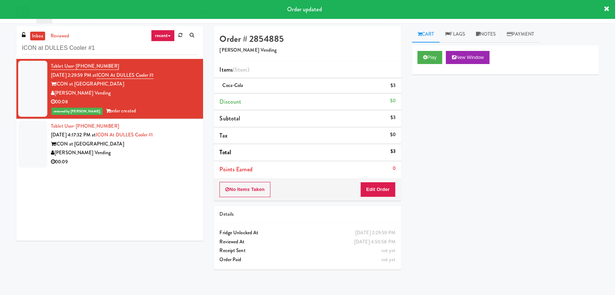
click at [185, 155] on div "[PERSON_NAME] Vending" at bounding box center [124, 152] width 147 height 9
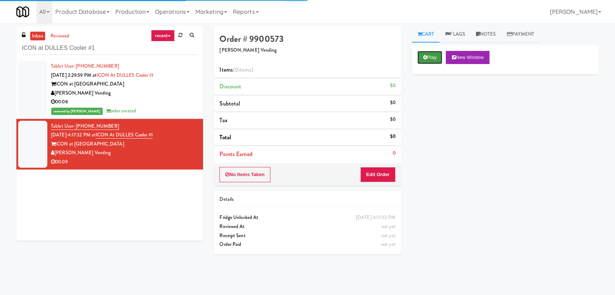
click at [434, 60] on button "Play" at bounding box center [429, 57] width 25 height 13
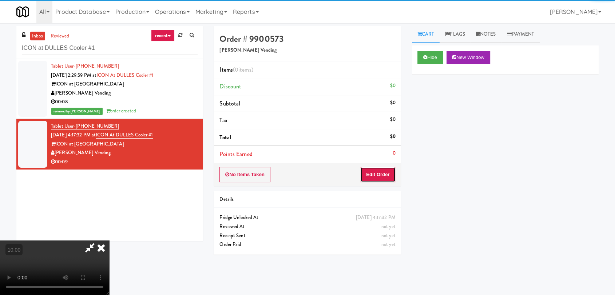
click at [373, 175] on button "Edit Order" at bounding box center [377, 174] width 35 height 15
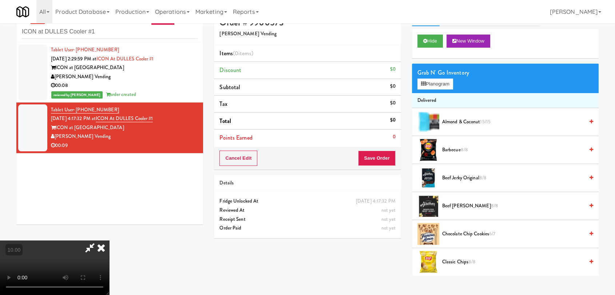
scroll to position [23, 0]
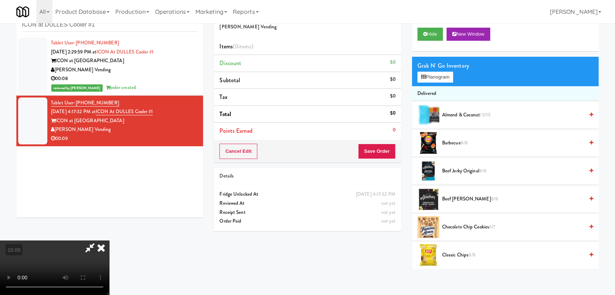
click at [109, 241] on video at bounding box center [54, 268] width 109 height 55
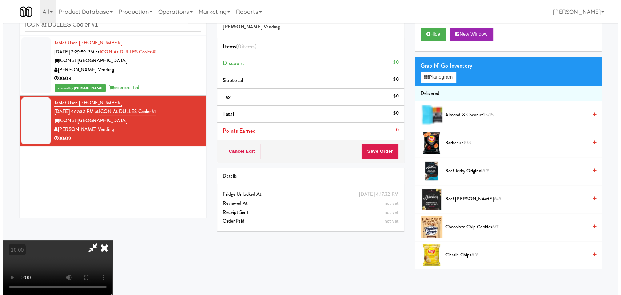
scroll to position [15, 0]
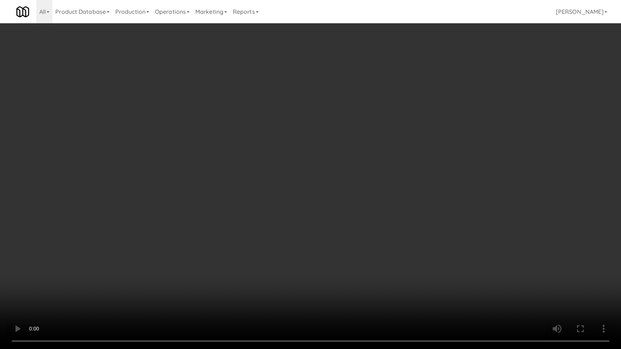
click at [70, 263] on video at bounding box center [310, 174] width 621 height 349
click at [70, 262] on video at bounding box center [310, 174] width 621 height 349
click at [75, 261] on video at bounding box center [310, 174] width 621 height 349
click at [169, 261] on video at bounding box center [310, 174] width 621 height 349
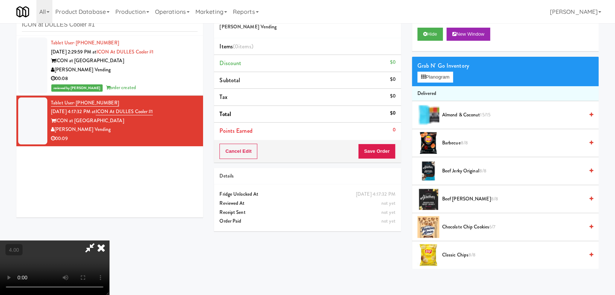
click at [456, 227] on span "Chocolate Chip Cookies 6/7" at bounding box center [513, 227] width 142 height 9
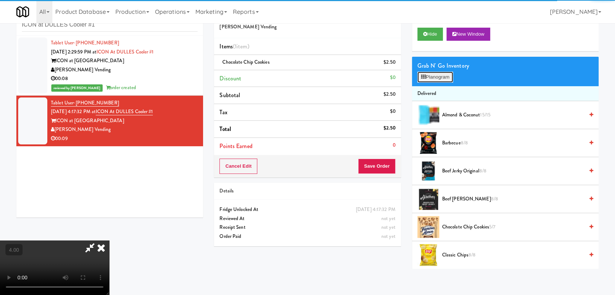
click at [424, 74] on button "Planogram" at bounding box center [435, 77] width 36 height 11
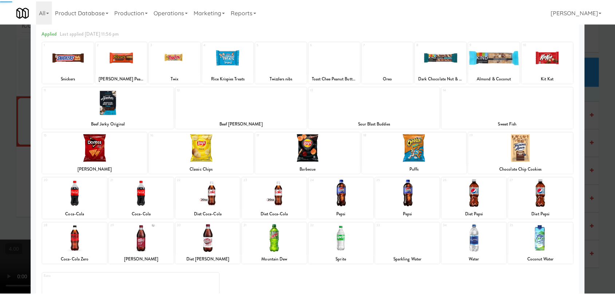
scroll to position [62, 0]
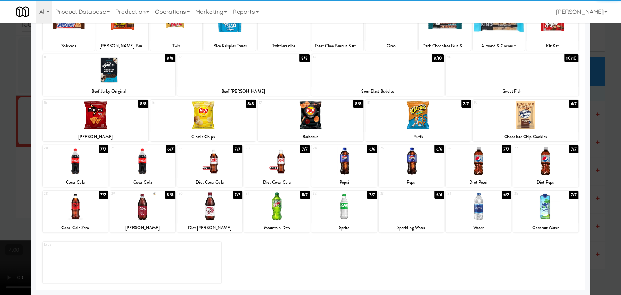
click at [94, 207] on div at bounding box center [75, 206] width 65 height 28
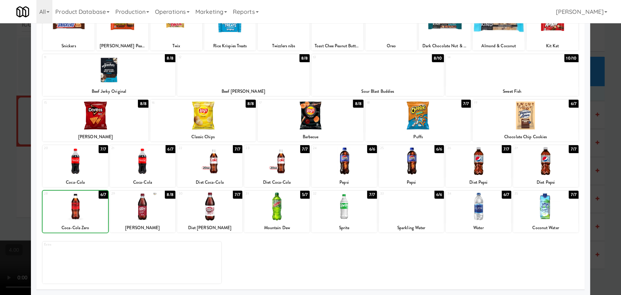
click at [0, 168] on div at bounding box center [310, 147] width 621 height 295
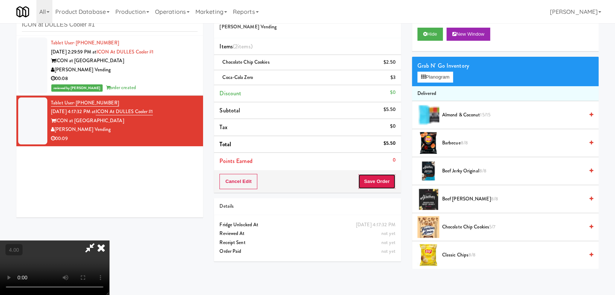
click at [386, 178] on button "Save Order" at bounding box center [376, 181] width 37 height 15
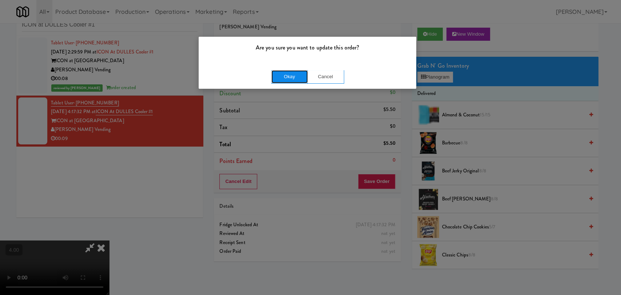
click at [281, 80] on button "Okay" at bounding box center [289, 76] width 36 height 13
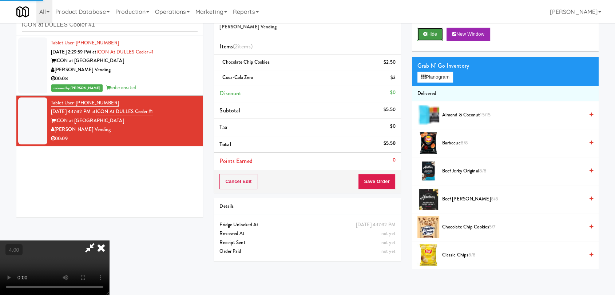
click at [441, 33] on button "Hide" at bounding box center [429, 34] width 25 height 13
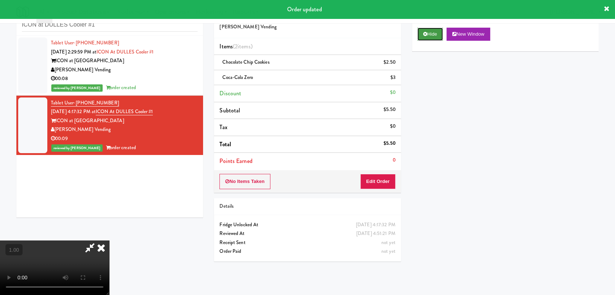
click at [420, 36] on button "Hide" at bounding box center [429, 34] width 25 height 13
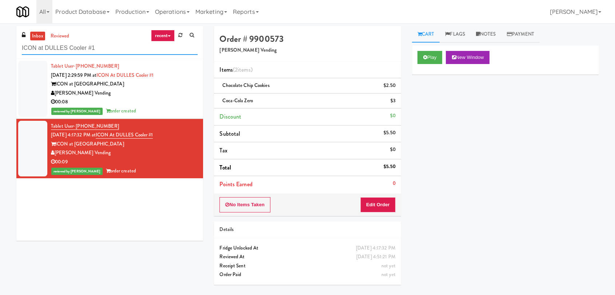
paste input "llume - Cooler - Left"
drag, startPoint x: 102, startPoint y: 50, endPoint x: 1, endPoint y: 50, distance: 100.8
click at [3, 50] on div "inbox reviewed recent all unclear take inventory issue suspicious failed recent…" at bounding box center [307, 159] width 615 height 266
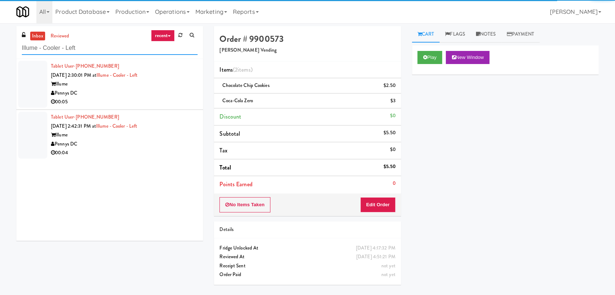
type input "Illume - Cooler - Left"
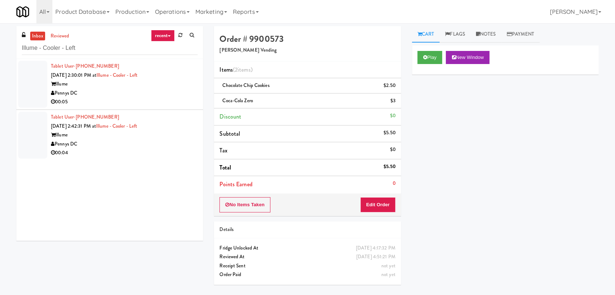
click at [187, 82] on div "Illume" at bounding box center [124, 84] width 147 height 9
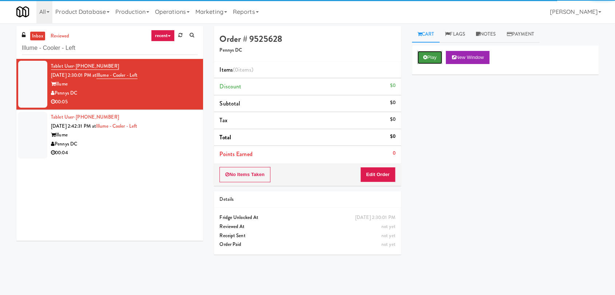
click at [418, 56] on button "Play" at bounding box center [429, 57] width 25 height 13
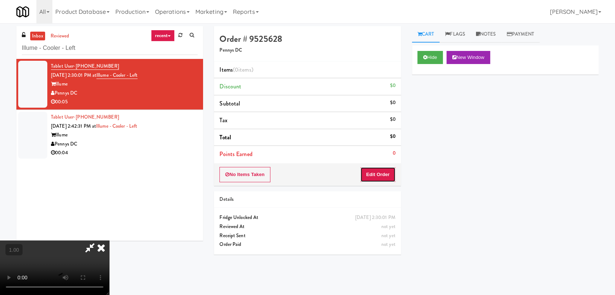
click at [390, 169] on button "Edit Order" at bounding box center [377, 174] width 35 height 15
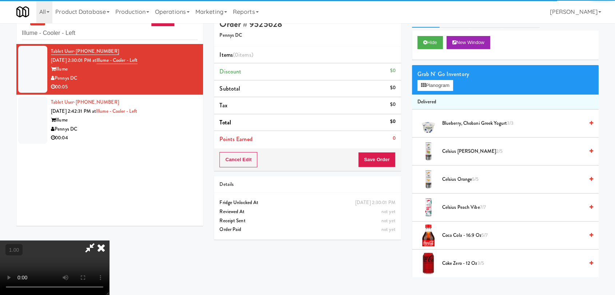
scroll to position [23, 0]
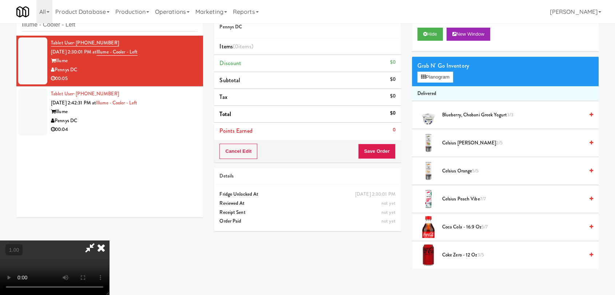
click at [109, 241] on video at bounding box center [54, 268] width 109 height 55
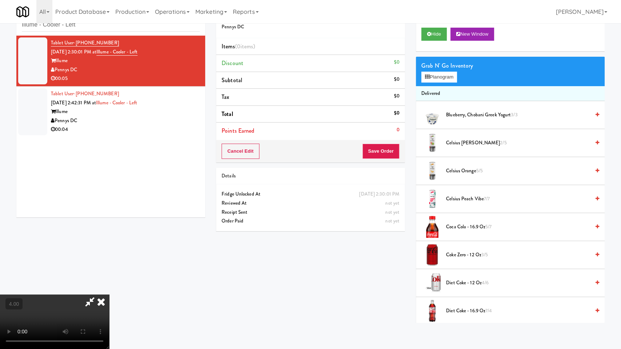
click at [109, 295] on video at bounding box center [54, 322] width 109 height 55
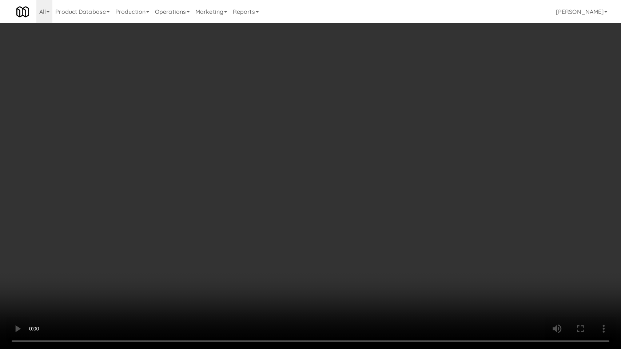
click at [144, 259] on video at bounding box center [310, 174] width 621 height 349
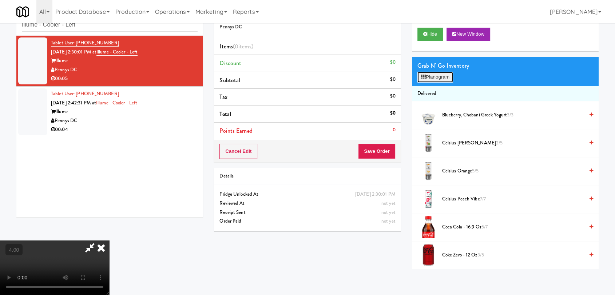
click at [447, 76] on button "Planogram" at bounding box center [435, 77] width 36 height 11
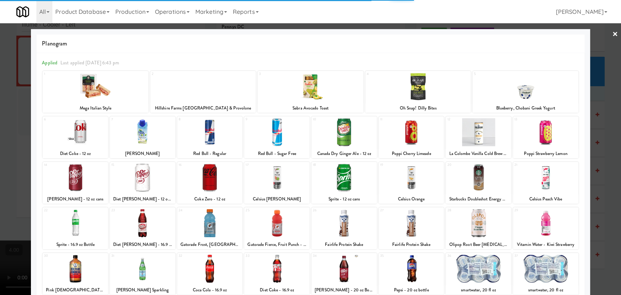
click at [75, 143] on div at bounding box center [75, 132] width 65 height 28
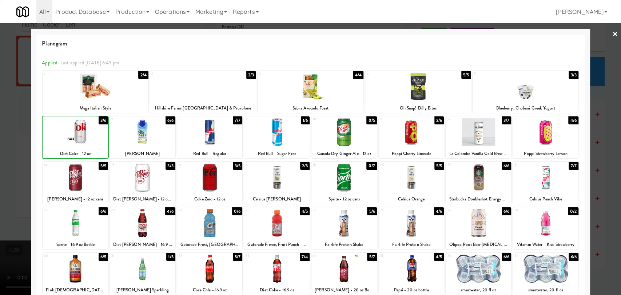
click at [0, 122] on div at bounding box center [310, 147] width 621 height 295
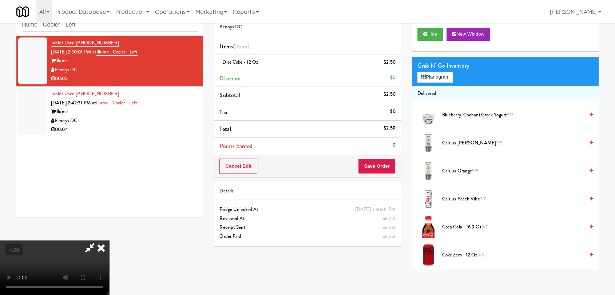
click at [109, 241] on video at bounding box center [54, 268] width 109 height 55
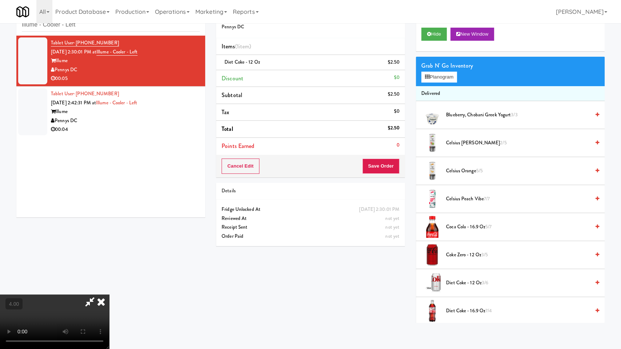
click at [109, 295] on video at bounding box center [54, 322] width 109 height 55
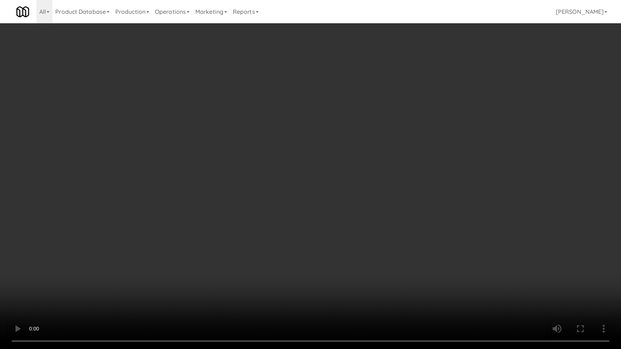
click at [320, 215] on video at bounding box center [310, 174] width 621 height 349
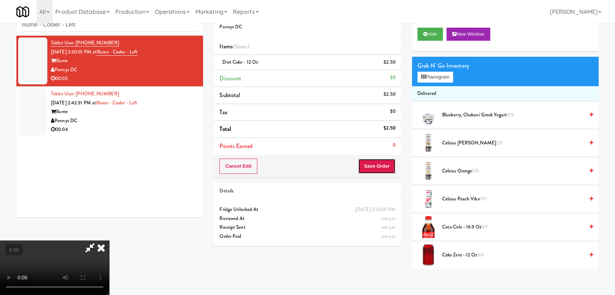
click at [378, 163] on button "Save Order" at bounding box center [376, 166] width 37 height 15
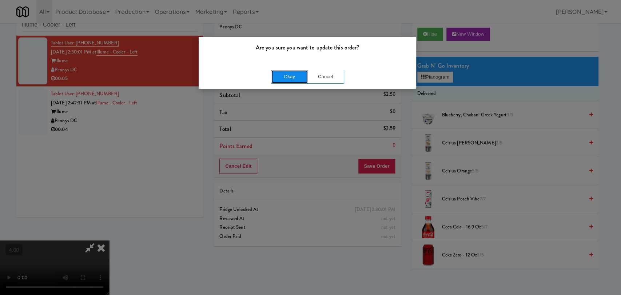
click at [283, 74] on button "Okay" at bounding box center [289, 76] width 36 height 13
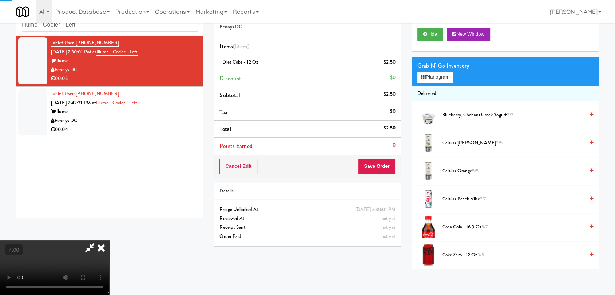
click at [109, 241] on icon at bounding box center [101, 248] width 16 height 15
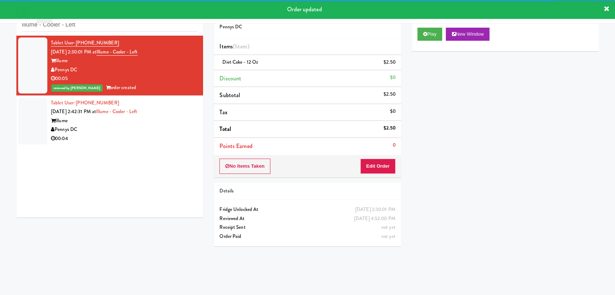
click at [179, 115] on div "Tablet User · (601) 955-2521 [DATE] 2:42:31 PM at Illume - Cooler - Left Illume…" at bounding box center [124, 121] width 147 height 45
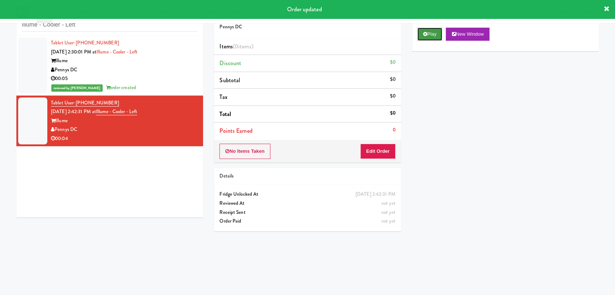
click at [435, 35] on button "Play" at bounding box center [429, 34] width 25 height 13
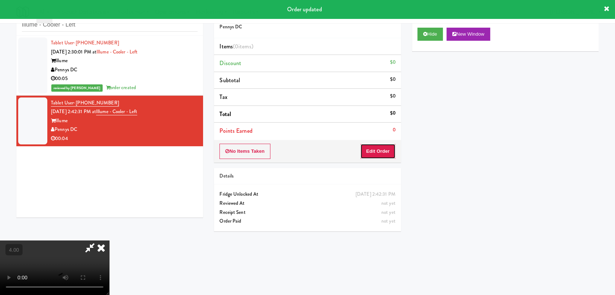
click at [372, 153] on button "Edit Order" at bounding box center [377, 151] width 35 height 15
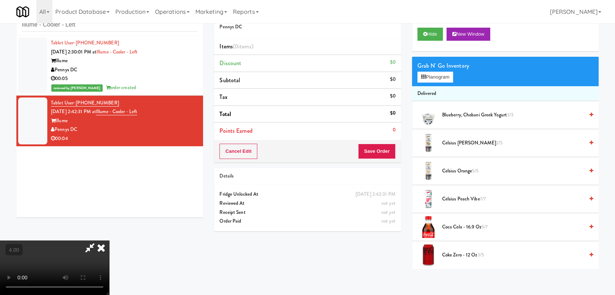
click at [109, 241] on video at bounding box center [54, 268] width 109 height 55
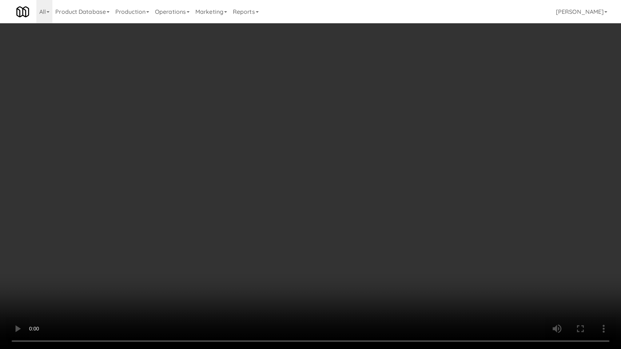
click at [88, 251] on video at bounding box center [310, 174] width 621 height 349
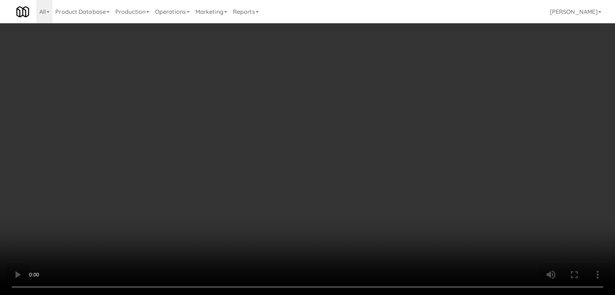
click at [100, 215] on video at bounding box center [307, 147] width 615 height 295
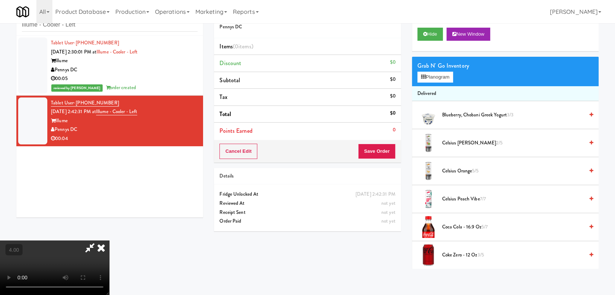
click at [100, 241] on video at bounding box center [54, 268] width 109 height 55
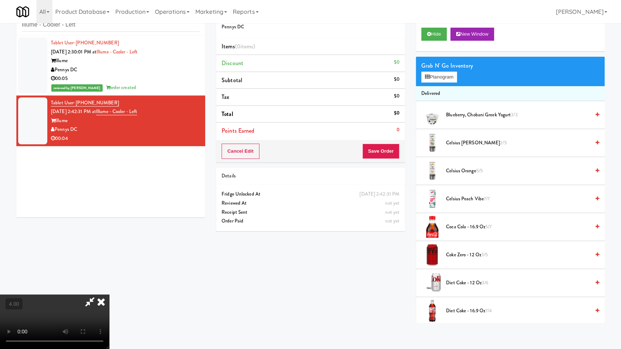
click at [100, 295] on video at bounding box center [54, 322] width 109 height 55
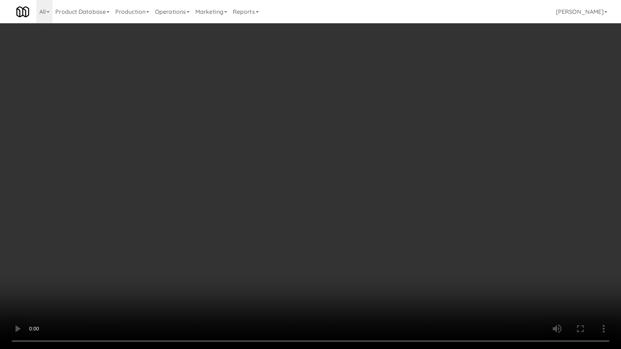
click at [100, 250] on video at bounding box center [310, 174] width 621 height 349
click at [171, 254] on video at bounding box center [310, 174] width 621 height 349
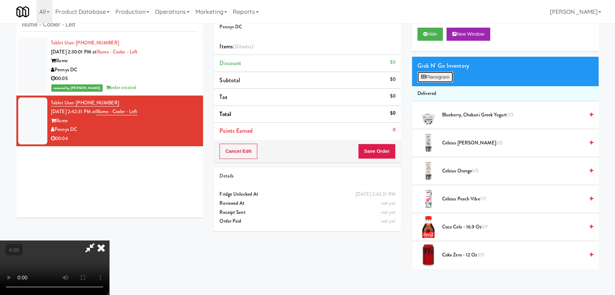
click at [440, 76] on button "Planogram" at bounding box center [435, 77] width 36 height 11
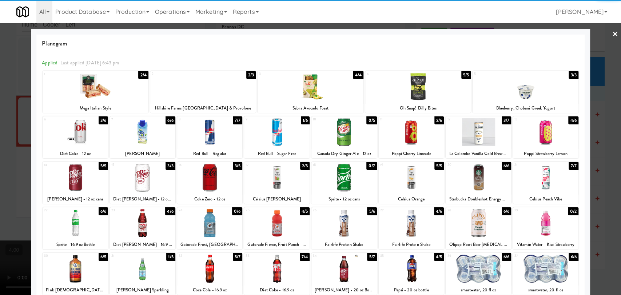
click at [267, 267] on div at bounding box center [276, 269] width 65 height 28
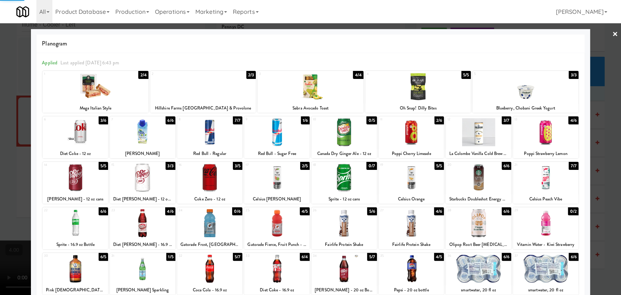
click at [0, 64] on div at bounding box center [310, 147] width 621 height 295
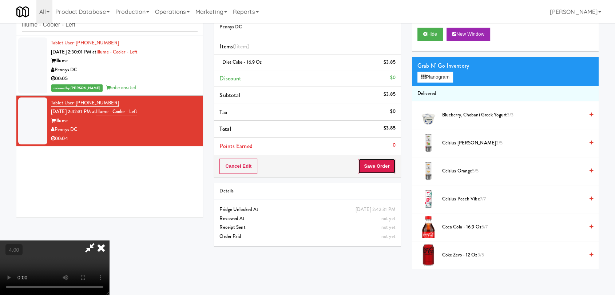
drag, startPoint x: 379, startPoint y: 167, endPoint x: 349, endPoint y: 155, distance: 31.7
click at [379, 167] on button "Save Order" at bounding box center [376, 166] width 37 height 15
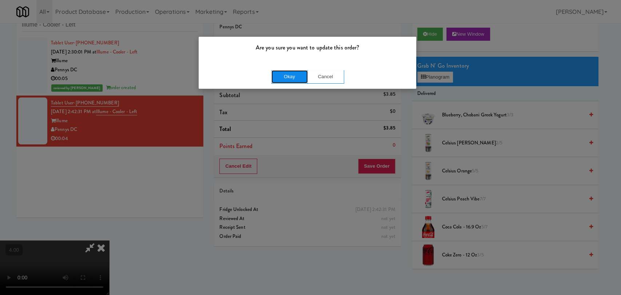
click at [289, 78] on button "Okay" at bounding box center [289, 76] width 36 height 13
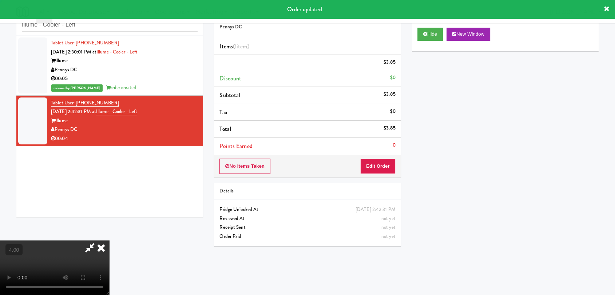
click at [109, 241] on icon at bounding box center [101, 248] width 16 height 15
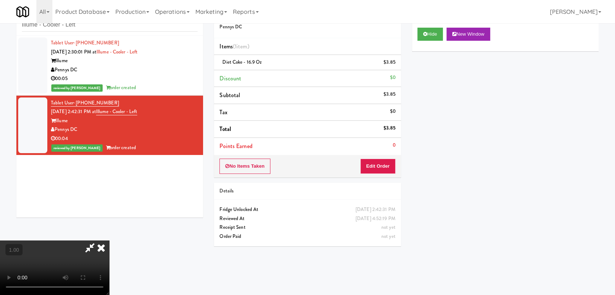
click at [109, 241] on icon at bounding box center [101, 248] width 16 height 15
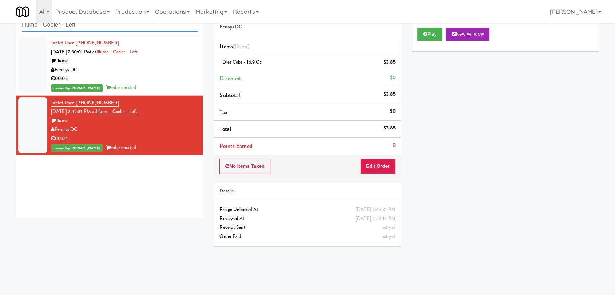
paste input "Minti - Fridge"
drag, startPoint x: 112, startPoint y: 28, endPoint x: 0, endPoint y: 15, distance: 112.8
click at [0, 15] on body "Are you sure you want to update this order? Okay Cancel Okay Are you sure you w…" at bounding box center [307, 147] width 615 height 295
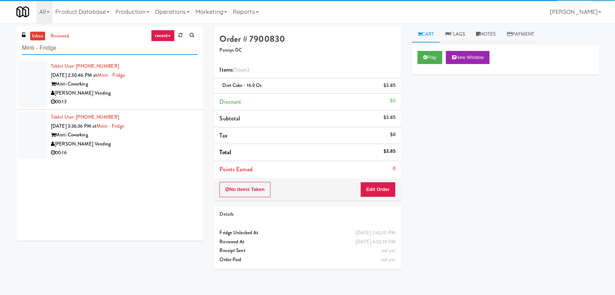
type input "Minti - Fridge"
click at [146, 100] on div "00:13" at bounding box center [124, 102] width 147 height 9
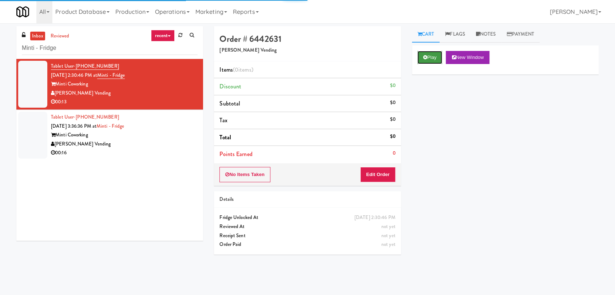
click at [431, 59] on button "Play" at bounding box center [429, 57] width 25 height 13
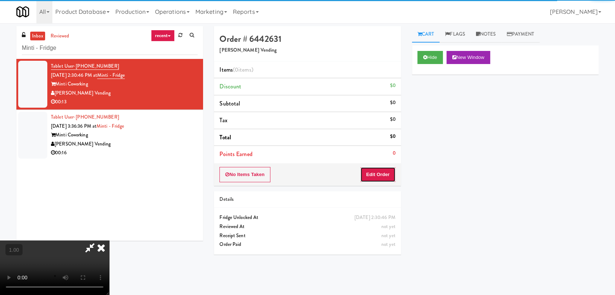
click at [385, 172] on button "Edit Order" at bounding box center [377, 174] width 35 height 15
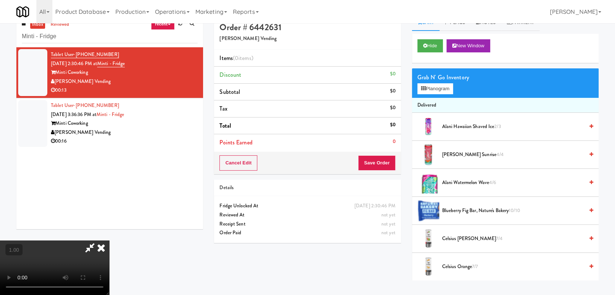
scroll to position [23, 0]
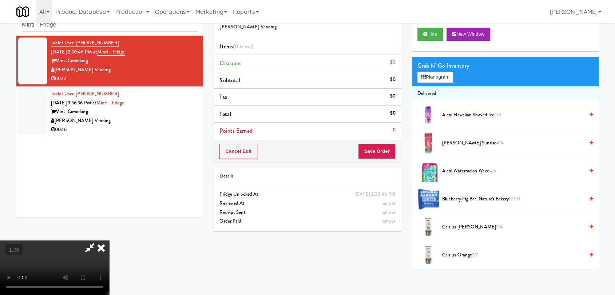
click at [109, 241] on video at bounding box center [54, 268] width 109 height 55
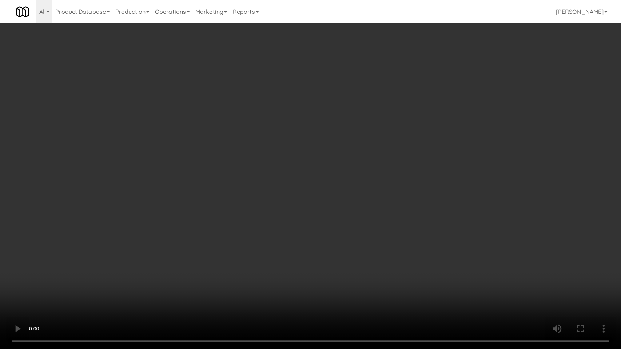
click at [195, 242] on video at bounding box center [310, 174] width 621 height 349
click at [112, 245] on video at bounding box center [310, 174] width 621 height 349
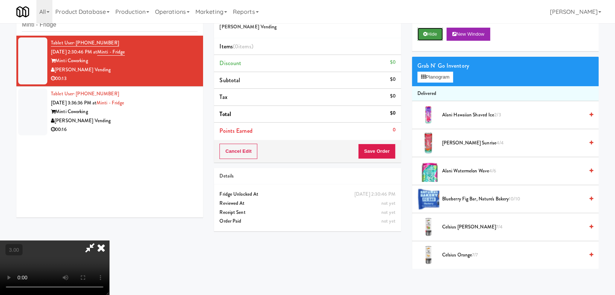
click at [432, 34] on button "Hide" at bounding box center [429, 34] width 25 height 13
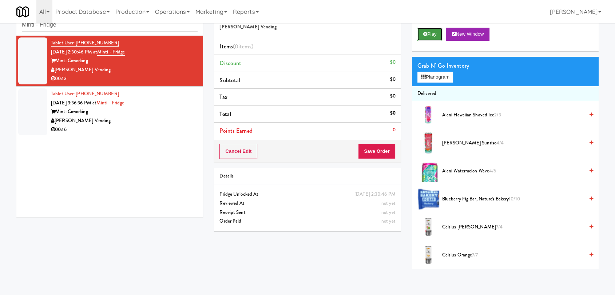
scroll to position [0, 0]
click at [432, 34] on button "Play" at bounding box center [429, 34] width 25 height 13
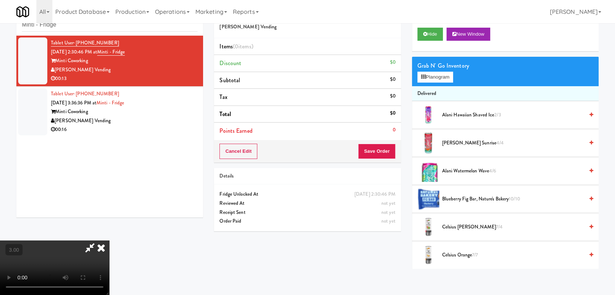
click at [109, 241] on video at bounding box center [54, 268] width 109 height 55
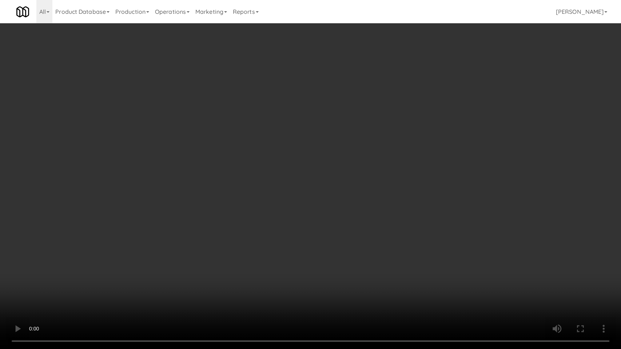
click at [185, 281] on video at bounding box center [310, 174] width 621 height 349
click at [184, 272] on video at bounding box center [310, 174] width 621 height 349
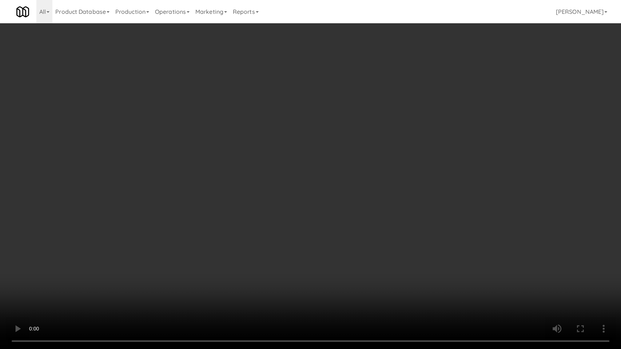
click at [184, 272] on video at bounding box center [310, 174] width 621 height 349
click at [219, 250] on video at bounding box center [310, 174] width 621 height 349
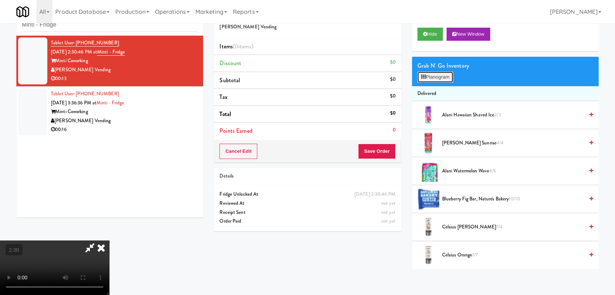
click at [434, 76] on button "Planogram" at bounding box center [435, 77] width 36 height 11
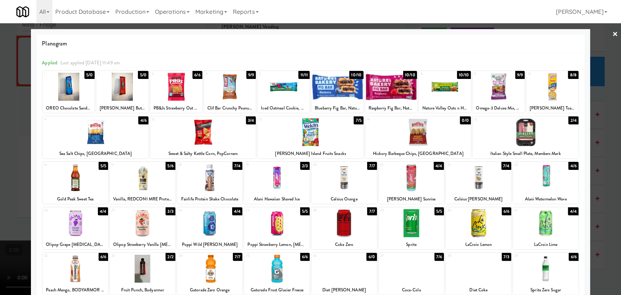
click at [361, 170] on div at bounding box center [343, 178] width 65 height 28
click at [68, 77] on div "1" at bounding box center [56, 74] width 24 height 6
click at [15, 75] on div at bounding box center [310, 147] width 621 height 295
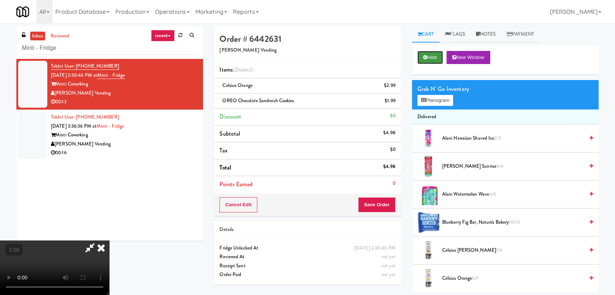
click at [428, 59] on button "Hide" at bounding box center [429, 57] width 25 height 13
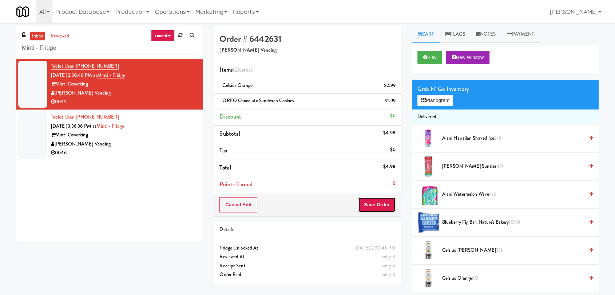
click at [371, 203] on button "Save Order" at bounding box center [376, 204] width 37 height 15
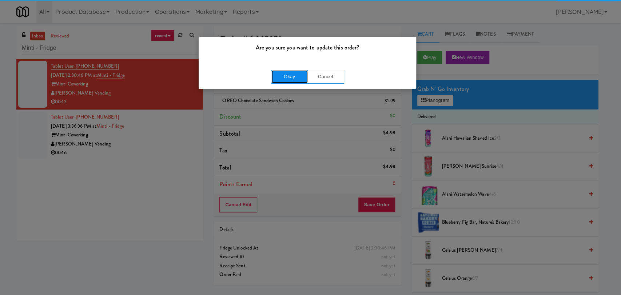
click at [287, 76] on button "Okay" at bounding box center [289, 76] width 36 height 13
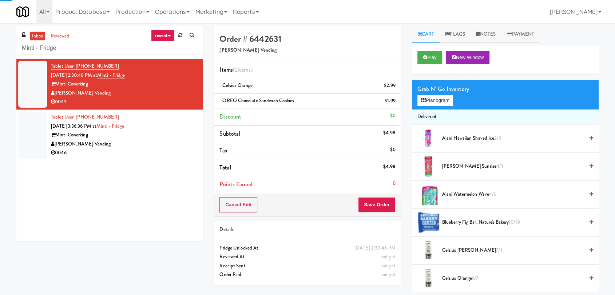
click at [179, 125] on div "Tablet User · (980) 229-3111 [DATE] 3:36:36 PM at Minti - Fridge Minti Coworkin…" at bounding box center [124, 135] width 147 height 45
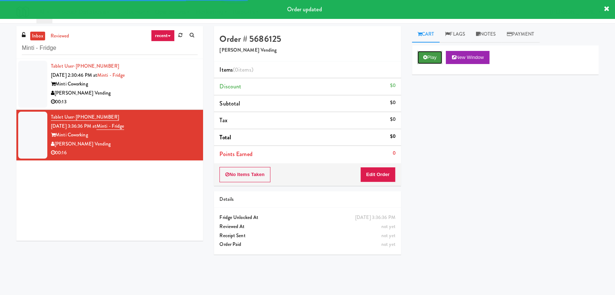
click at [428, 61] on button "Play" at bounding box center [429, 57] width 25 height 13
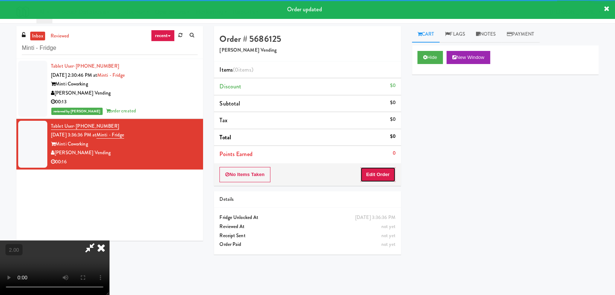
click at [379, 174] on button "Edit Order" at bounding box center [377, 174] width 35 height 15
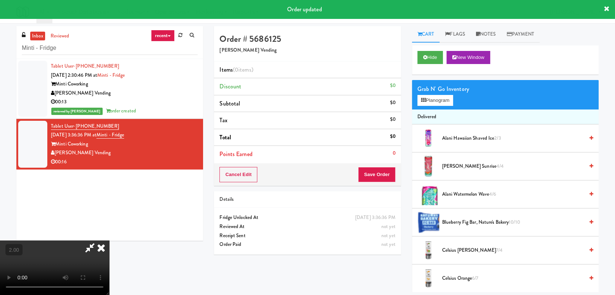
click at [109, 241] on video at bounding box center [54, 268] width 109 height 55
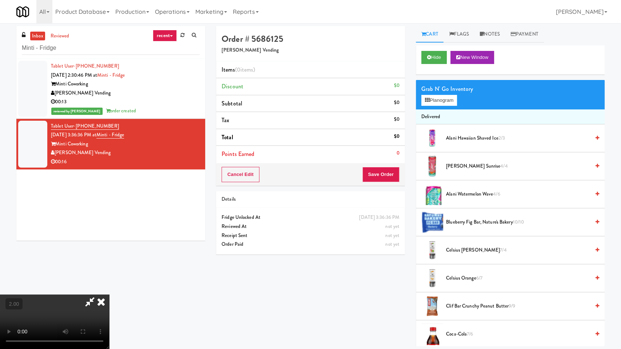
click at [109, 295] on video at bounding box center [54, 322] width 109 height 55
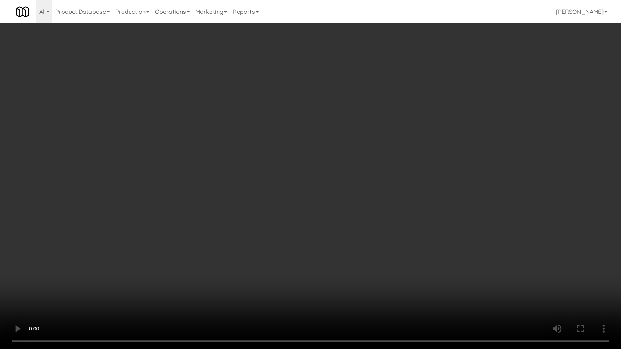
click at [172, 246] on video at bounding box center [310, 174] width 621 height 349
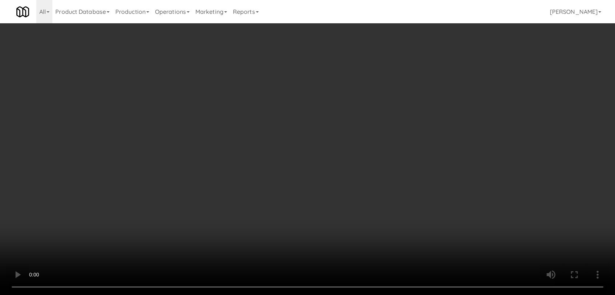
click at [175, 208] on video at bounding box center [307, 147] width 615 height 295
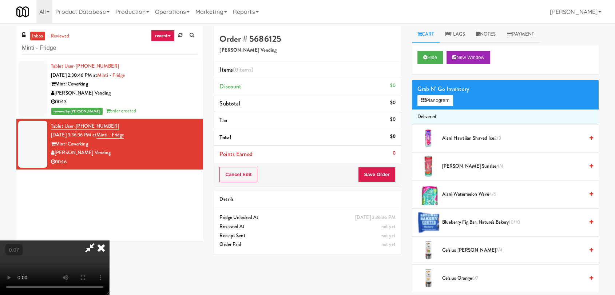
click at [109, 241] on video at bounding box center [54, 268] width 109 height 55
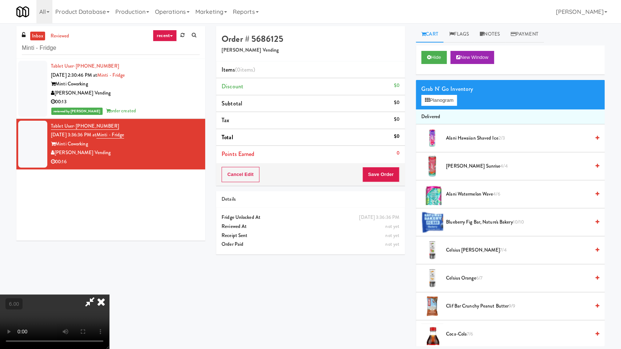
click at [109, 295] on video at bounding box center [54, 322] width 109 height 55
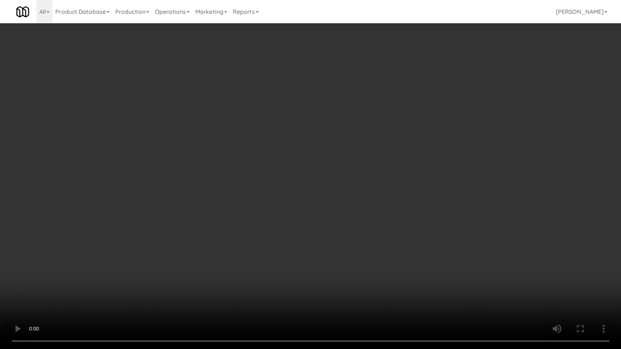
click at [197, 223] on video at bounding box center [310, 174] width 621 height 349
click at [203, 227] on video at bounding box center [310, 174] width 621 height 349
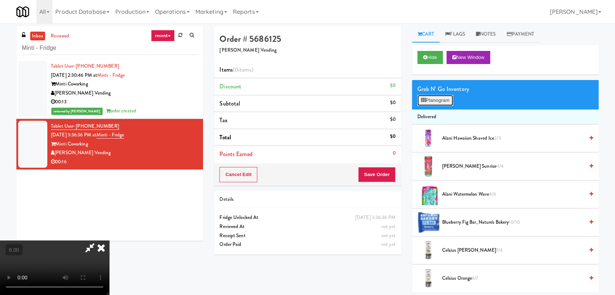
click at [449, 102] on button "Planogram" at bounding box center [435, 100] width 36 height 11
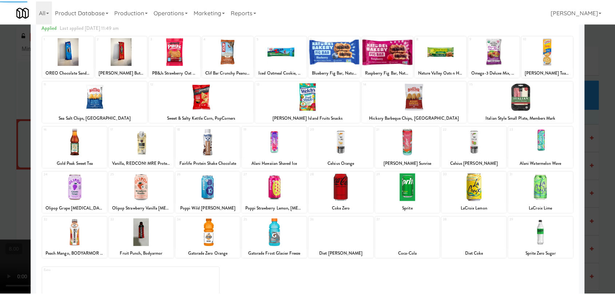
scroll to position [62, 0]
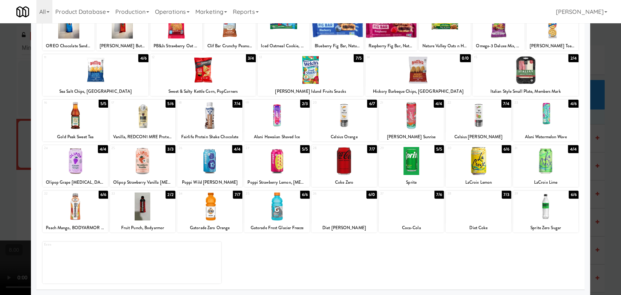
click at [333, 167] on div at bounding box center [343, 161] width 65 height 28
click at [0, 62] on div at bounding box center [310, 147] width 621 height 295
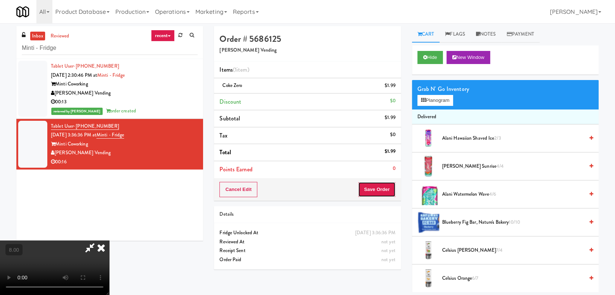
click at [385, 192] on button "Save Order" at bounding box center [376, 189] width 37 height 15
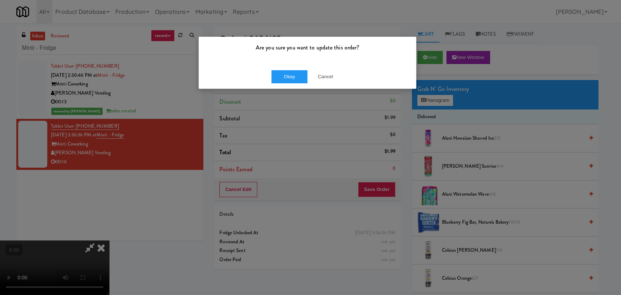
click at [294, 83] on div "Okay Cancel" at bounding box center [308, 76] width 218 height 24
click at [300, 74] on button "Okay" at bounding box center [289, 76] width 36 height 13
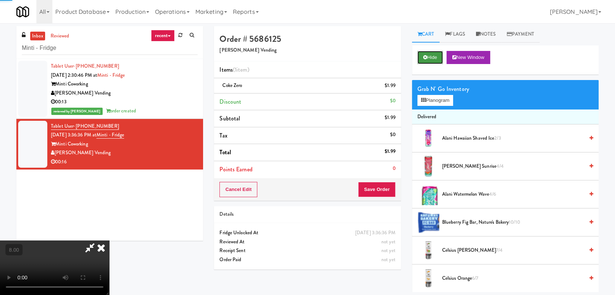
click at [423, 57] on icon at bounding box center [425, 57] width 4 height 5
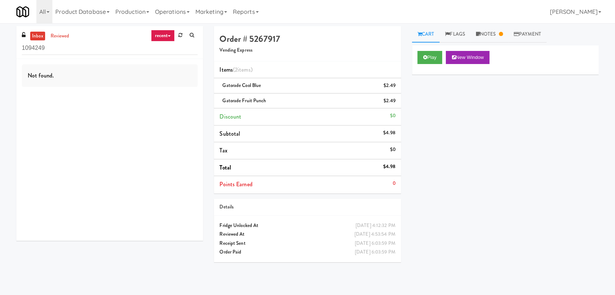
drag, startPoint x: 19, startPoint y: 41, endPoint x: 12, endPoint y: 41, distance: 6.9
click at [13, 41] on div "inbox reviewed recent all unclear take inventory issue suspicious failed recent…" at bounding box center [110, 136] width 198 height 220
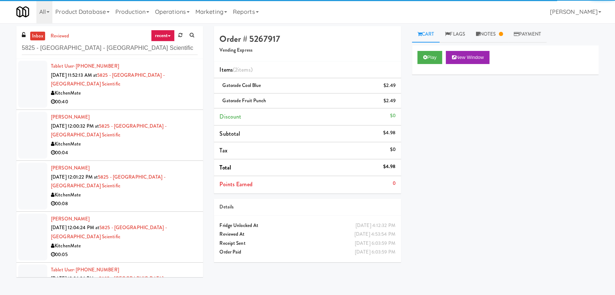
click at [124, 97] on div "KitchenMate" at bounding box center [124, 93] width 147 height 9
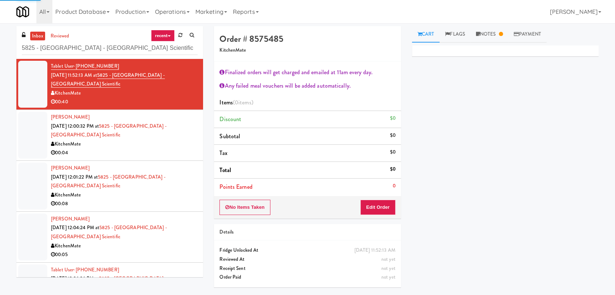
click at [168, 146] on div "KitchenMate" at bounding box center [124, 144] width 147 height 9
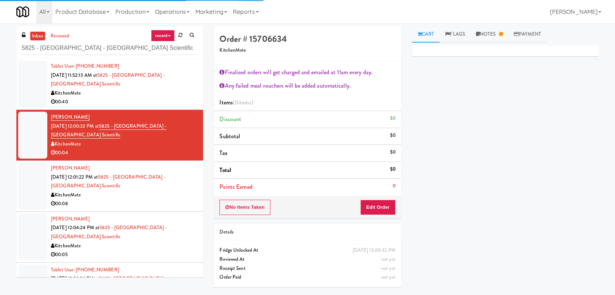
scroll to position [36, 0]
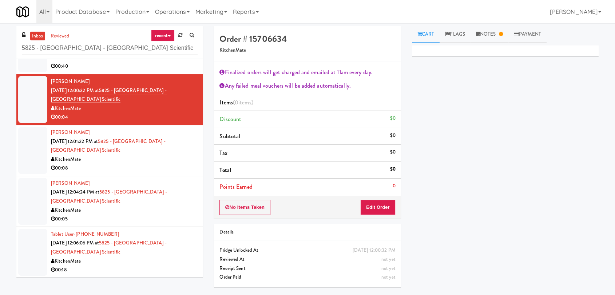
click at [176, 254] on div "Tablet User · (647) 466-2990 Sep 29, 2025 12:06:06 PM at 5825 - Creekside Commo…" at bounding box center [124, 252] width 147 height 45
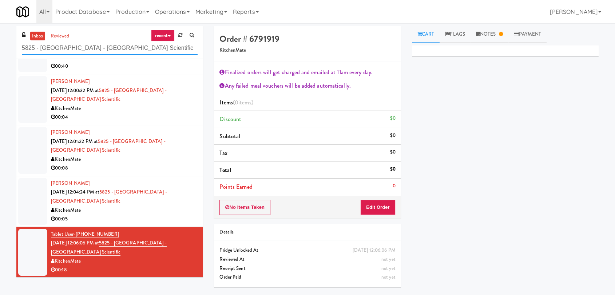
paste input "BlackBerry - Cafeteria (Right)"
drag, startPoint x: 151, startPoint y: 49, endPoint x: 0, endPoint y: 50, distance: 151.4
click at [0, 50] on div "inbox reviewed recent all unclear take inventory issue suspicious failed recent…" at bounding box center [307, 159] width 615 height 267
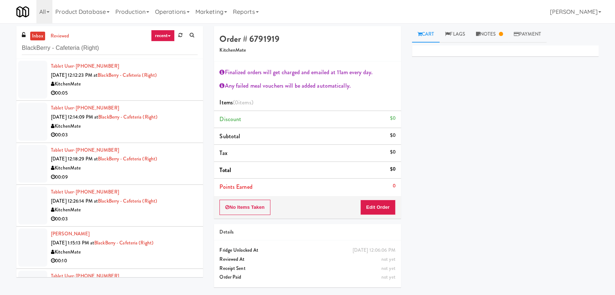
click at [127, 99] on li "Tablet User · (519) 574-4109 Sep 29, 2025 12:12:23 PM at BlackBerry - Cafeteria…" at bounding box center [109, 80] width 187 height 42
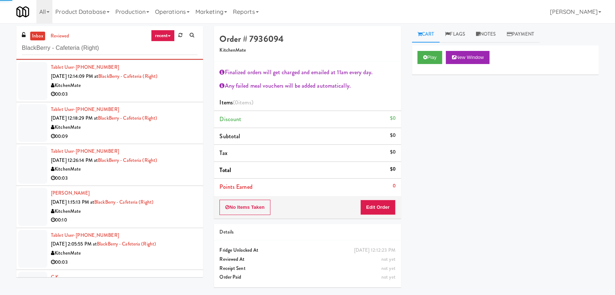
scroll to position [75, 0]
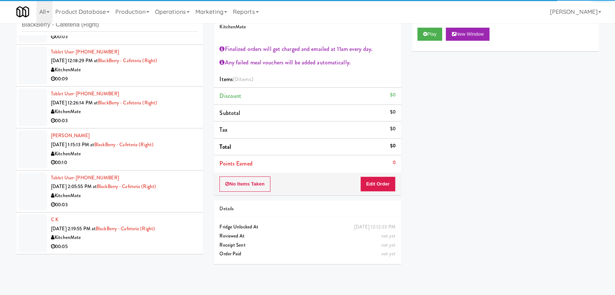
drag, startPoint x: 185, startPoint y: 221, endPoint x: 184, endPoint y: 217, distance: 3.8
click at [184, 221] on div "C K Sep 29, 2025 2:19:55 PM at BlackBerry - Cafeteria (Right) KitchenMate 00:05" at bounding box center [124, 233] width 147 height 36
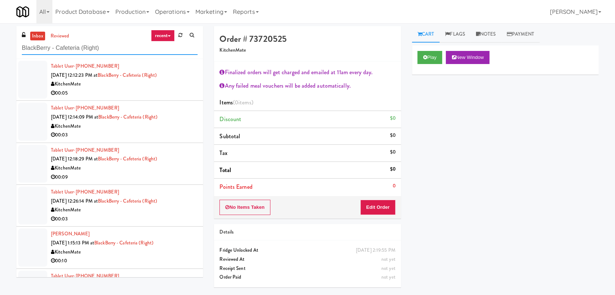
paste input "Michelin - Snack - Right"
drag, startPoint x: 99, startPoint y: 43, endPoint x: 0, endPoint y: 32, distance: 99.6
click at [0, 32] on div "inbox reviewed recent all unclear take inventory issue suspicious failed recent…" at bounding box center [307, 159] width 615 height 267
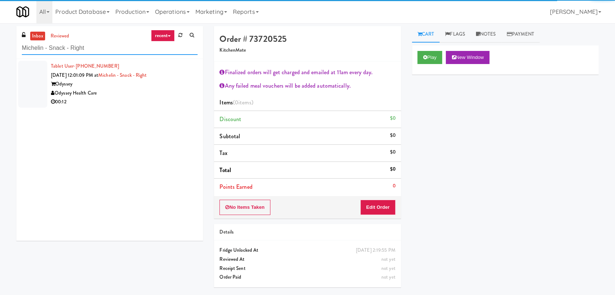
type input "Michelin - Snack - Right"
click at [153, 107] on li "Tablet User · (940) 730-0684 Sep 29, 2025 12:01:09 PM at Michelin - Snack - Rig…" at bounding box center [109, 84] width 187 height 51
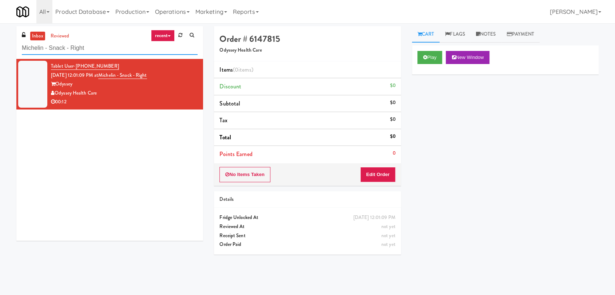
paste input "W&W - Combo"
click at [1, 39] on div "inbox reviewed recent all unclear take inventory issue suspicious failed recent…" at bounding box center [307, 159] width 615 height 266
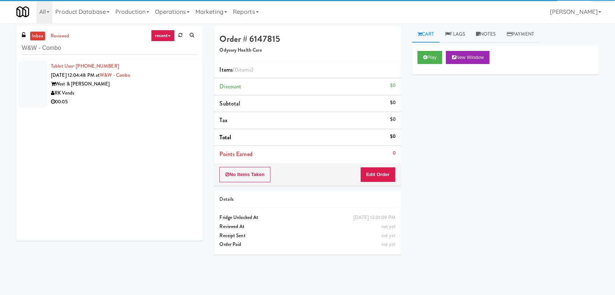
click at [106, 88] on div "West & Wright" at bounding box center [124, 84] width 147 height 9
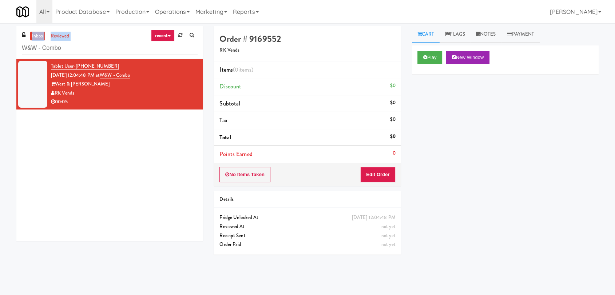
drag, startPoint x: 82, startPoint y: 42, endPoint x: 0, endPoint y: 35, distance: 82.5
click at [0, 35] on div "inbox reviewed recent all unclear take inventory issue suspicious failed recent…" at bounding box center [307, 159] width 615 height 266
drag, startPoint x: 90, startPoint y: 52, endPoint x: 0, endPoint y: 43, distance: 90.3
click at [0, 44] on div "inbox reviewed recent all unclear take inventory issue suspicious failed recent…" at bounding box center [307, 159] width 615 height 266
paste input "BOLD - Sarasota Fridge - 1"
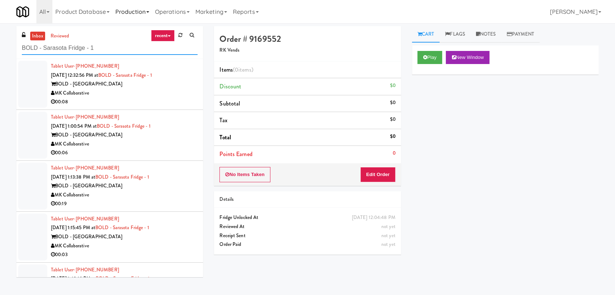
type input "BOLD - Sarasota Fridge - 1"
